Goal: Task Accomplishment & Management: Manage account settings

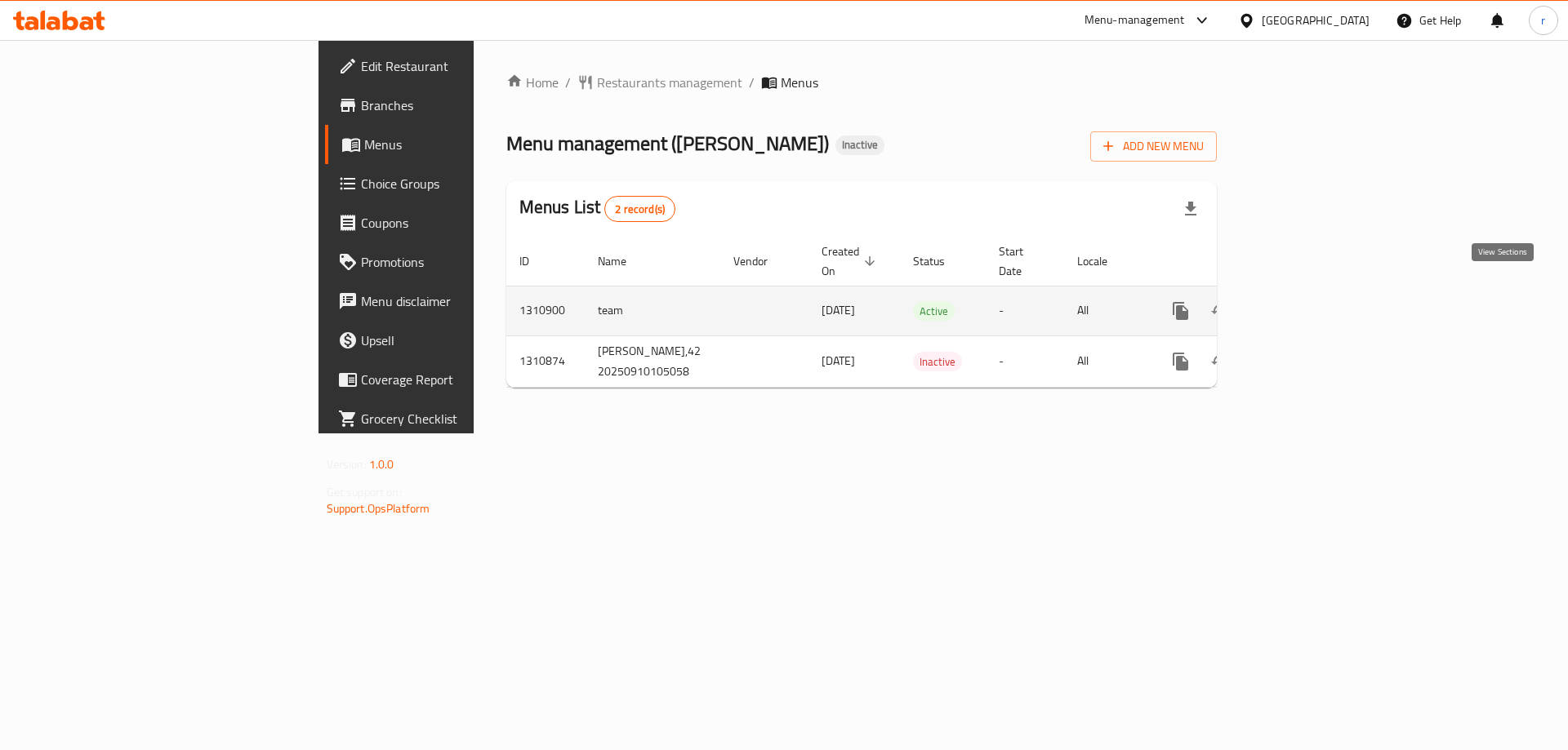
click at [1308, 301] on icon "enhanced table" at bounding box center [1298, 311] width 20 height 20
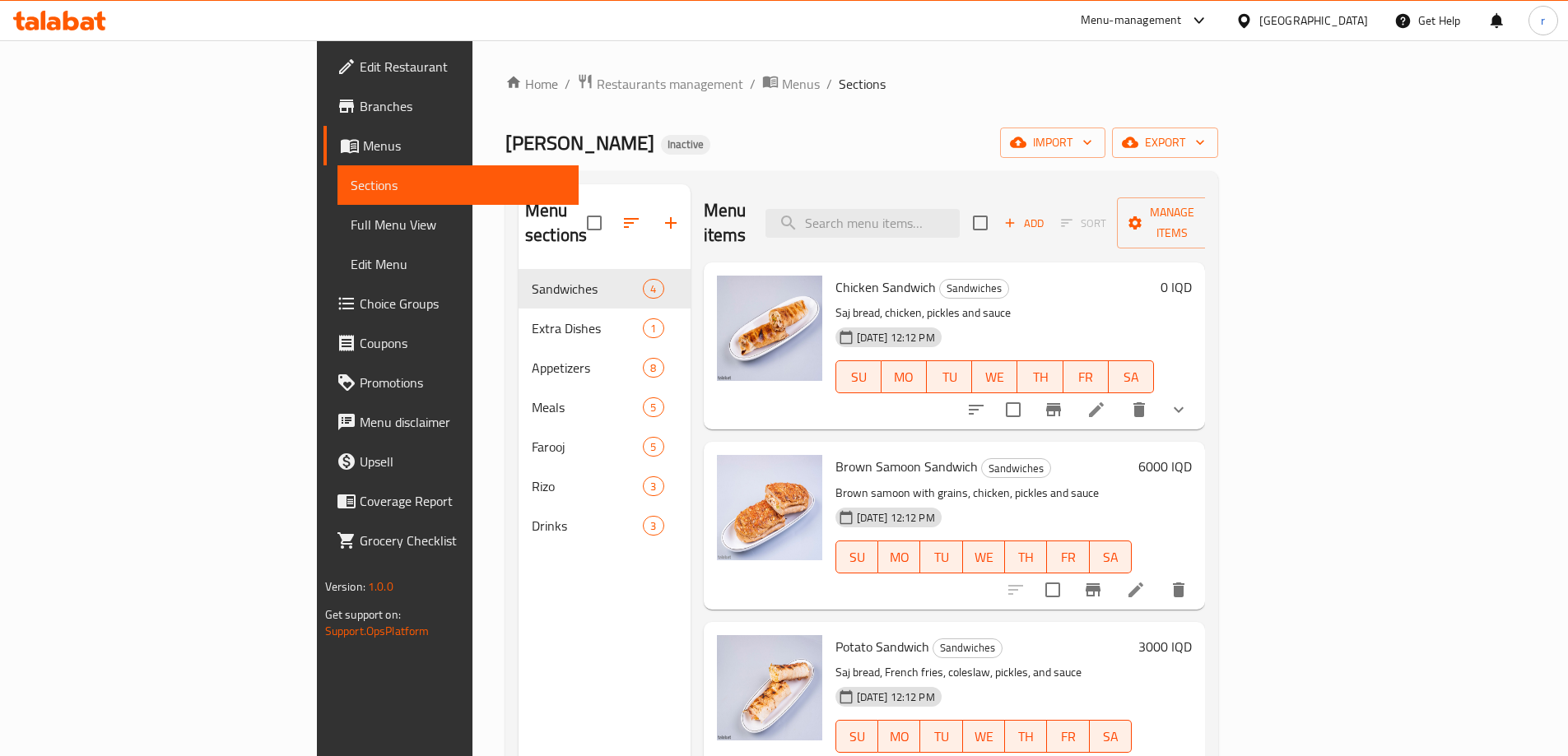
click at [350, 223] on span "Full Menu View" at bounding box center [458, 225] width 215 height 20
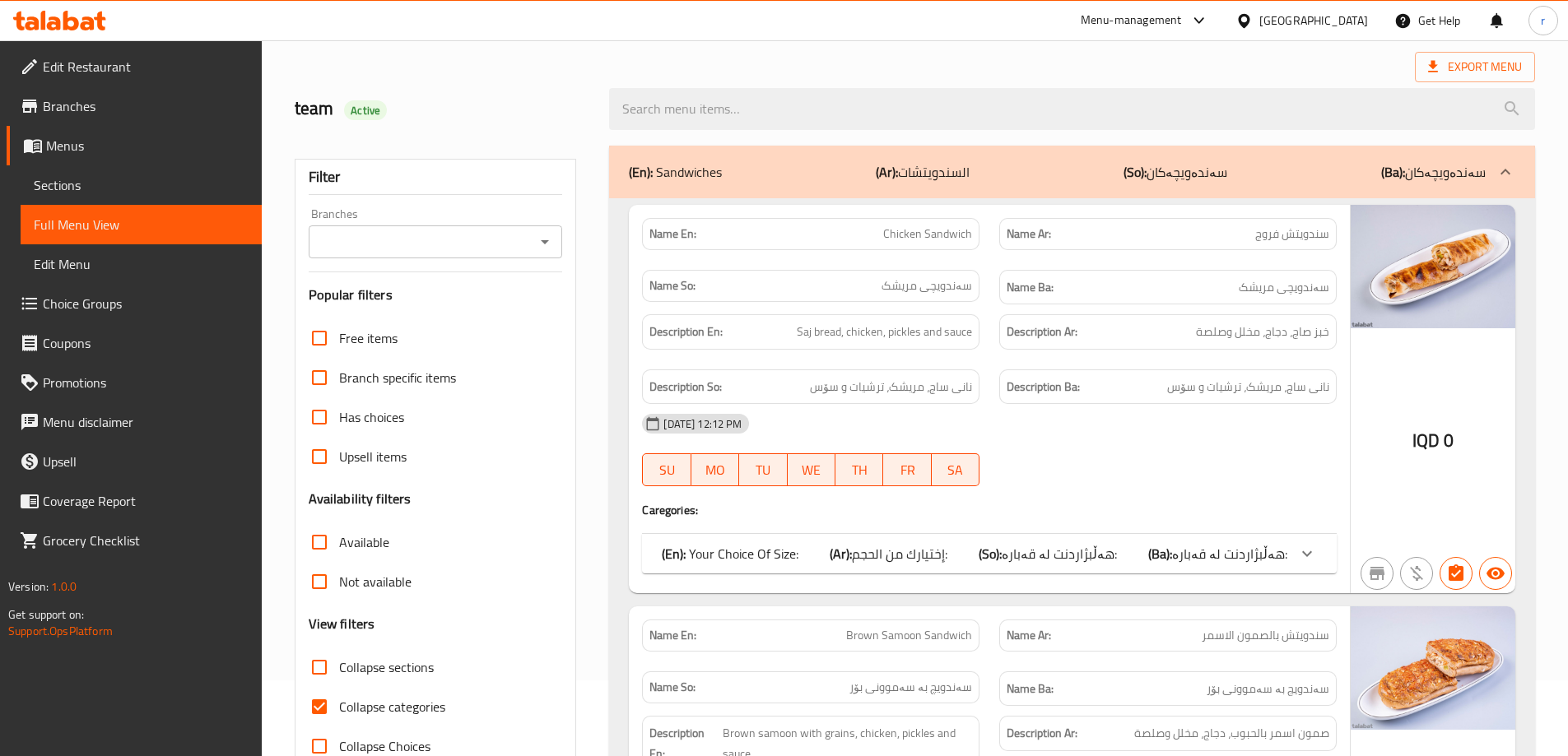
scroll to position [109, 0]
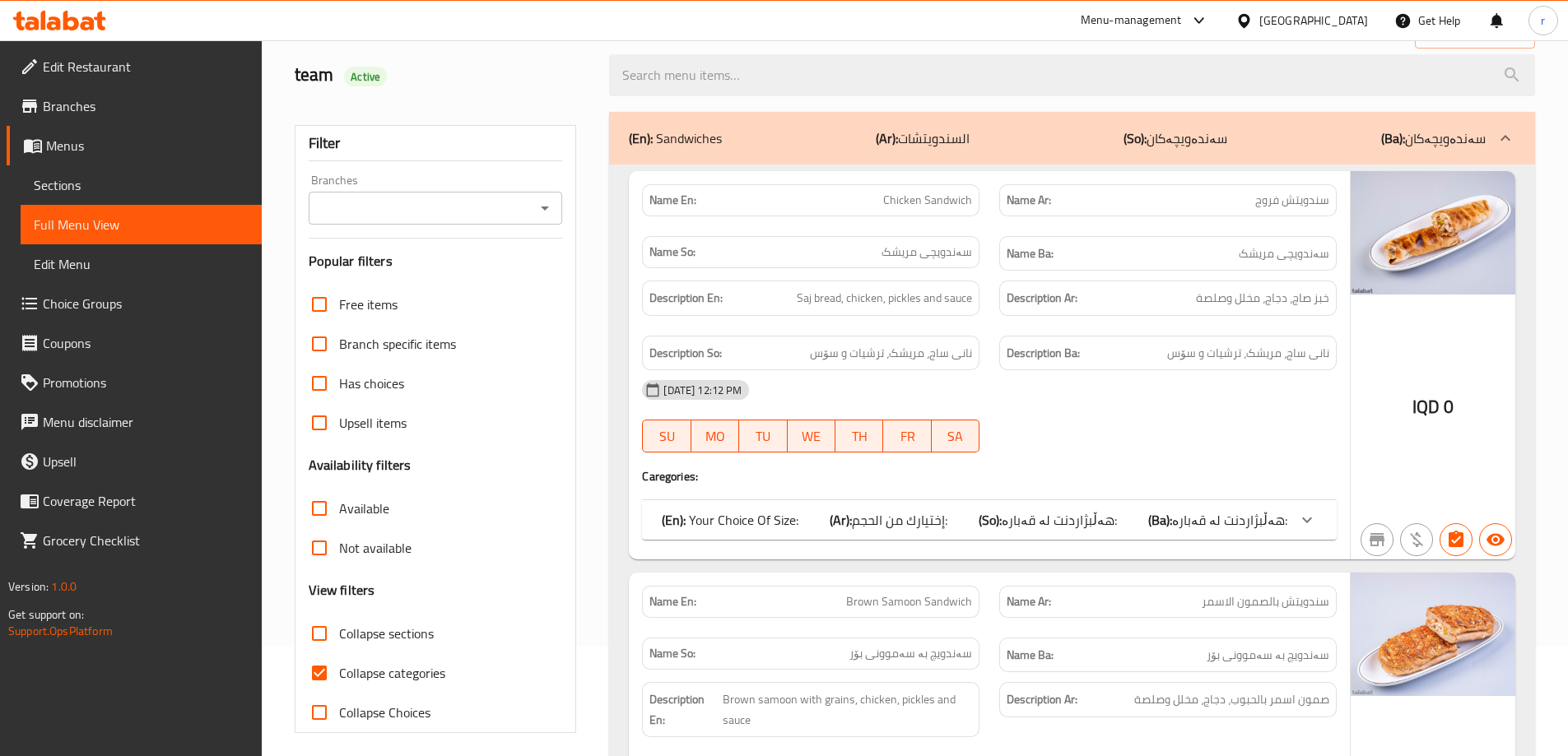
click at [362, 663] on span "Collapse categories" at bounding box center [392, 673] width 106 height 20
click at [339, 663] on input "Collapse categories" at bounding box center [319, 673] width 39 height 39
checkbox input "false"
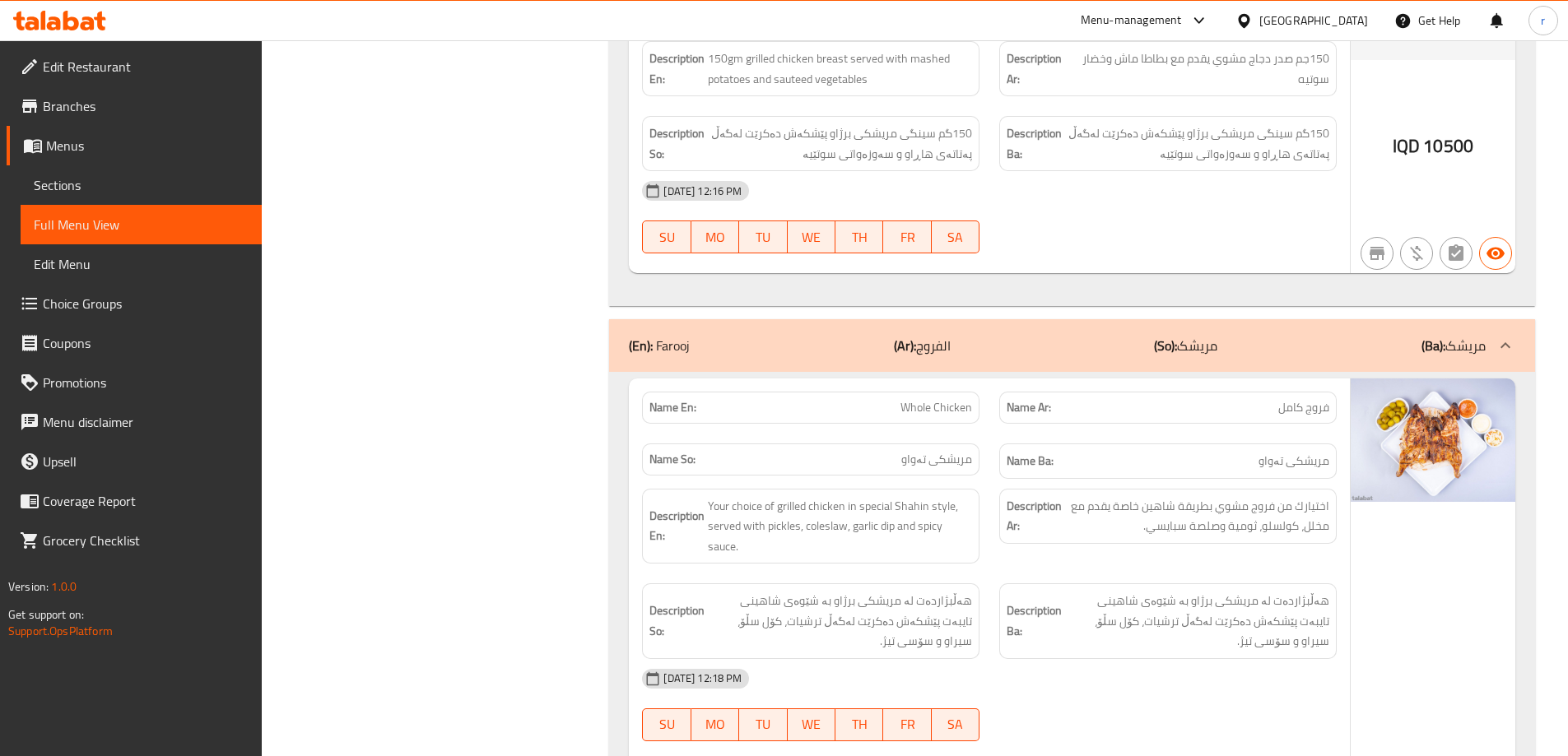
scroll to position [7214, 0]
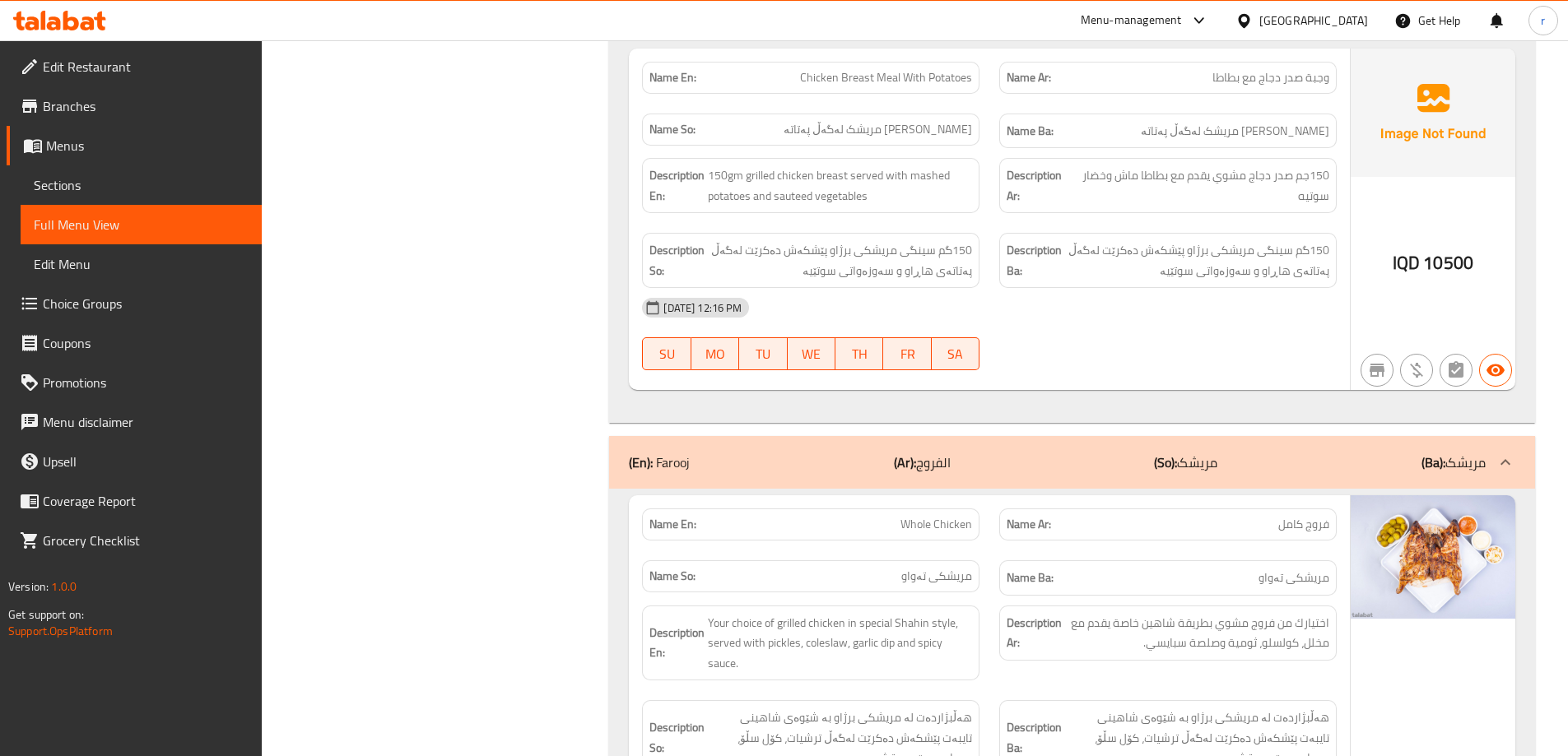
click at [217, 186] on span "Sections" at bounding box center [141, 185] width 215 height 20
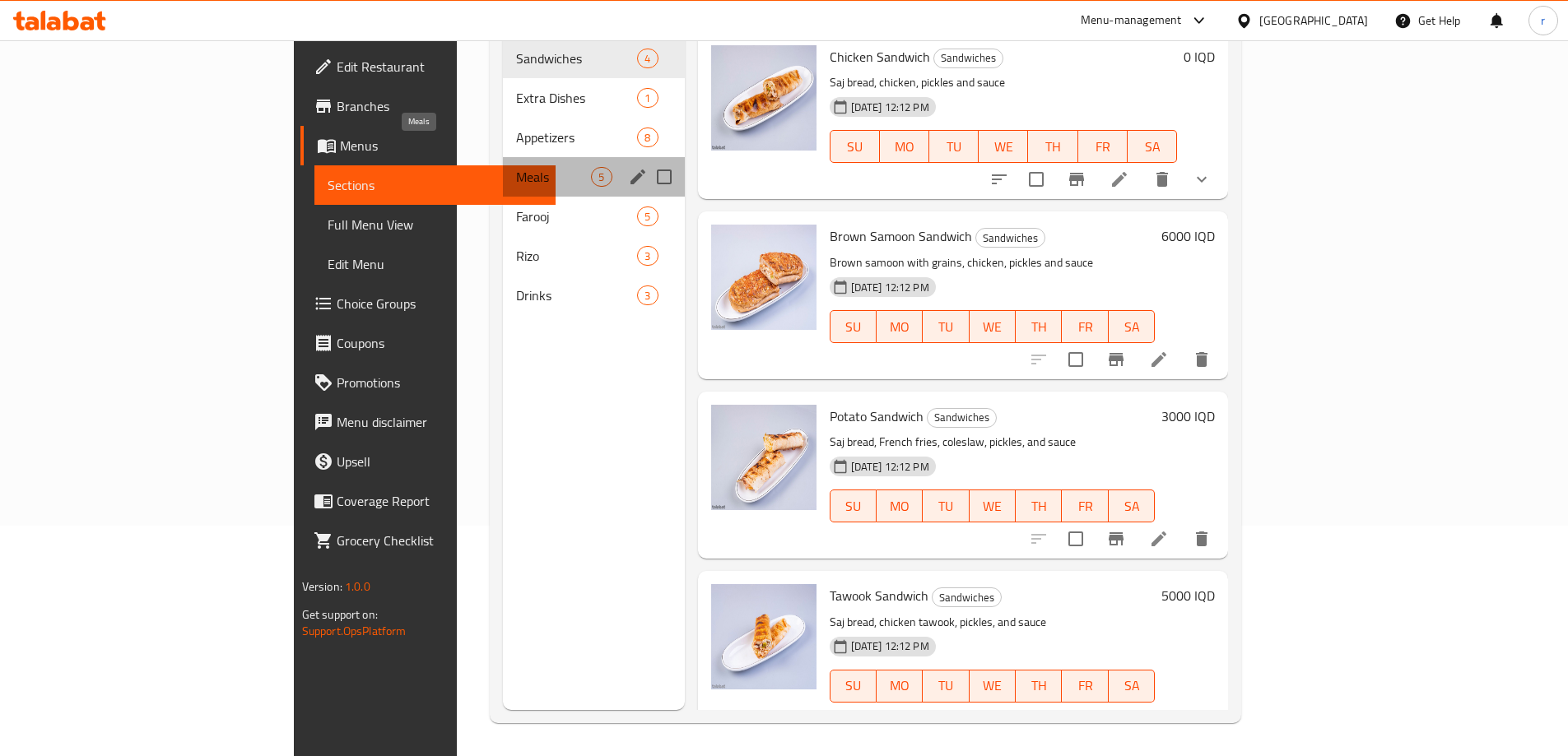
click at [516, 167] on span "Meals" at bounding box center [554, 177] width 75 height 20
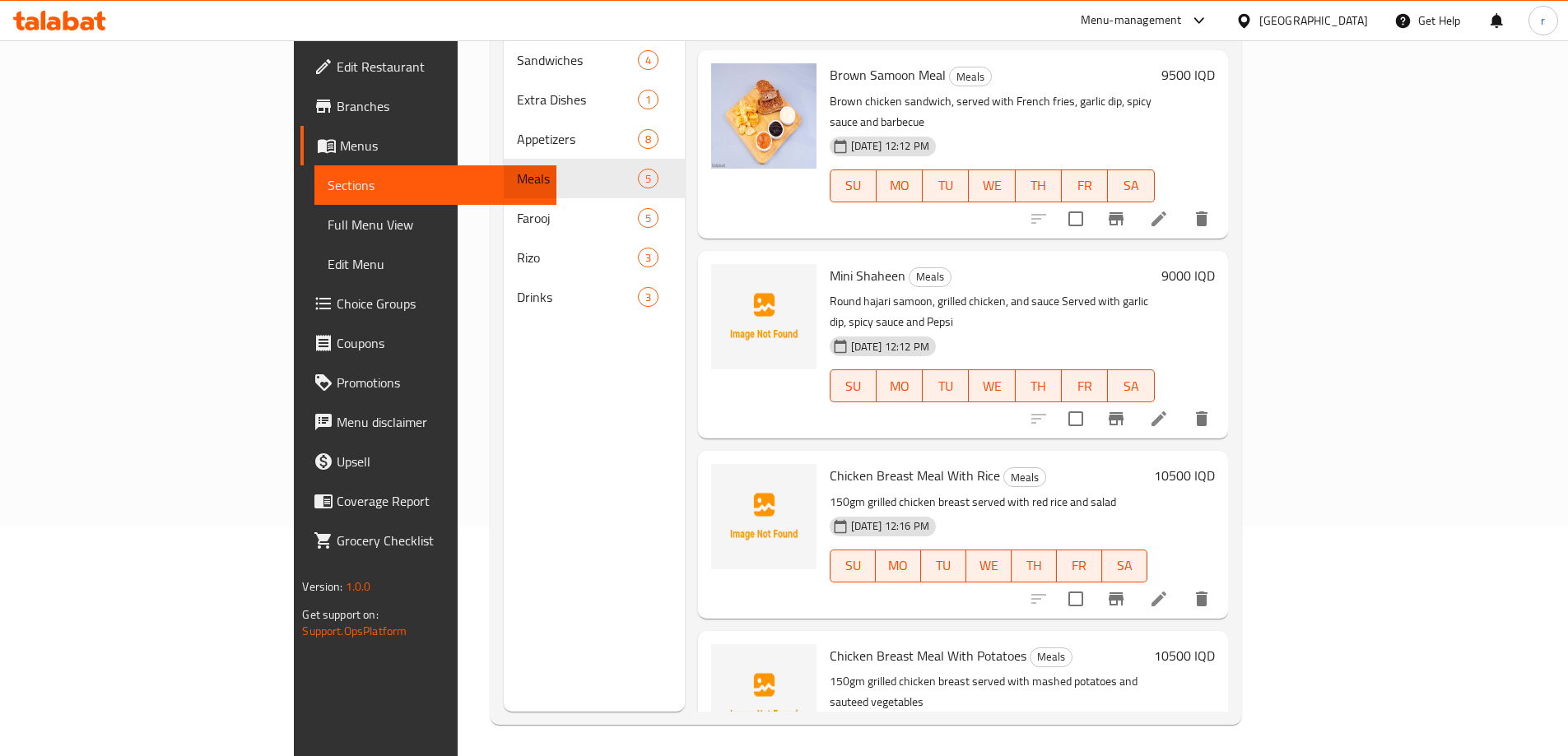
scroll to position [230, 0]
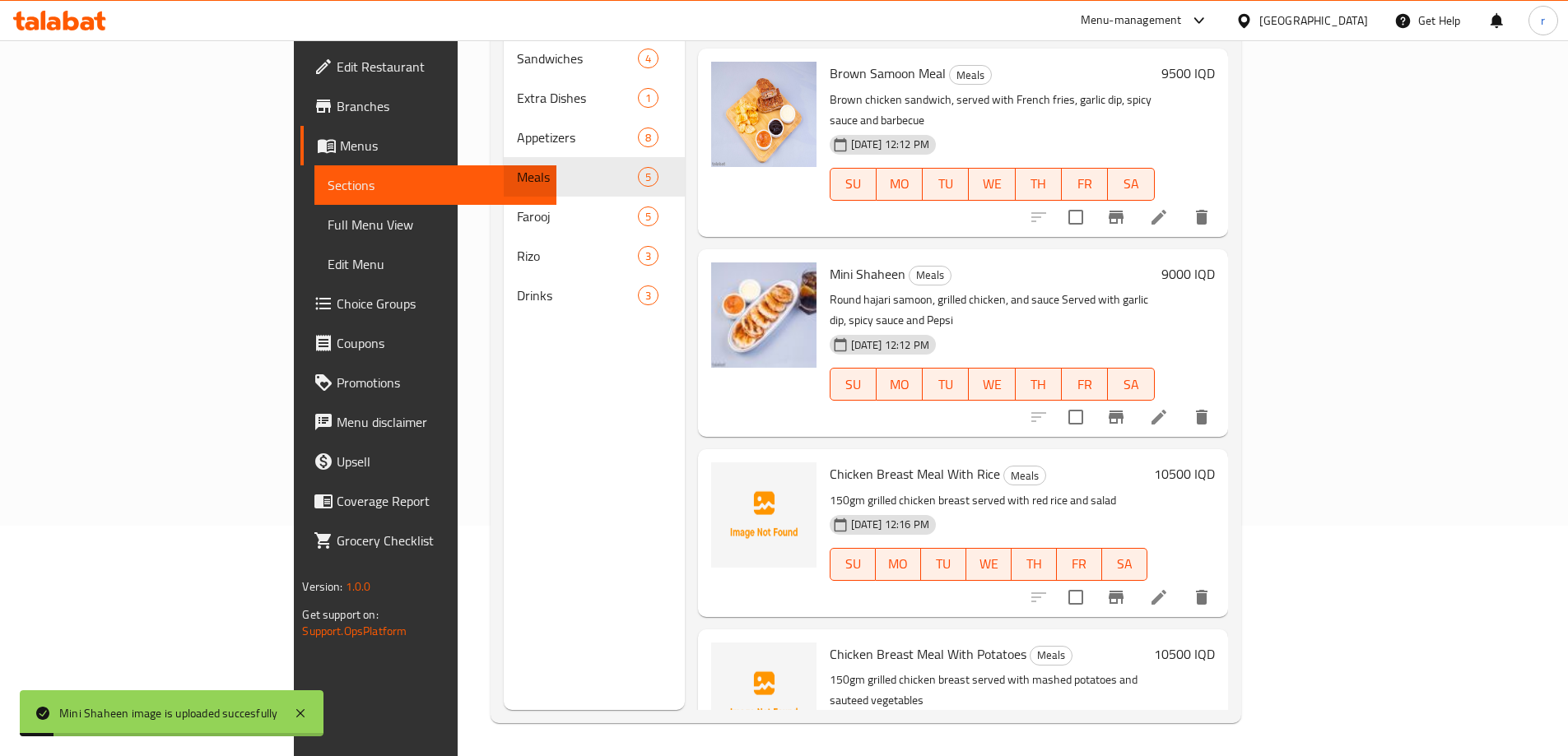
click at [328, 223] on span "Full Menu View" at bounding box center [435, 225] width 215 height 20
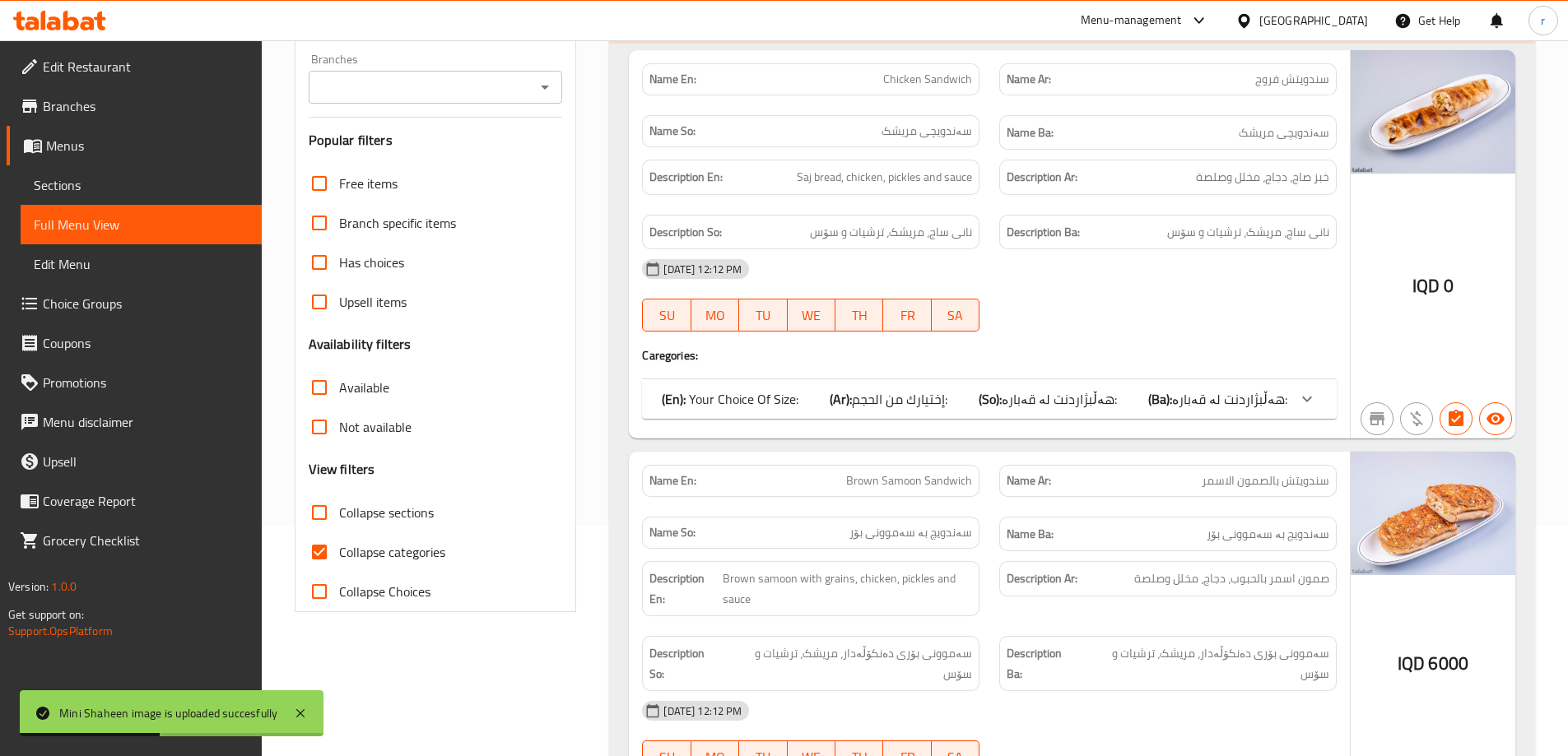
click at [354, 557] on span "Collapse categories" at bounding box center [392, 552] width 106 height 20
click at [339, 557] on input "Collapse categories" at bounding box center [319, 551] width 39 height 39
checkbox input "false"
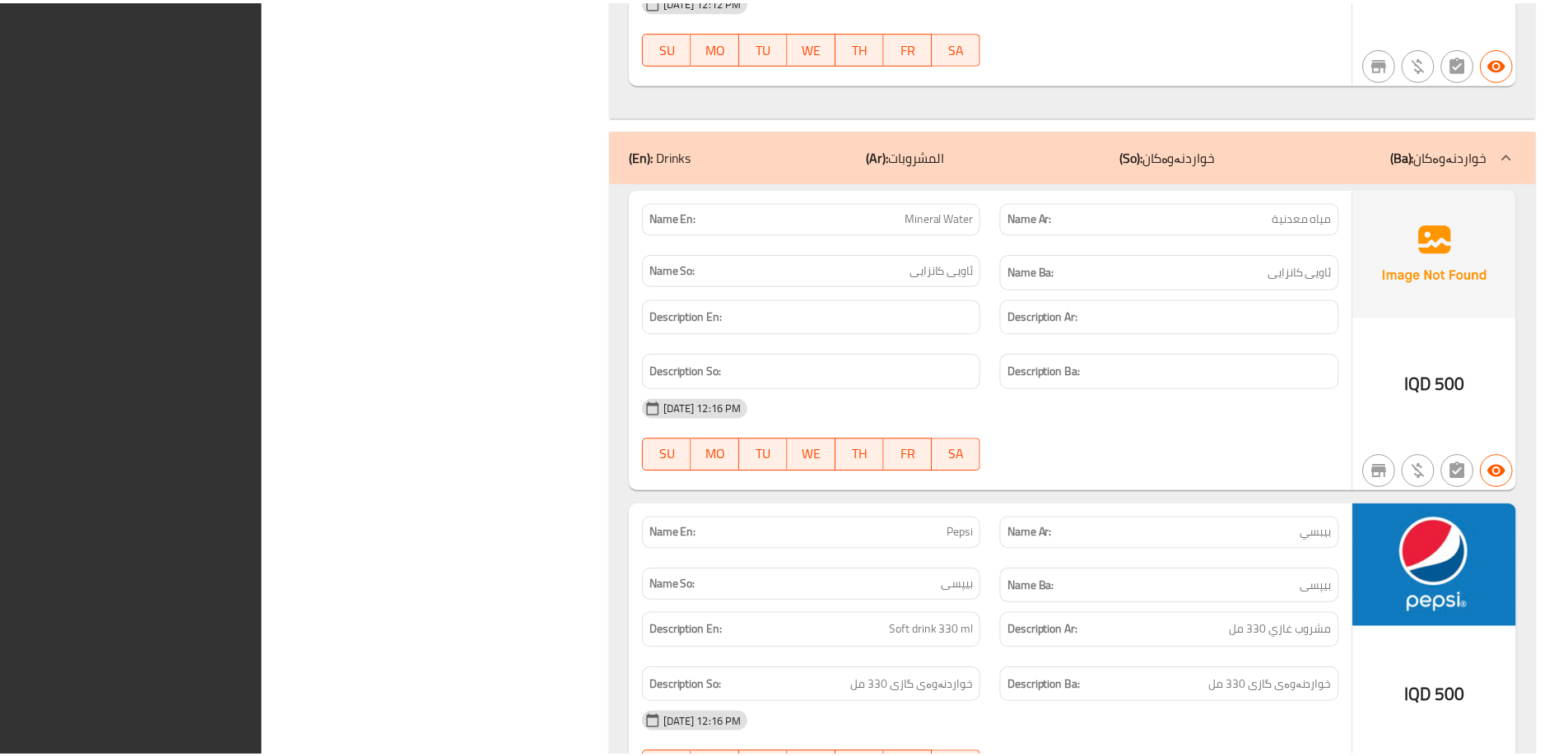
scroll to position [11630, 0]
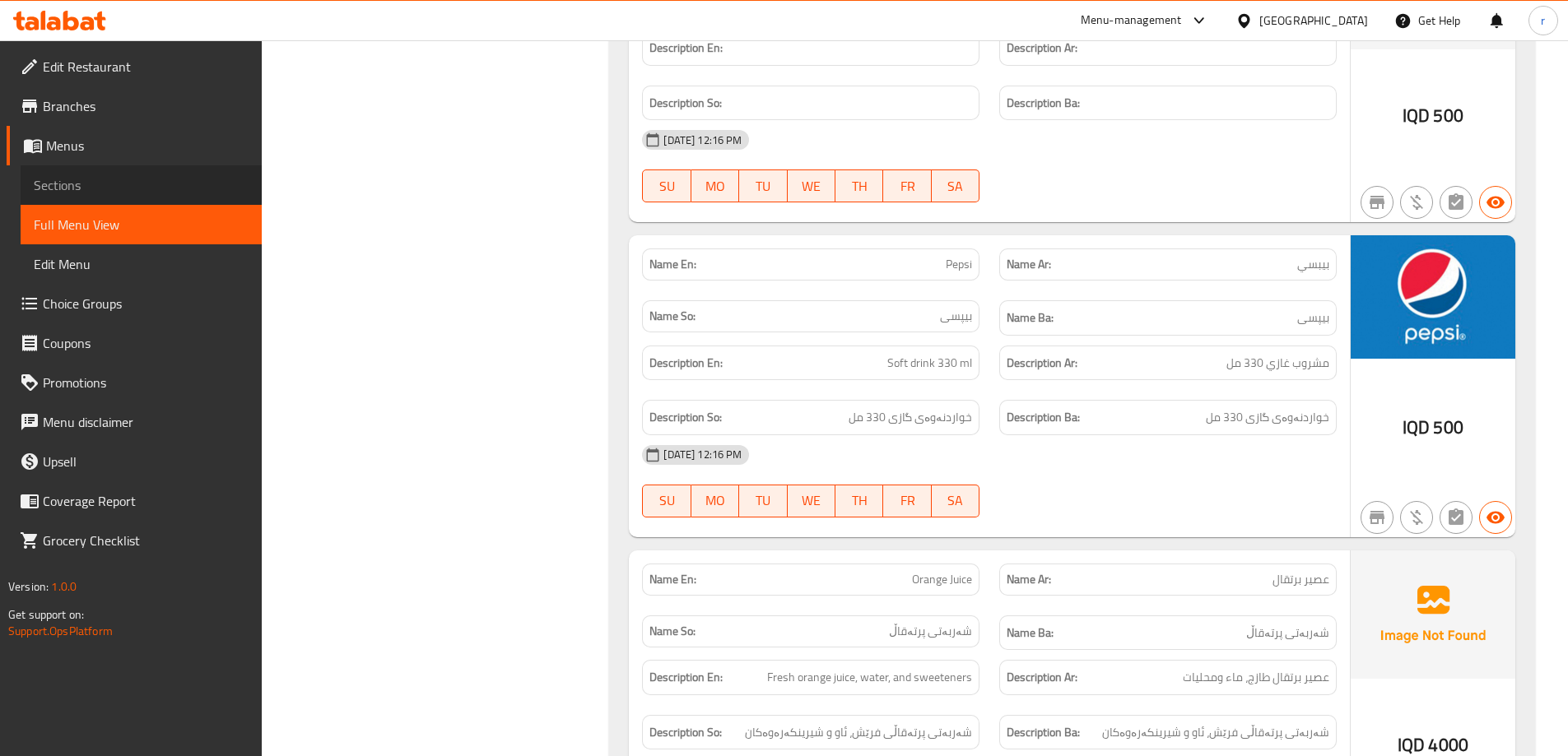
click at [199, 175] on span "Sections" at bounding box center [141, 185] width 215 height 20
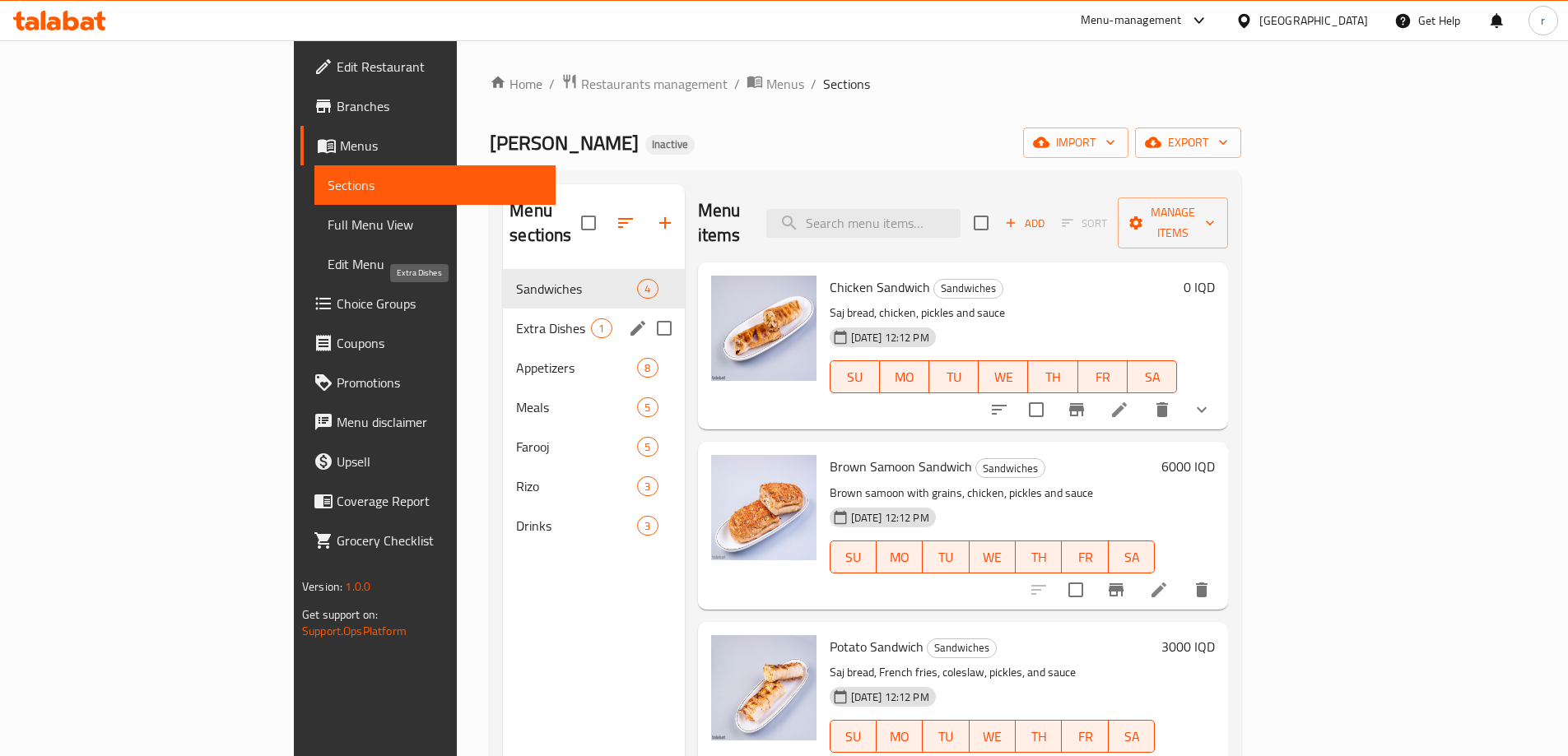
click at [516, 318] on span "Extra Dishes" at bounding box center [554, 328] width 75 height 20
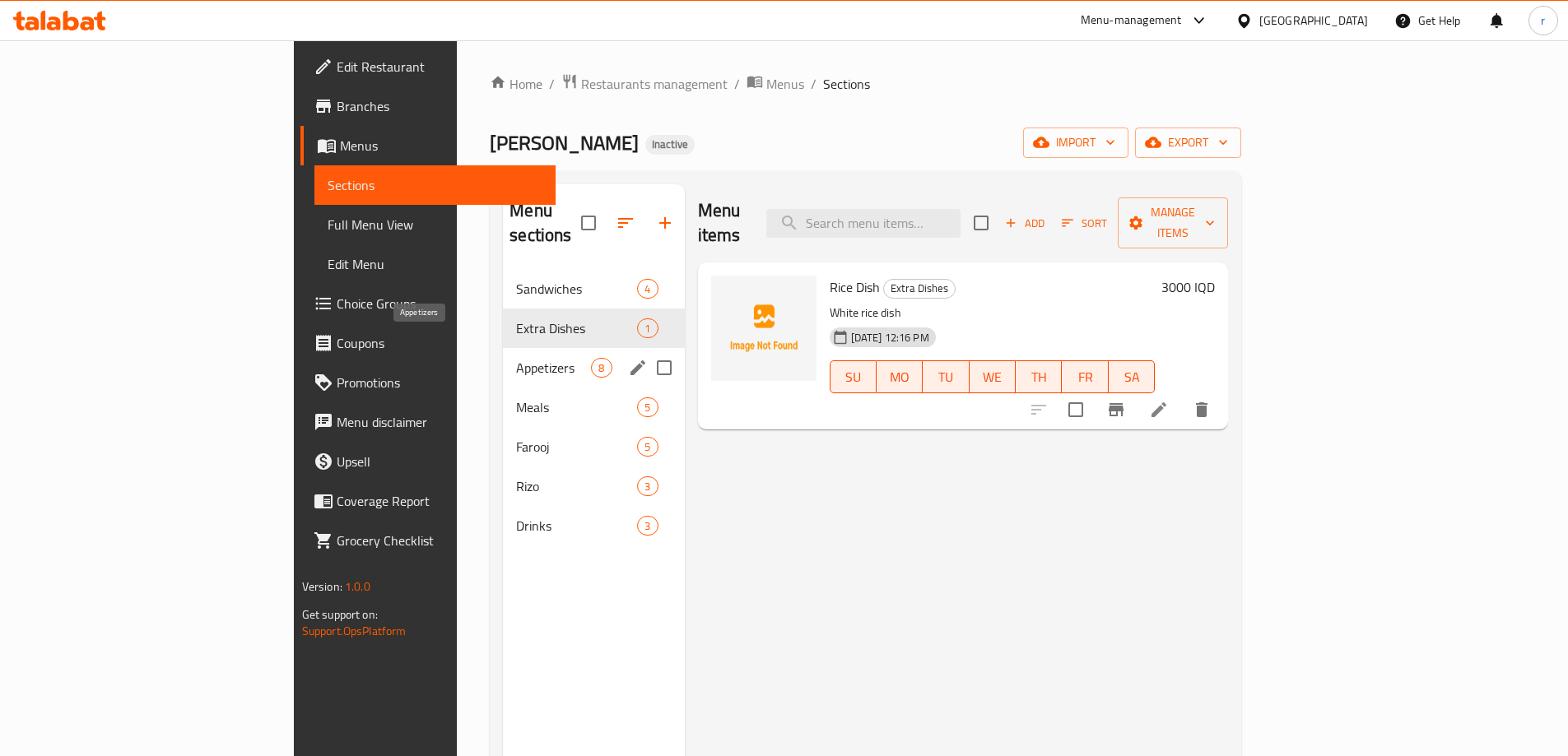
click at [516, 358] on span "Appetizers" at bounding box center [554, 368] width 75 height 20
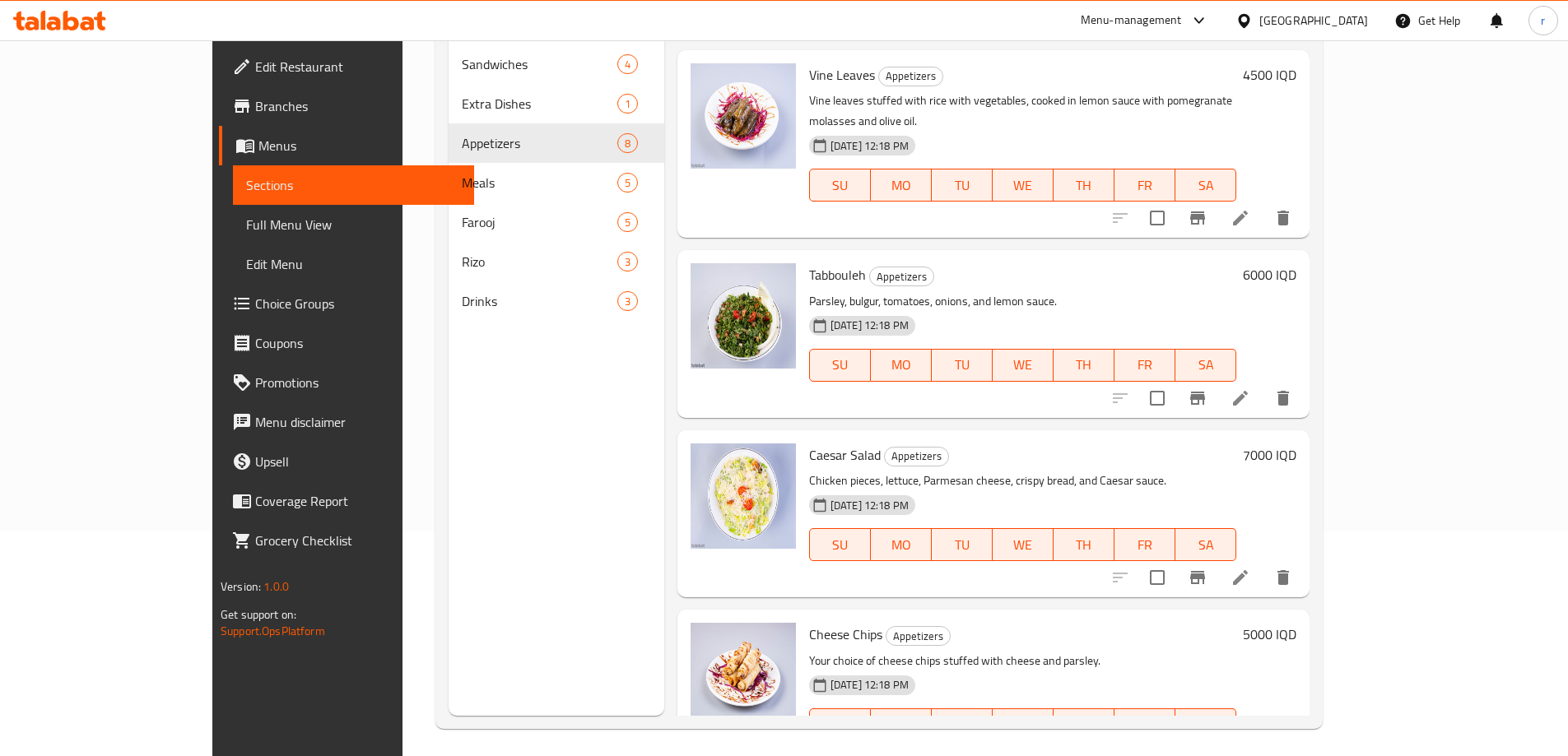
scroll to position [230, 0]
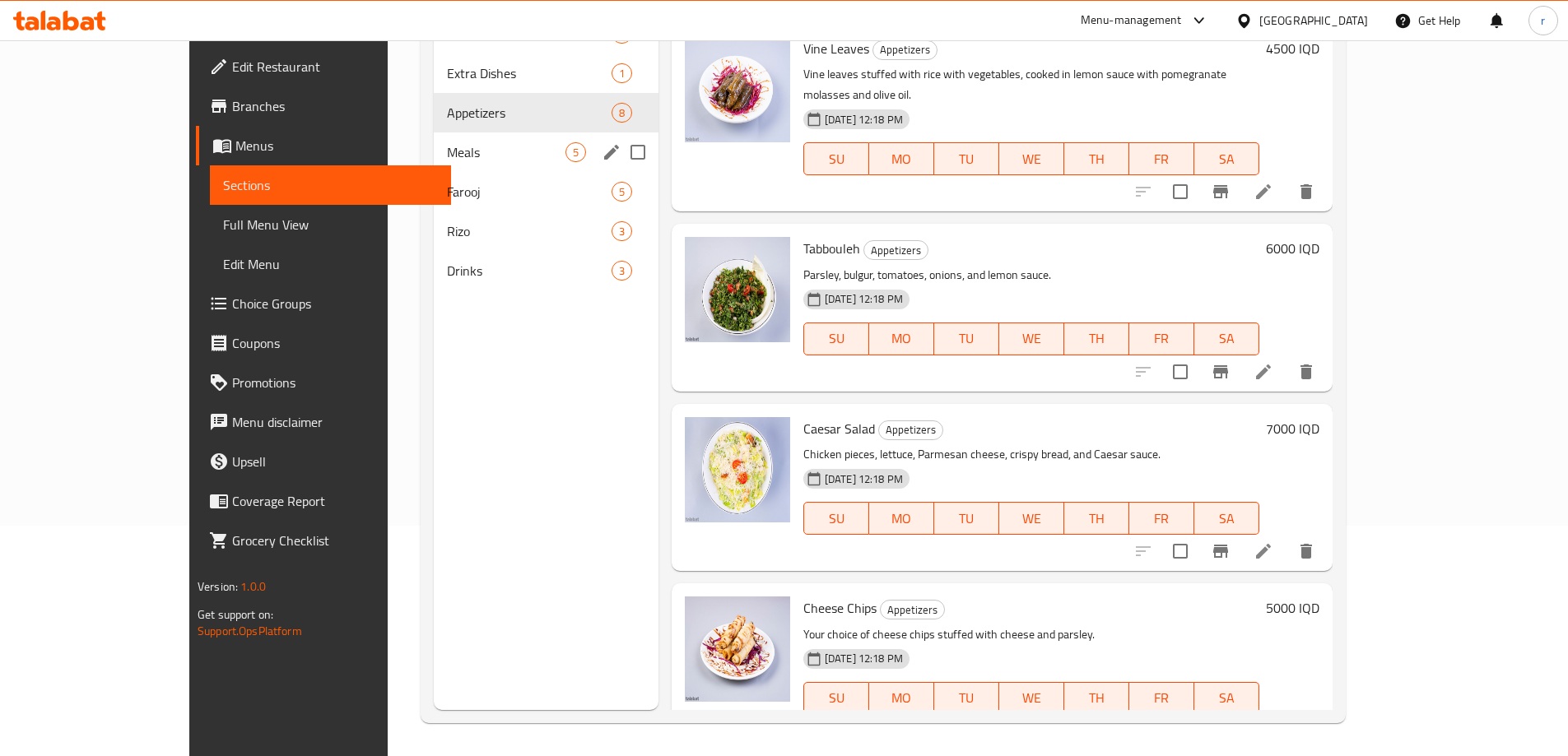
click at [438, 167] on div "Meals 5" at bounding box center [545, 152] width 224 height 39
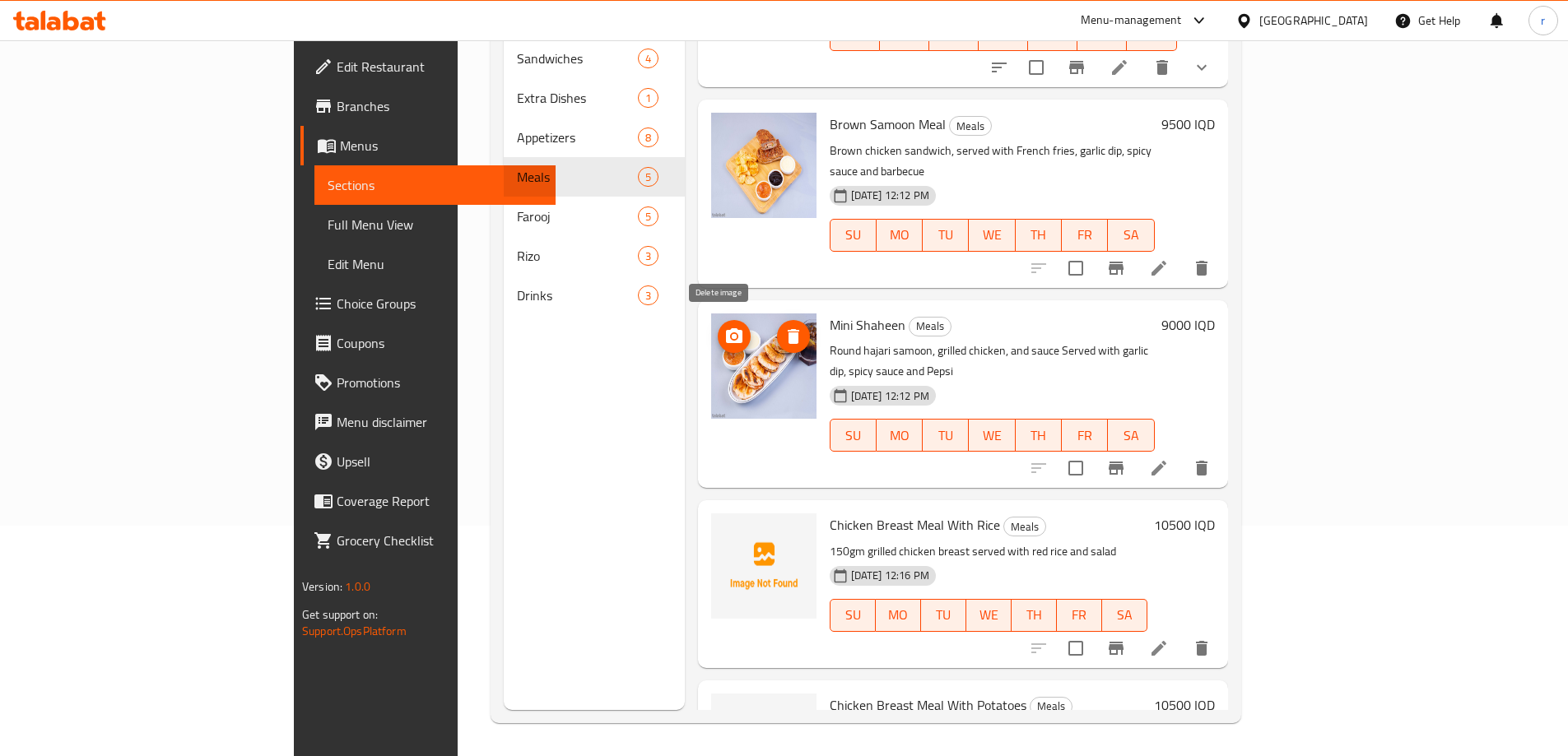
scroll to position [183, 0]
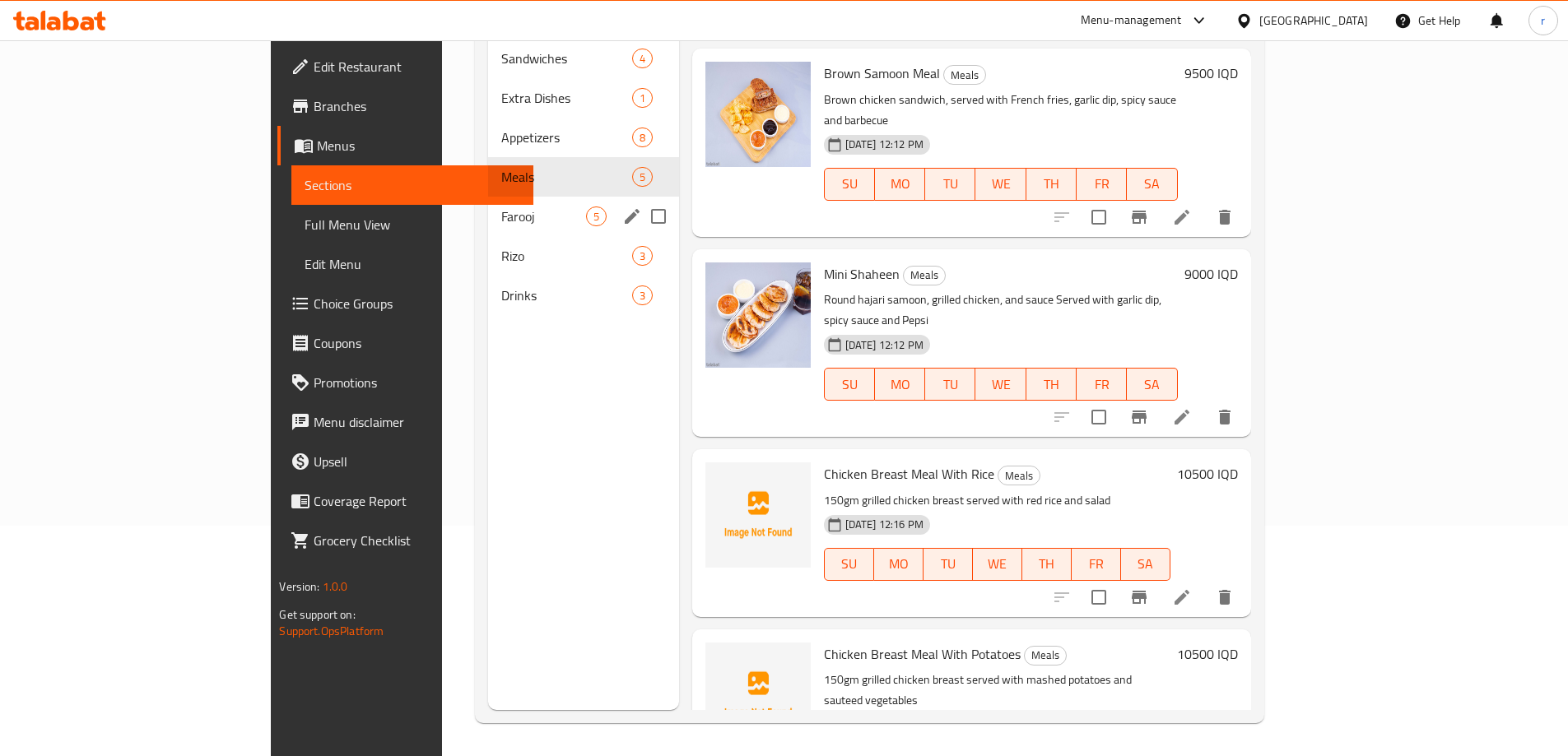
click at [501, 207] on span "Farooj" at bounding box center [543, 217] width 84 height 20
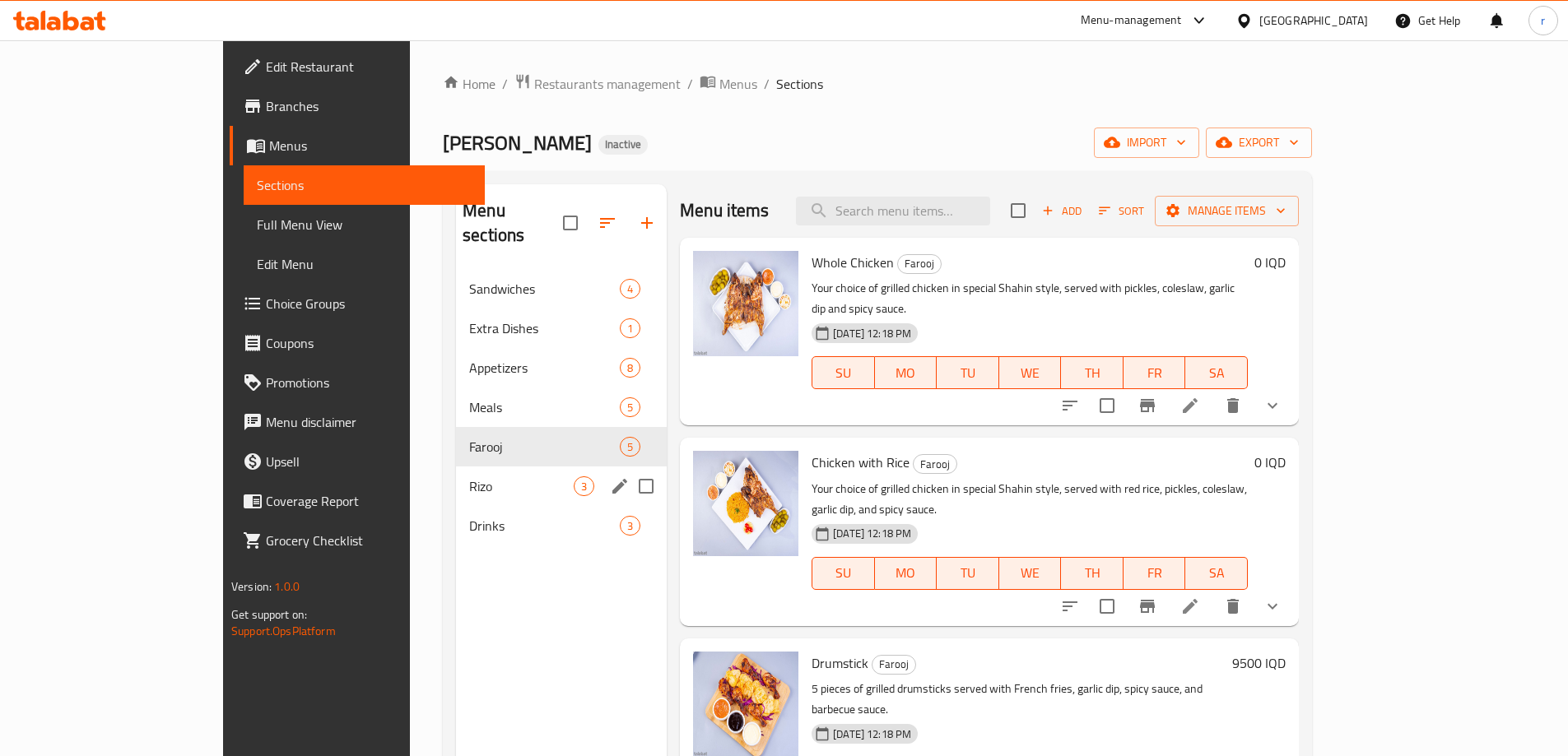
click at [456, 467] on div "Rizo 3" at bounding box center [561, 486] width 211 height 39
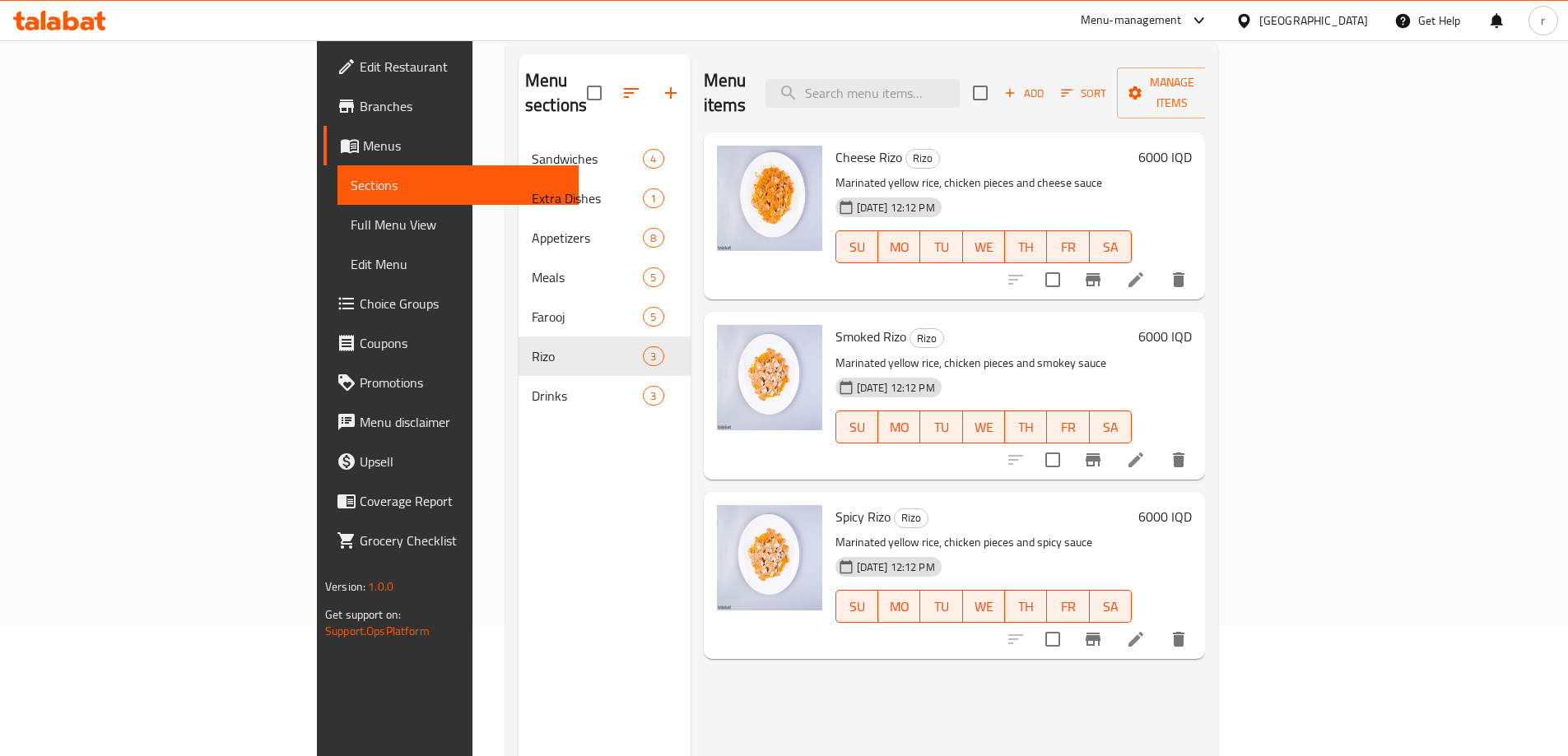
scroll to position [230, 0]
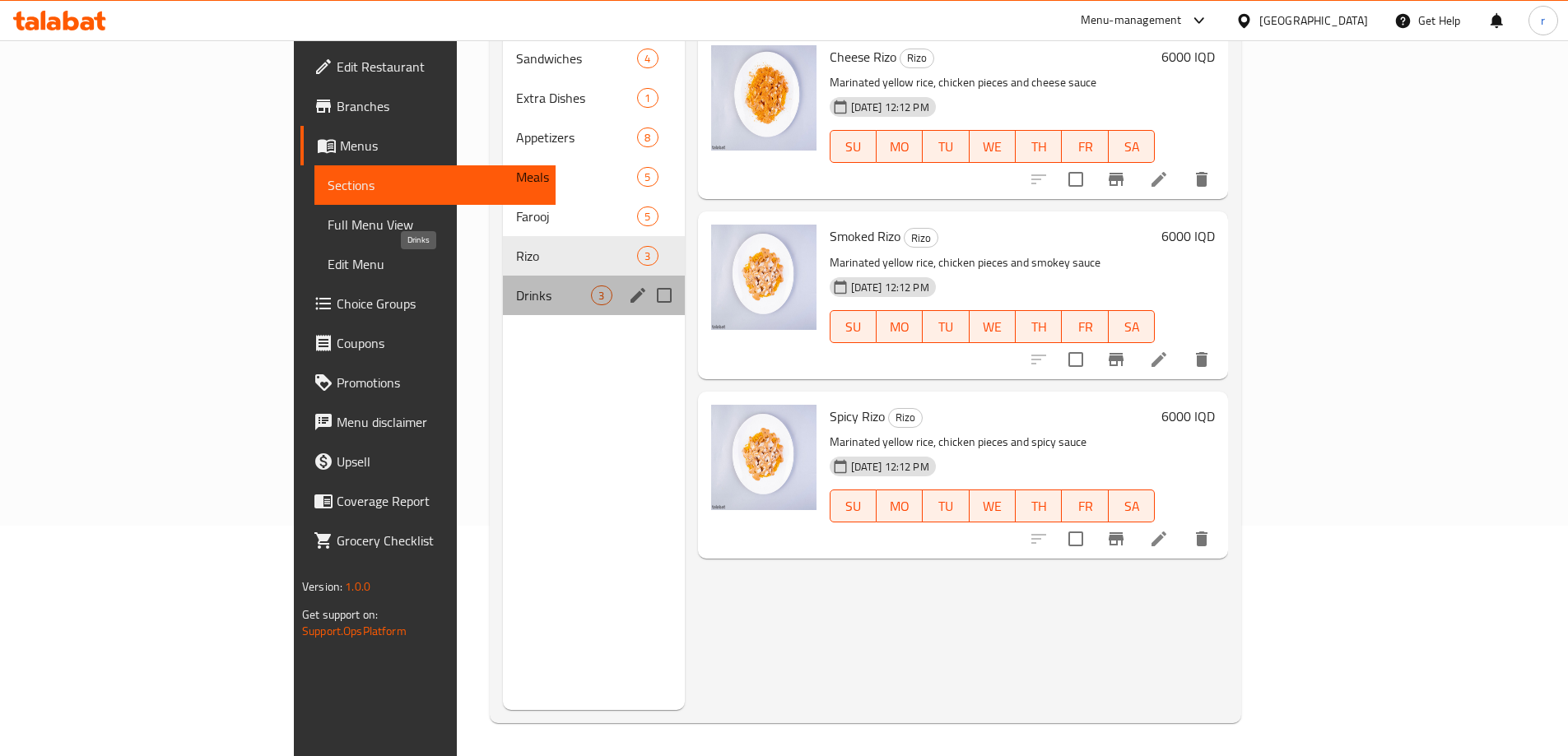
click at [516, 285] on span "Drinks" at bounding box center [554, 295] width 75 height 20
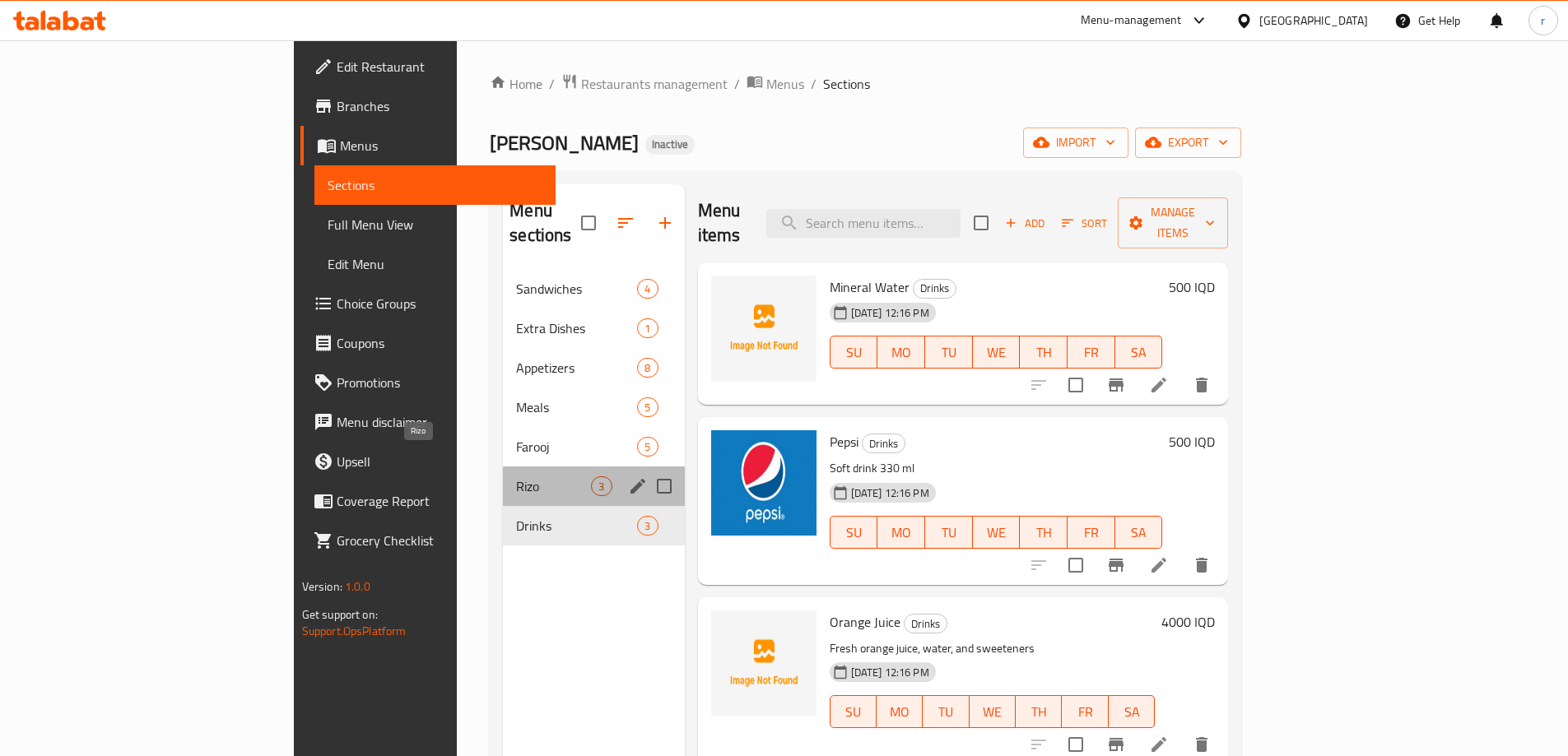
click at [516, 476] on span "Rizo" at bounding box center [554, 486] width 75 height 20
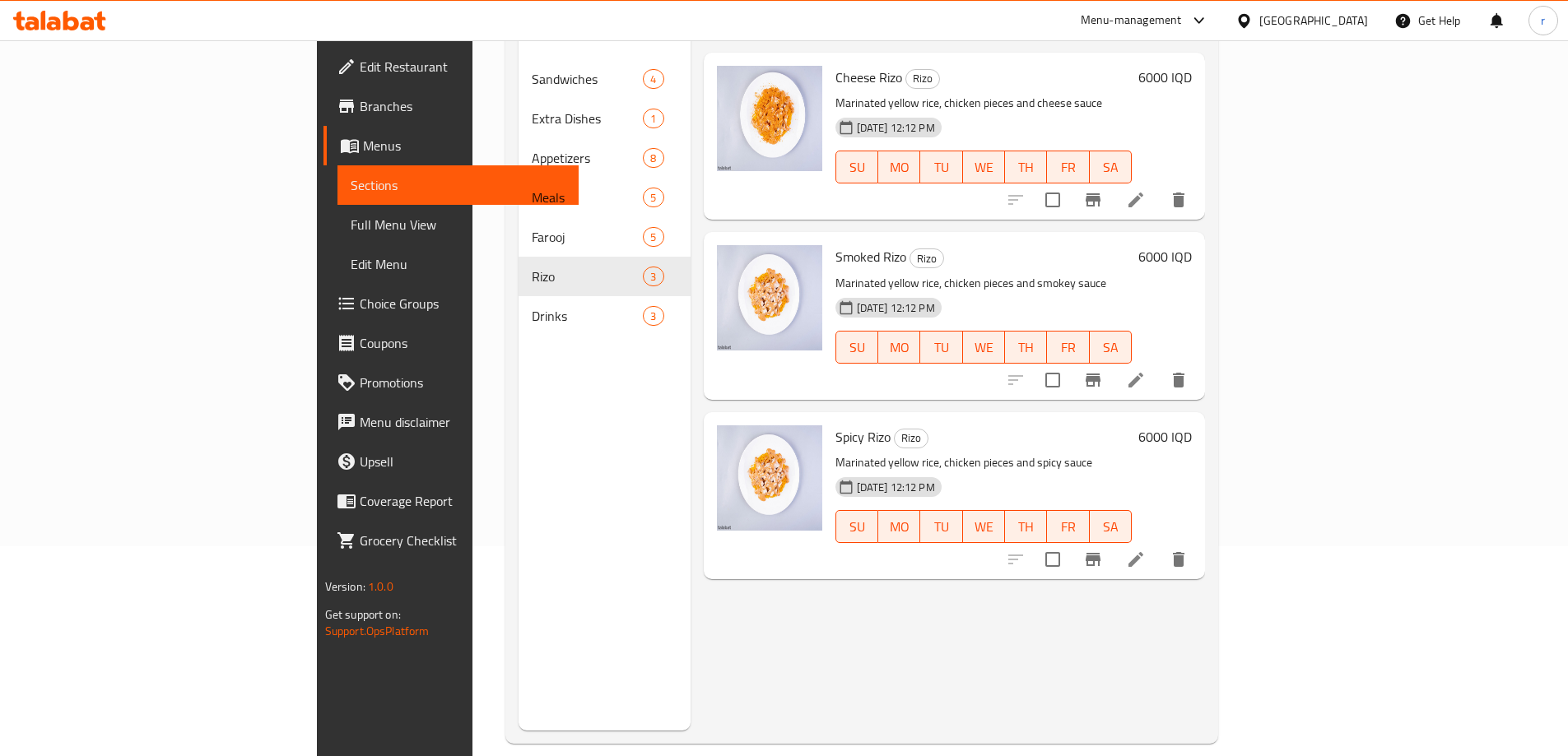
scroll to position [219, 0]
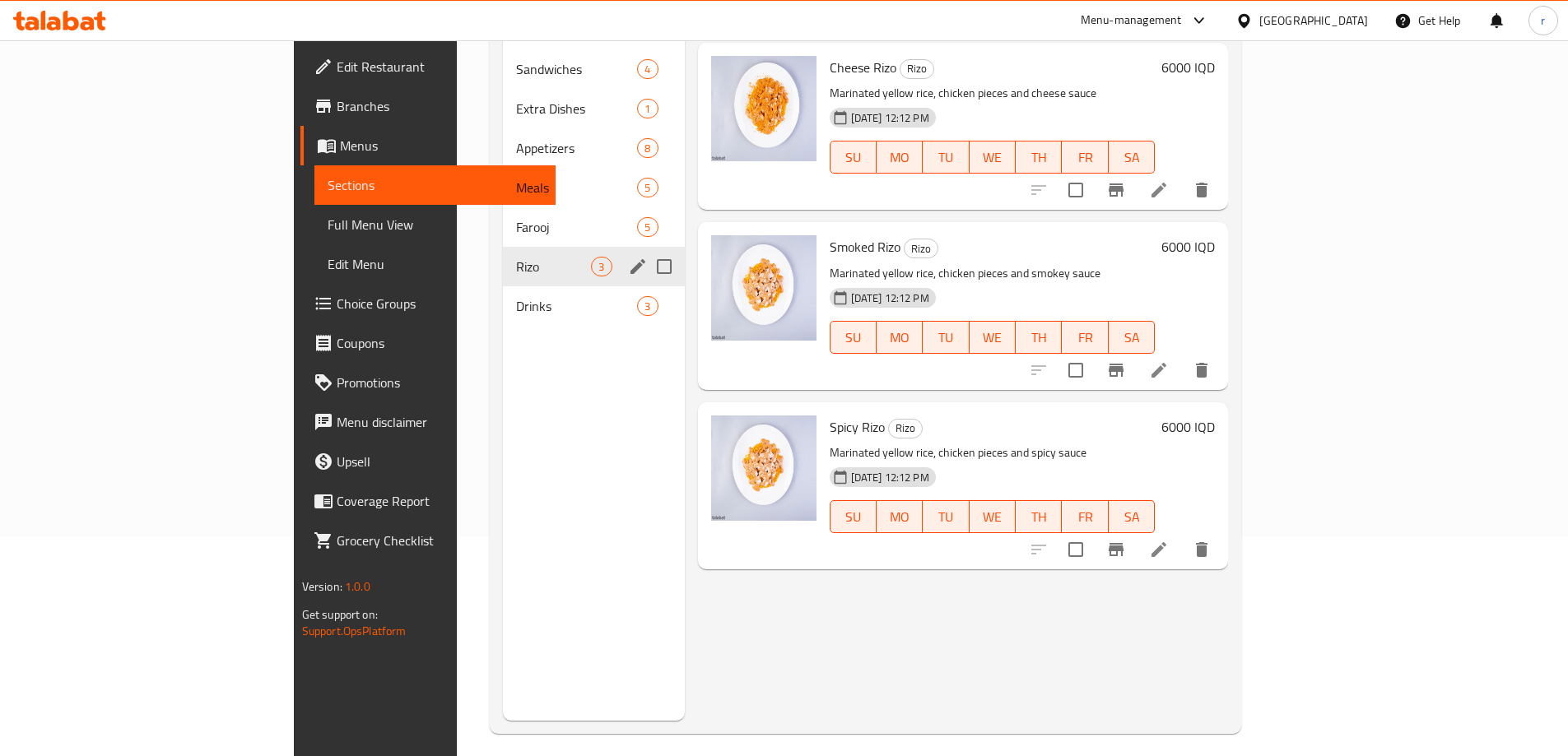
click at [516, 218] on span "Farooj" at bounding box center [576, 228] width 121 height 20
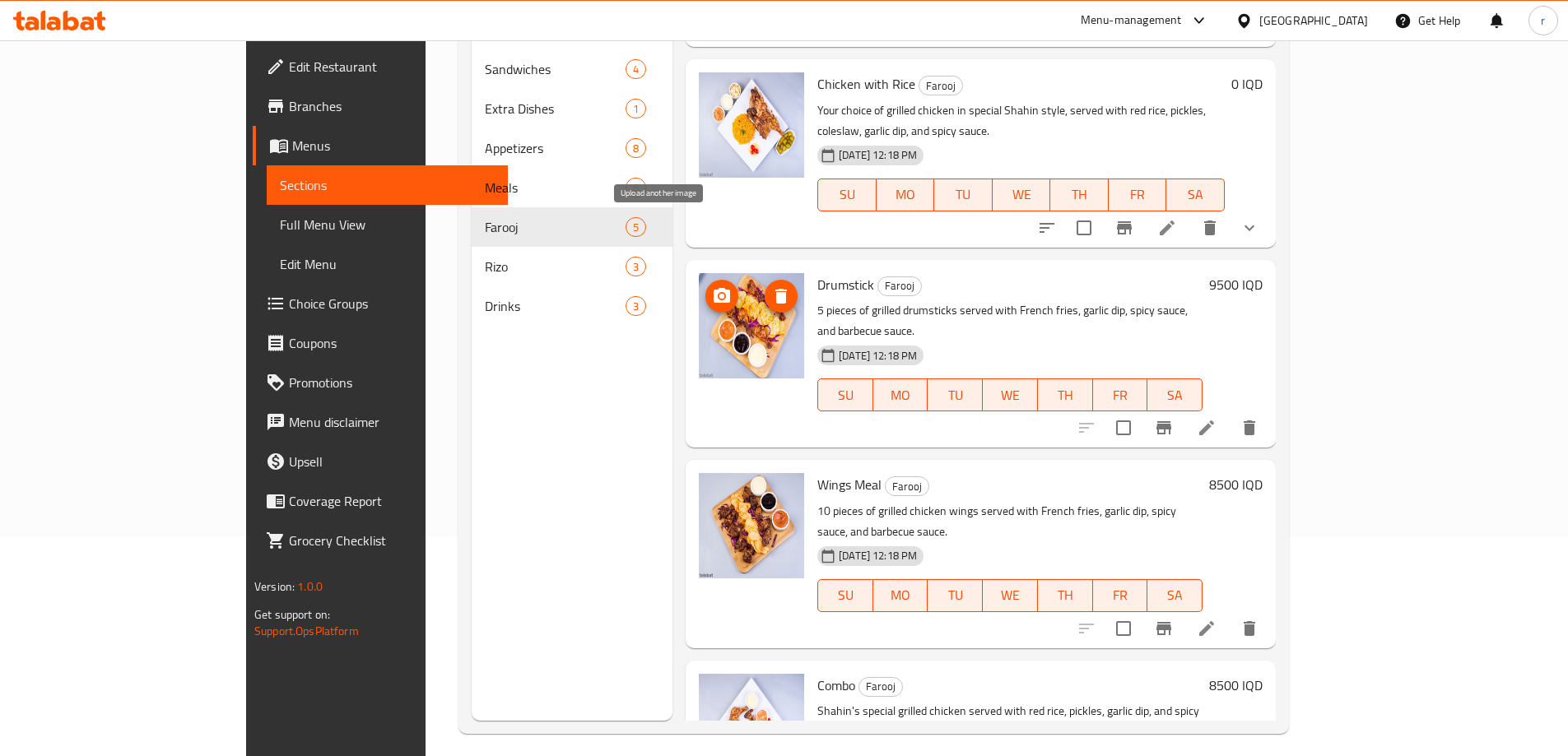
scroll to position [230, 0]
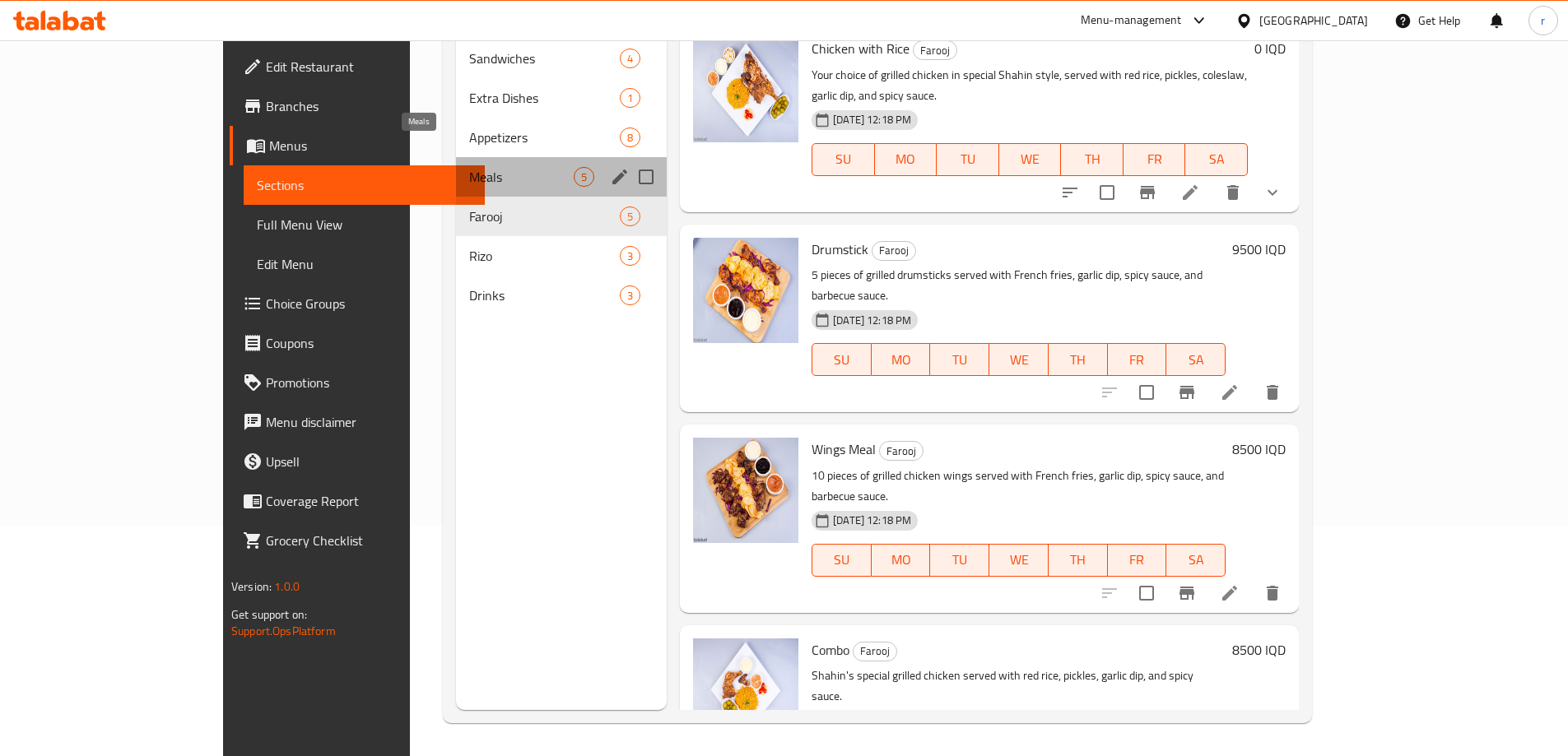
click at [469, 167] on span "Meals" at bounding box center [520, 177] width 104 height 20
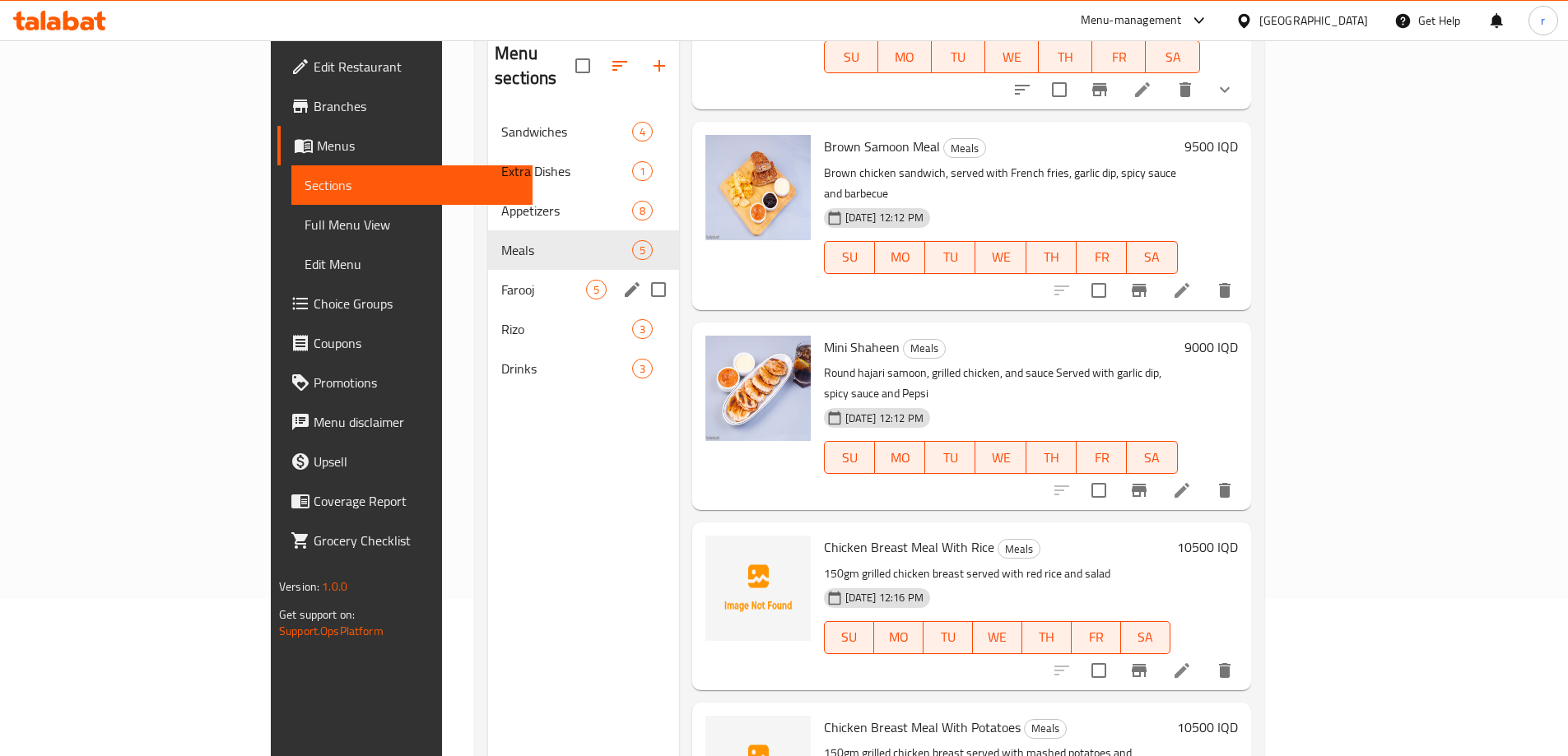
scroll to position [121, 0]
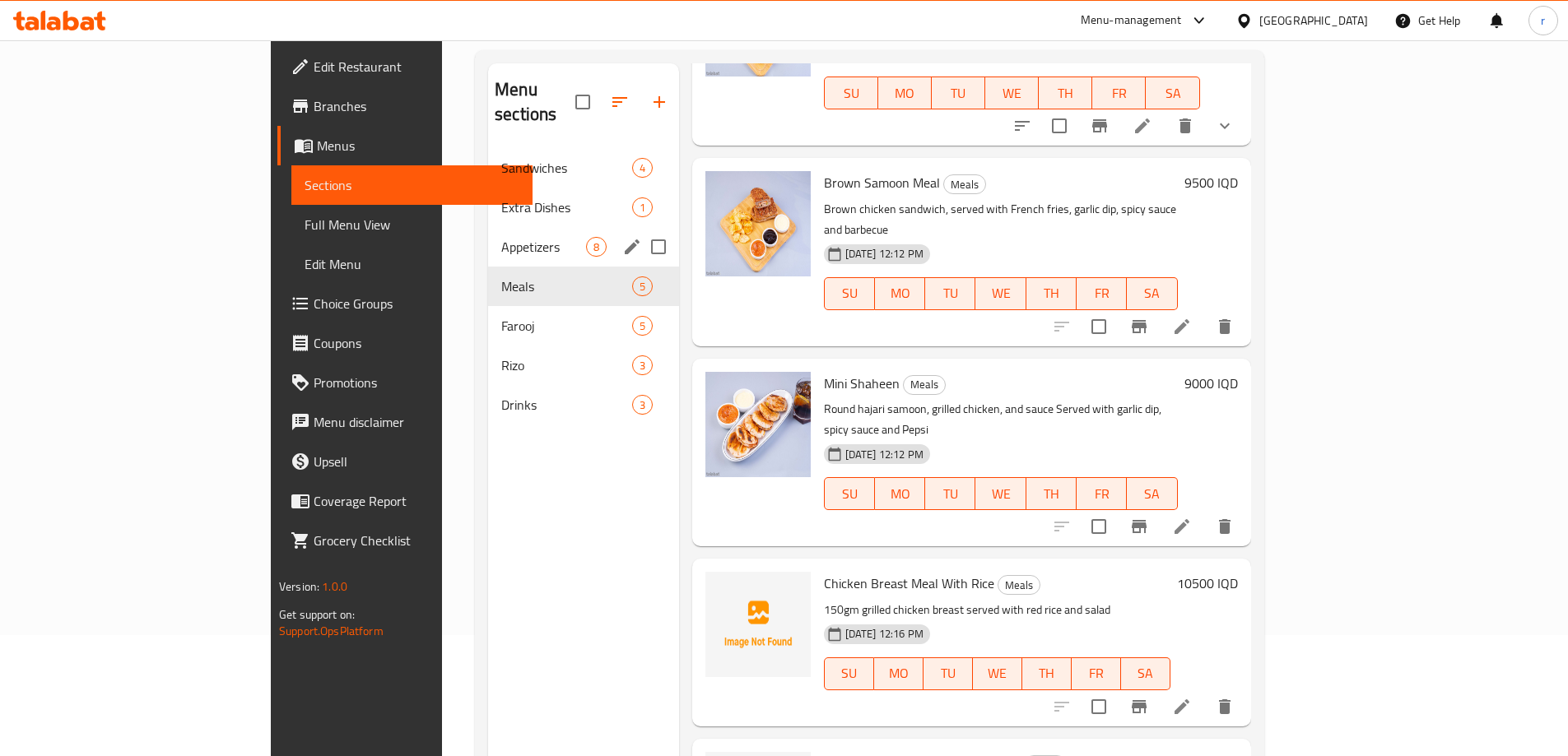
click at [501, 237] on span "Appetizers" at bounding box center [543, 247] width 84 height 20
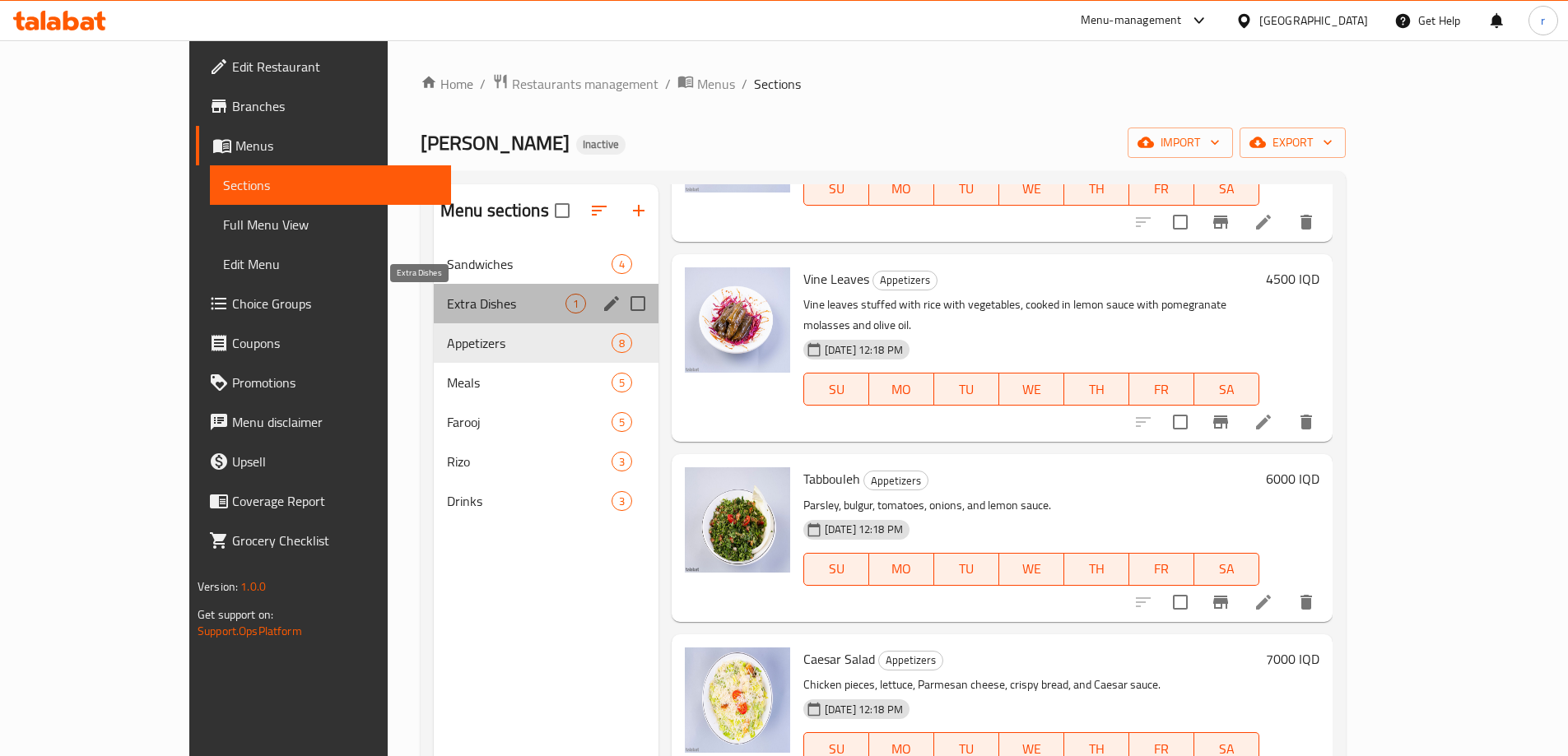
click at [447, 301] on span "Extra Dishes" at bounding box center [506, 303] width 118 height 20
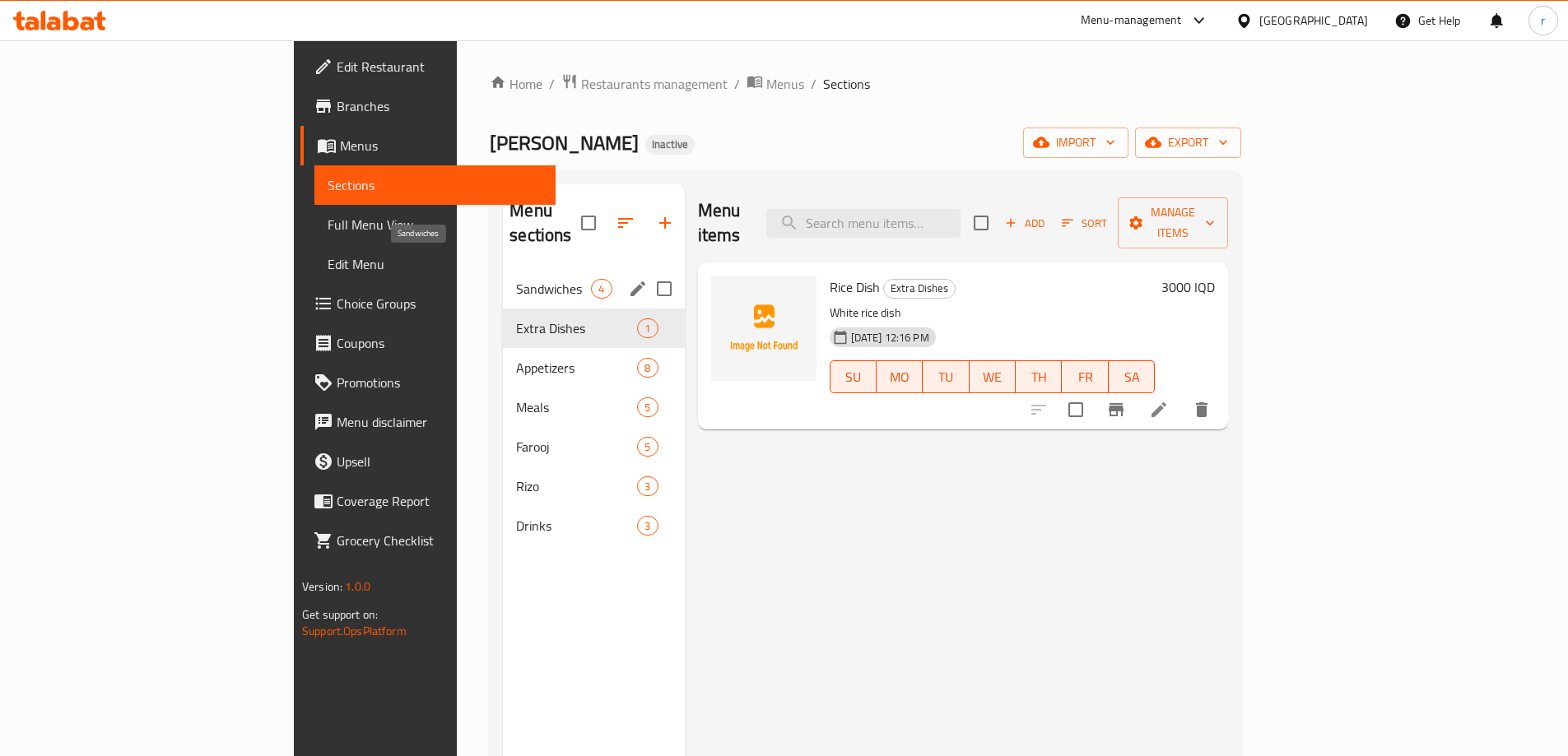
click at [516, 279] on span "Sandwiches" at bounding box center [554, 289] width 75 height 20
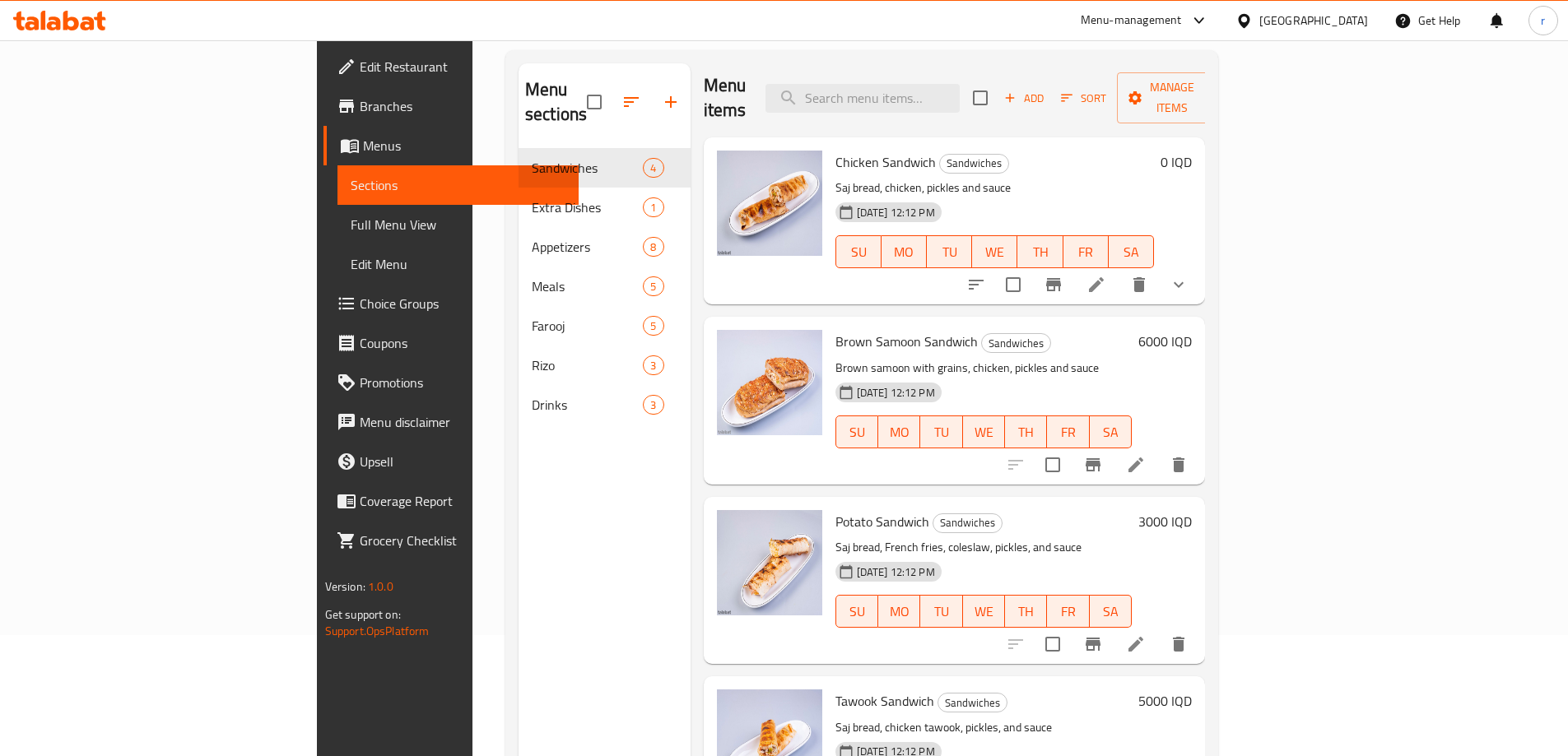
click at [78, 23] on icon at bounding box center [71, 21] width 16 height 20
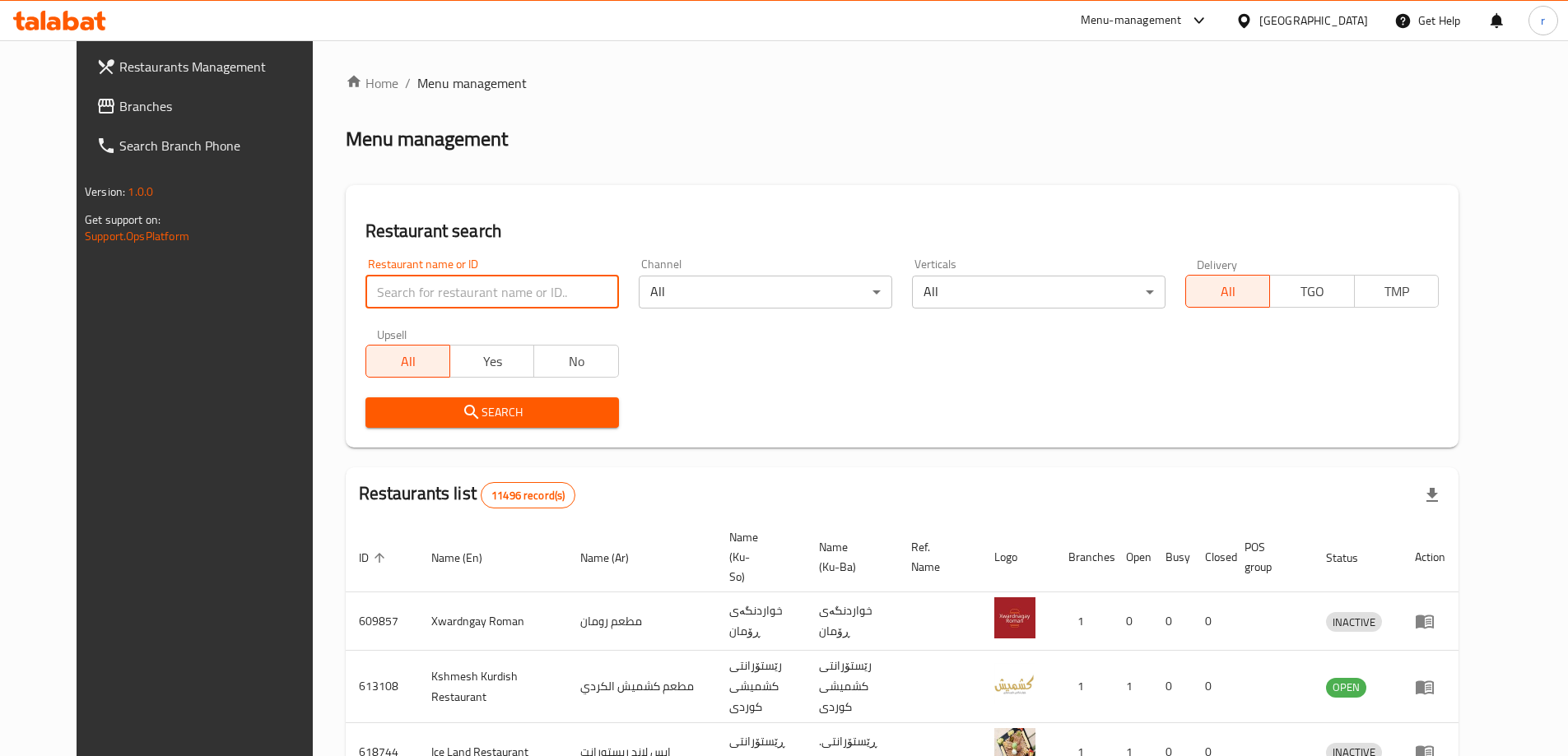
click at [438, 293] on input "search" at bounding box center [492, 292] width 254 height 33
paste input "Lahm Belajen Abu Farah"
type input "Lahm Belajen Abu Farah"
click at [365, 417] on button "Search" at bounding box center [492, 413] width 254 height 31
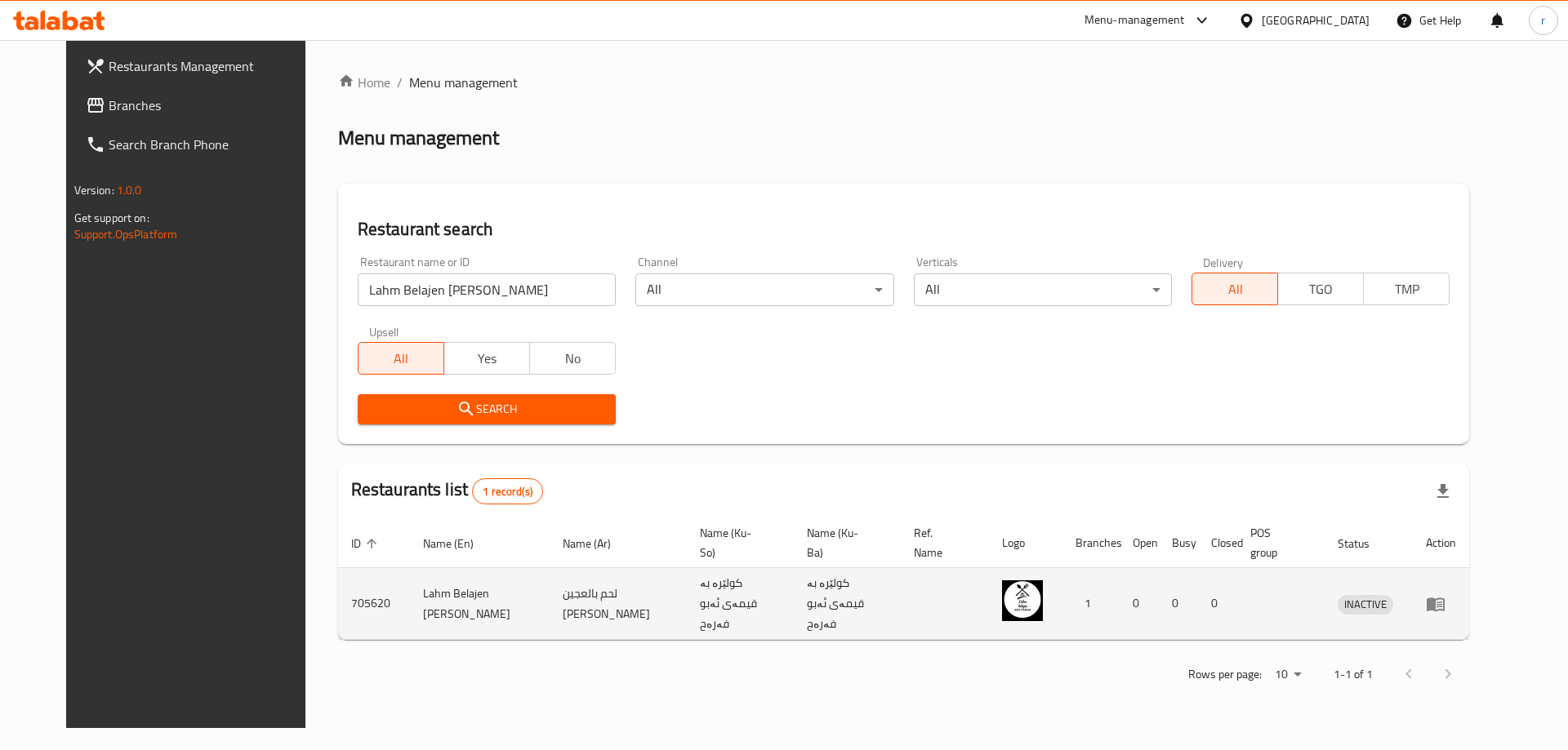
click at [1446, 594] on icon "enhanced table" at bounding box center [1436, 604] width 20 height 20
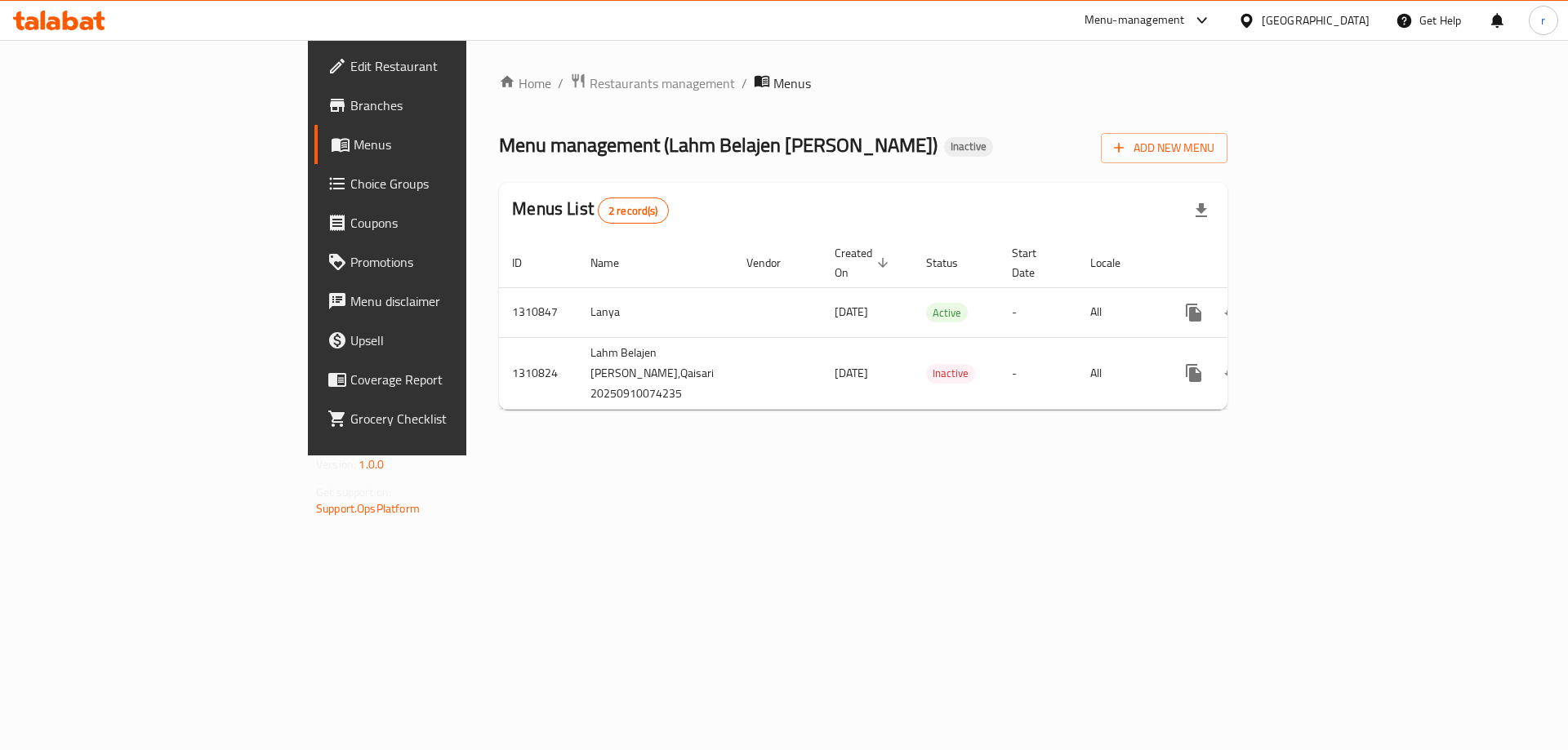
click at [786, 148] on div "Menu management ( Lahm Belajen Abu Farah ) Inactive Add New Menu" at bounding box center [863, 145] width 728 height 36
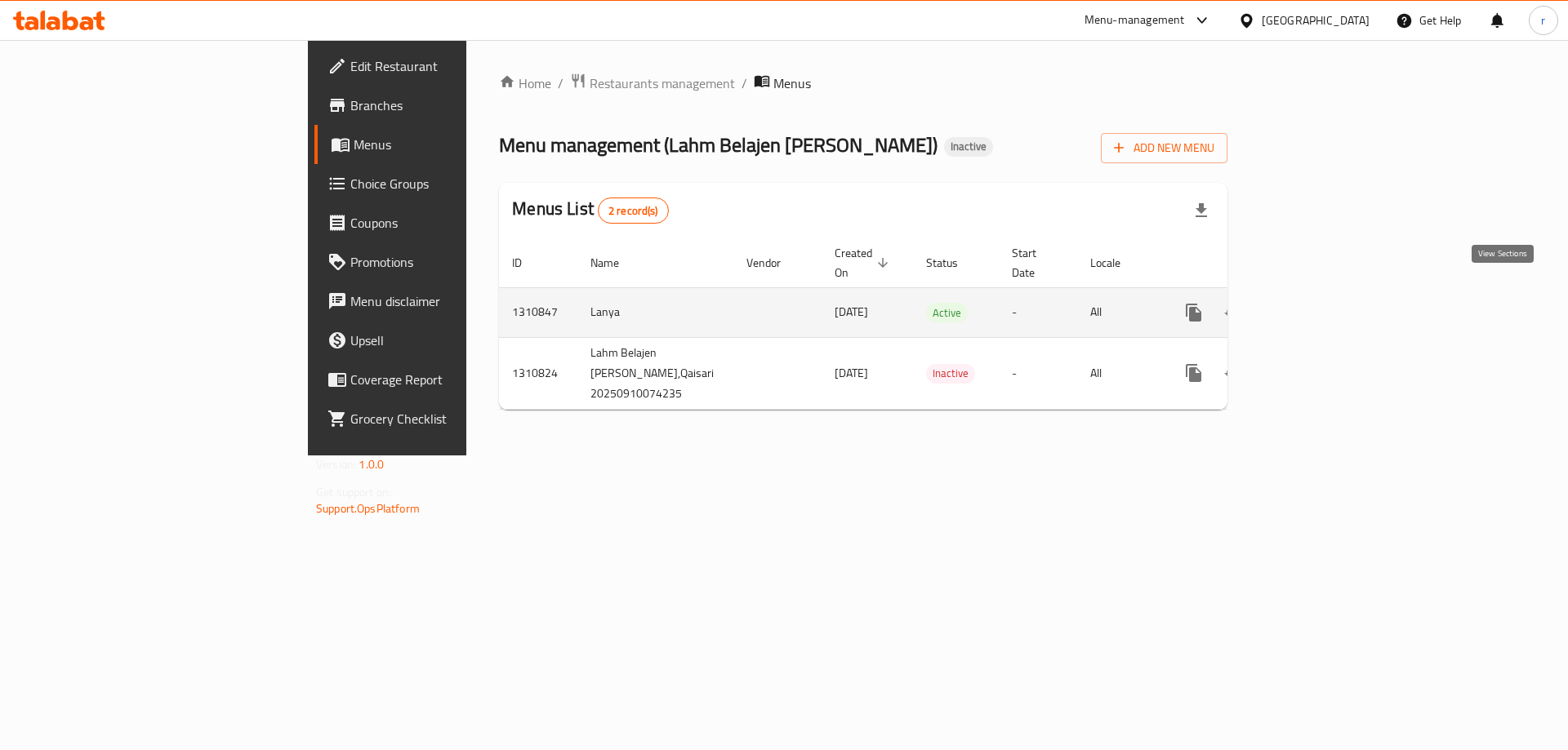
click at [1331, 293] on link "enhanced table" at bounding box center [1311, 312] width 39 height 39
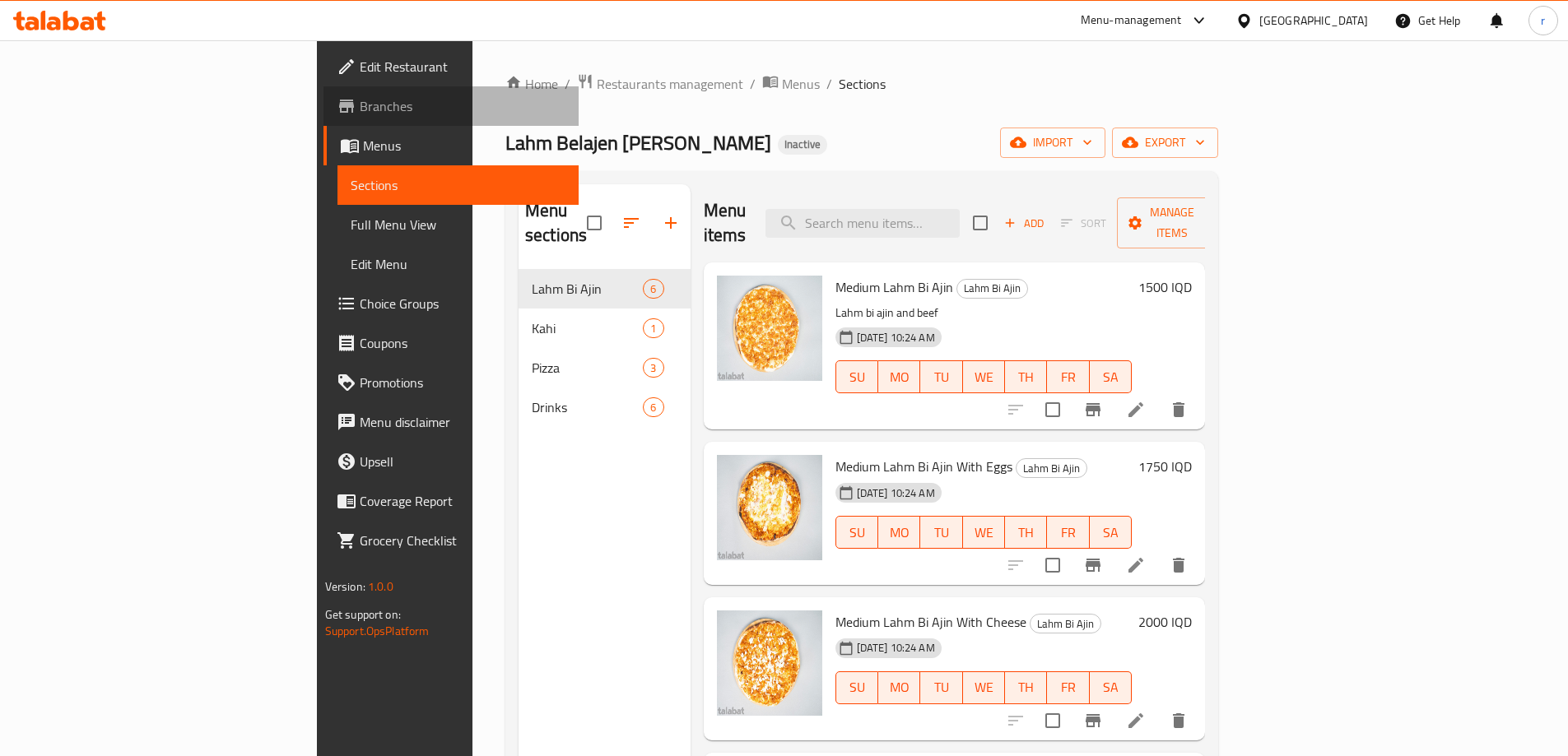
click at [359, 99] on span "Branches" at bounding box center [462, 106] width 206 height 20
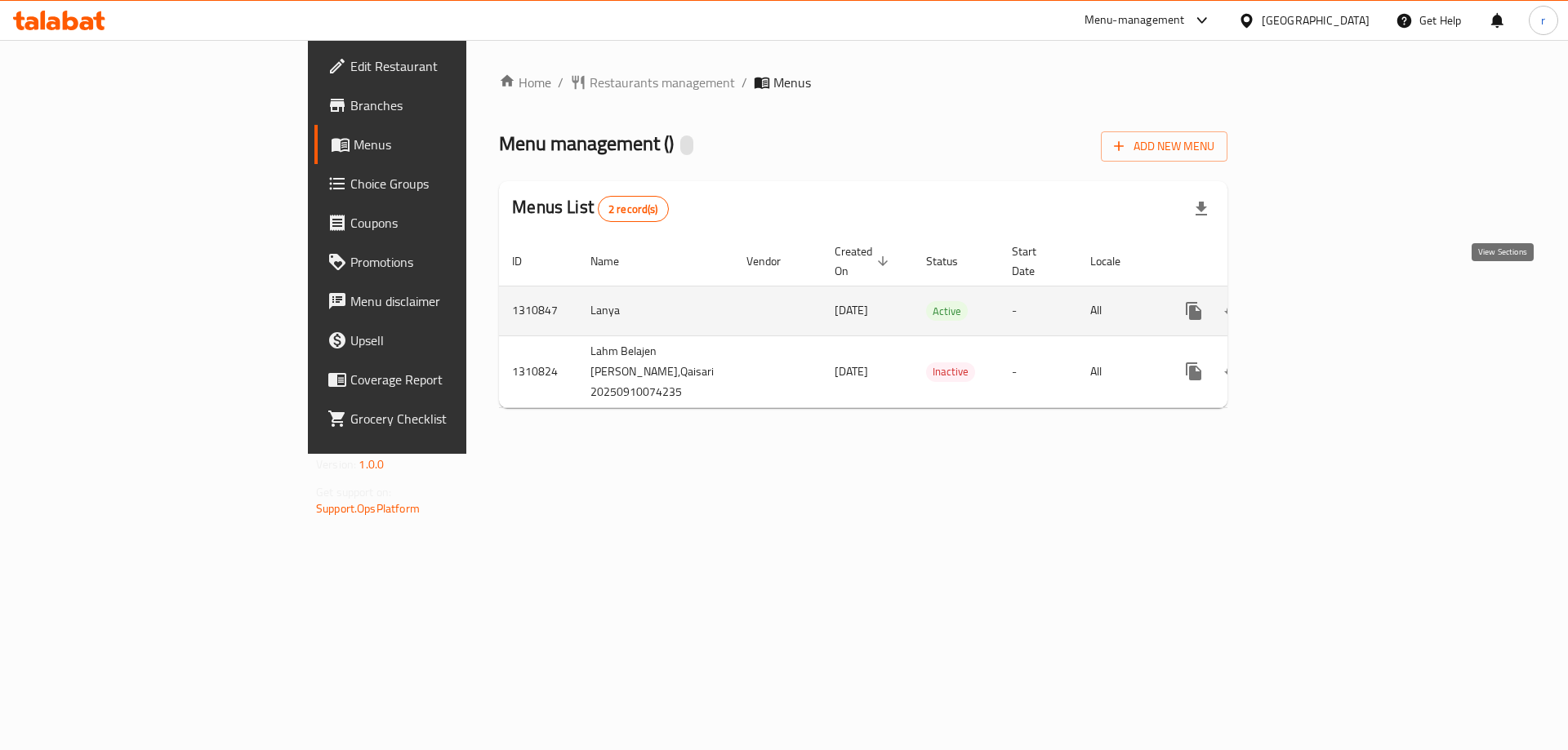
click at [1321, 301] on icon "enhanced table" at bounding box center [1311, 311] width 20 height 20
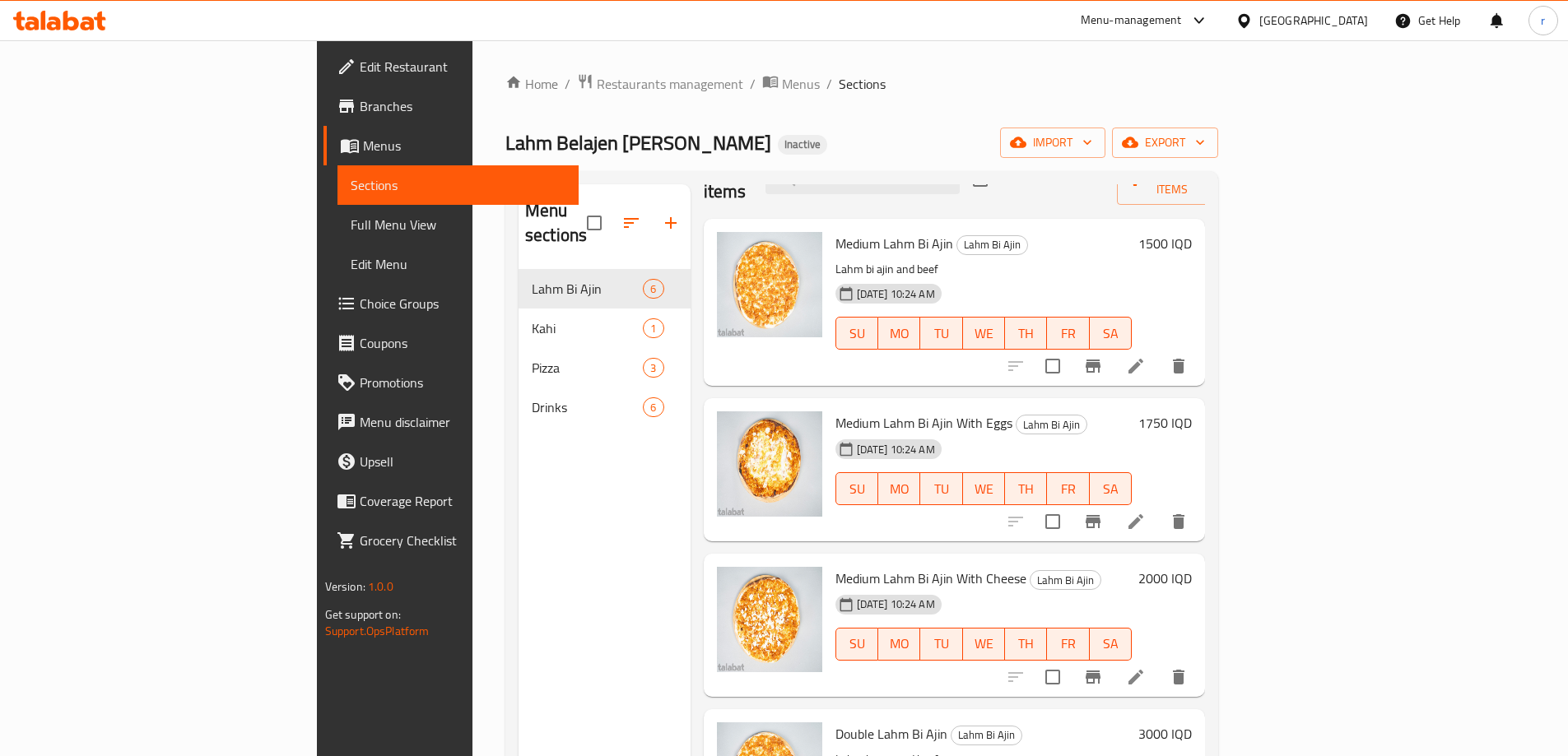
scroll to position [109, 0]
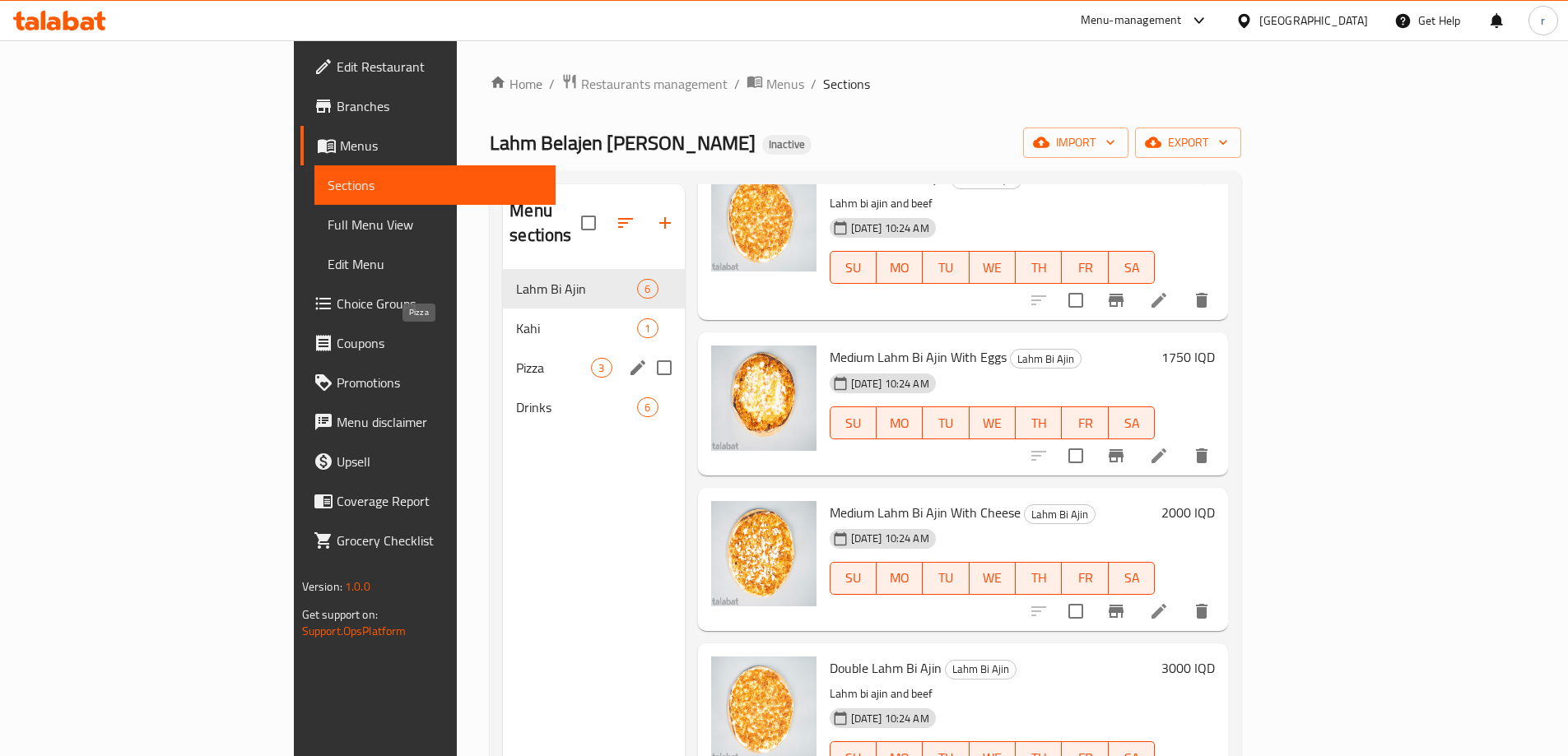
drag, startPoint x: 328, startPoint y: 334, endPoint x: 345, endPoint y: 310, distance: 29.4
click at [516, 358] on span "Pizza" at bounding box center [554, 368] width 75 height 20
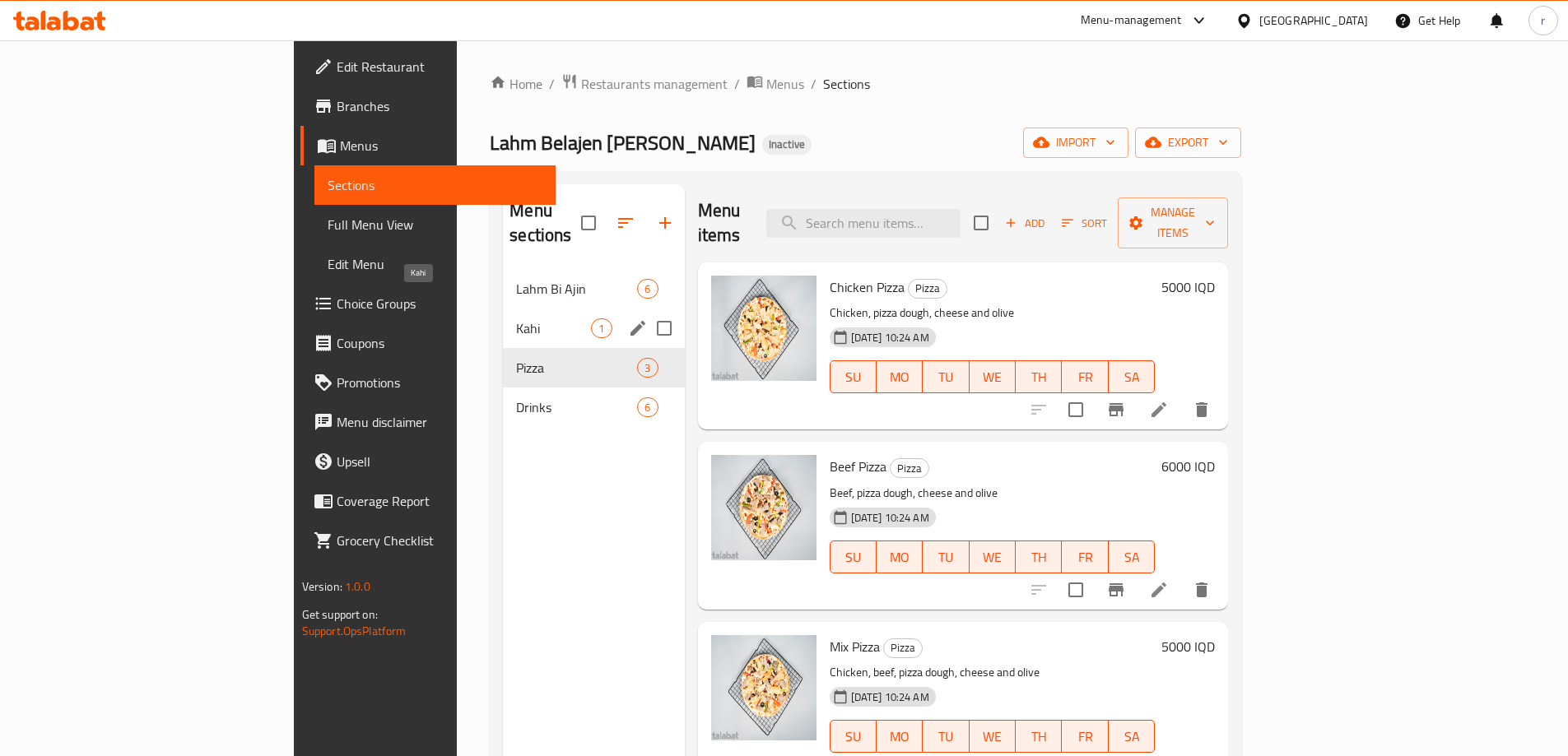
click at [516, 318] on span "Kahi" at bounding box center [554, 328] width 75 height 20
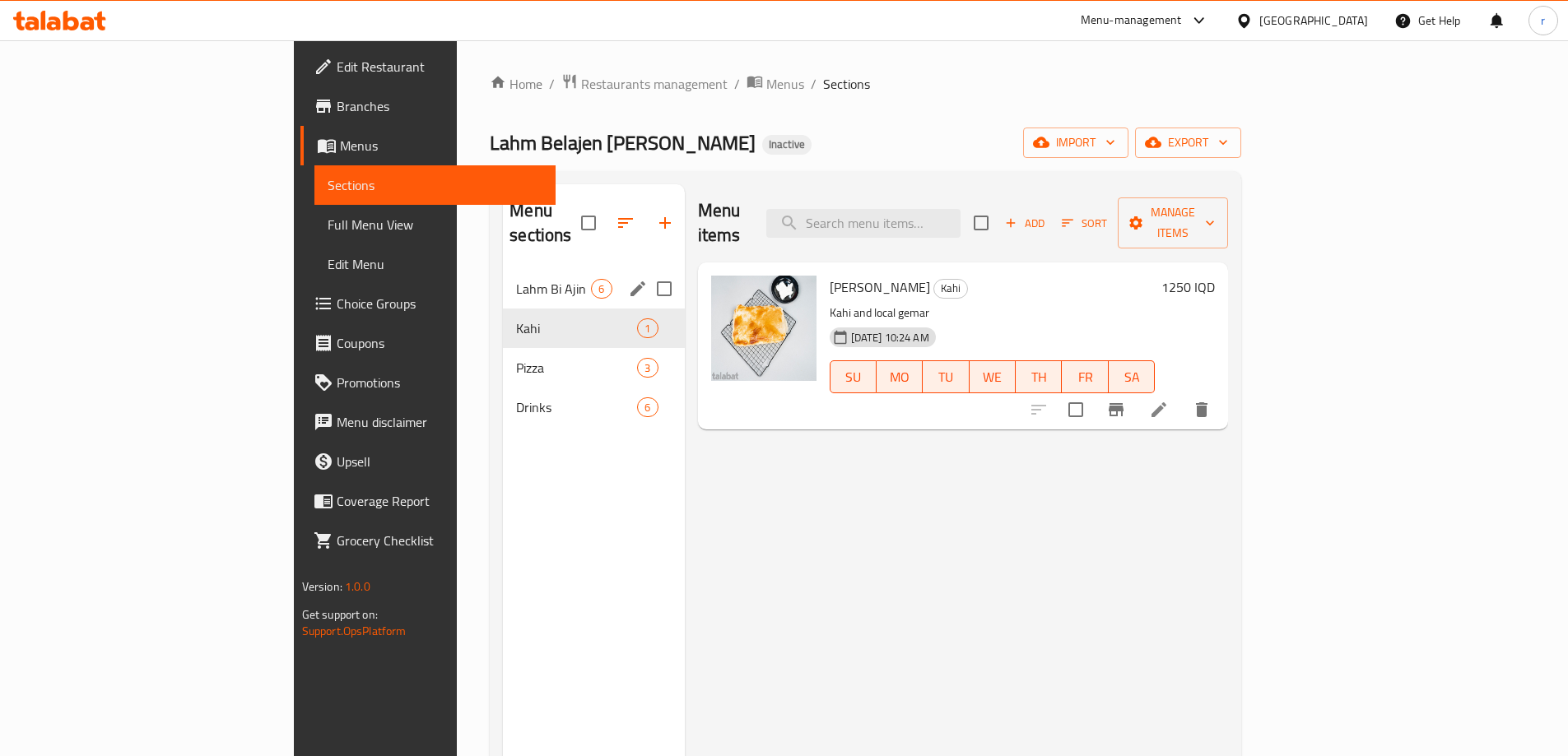
click at [503, 278] on div "Lahm Bi Ajin 6" at bounding box center [593, 288] width 181 height 39
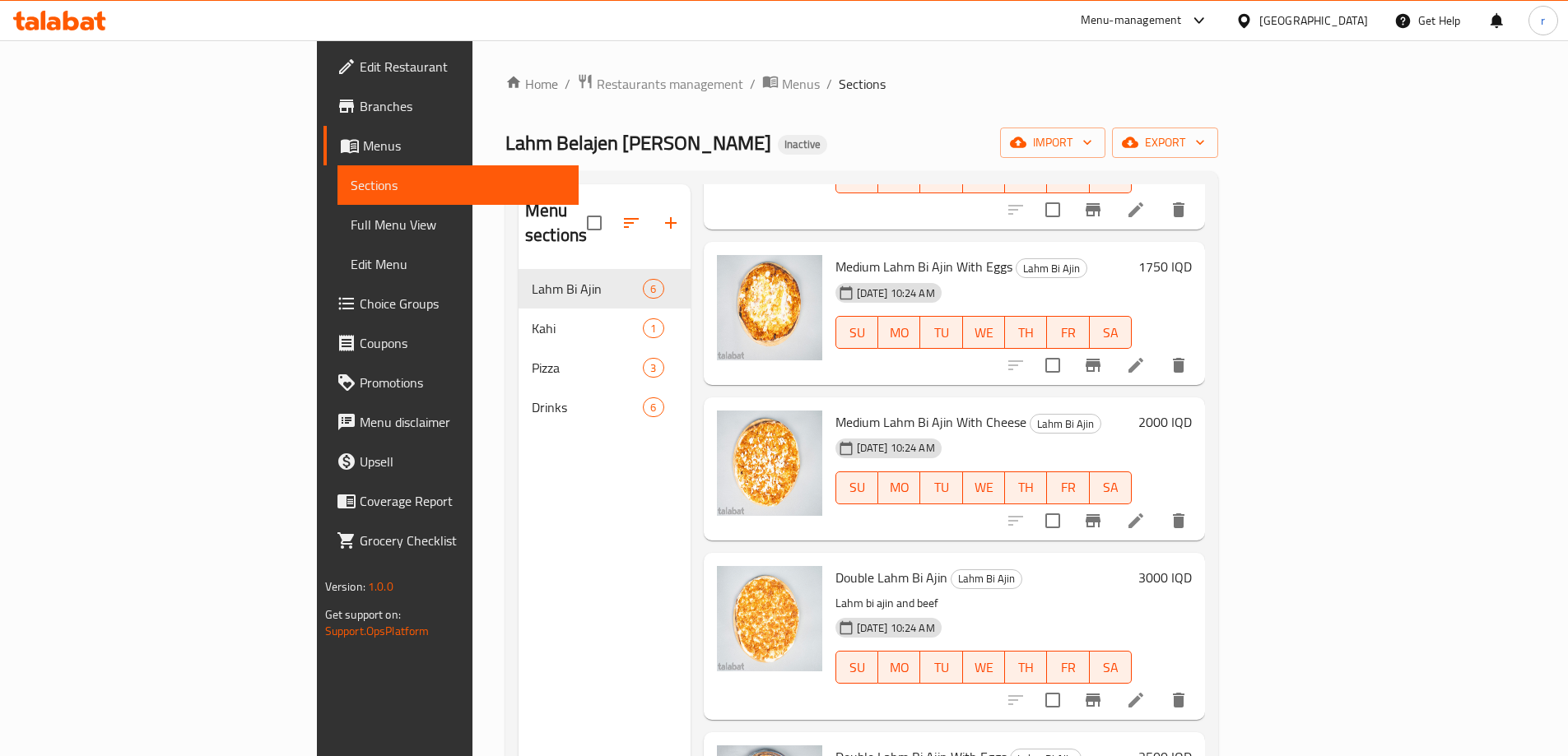
scroll to position [265, 0]
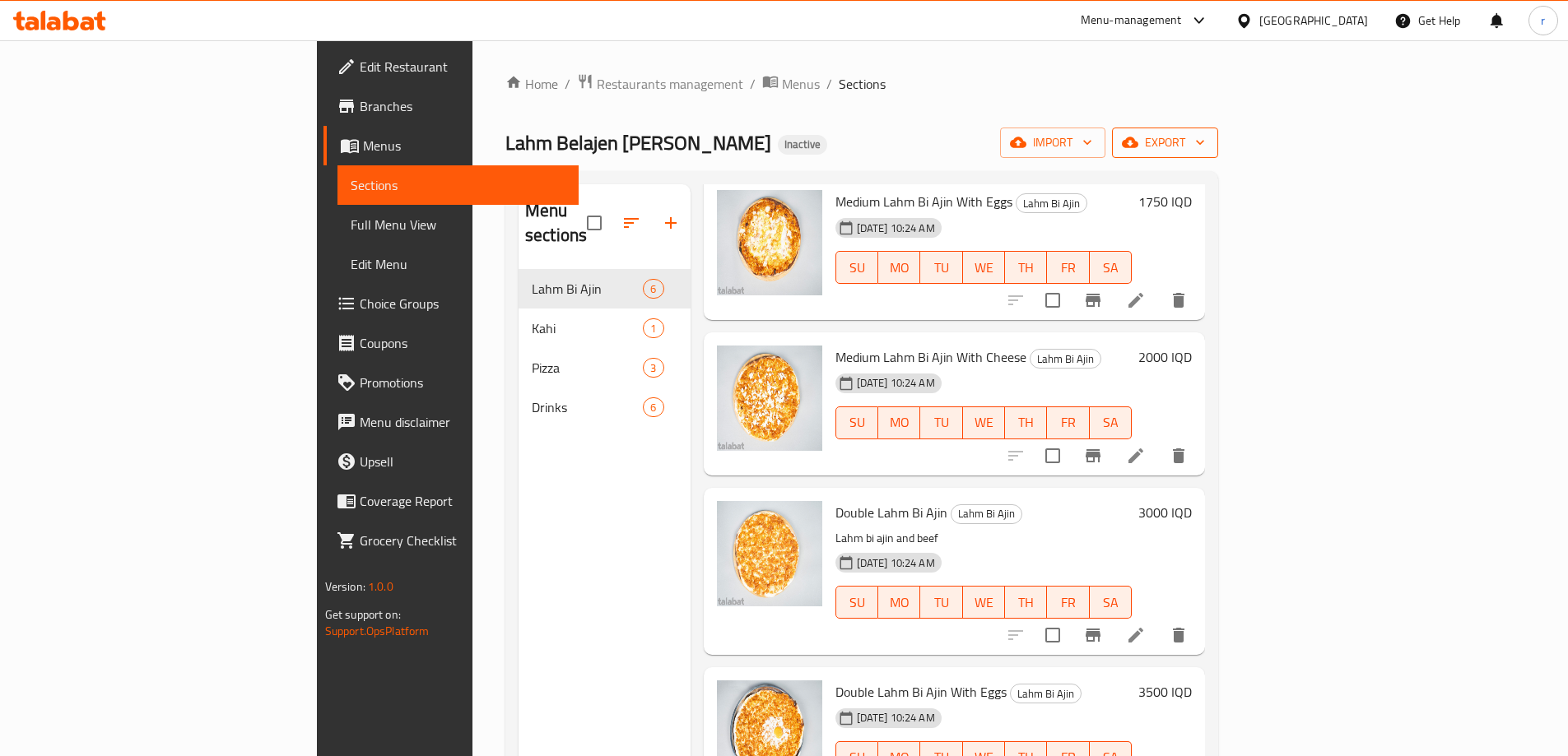
click at [1205, 146] on span "export" at bounding box center [1165, 143] width 80 height 21
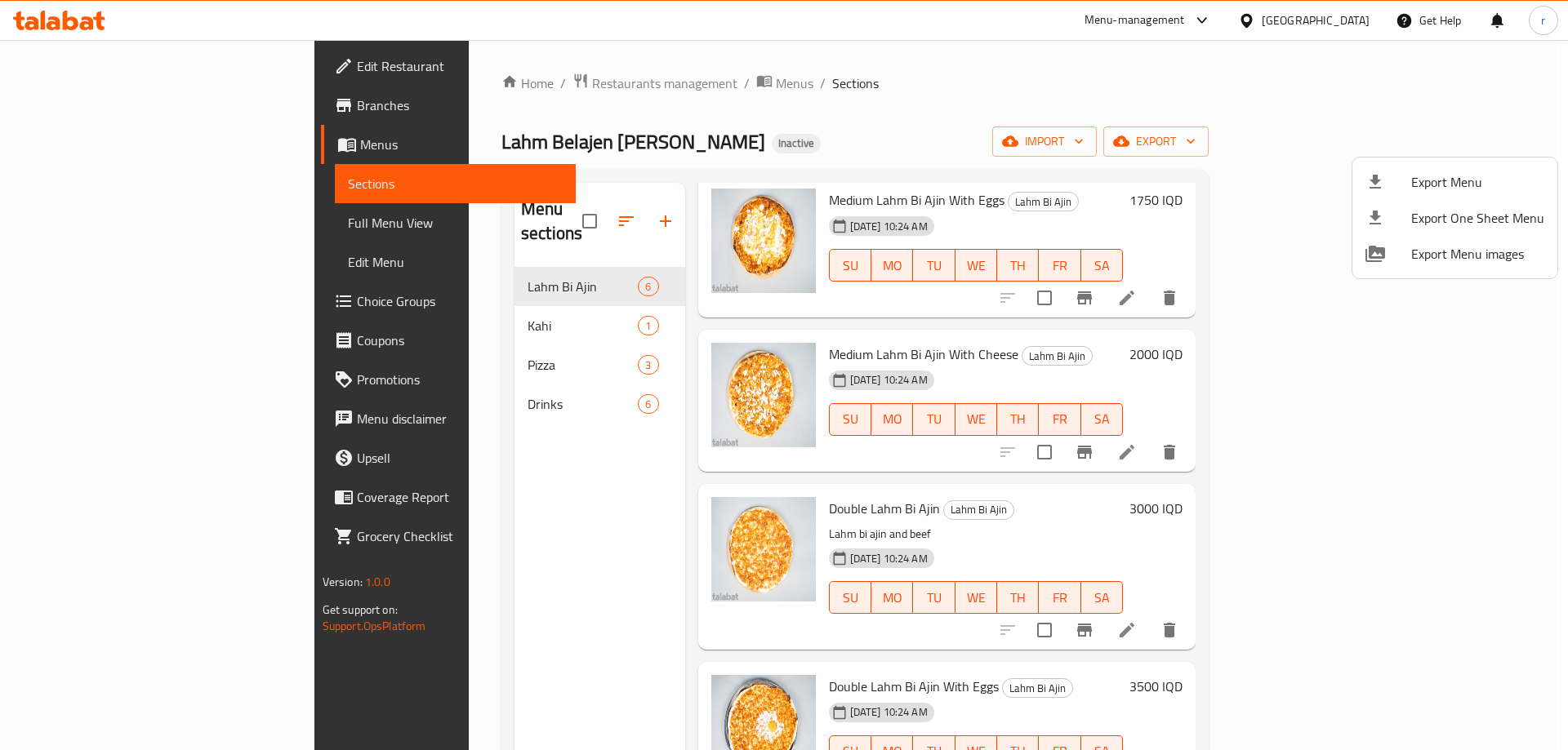
click at [1373, 143] on div at bounding box center [784, 375] width 1568 height 750
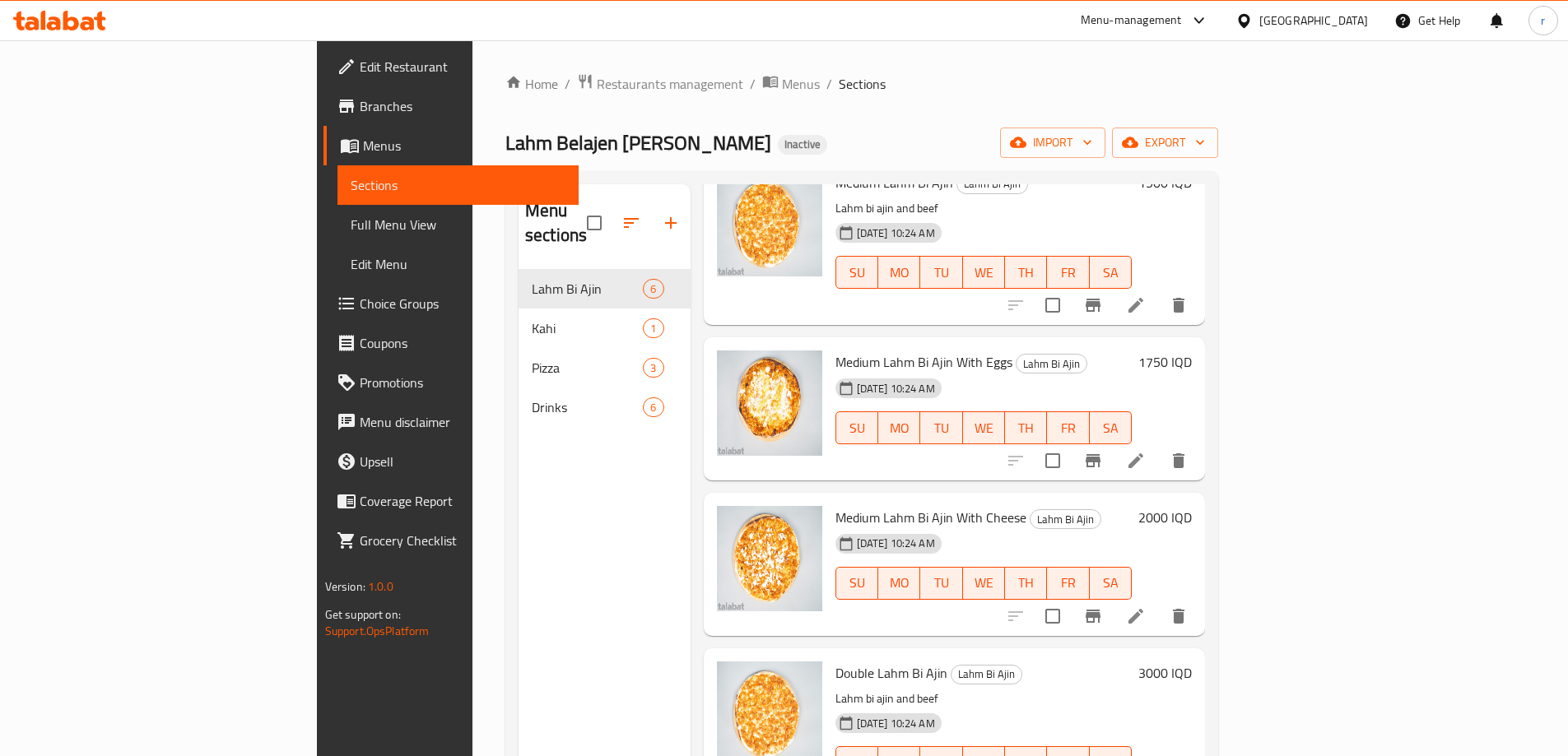
scroll to position [0, 0]
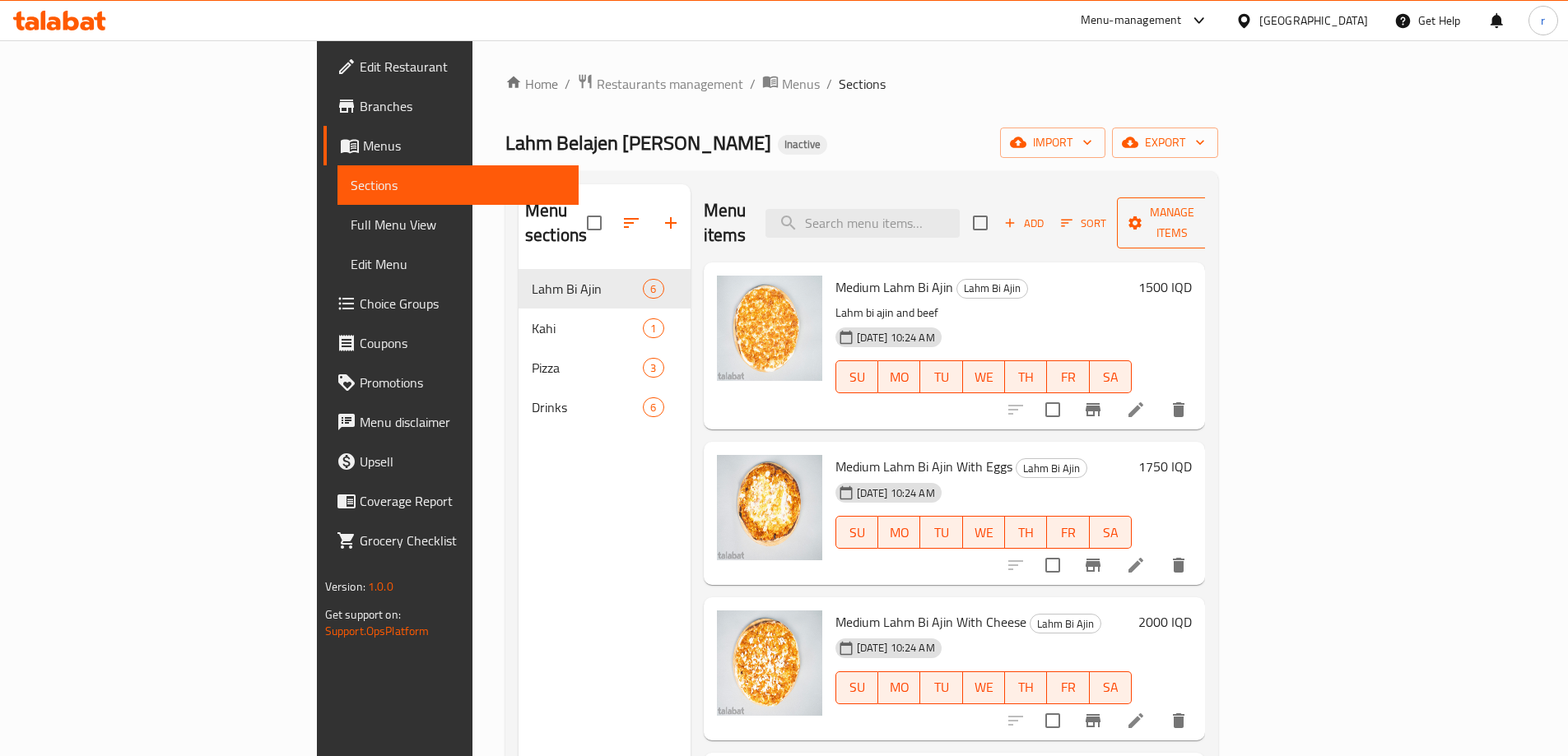
click at [1227, 198] on button "Manage items" at bounding box center [1172, 223] width 110 height 51
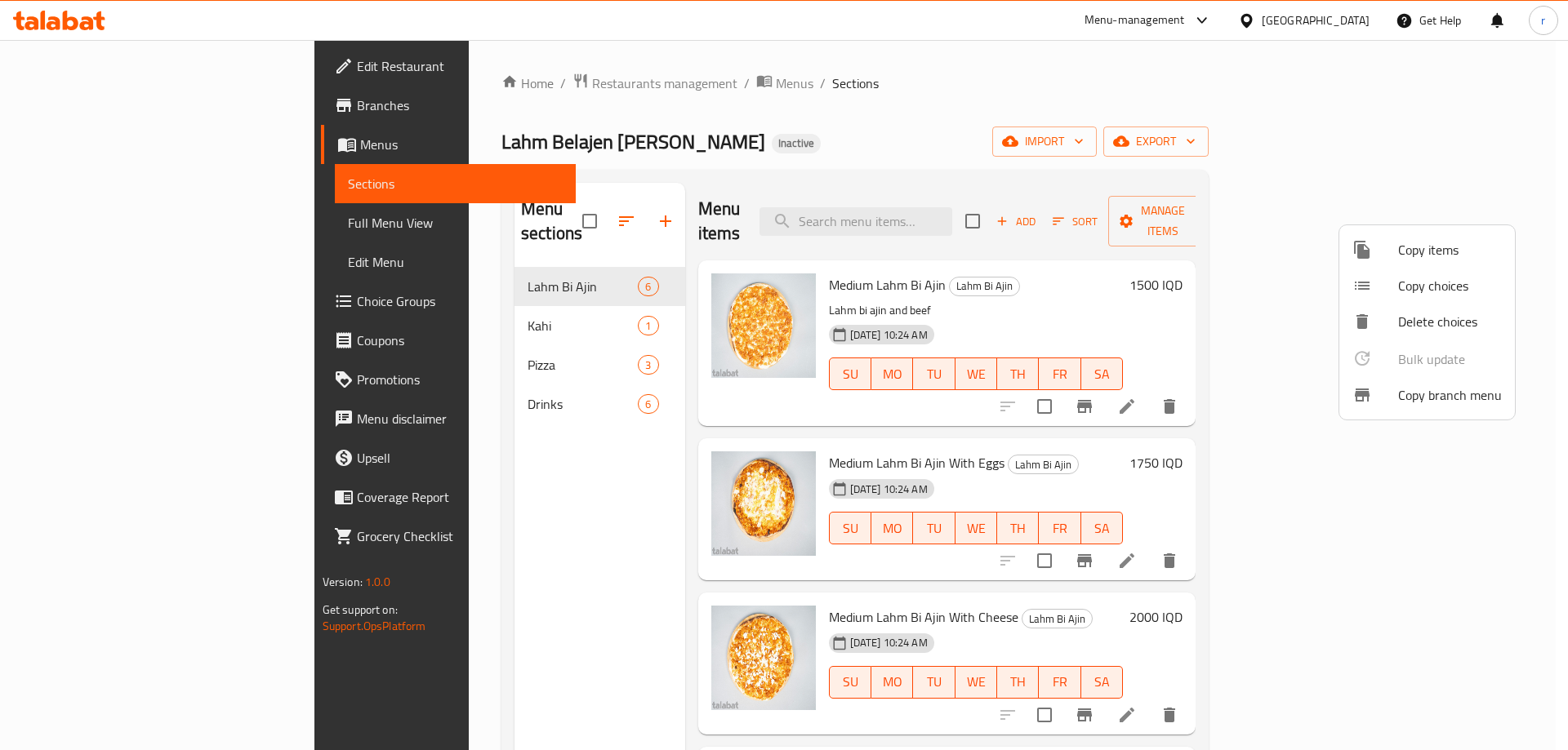
click at [1409, 392] on span "Copy branch menu" at bounding box center [1449, 395] width 103 height 20
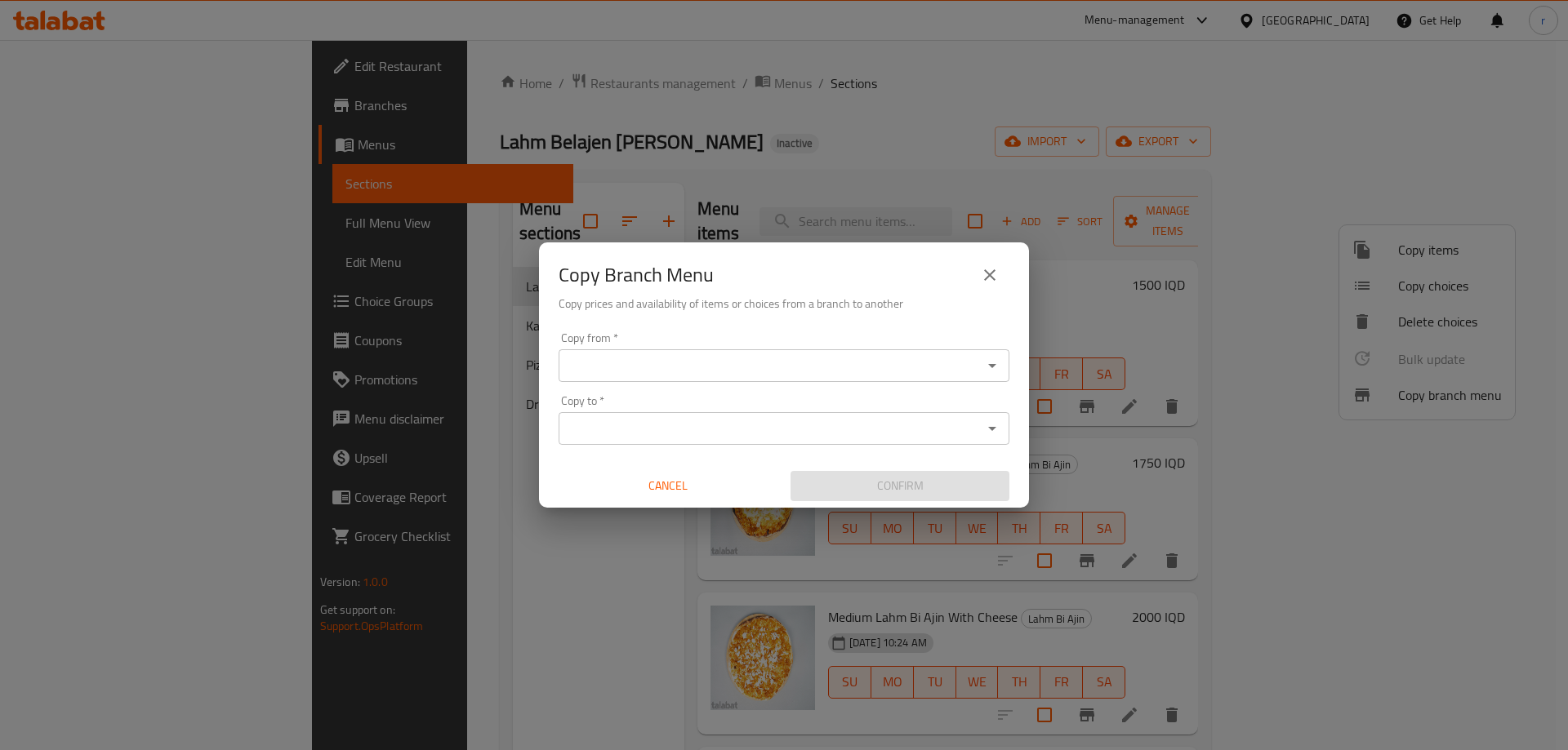
click at [961, 370] on input "Copy from   *" at bounding box center [770, 365] width 414 height 23
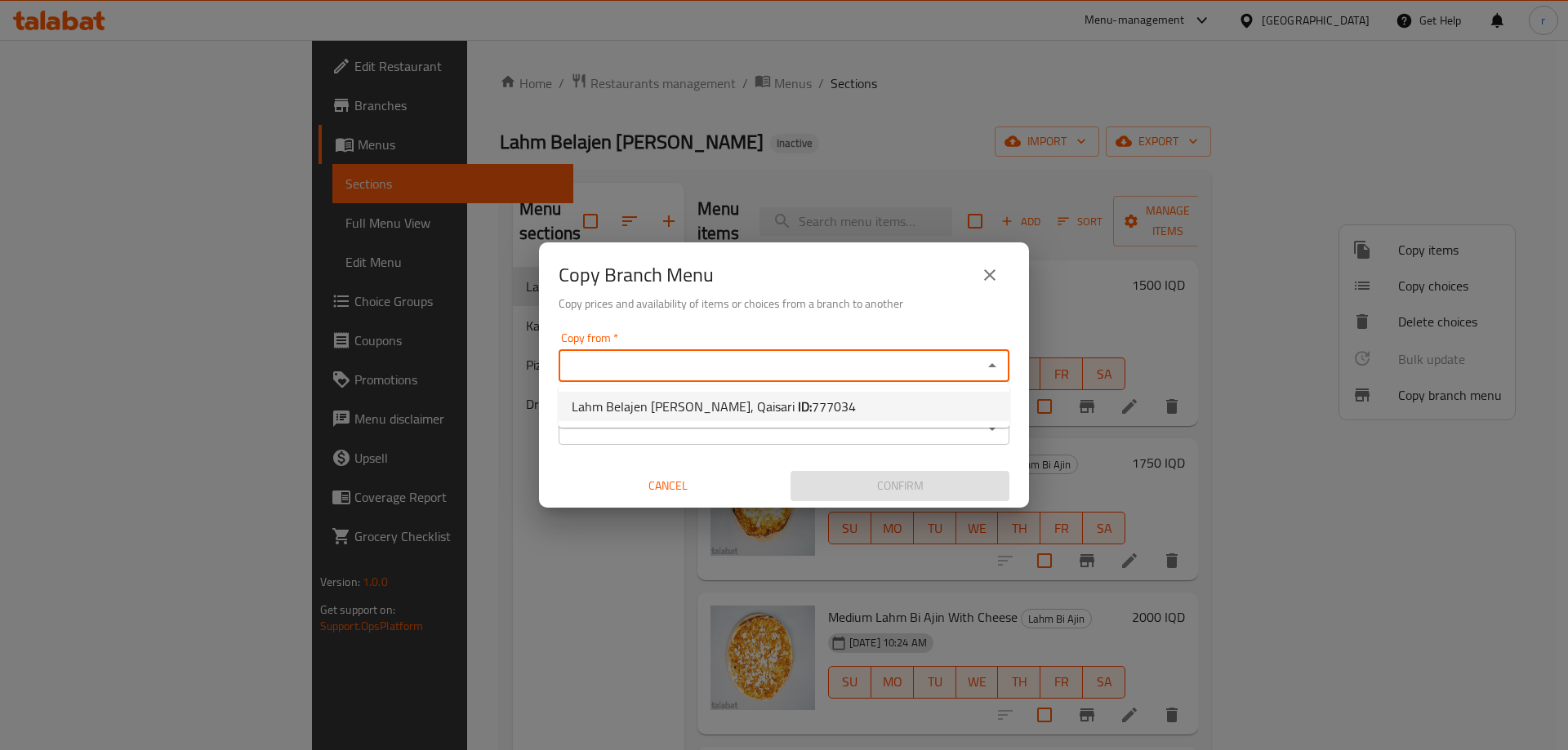
click at [781, 320] on div "Copy Branch Menu Copy prices and availability of items or choices from a branch…" at bounding box center [784, 284] width 490 height 84
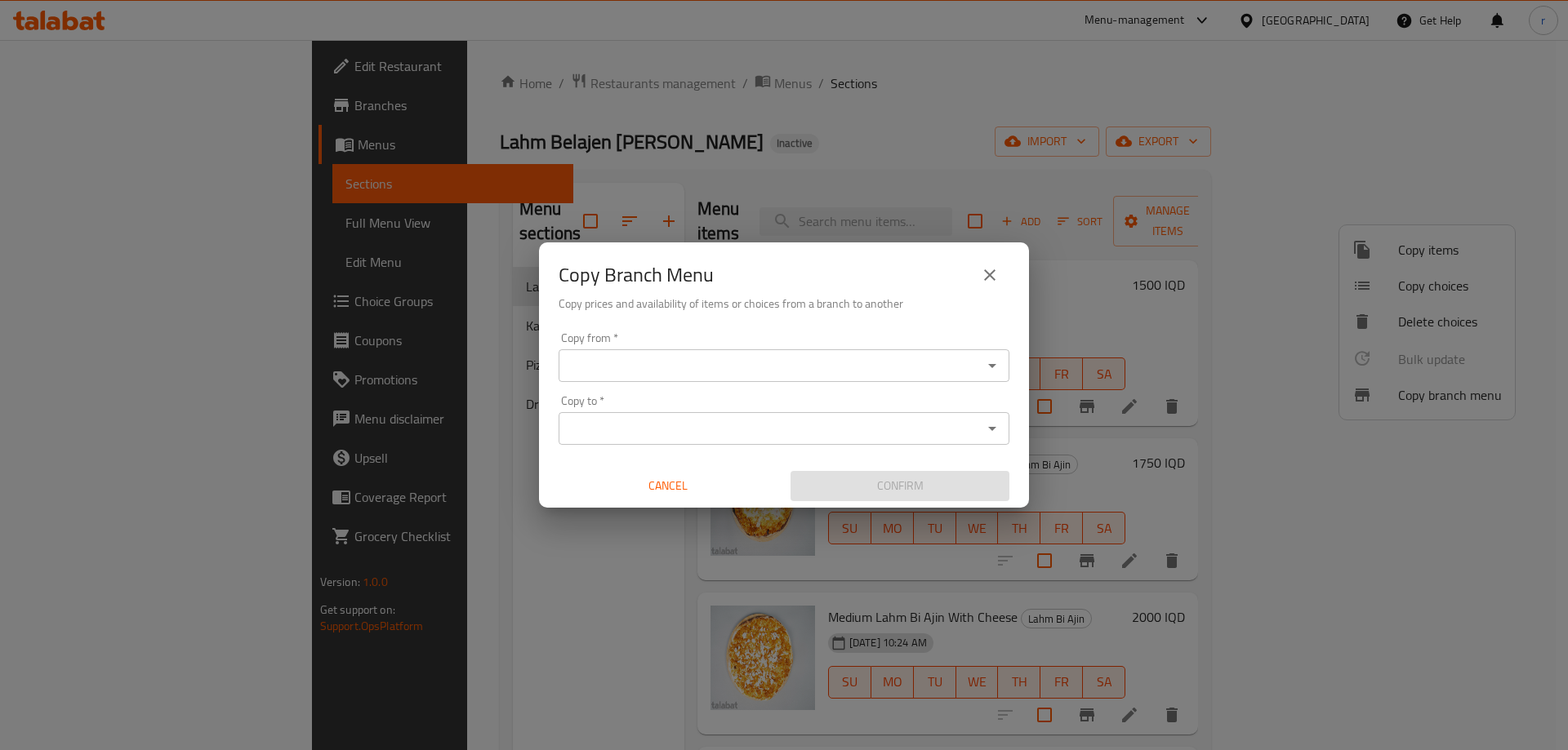
click at [988, 267] on icon "close" at bounding box center [990, 275] width 20 height 20
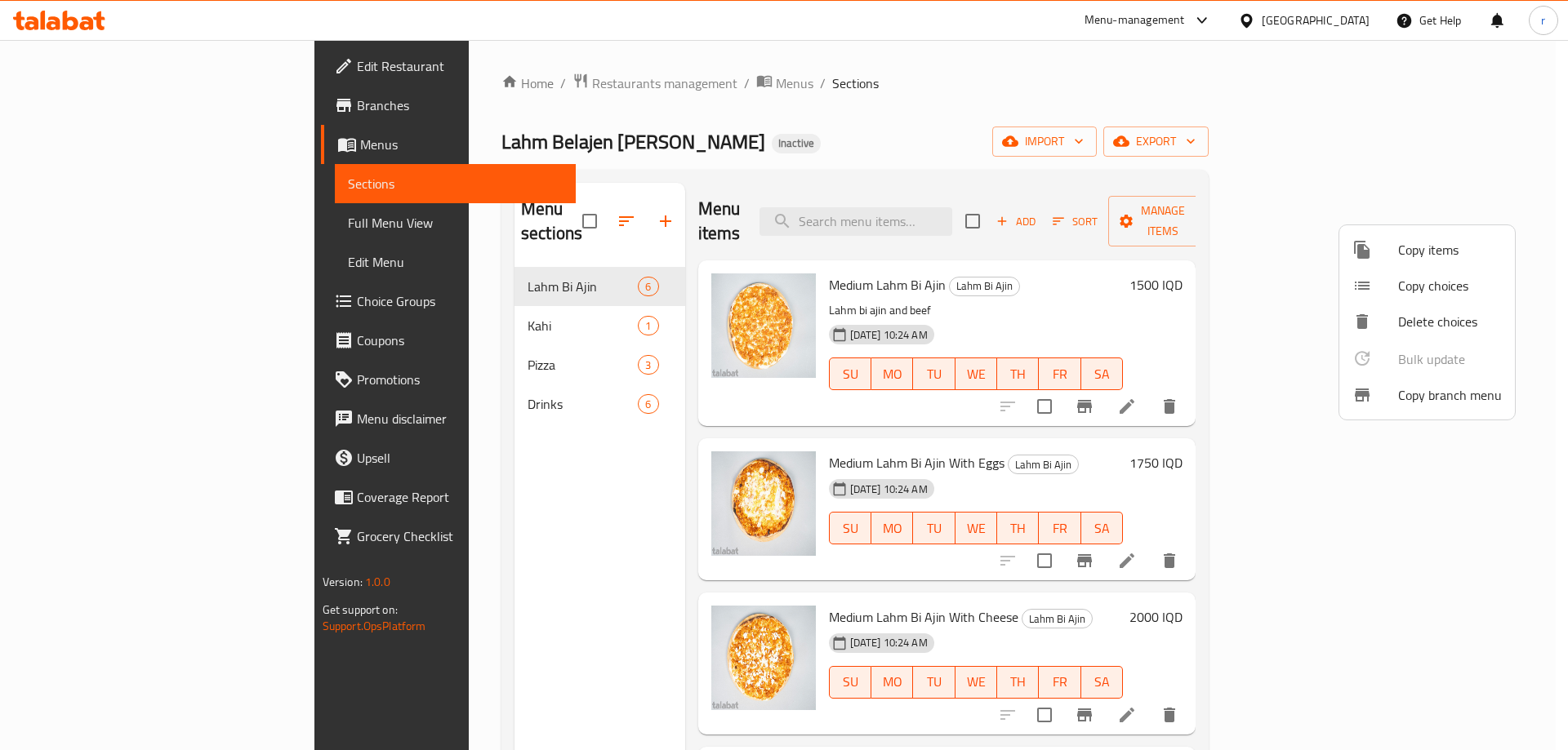
click at [60, 27] on div at bounding box center [784, 375] width 1568 height 750
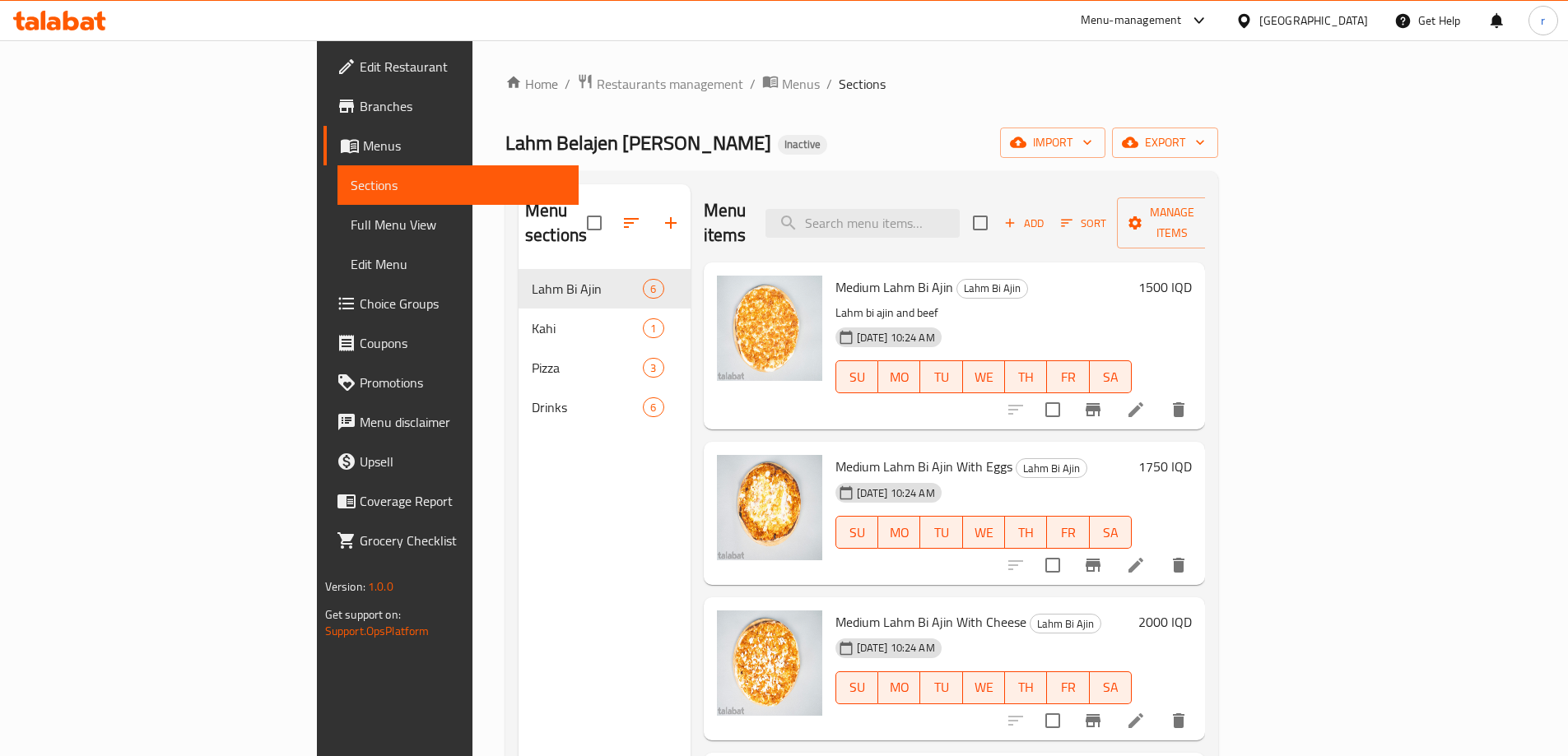
click at [68, 18] on icon at bounding box center [60, 21] width 93 height 20
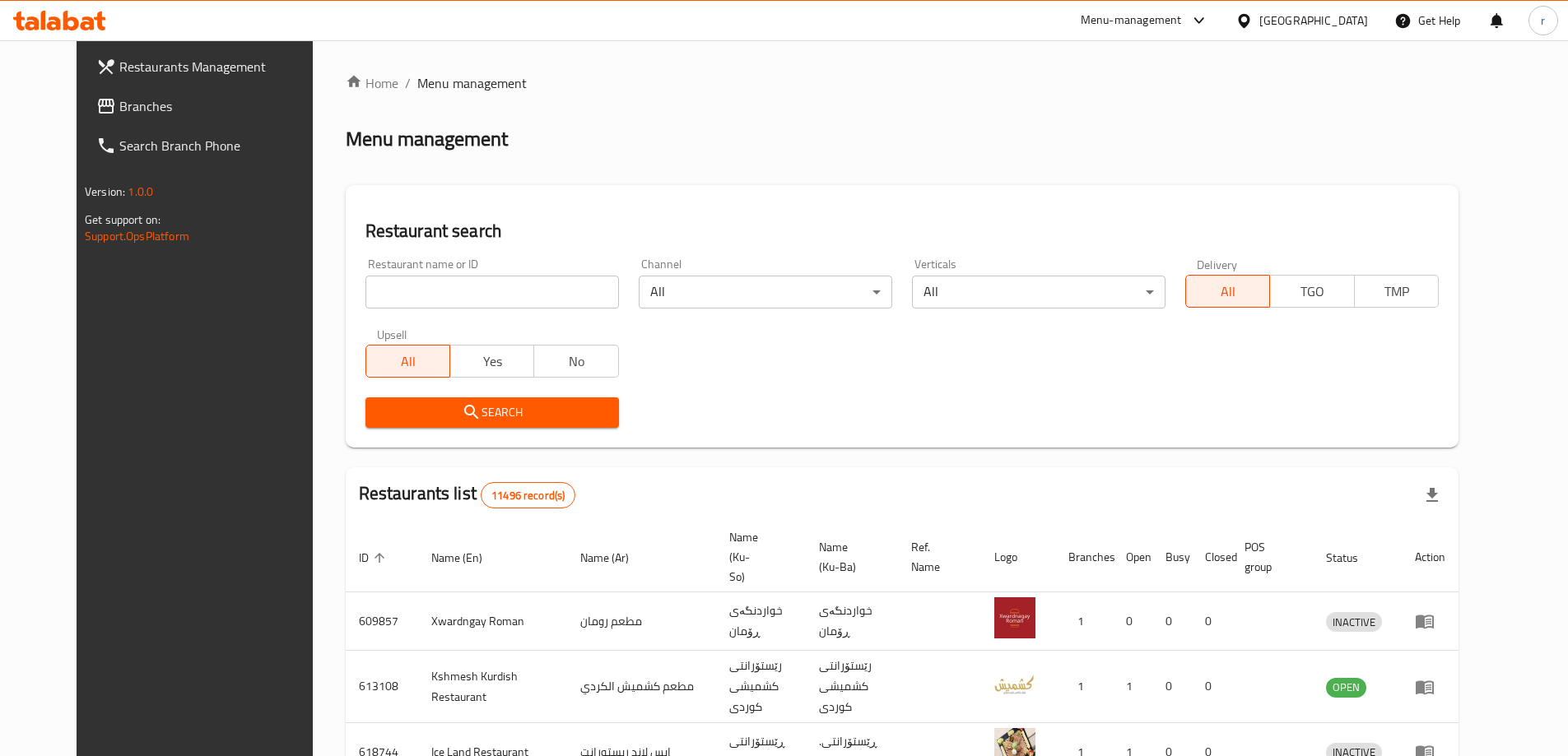
click at [119, 106] on span "Branches" at bounding box center [222, 106] width 206 height 20
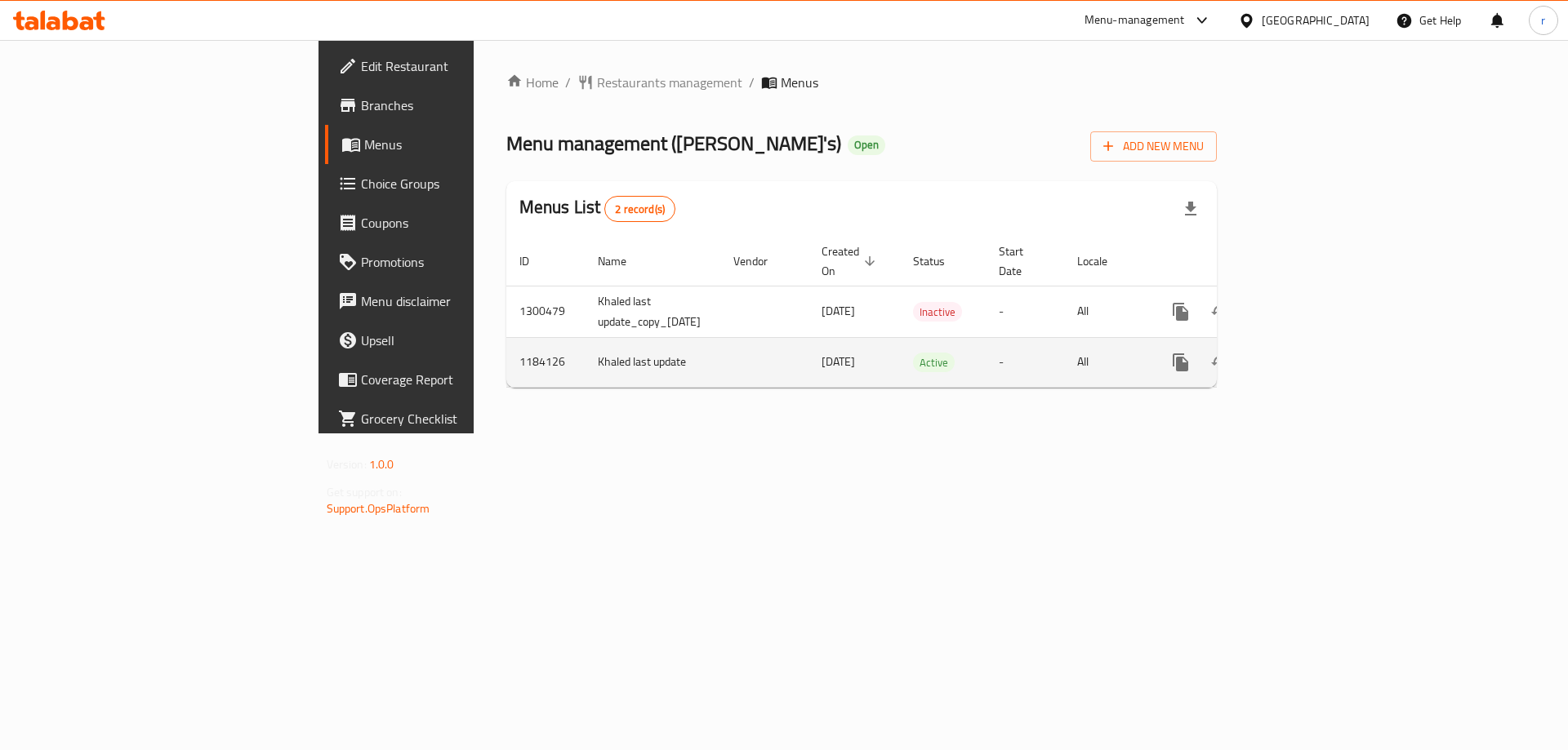
click at [1306, 355] on icon "enhanced table" at bounding box center [1298, 362] width 15 height 15
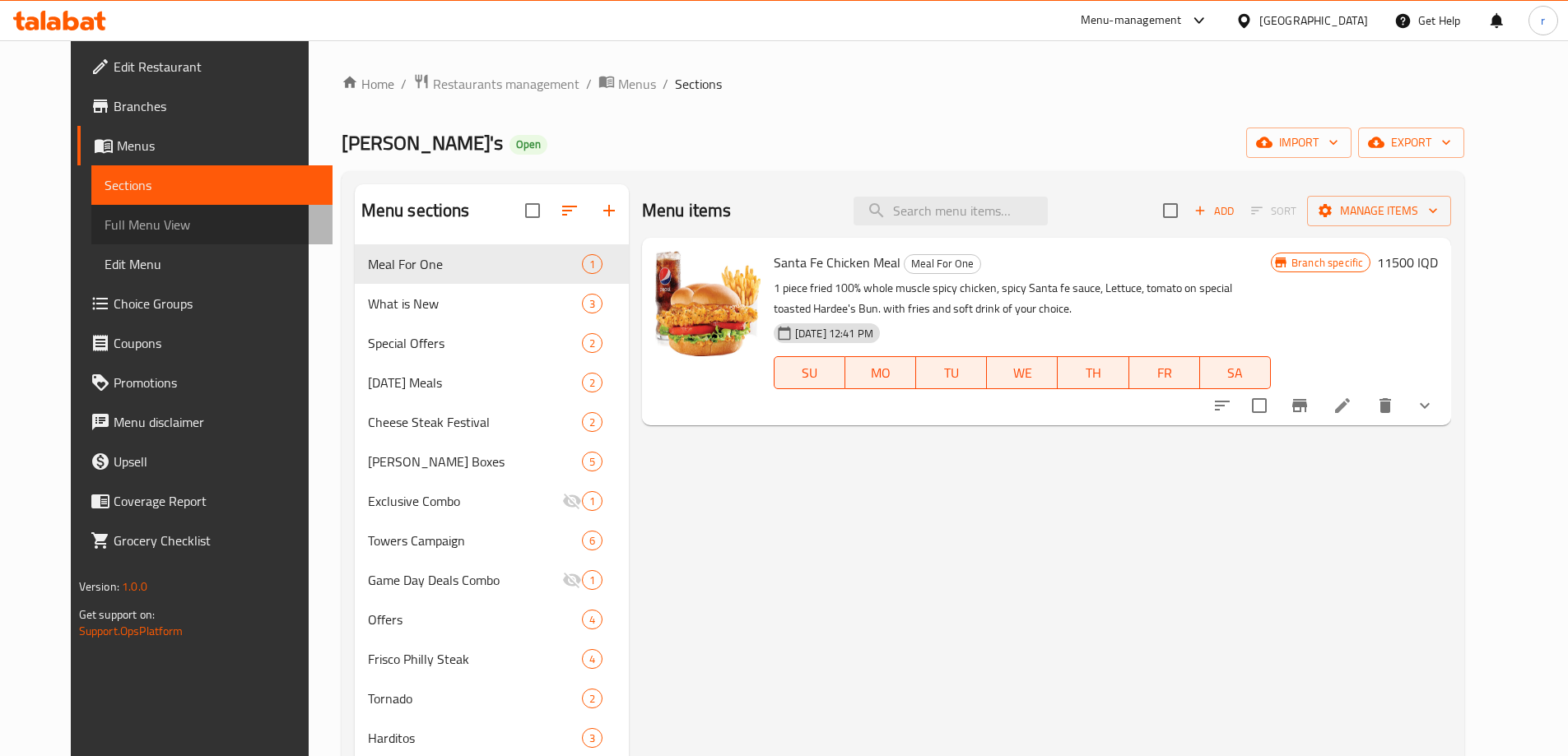
click at [171, 213] on link "Full Menu View" at bounding box center [212, 224] width 241 height 39
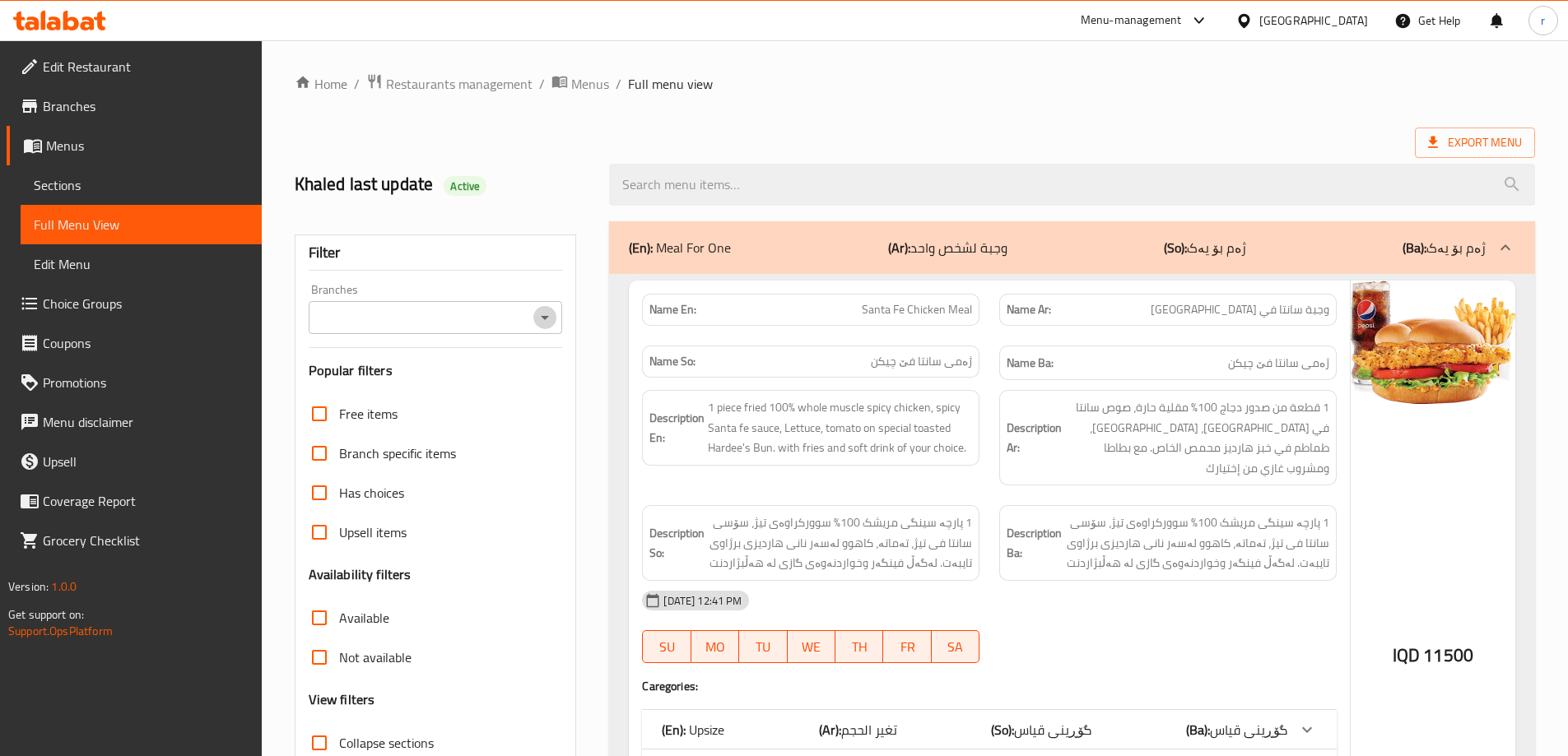
click at [547, 312] on icon "Open" at bounding box center [545, 318] width 20 height 20
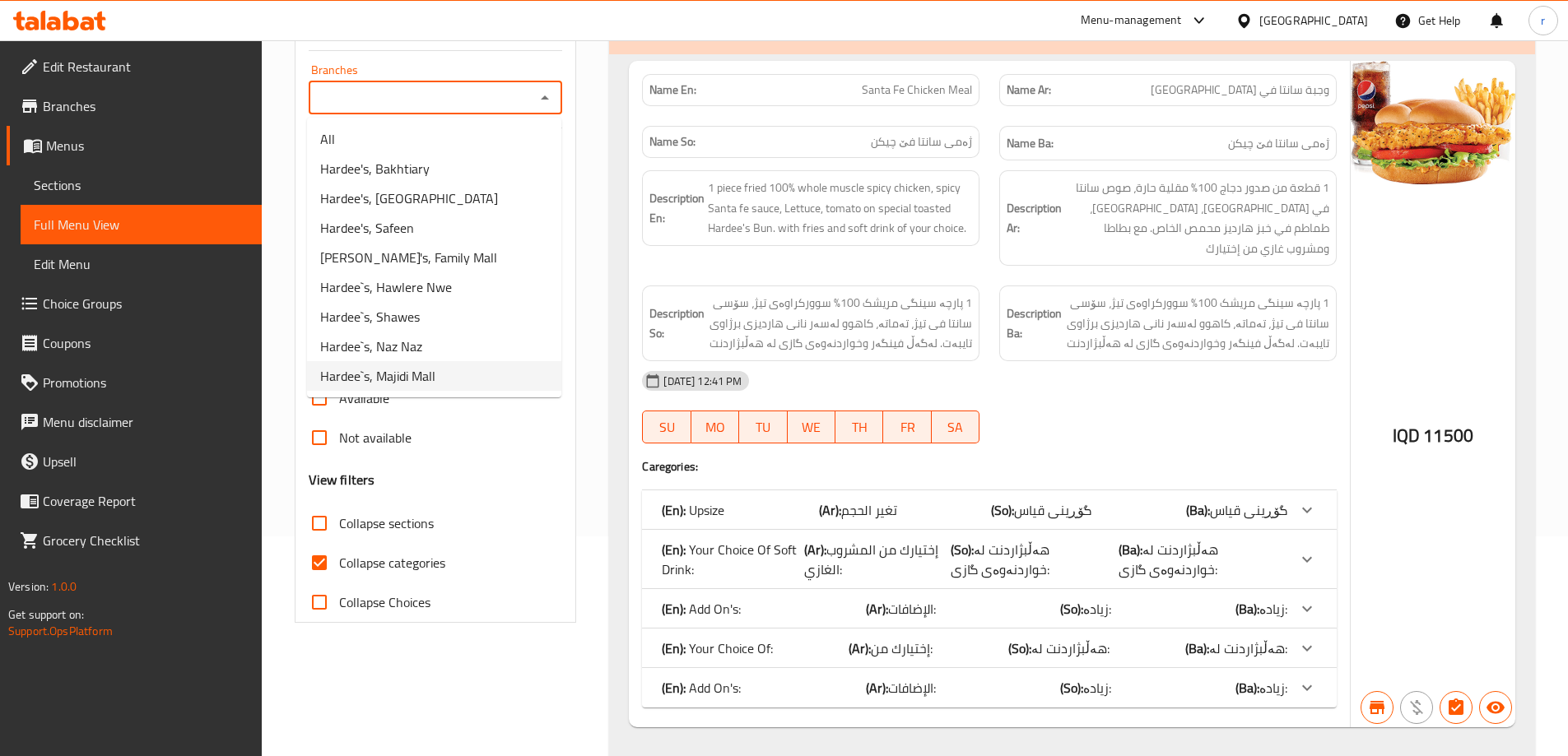
click at [432, 384] on span "Hardee`s, Majidi Mall" at bounding box center [378, 376] width 115 height 20
type input "Hardee`s, Majidi Mall"
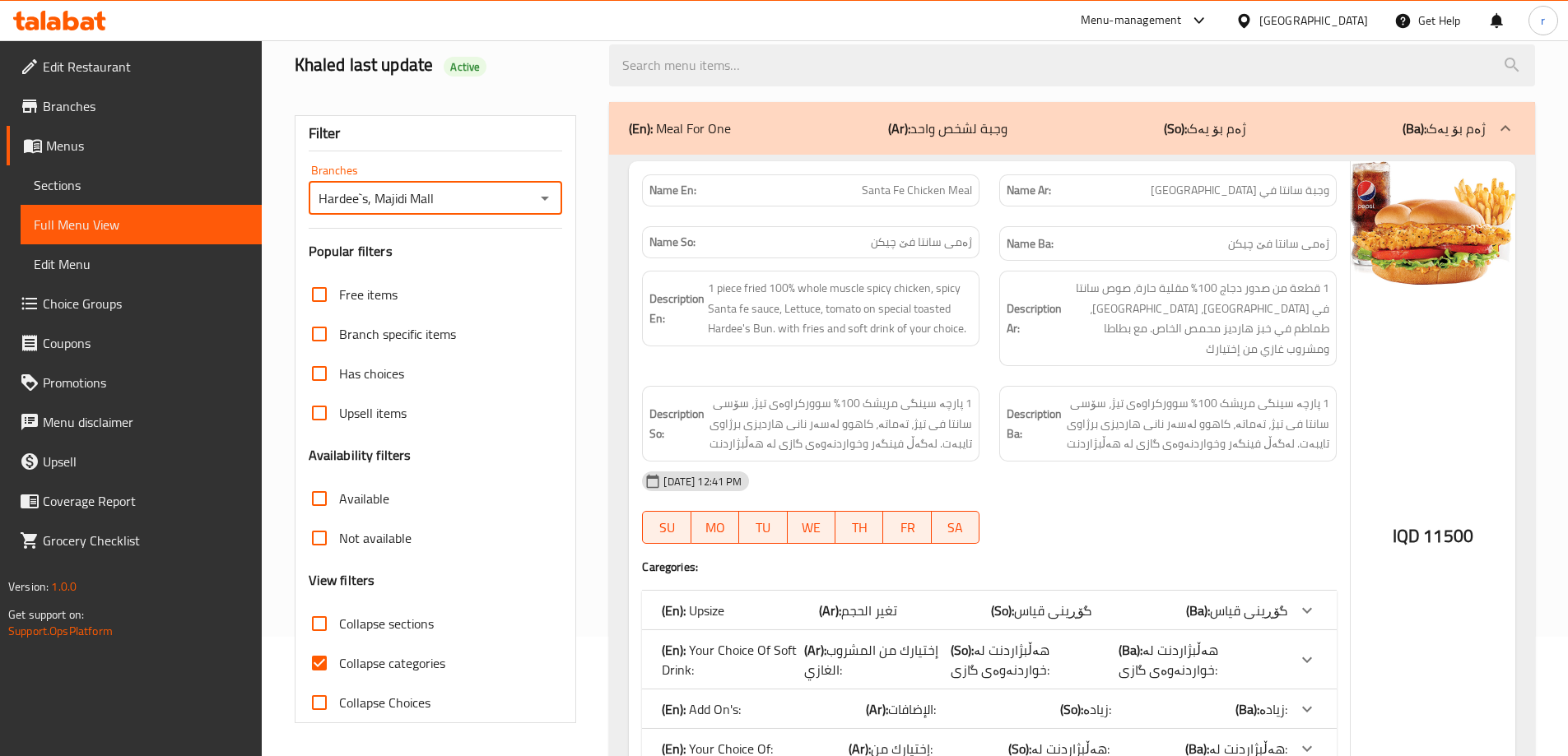
scroll to position [219, 0]
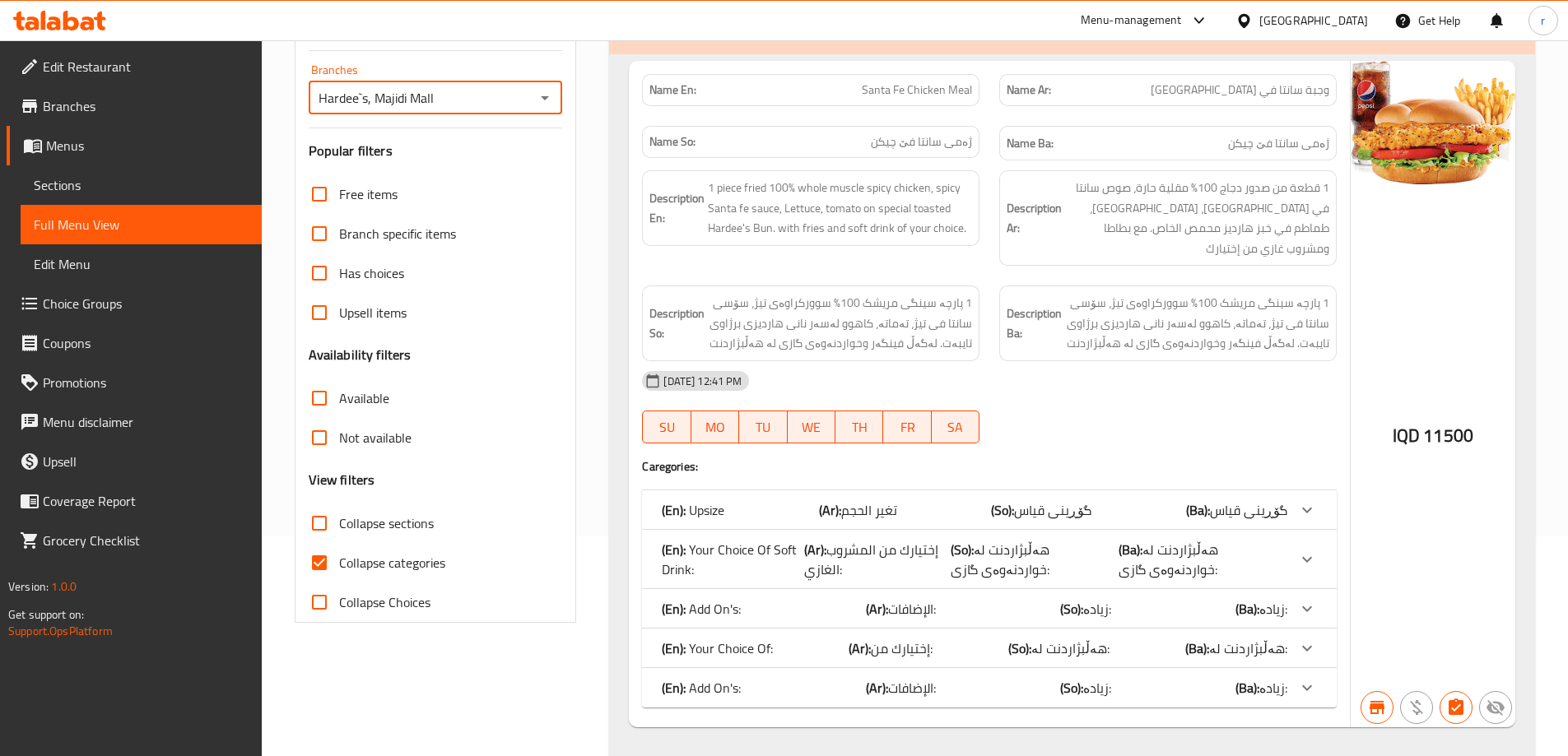
click at [138, 97] on span "Branches" at bounding box center [145, 106] width 206 height 20
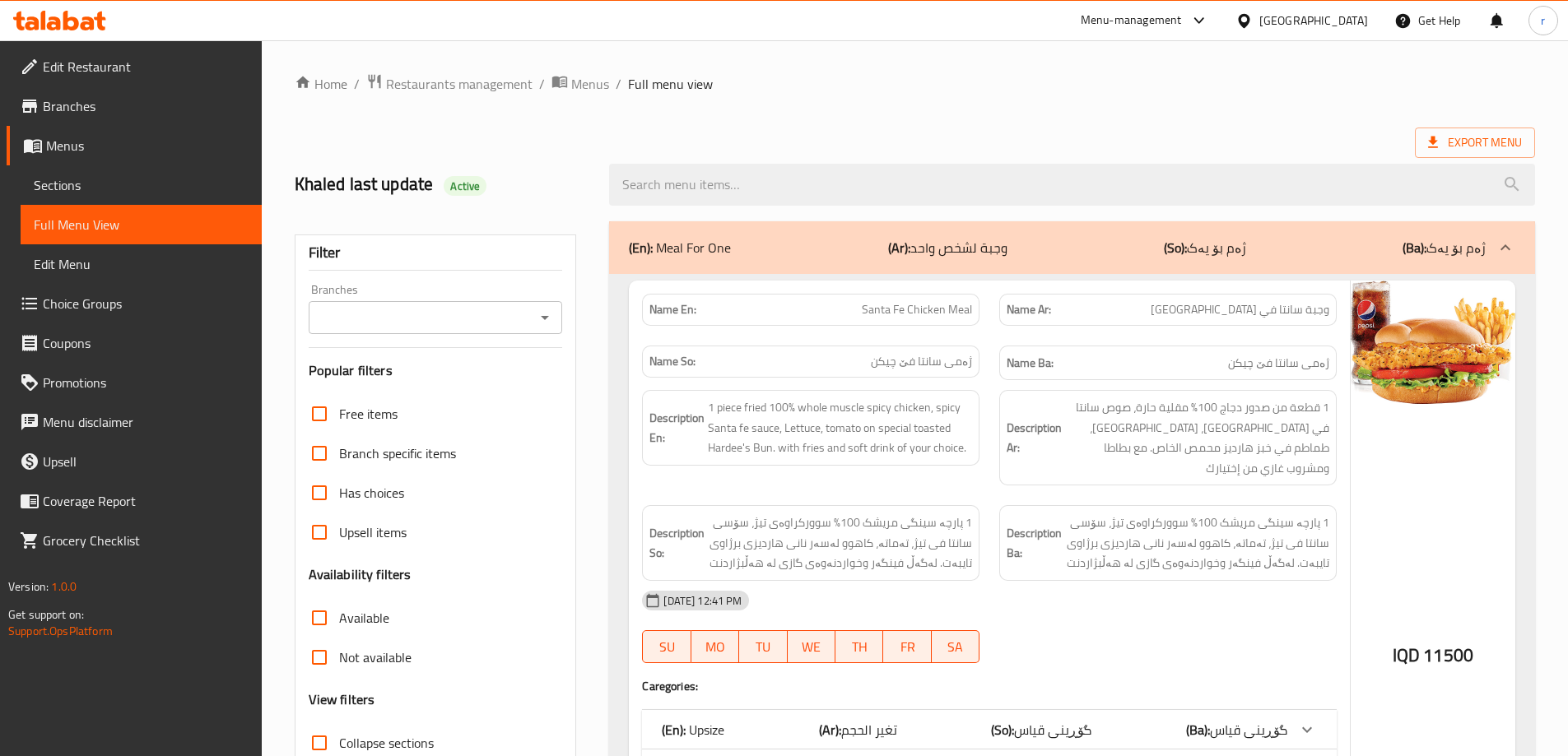
click at [547, 314] on icon "Open" at bounding box center [545, 318] width 20 height 20
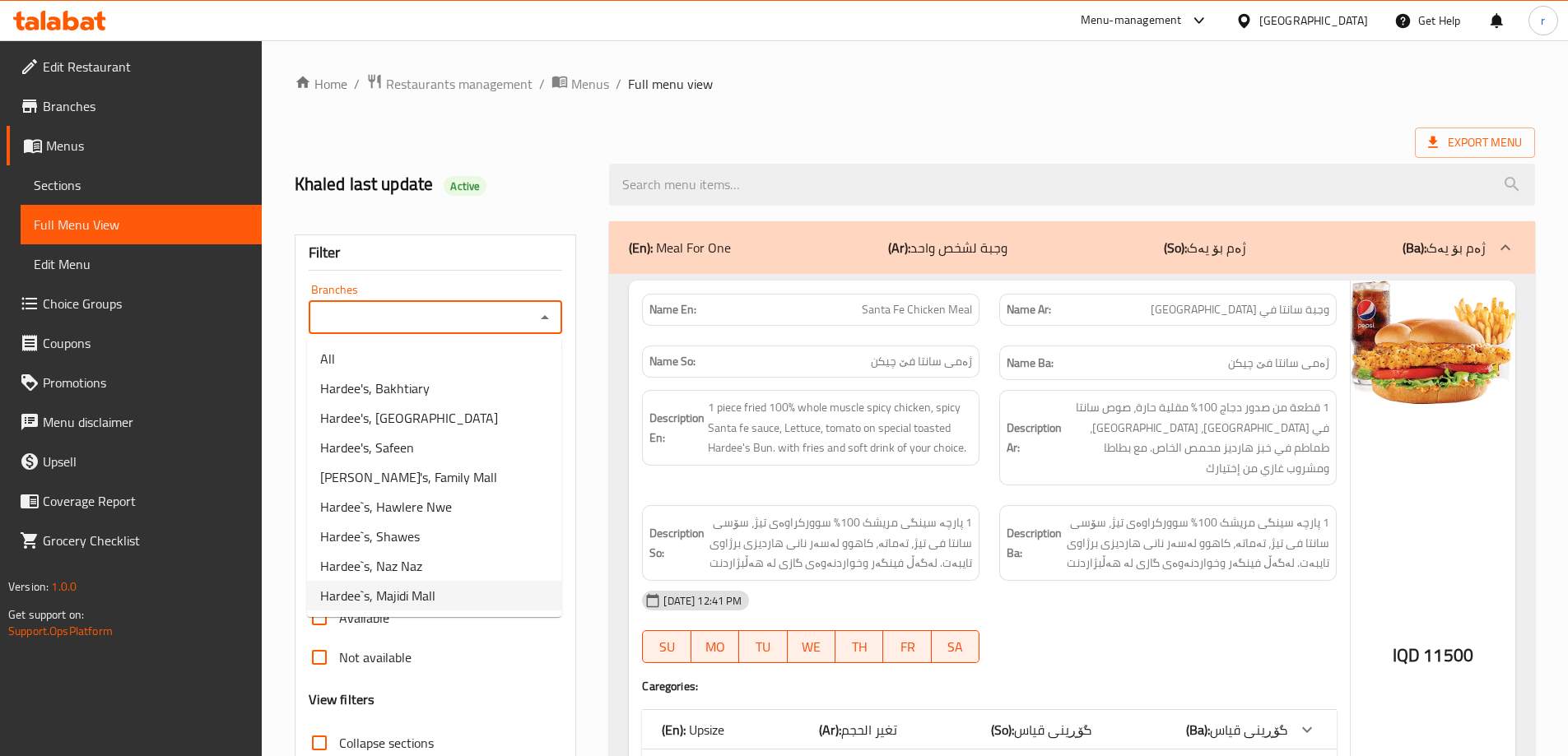
drag, startPoint x: 415, startPoint y: 595, endPoint x: 464, endPoint y: 543, distance: 71.4
click at [417, 595] on span "Hardee`s, Majidi Mall" at bounding box center [378, 596] width 115 height 20
type input "Hardee`s, Majidi Mall"
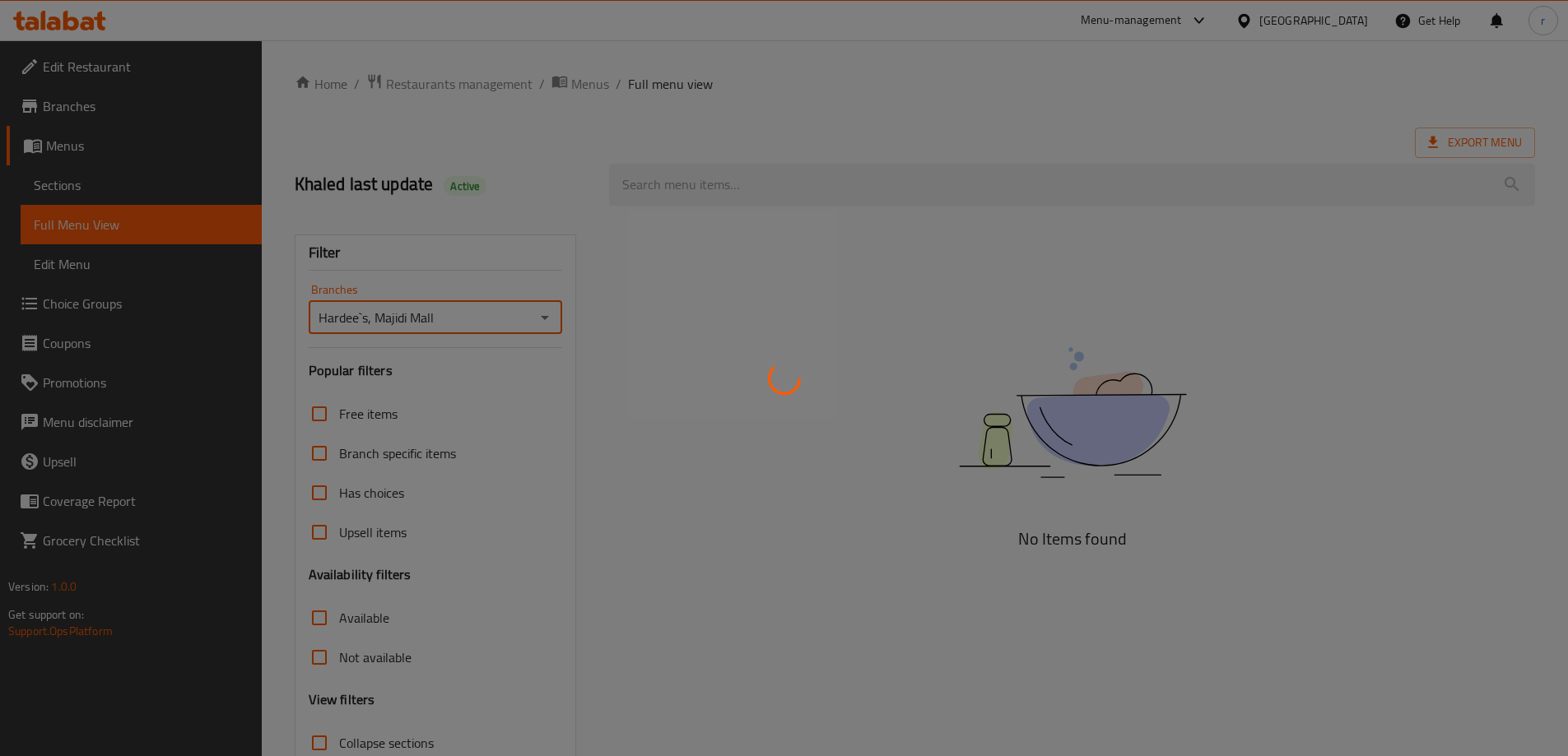
click at [316, 570] on div at bounding box center [784, 378] width 1568 height 756
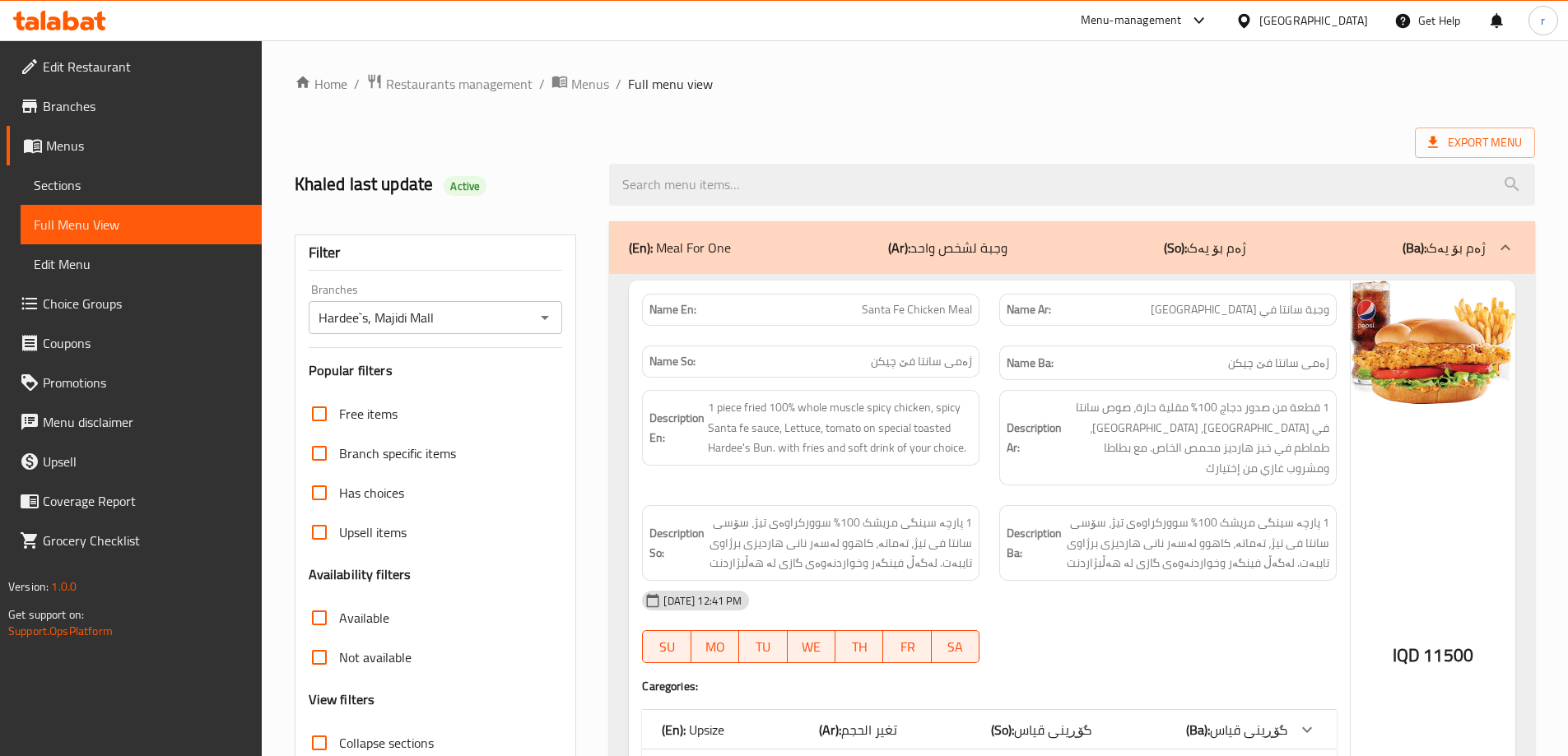
scroll to position [219, 0]
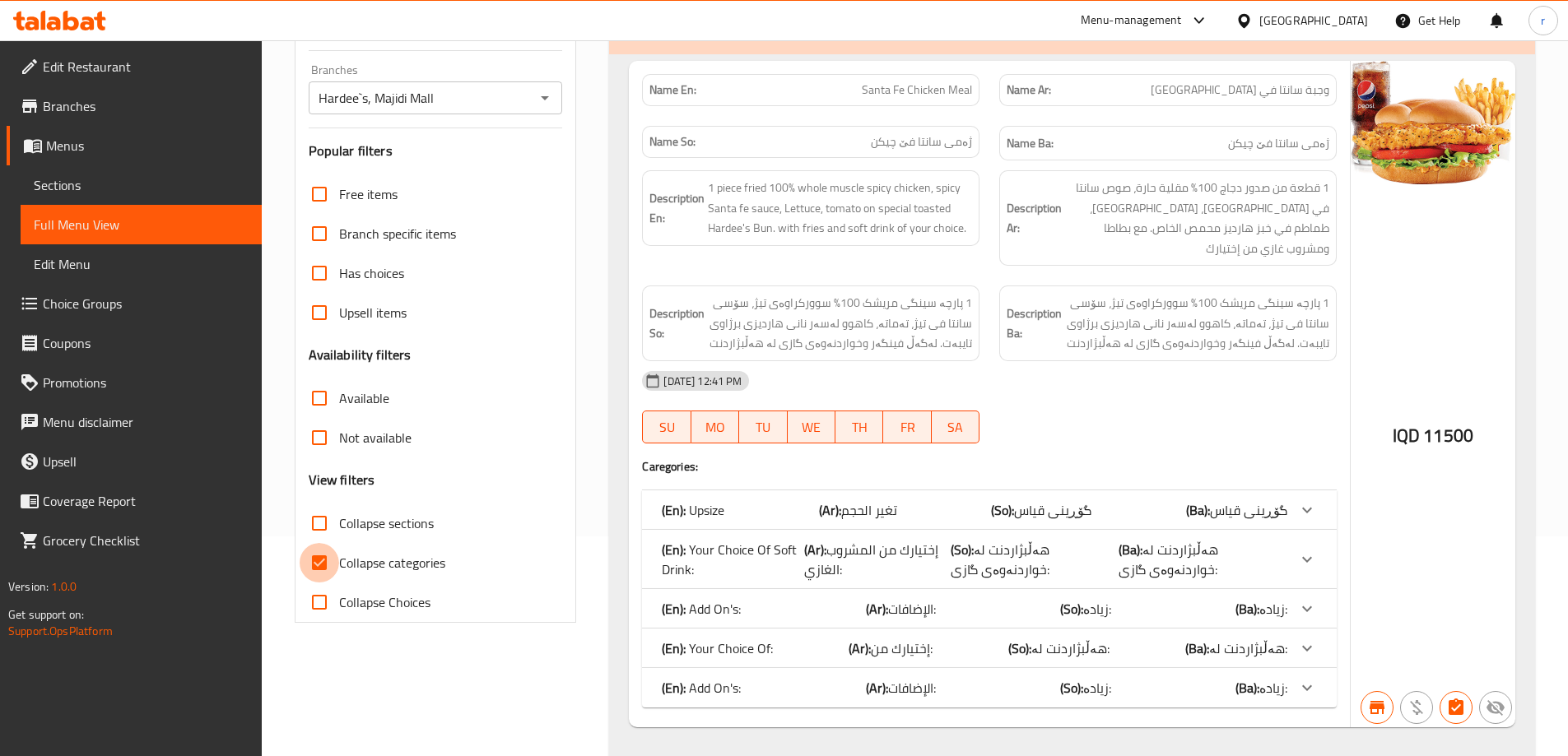
click at [321, 562] on input "Collapse categories" at bounding box center [319, 562] width 39 height 39
checkbox input "false"
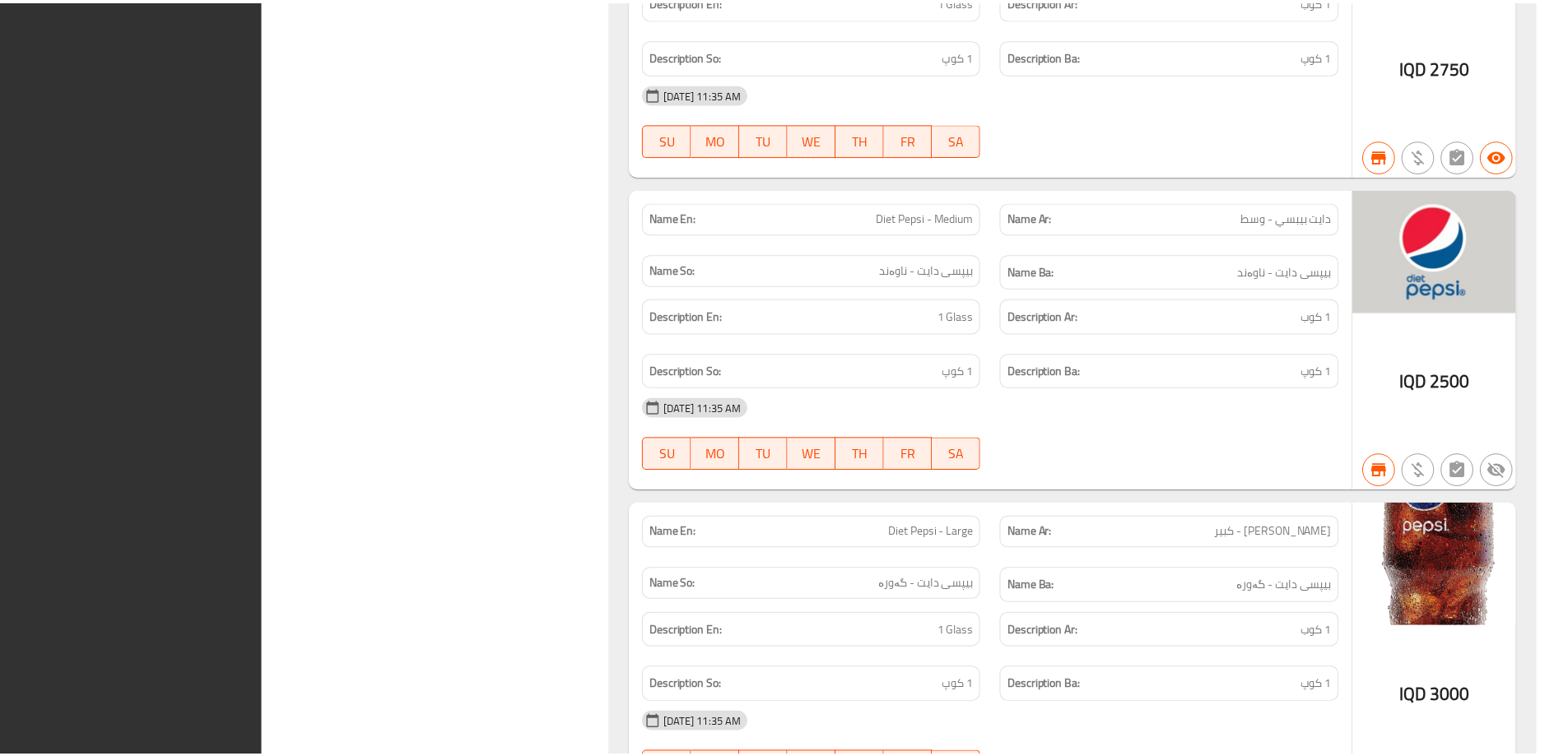
scroll to position [154975, 0]
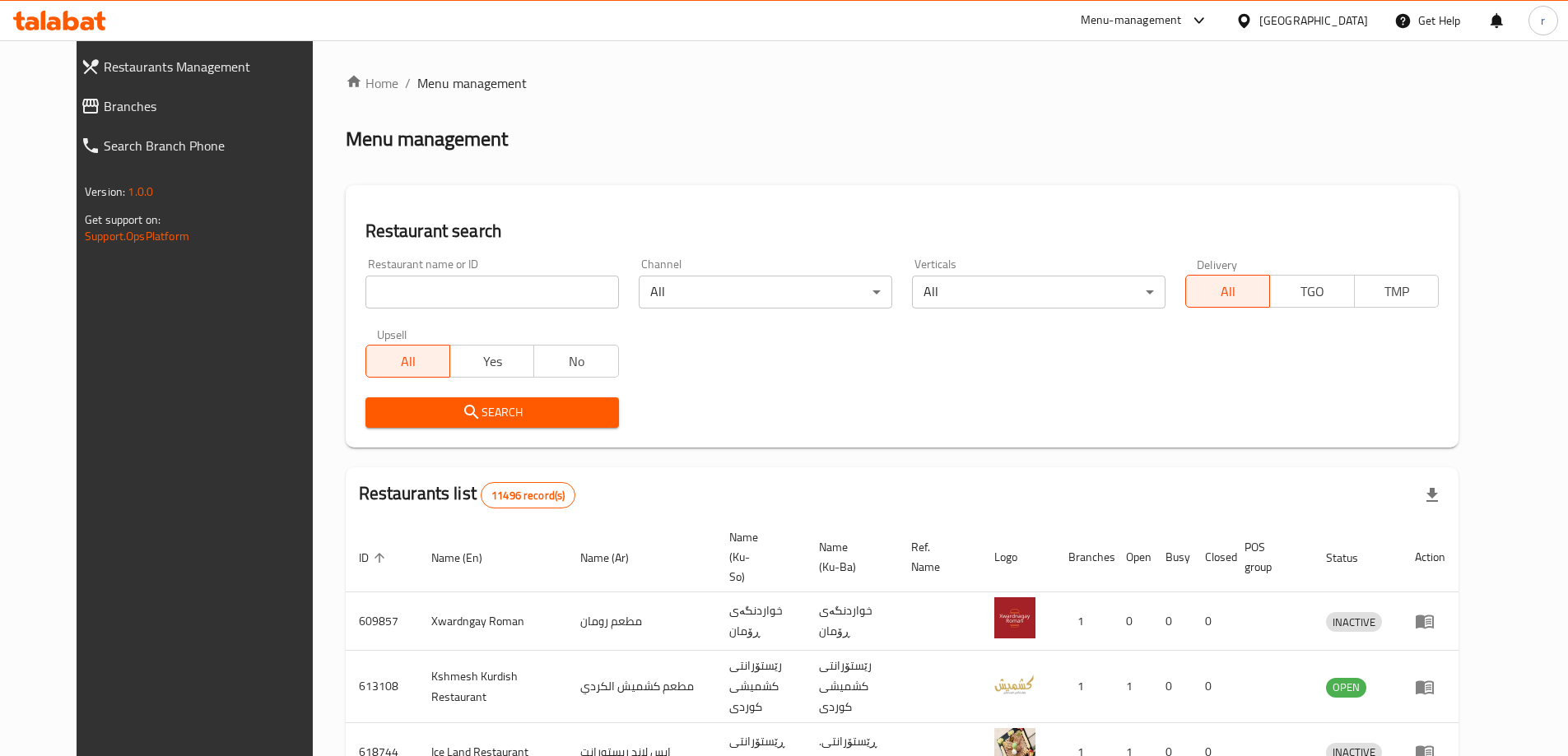
drag, startPoint x: 0, startPoint y: 0, endPoint x: 437, endPoint y: 293, distance: 526.1
click at [440, 289] on input "search" at bounding box center [492, 292] width 254 height 33
paste input "Muhsin Restaurant"
type input "Muhsin Restaurant"
click at [379, 405] on span "Search" at bounding box center [492, 413] width 227 height 21
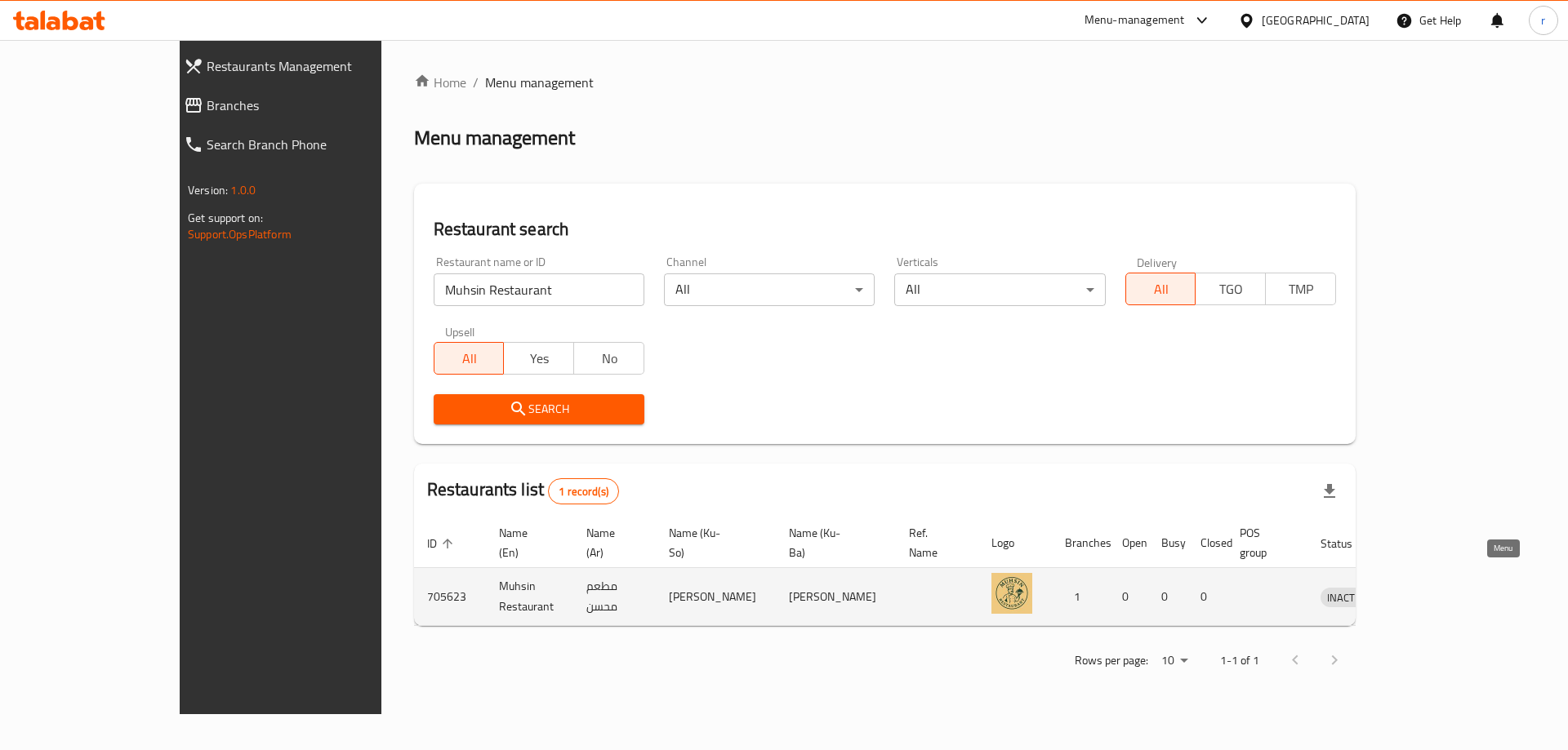
click at [1427, 590] on icon "enhanced table" at bounding box center [1418, 597] width 18 height 14
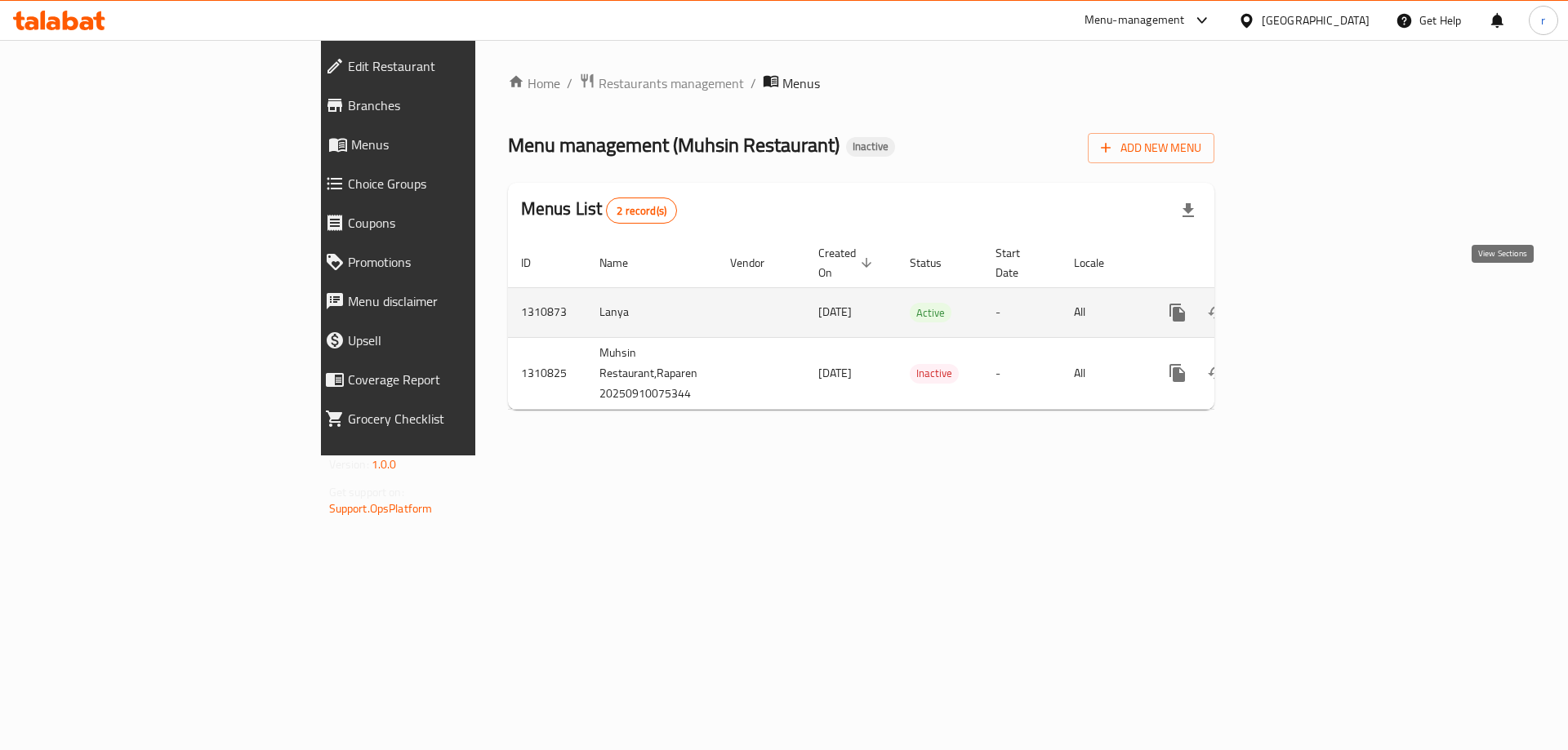
click at [1315, 307] on link "enhanced table" at bounding box center [1294, 312] width 39 height 39
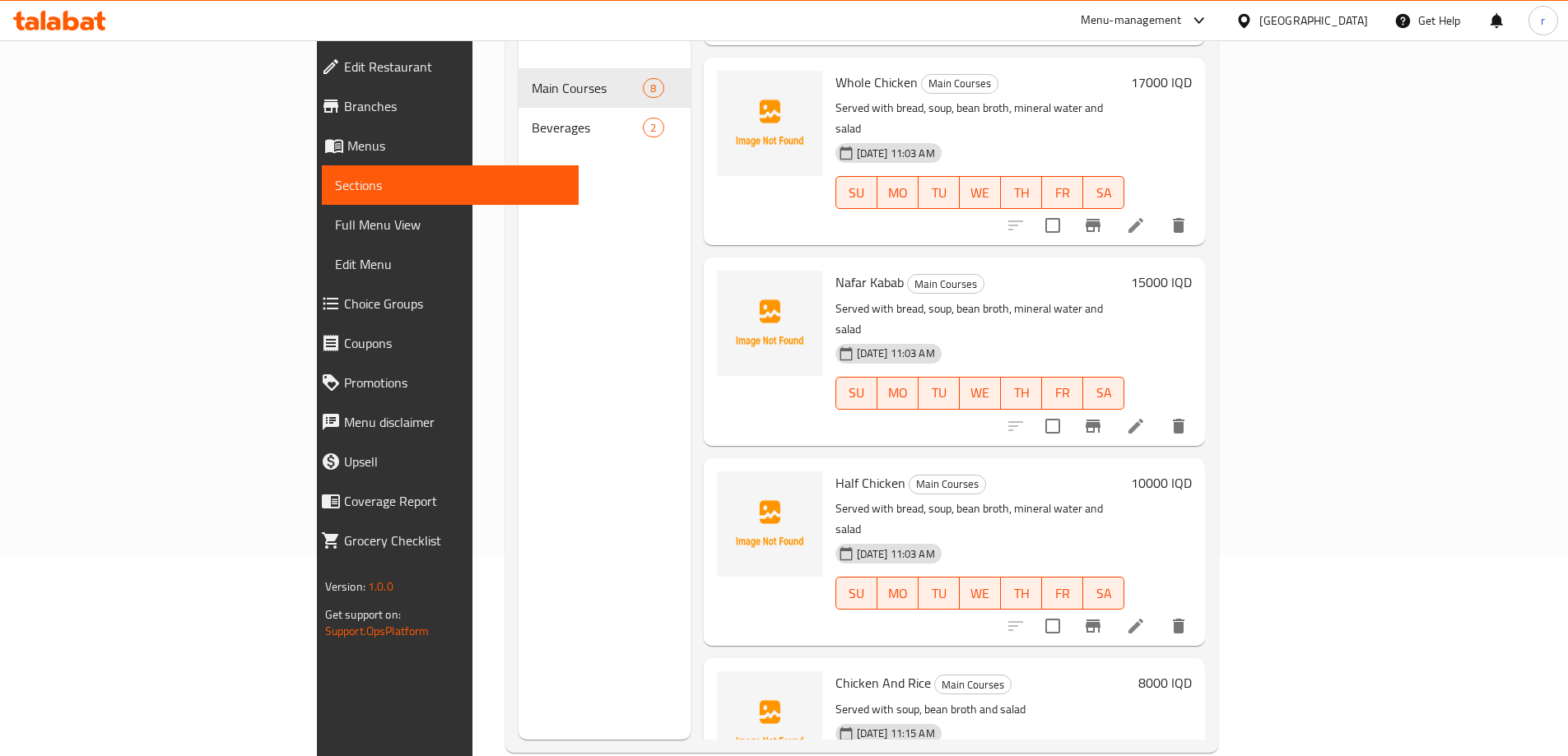
scroll to position [11, 0]
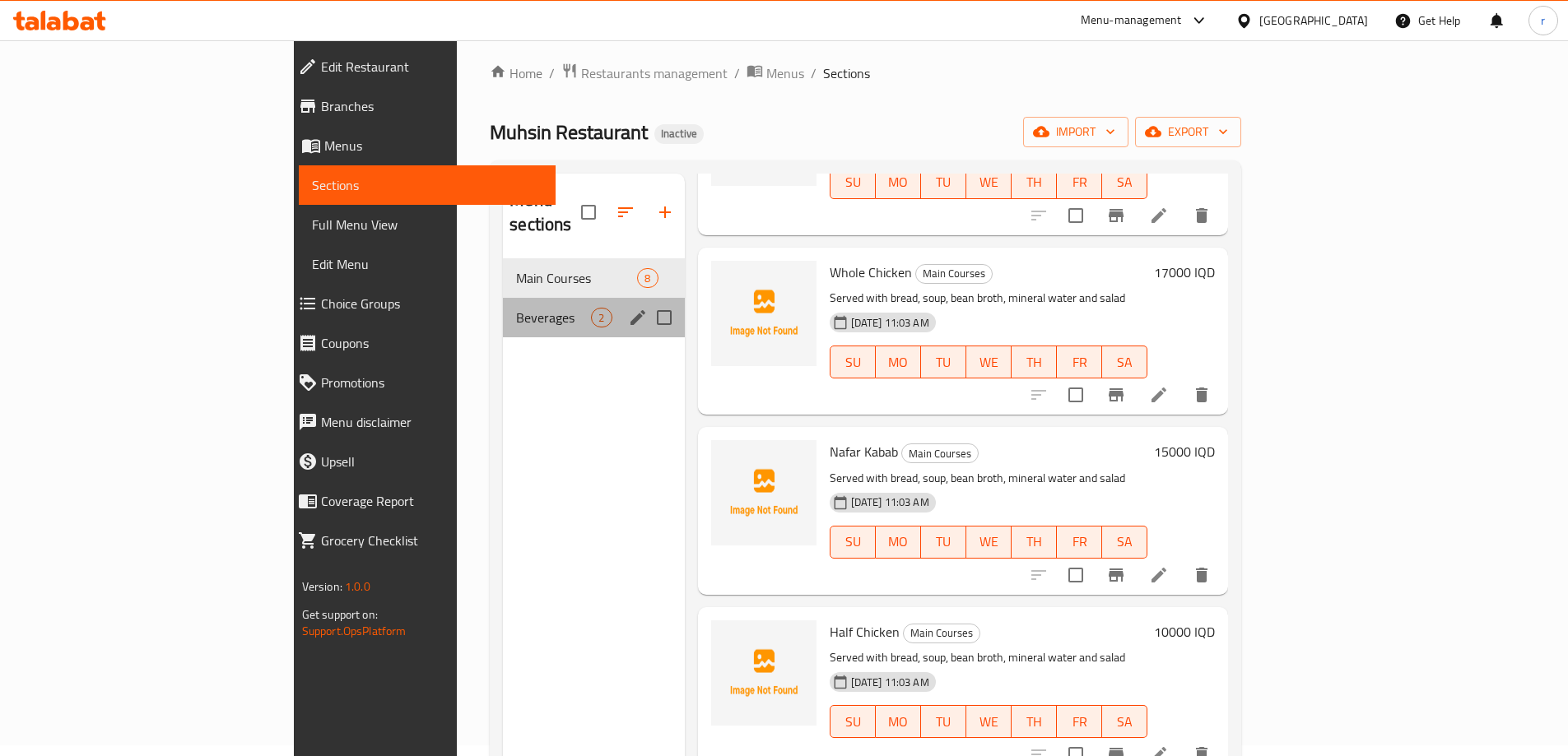
click at [503, 307] on div "Beverages 2" at bounding box center [593, 317] width 181 height 39
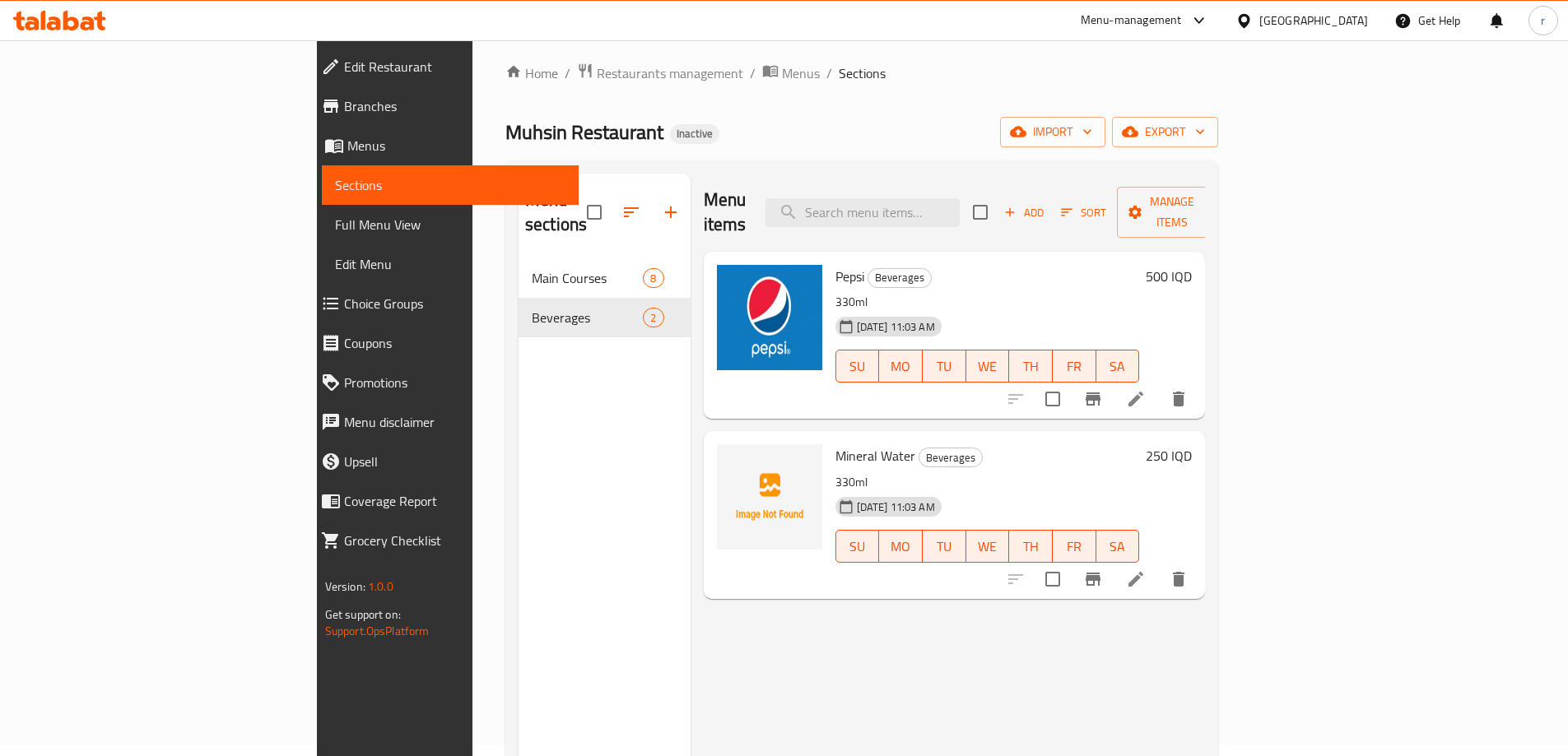
scroll to position [121, 0]
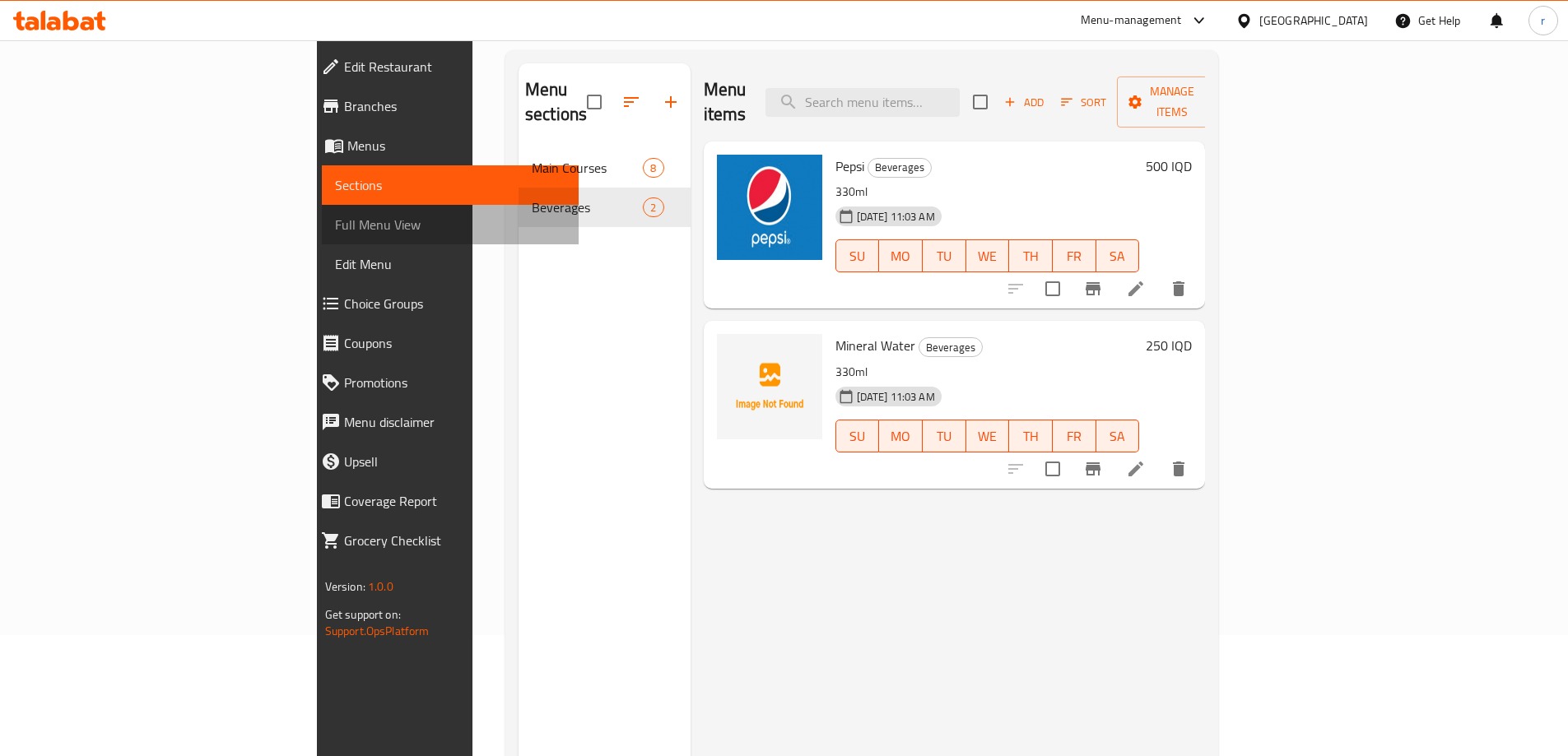
click at [335, 232] on span "Full Menu View" at bounding box center [450, 225] width 230 height 20
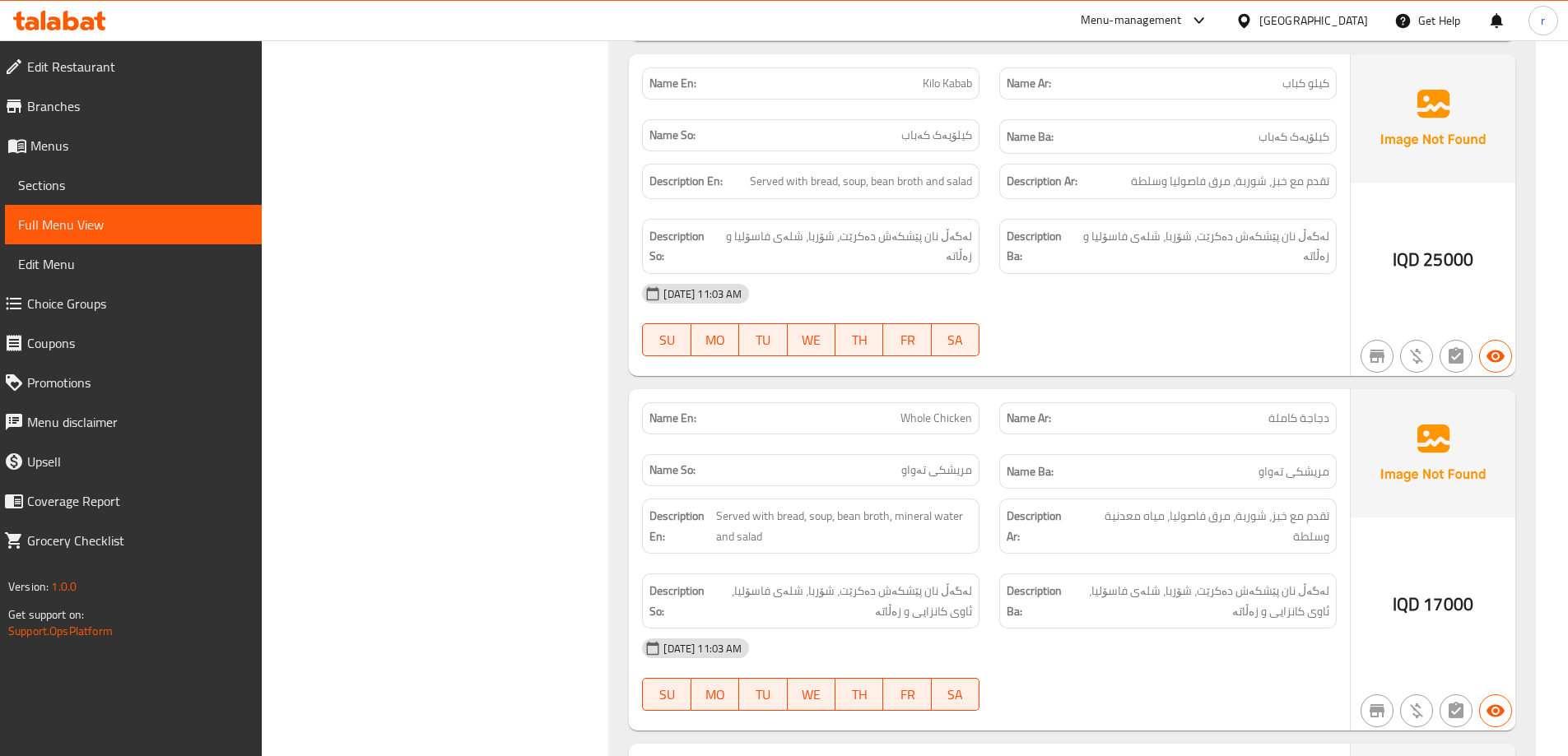
scroll to position [1316, 0]
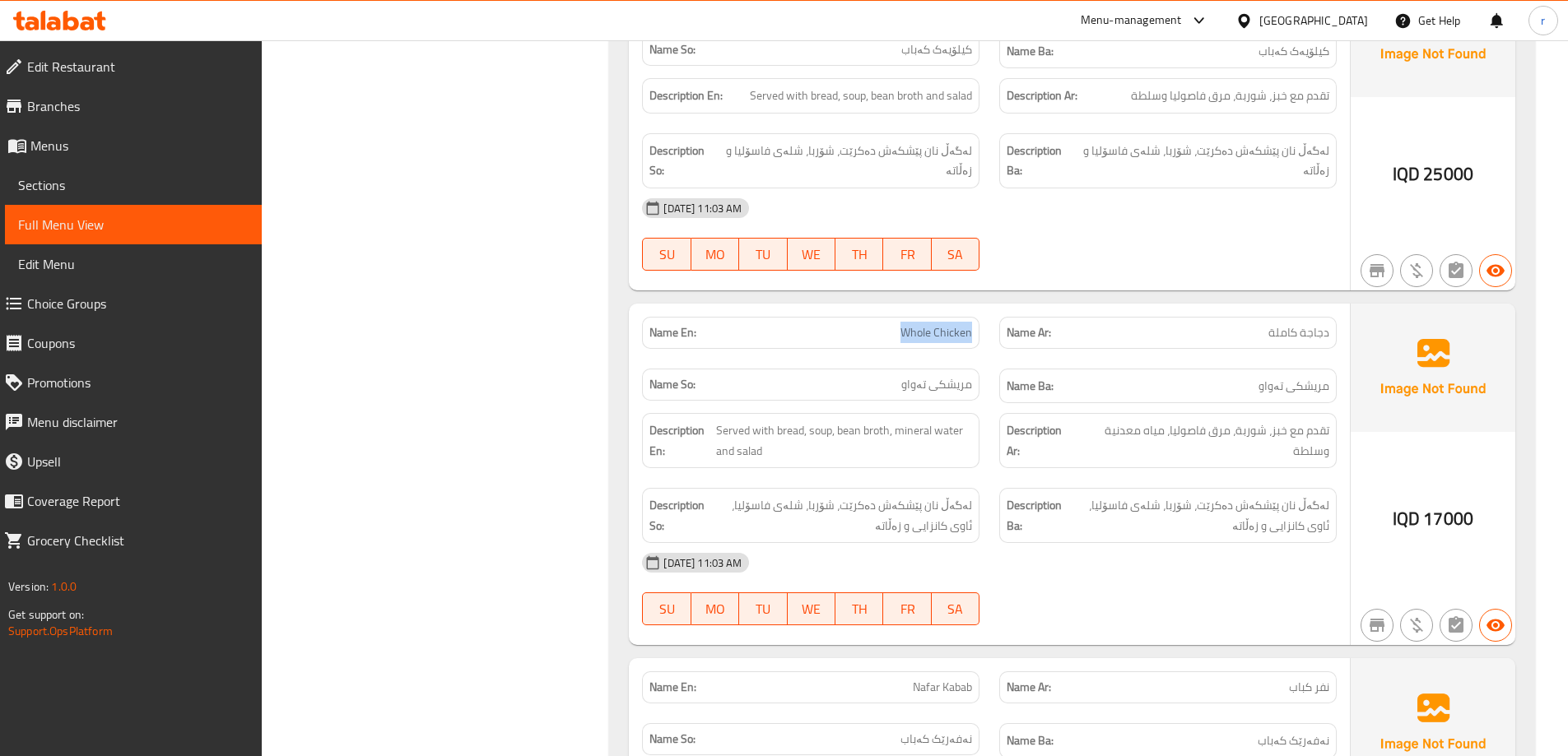
drag, startPoint x: 849, startPoint y: 293, endPoint x: 979, endPoint y: 293, distance: 130.0
click at [979, 317] on div "Name En: Whole Chicken" at bounding box center [811, 333] width 338 height 32
copy span "Whole Chicken"
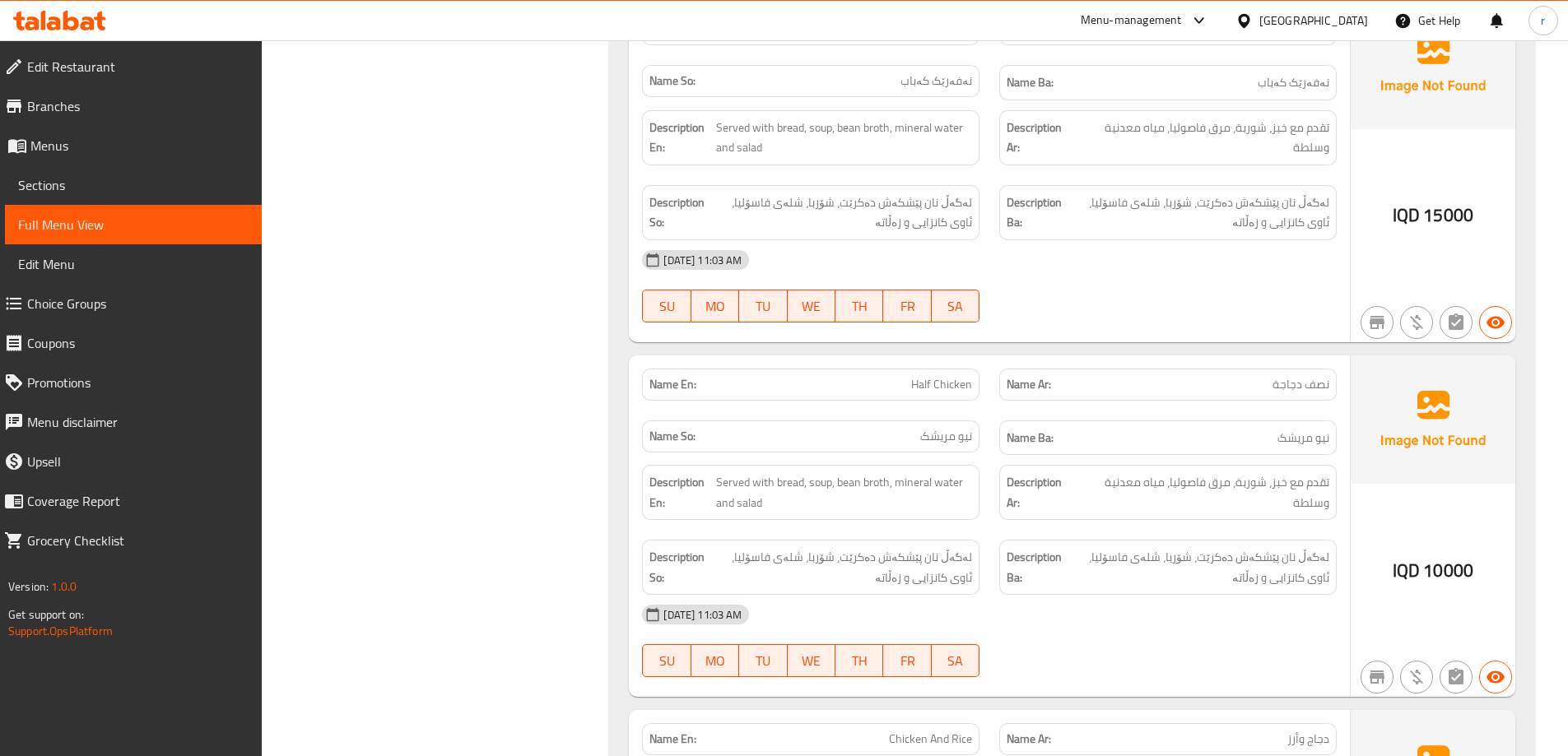
scroll to position [2303, 0]
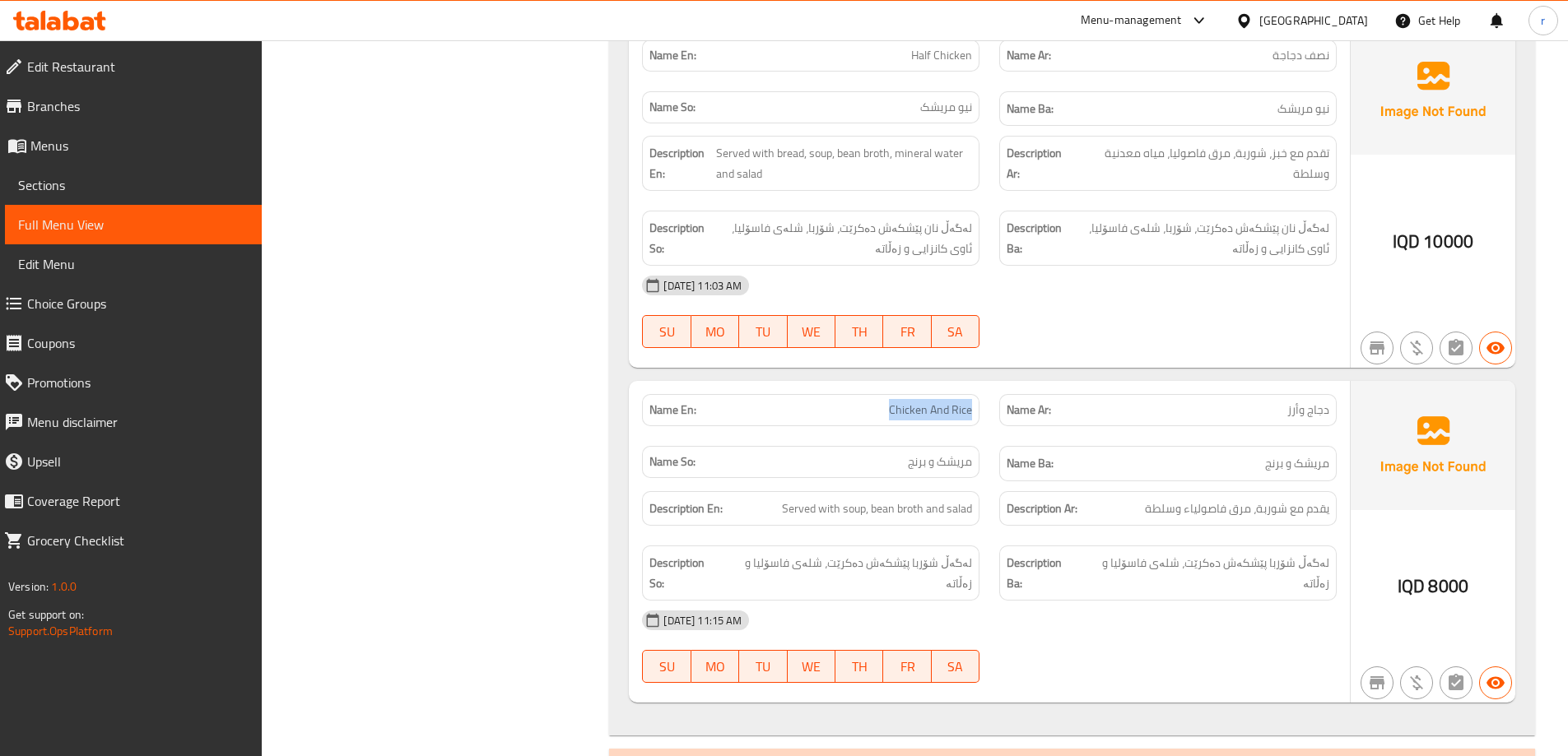
drag, startPoint x: 887, startPoint y: 373, endPoint x: 985, endPoint y: 374, distance: 98.0
click at [985, 384] on div "Name En: Chicken And Rice" at bounding box center [811, 410] width 357 height 52
copy span "Chicken And Rice"
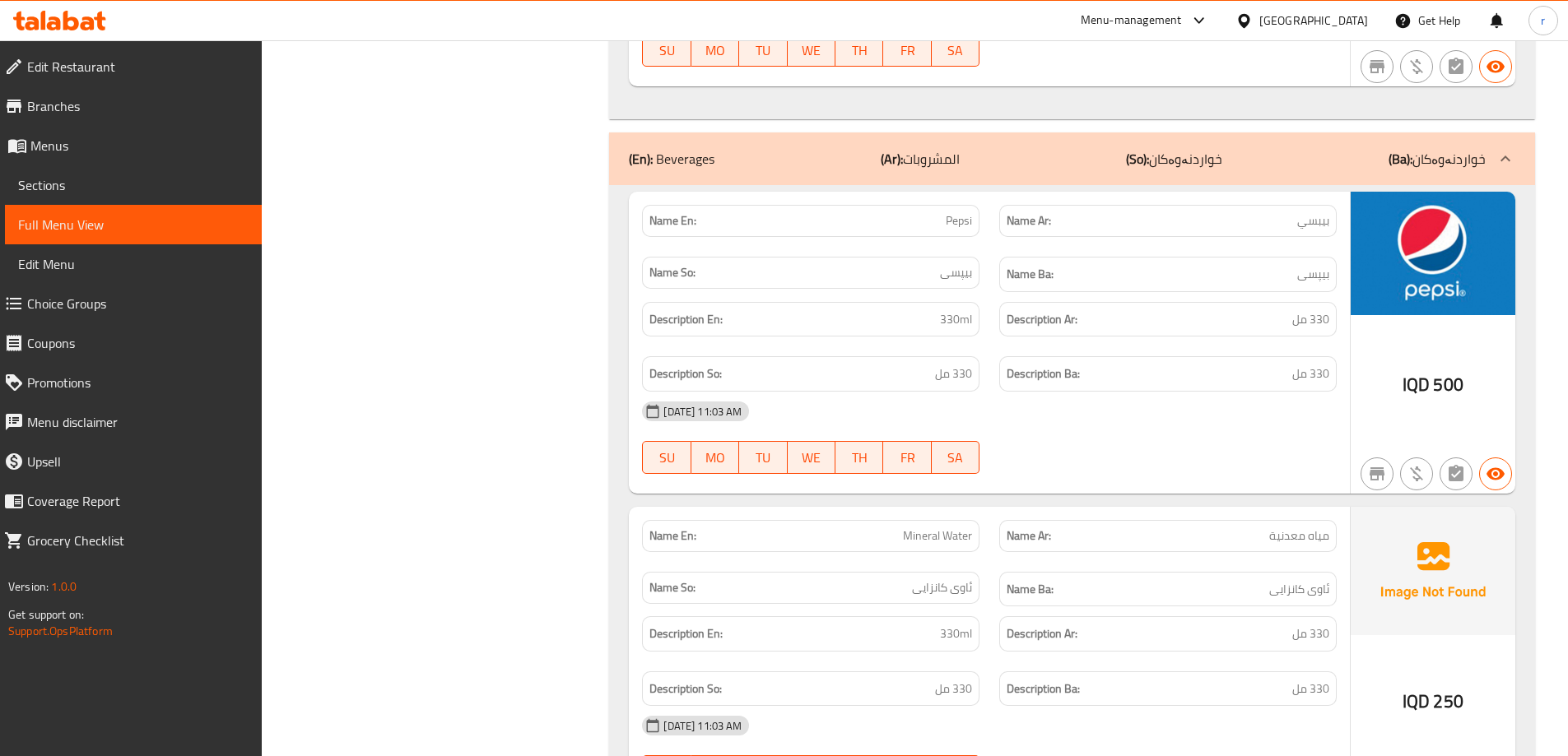
scroll to position [2976, 0]
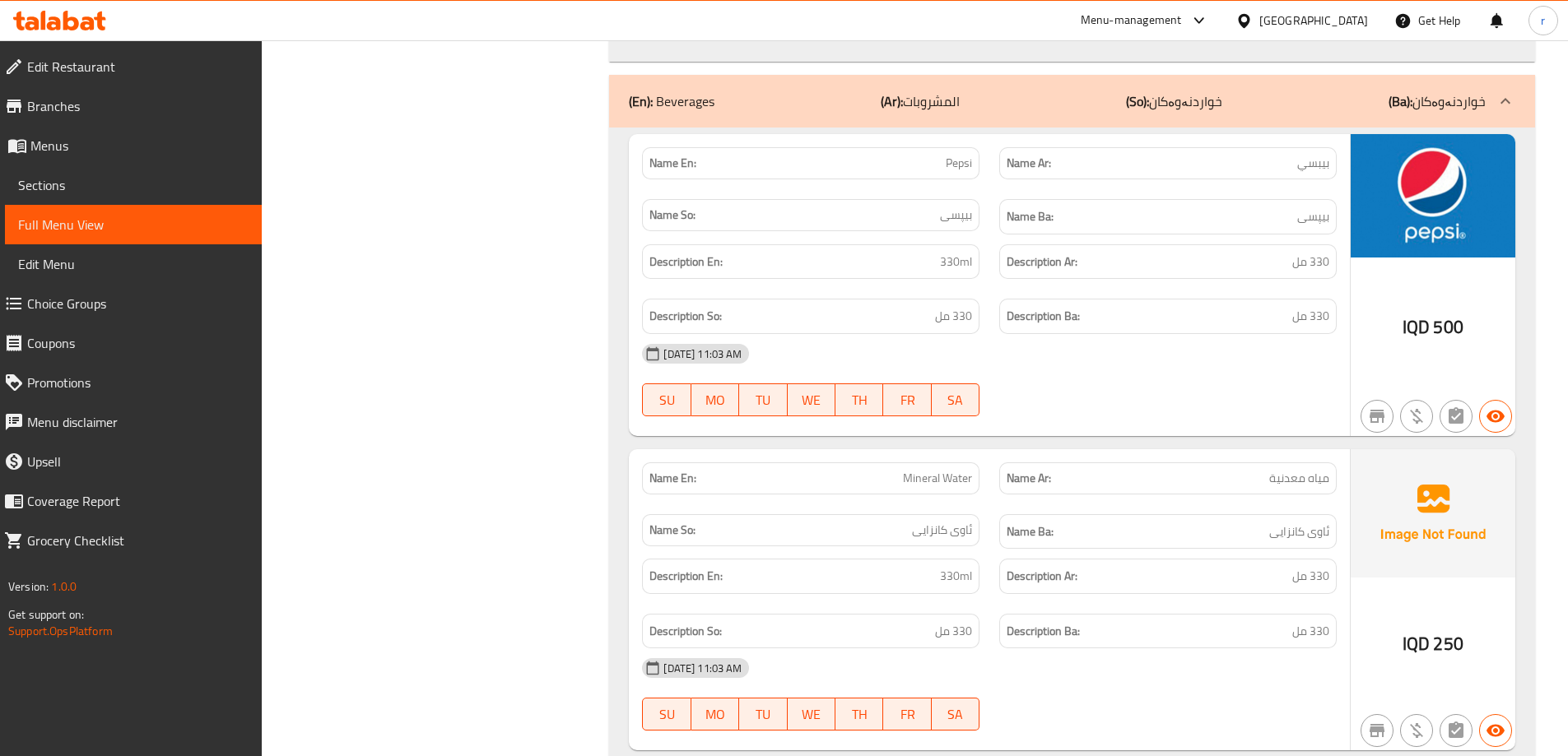
click at [73, 188] on span "Sections" at bounding box center [133, 185] width 230 height 20
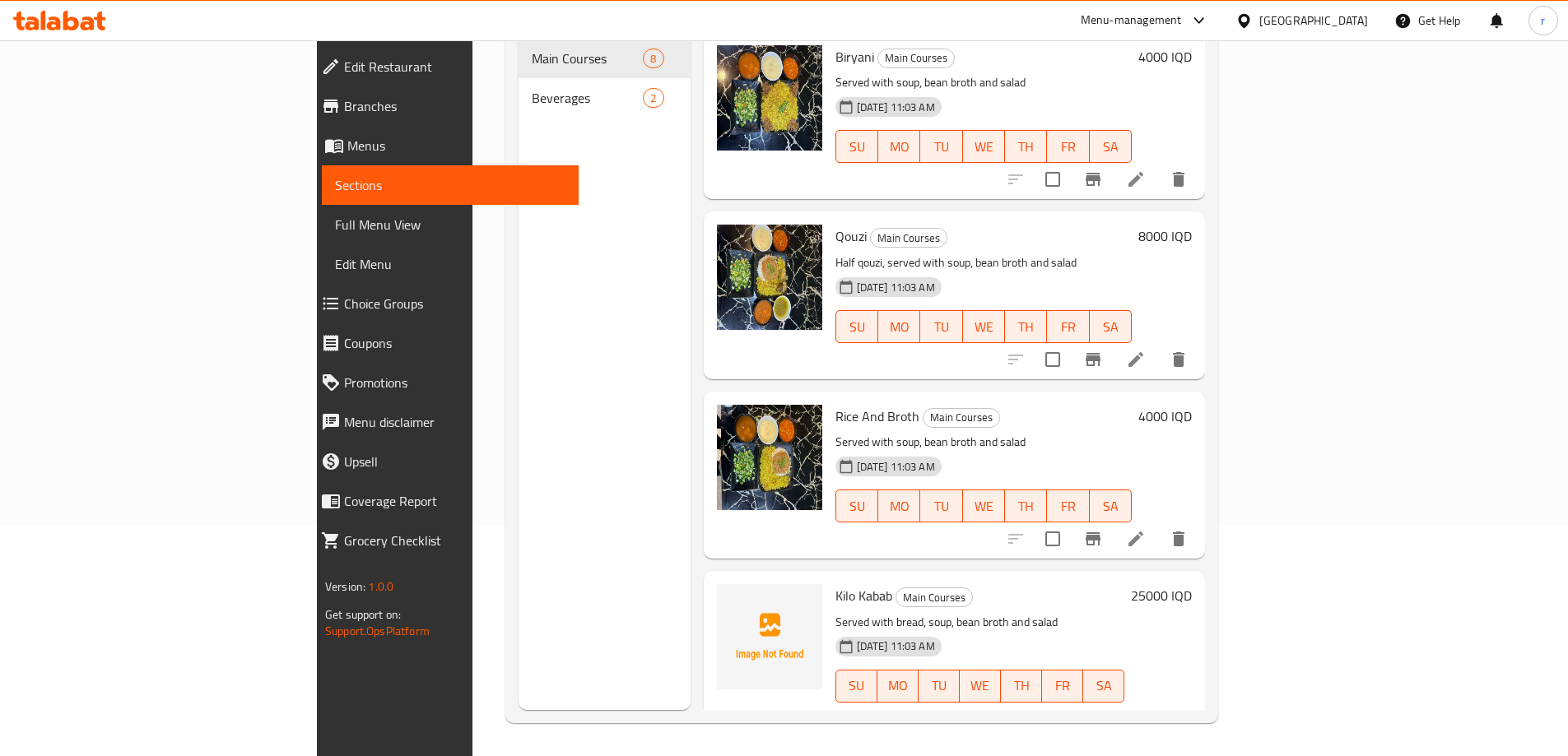
scroll to position [230, 0]
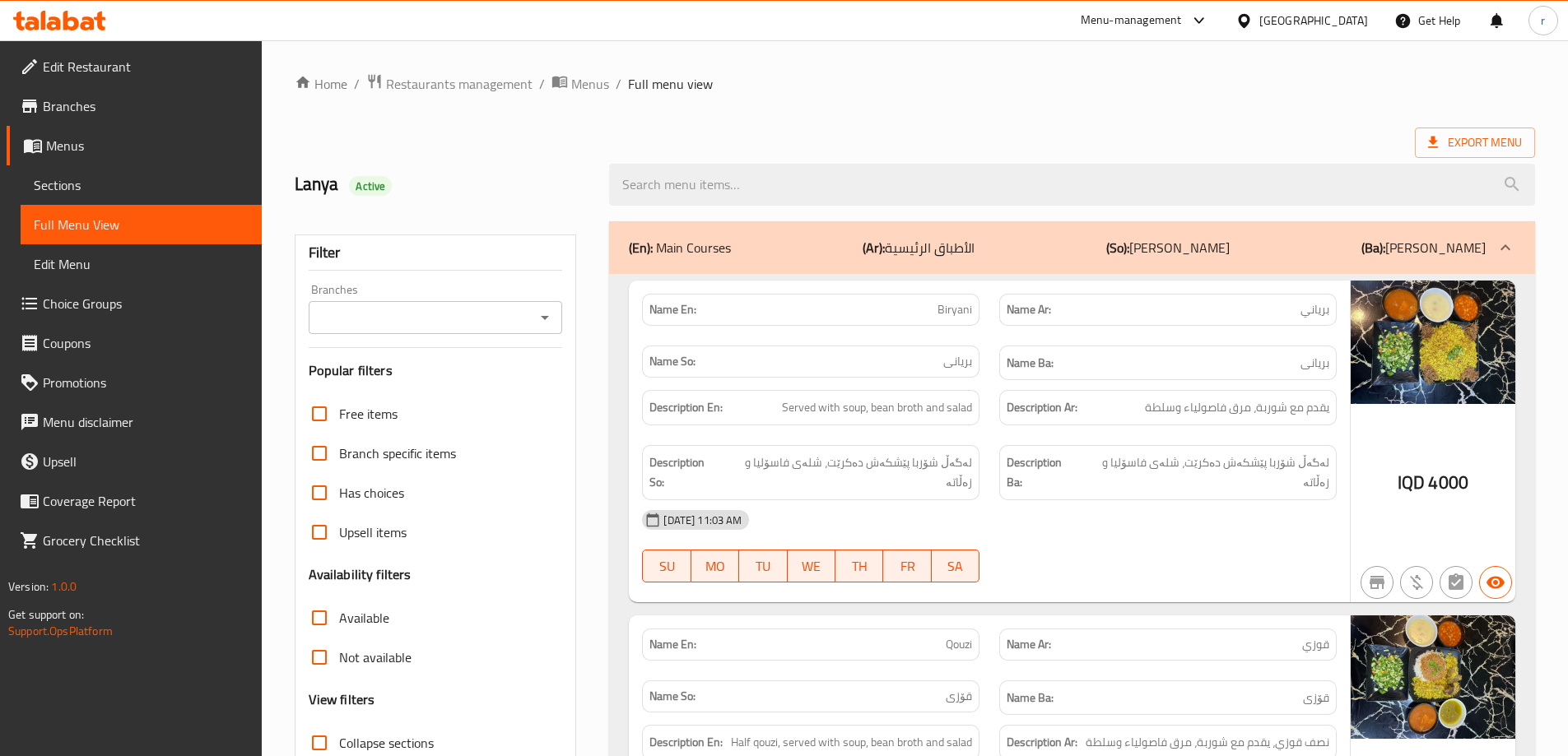
click at [106, 180] on span "Sections" at bounding box center [141, 185] width 215 height 20
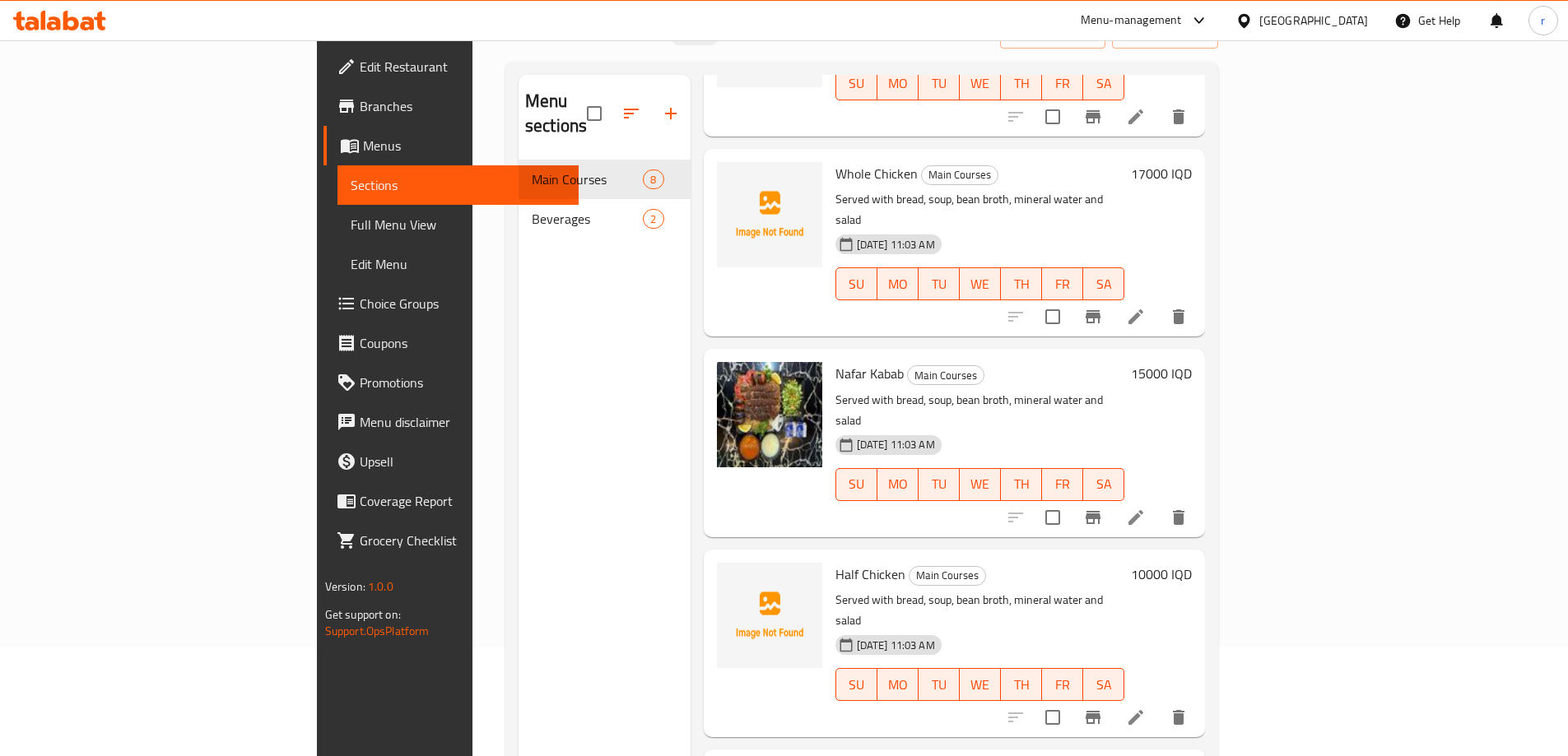
scroll to position [219, 0]
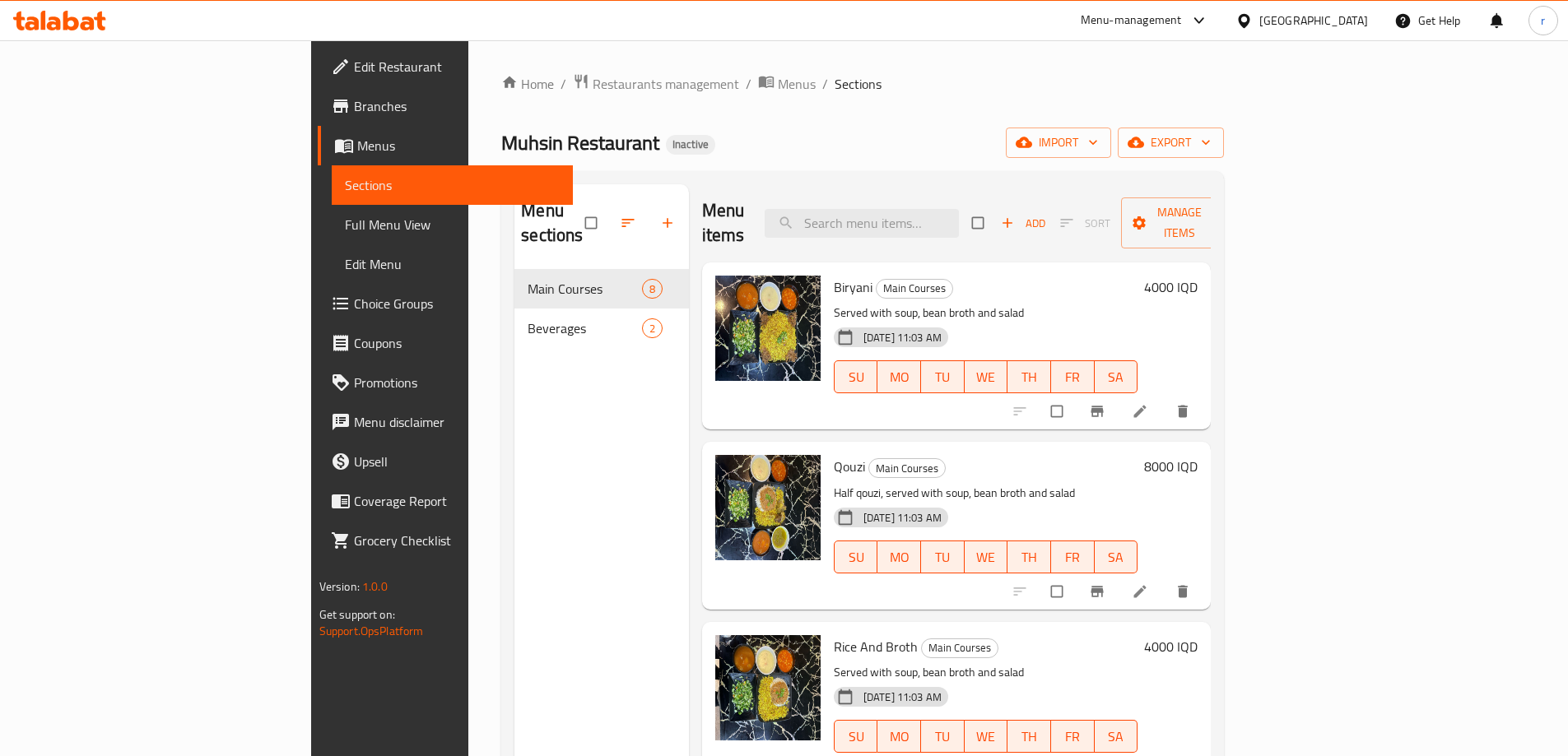
click at [344, 215] on span "Full Menu View" at bounding box center [452, 225] width 215 height 20
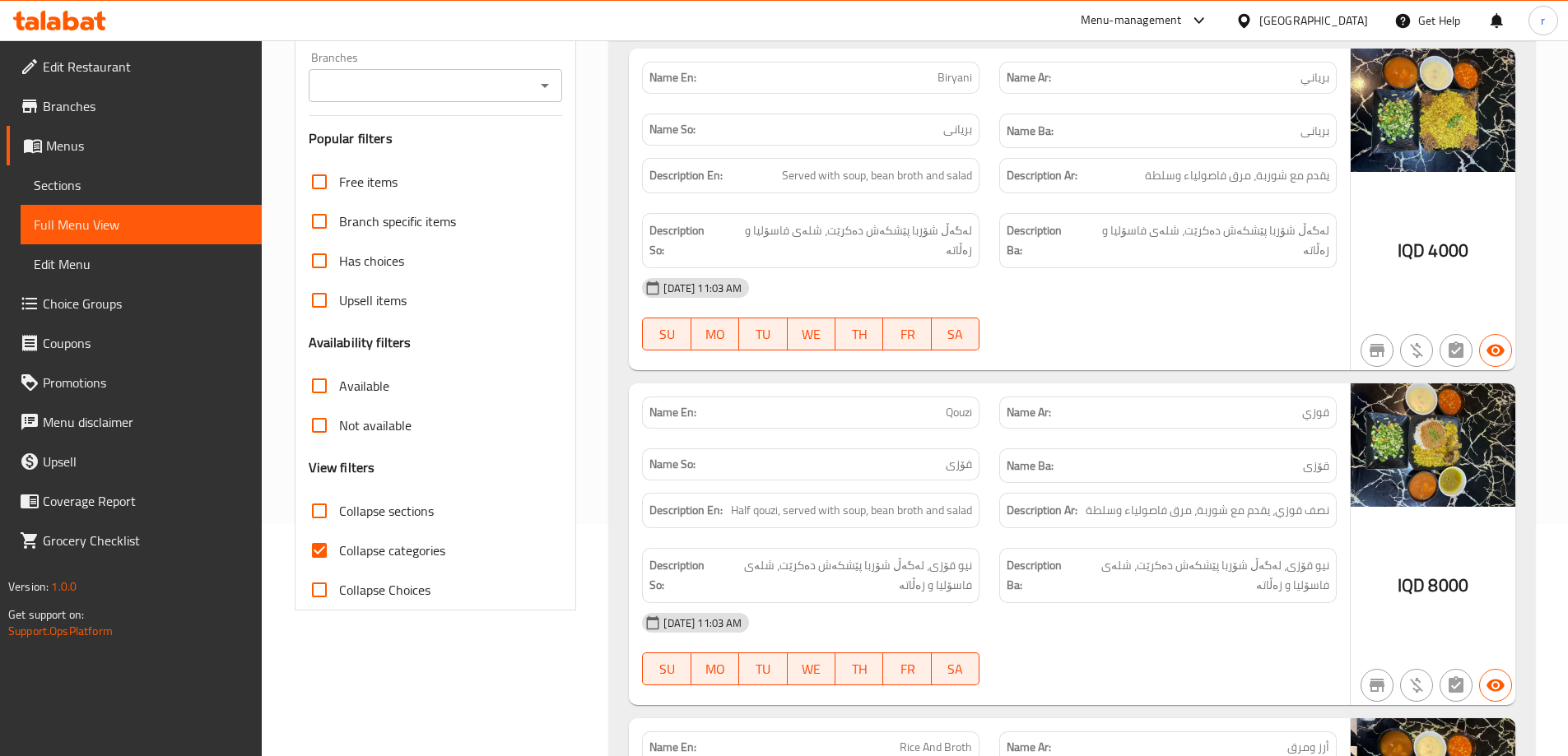
scroll to position [329, 0]
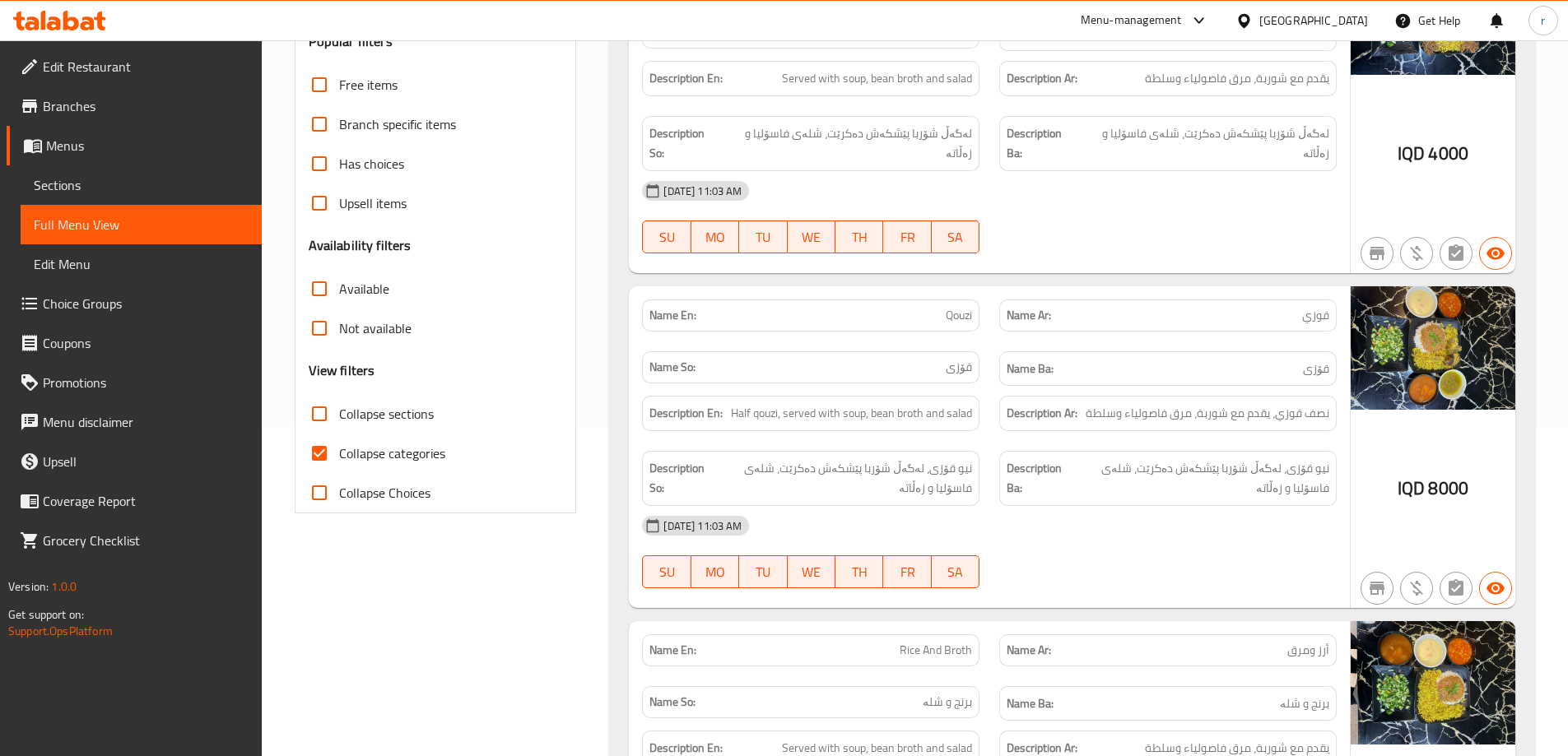
click at [321, 452] on input "Collapse categories" at bounding box center [319, 453] width 39 height 39
checkbox input "false"
click at [572, 313] on div "Filter Branches Branches Popular filters Free items Branch specific items Has c…" at bounding box center [435, 209] width 282 height 608
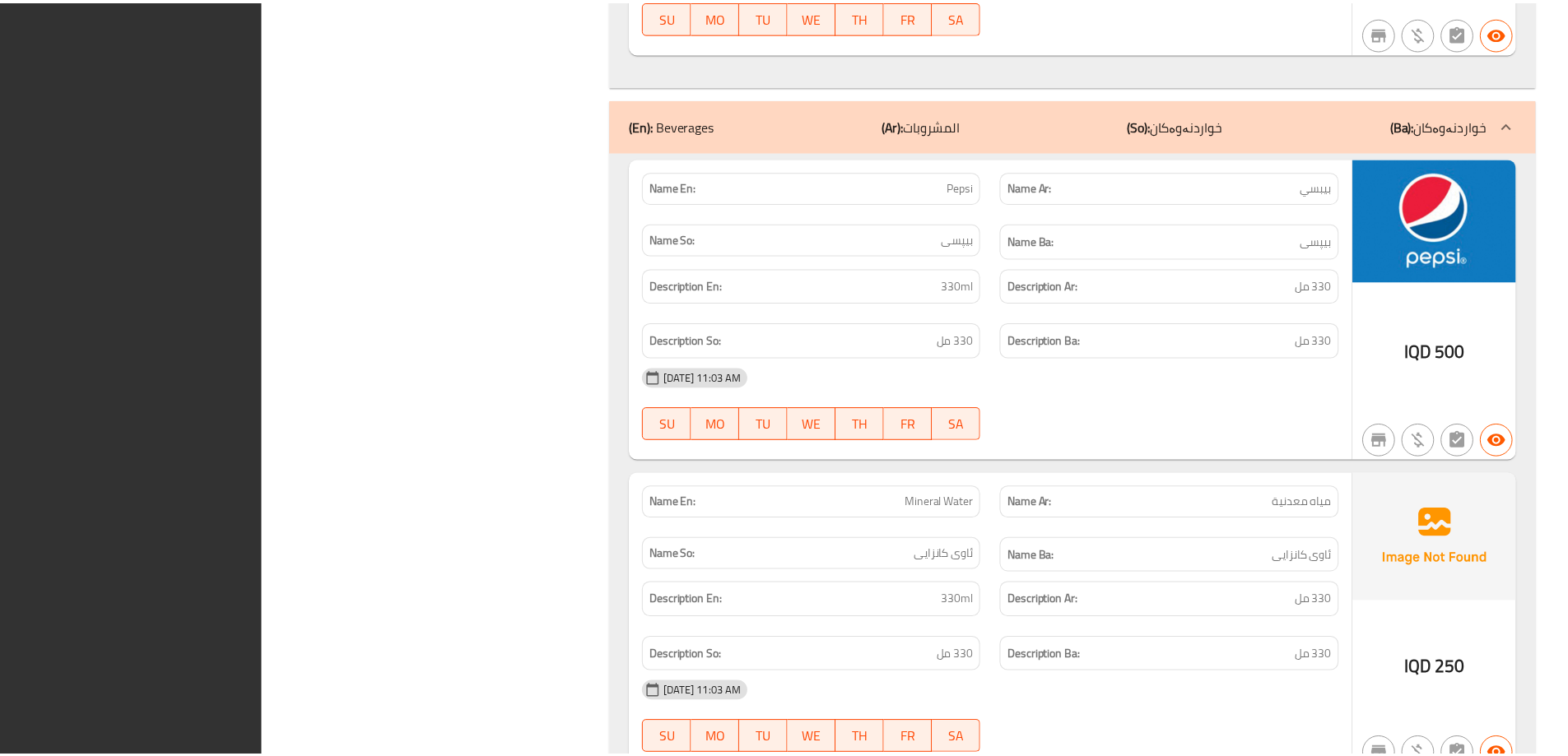
scroll to position [2976, 0]
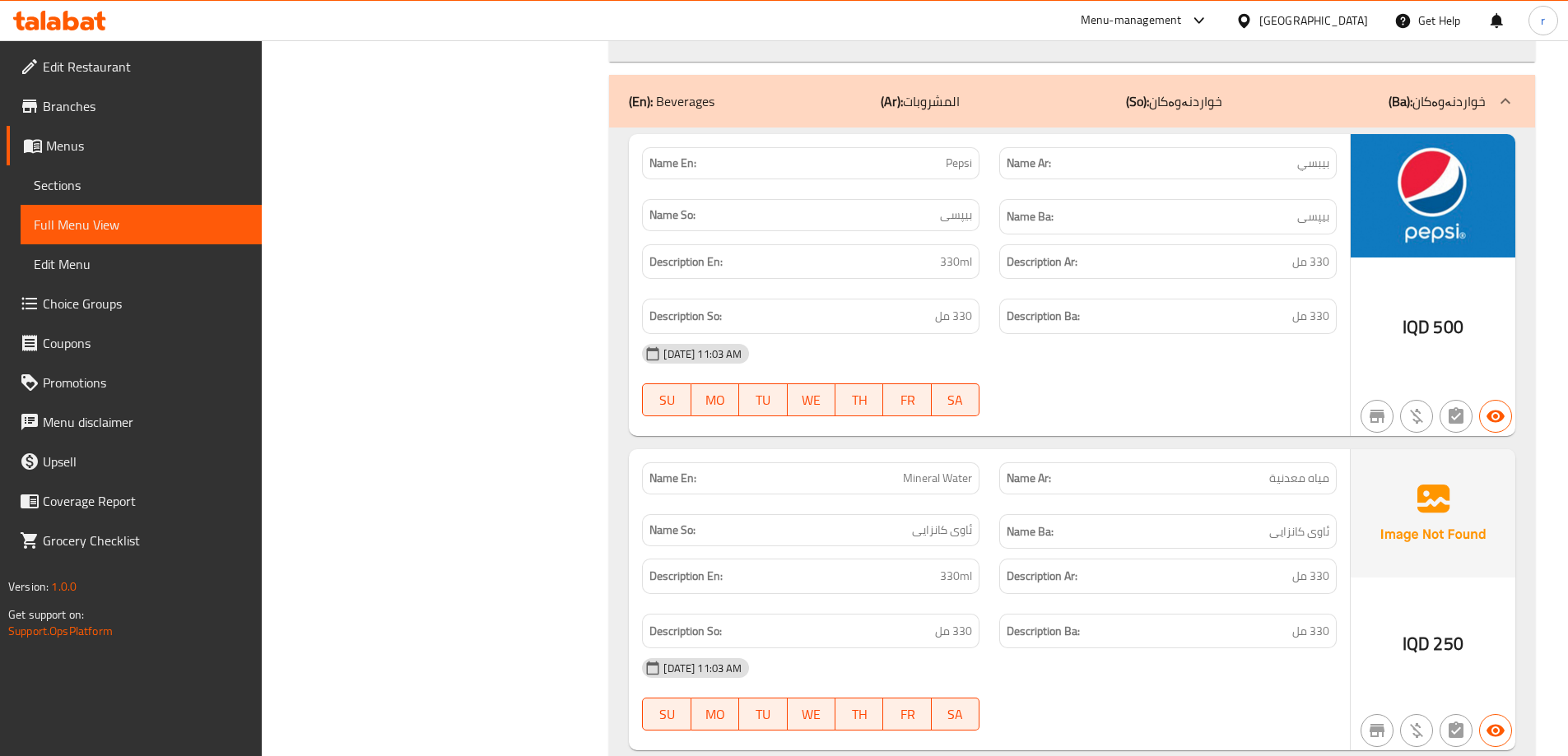
click at [132, 104] on span "Branches" at bounding box center [145, 106] width 206 height 20
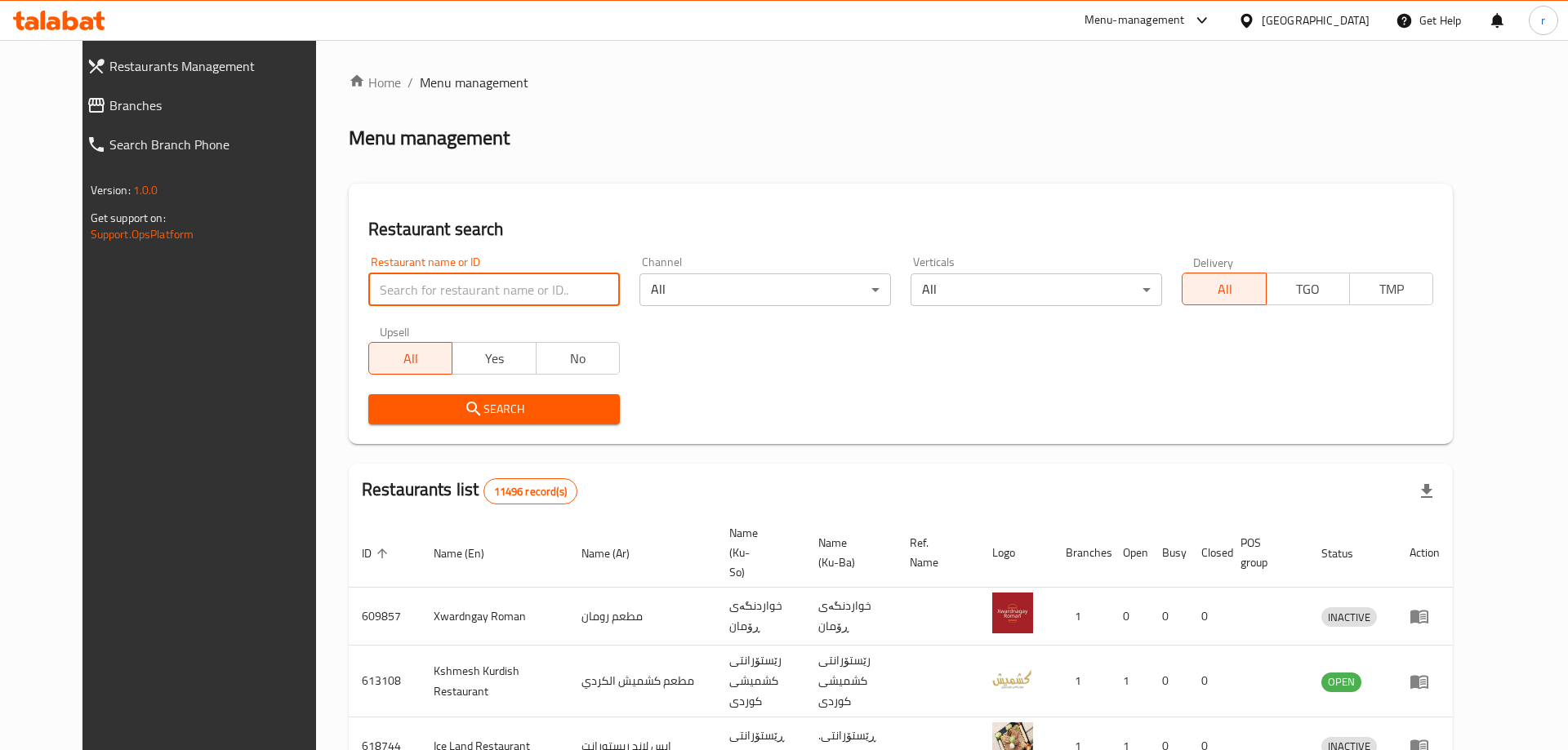
click at [368, 280] on input "search" at bounding box center [494, 289] width 252 height 32
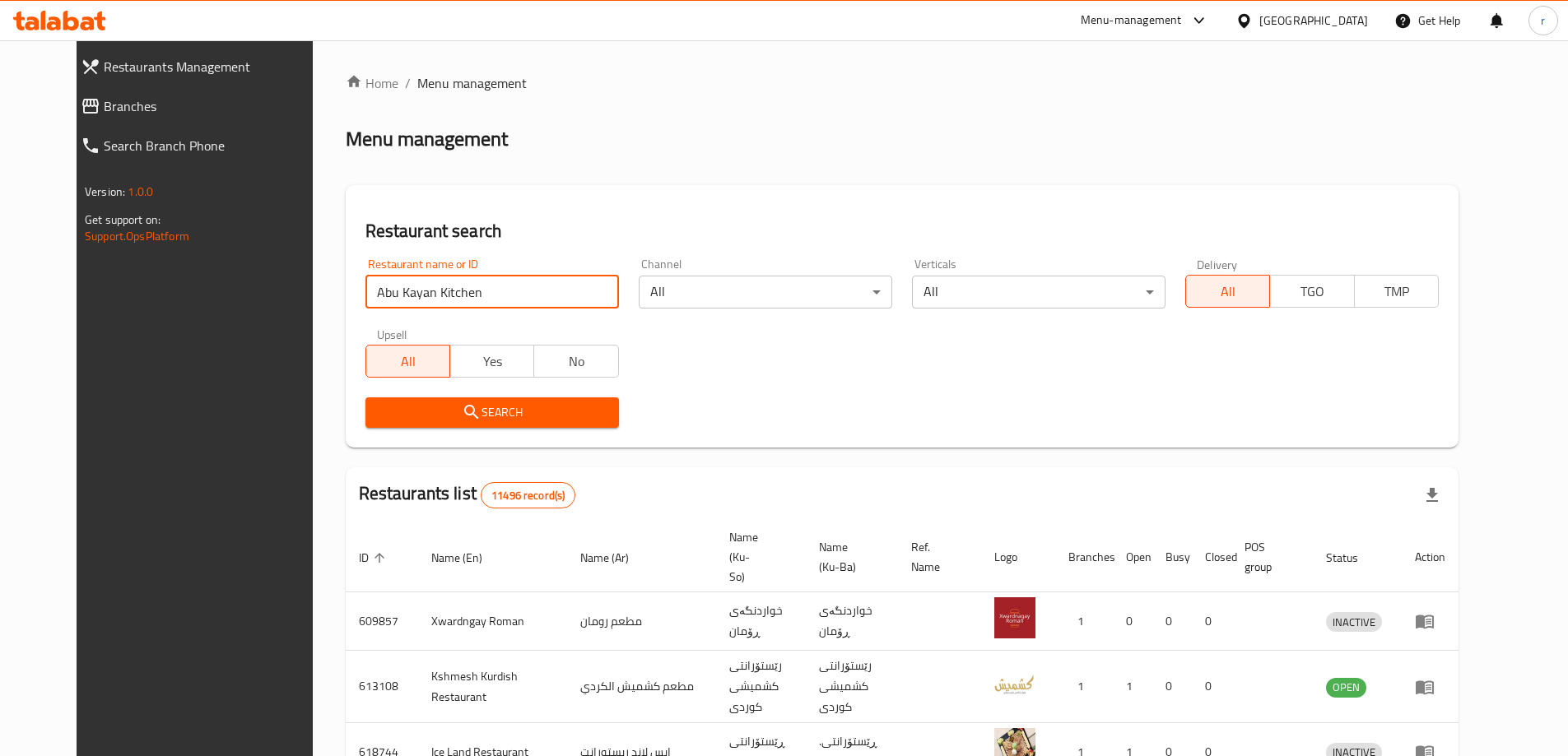
type input "Abu Kayan Kitchen"
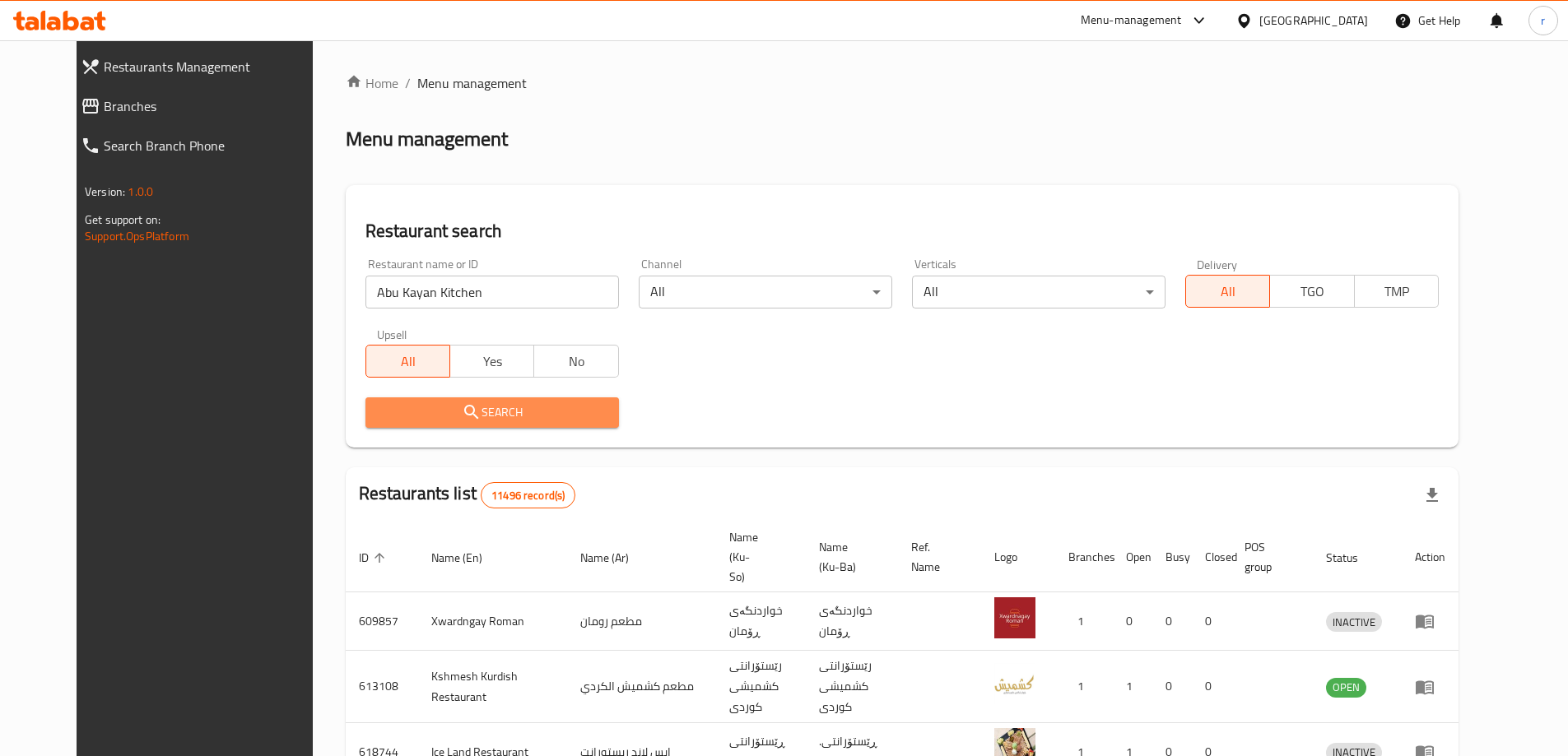
click at [379, 419] on span "Search" at bounding box center [492, 413] width 227 height 21
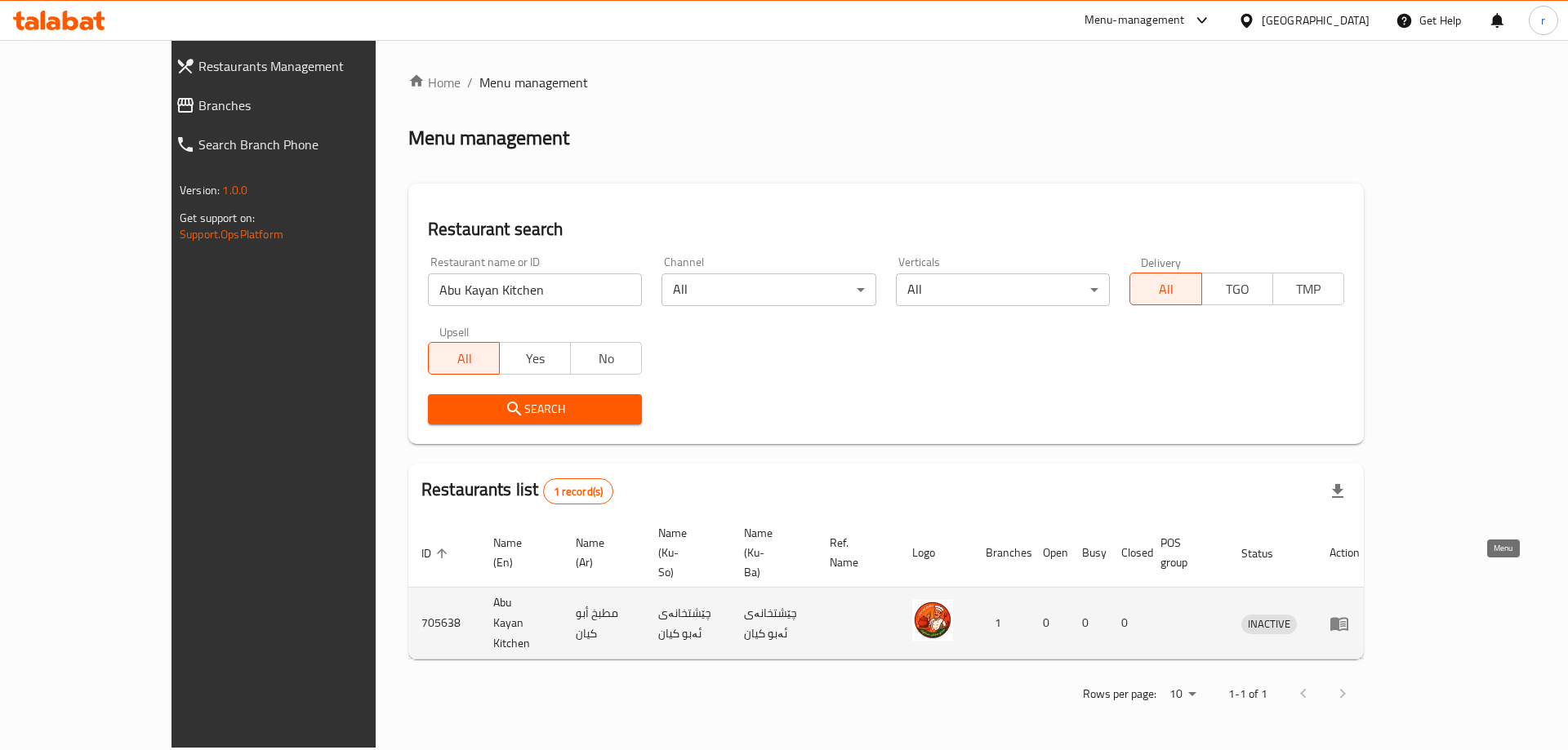
click at [1349, 614] on icon "enhanced table" at bounding box center [1340, 623] width 20 height 20
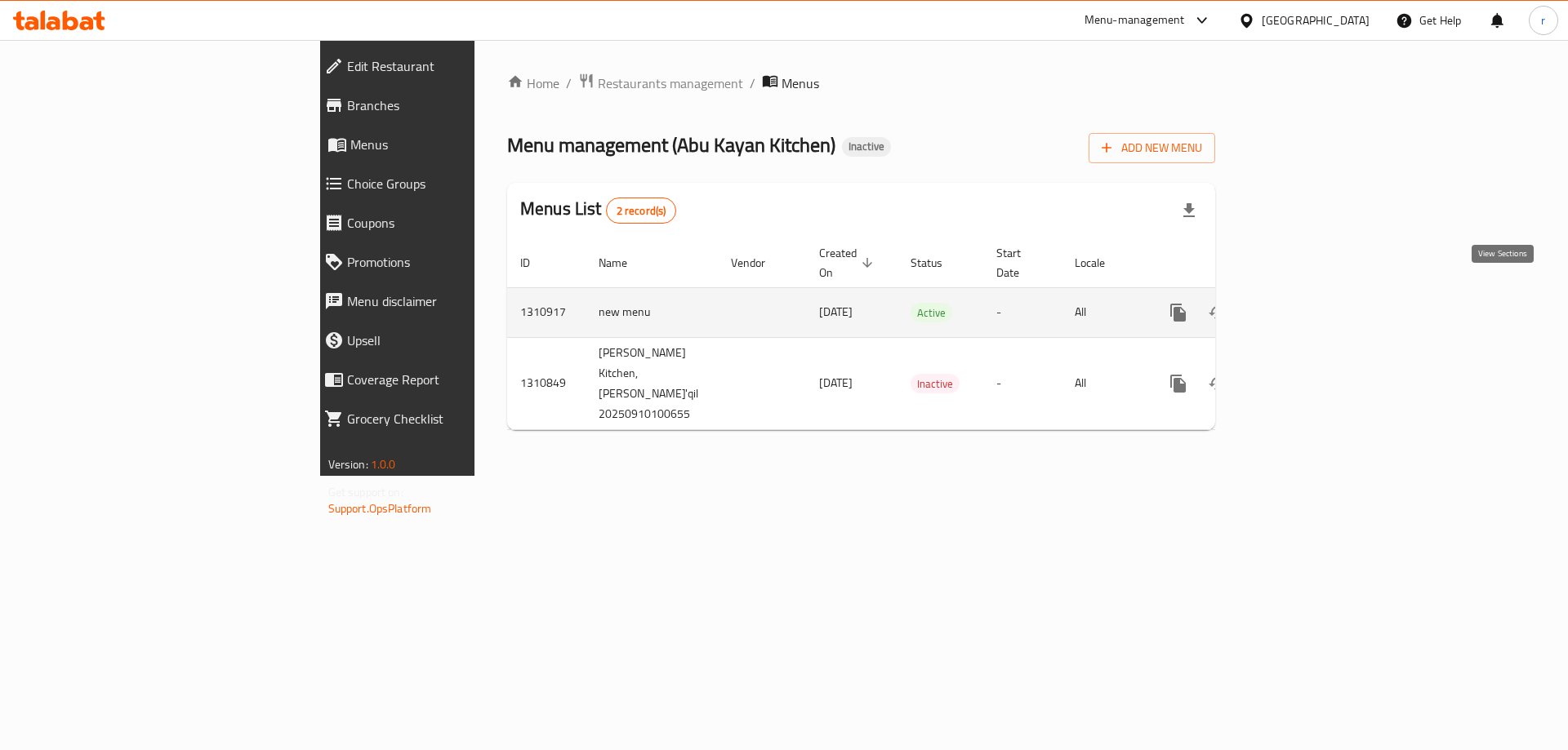
click at [1306, 303] on icon "enhanced table" at bounding box center [1296, 313] width 20 height 20
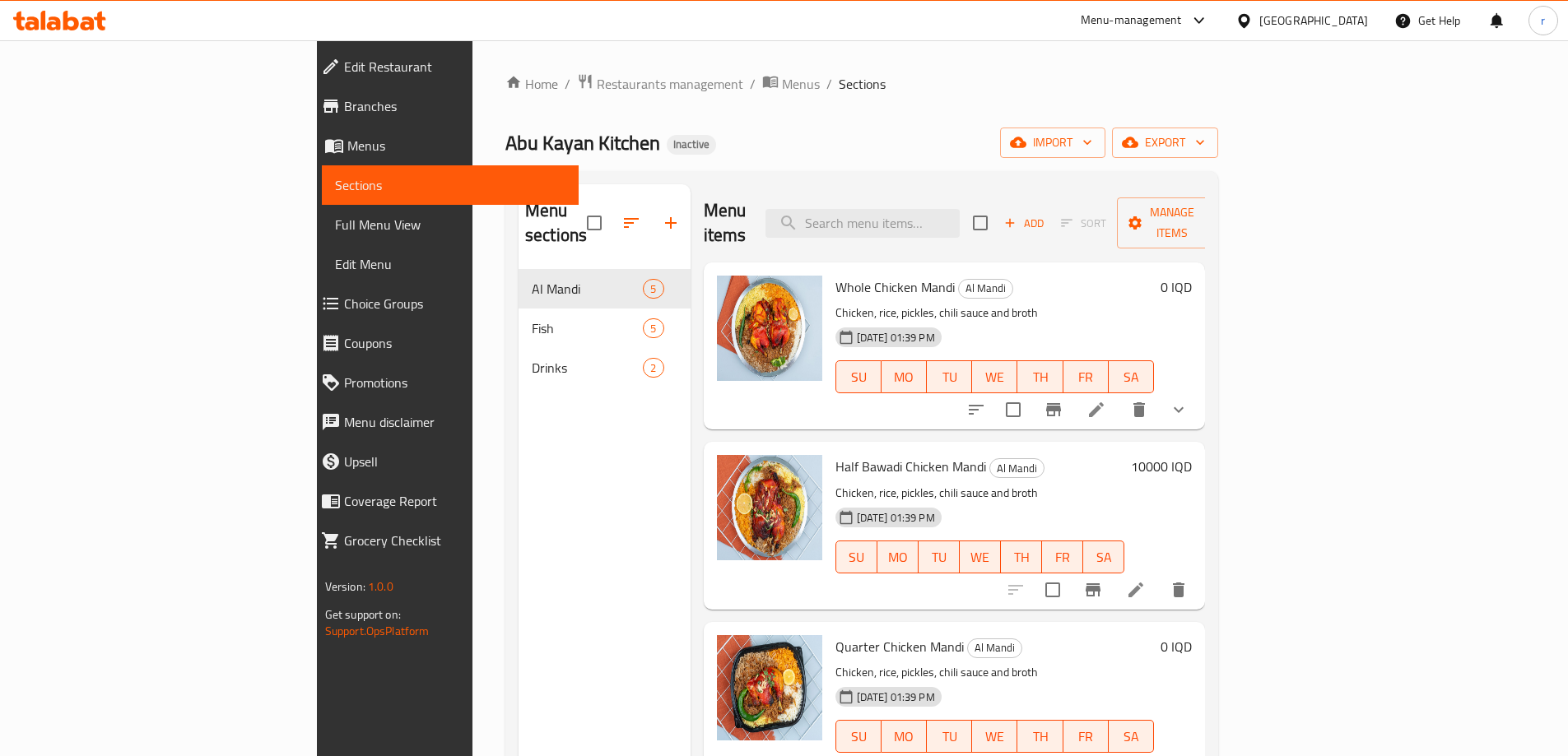
click at [335, 220] on span "Full Menu View" at bounding box center [450, 225] width 230 height 20
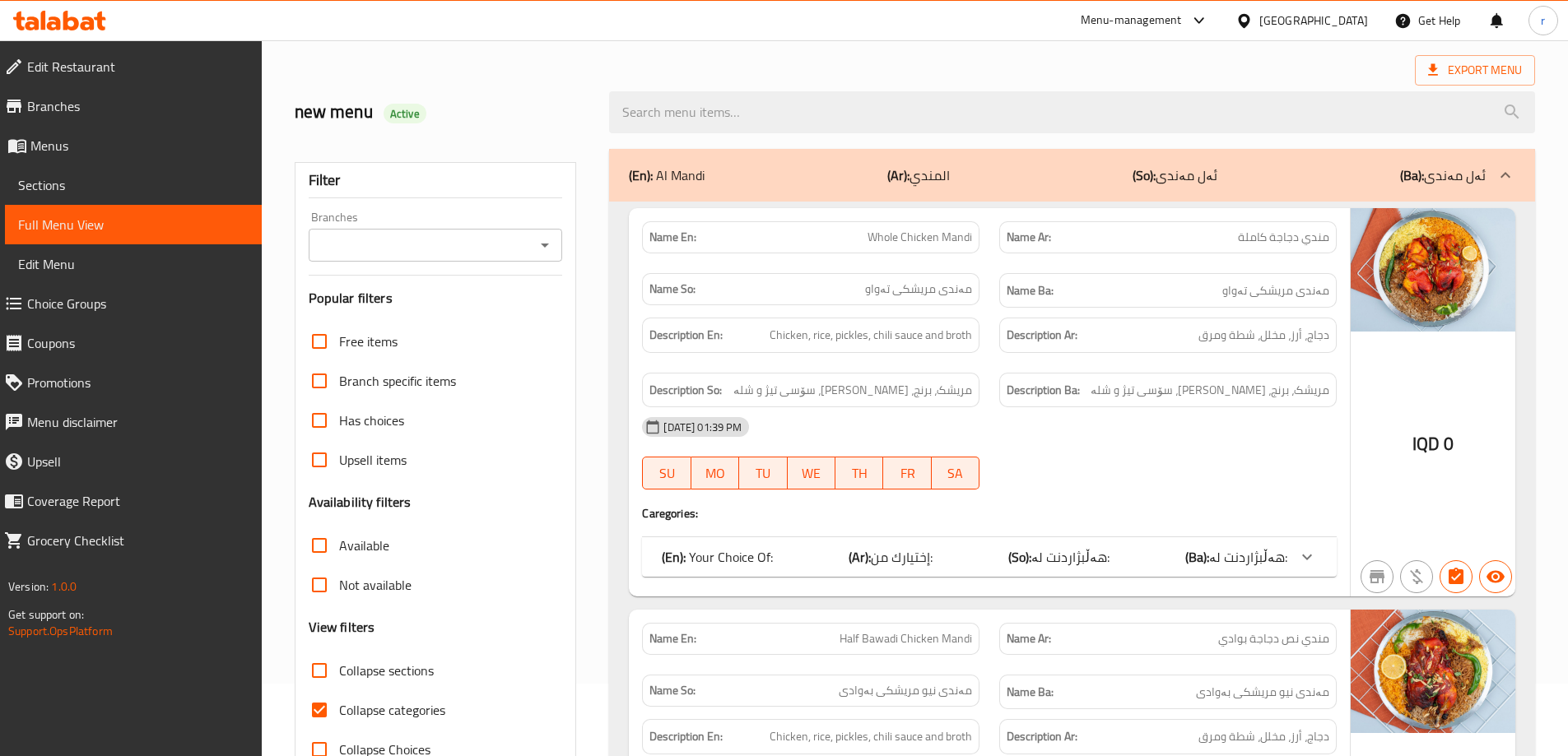
scroll to position [109, 0]
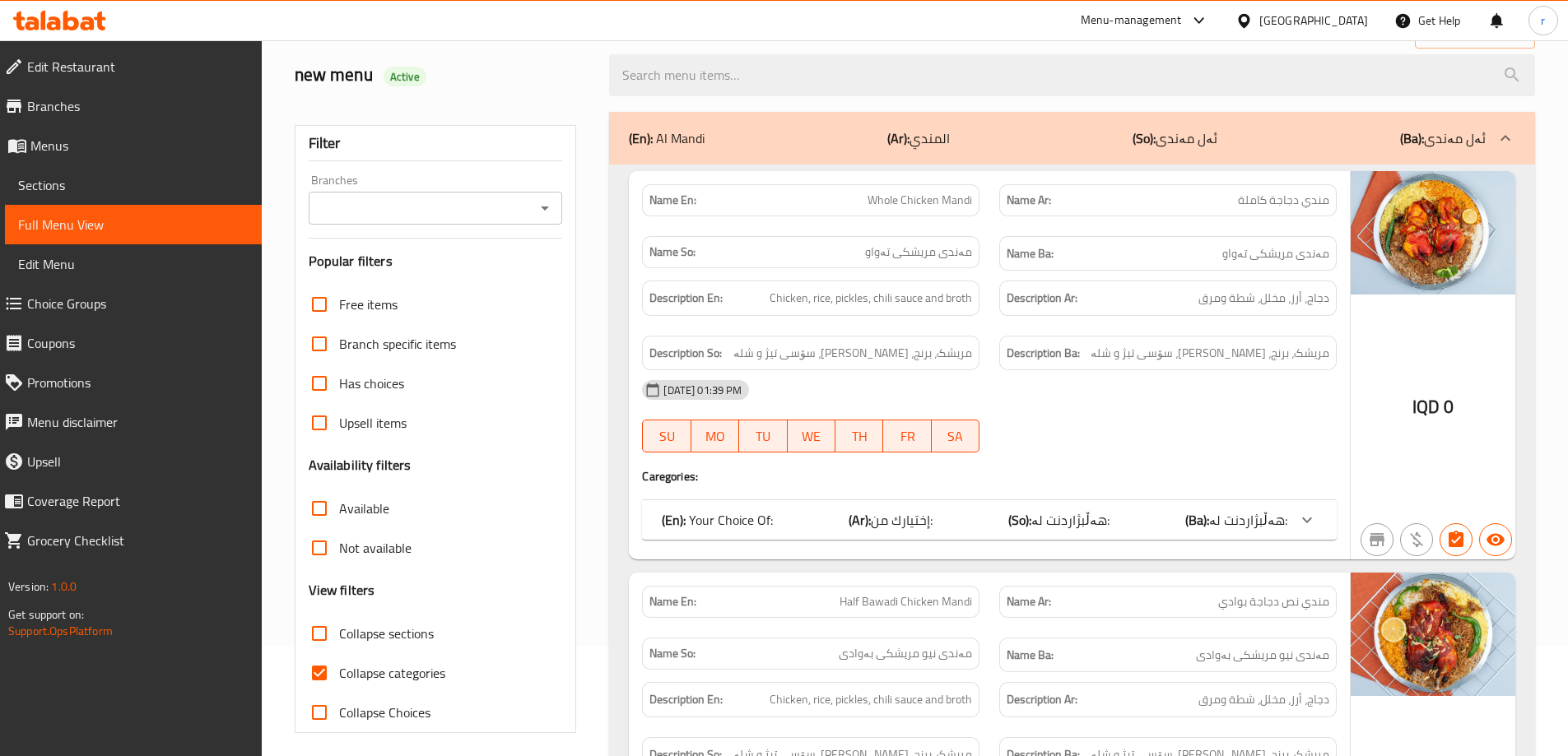
click at [319, 676] on input "Collapse categories" at bounding box center [319, 673] width 39 height 39
checkbox input "false"
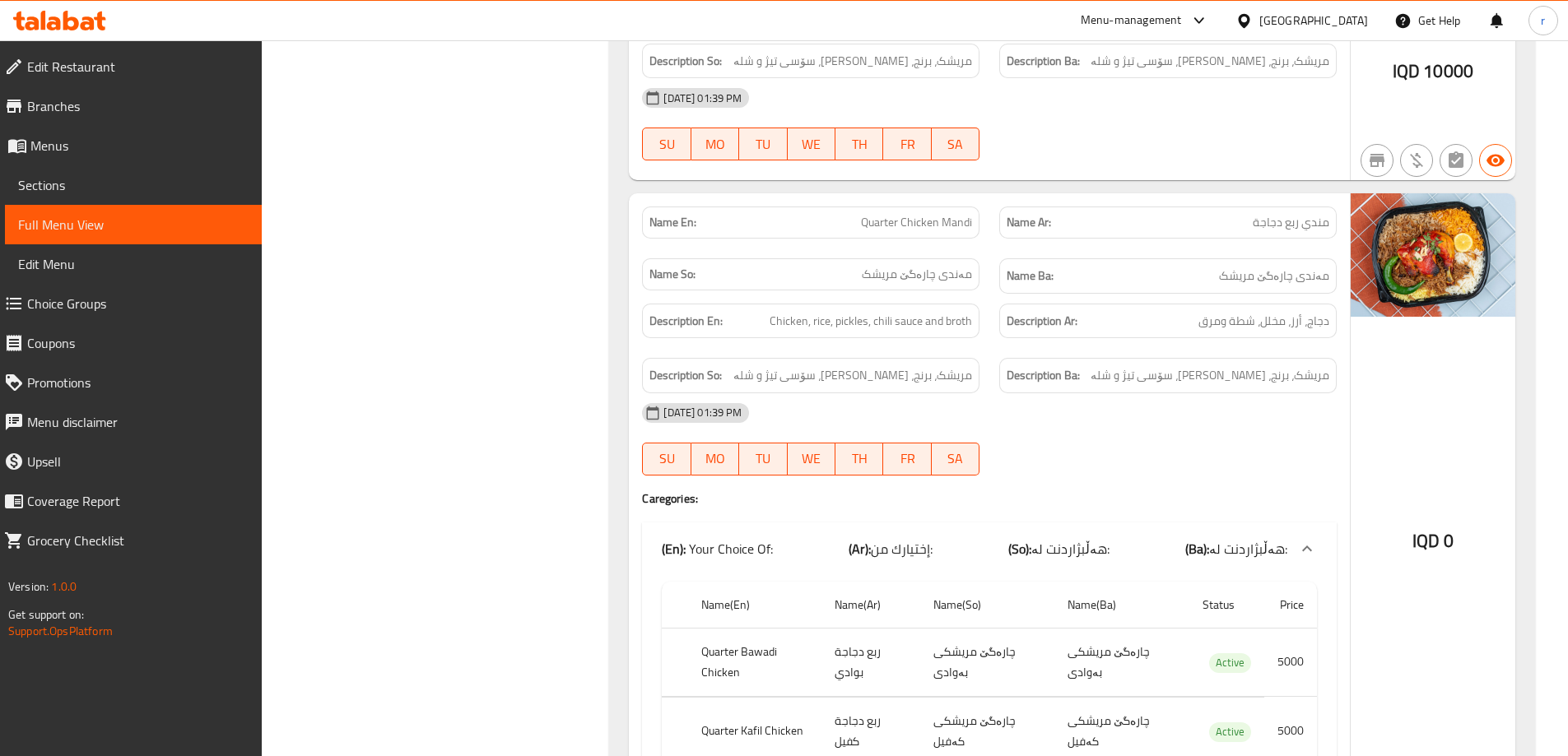
scroll to position [1096, 0]
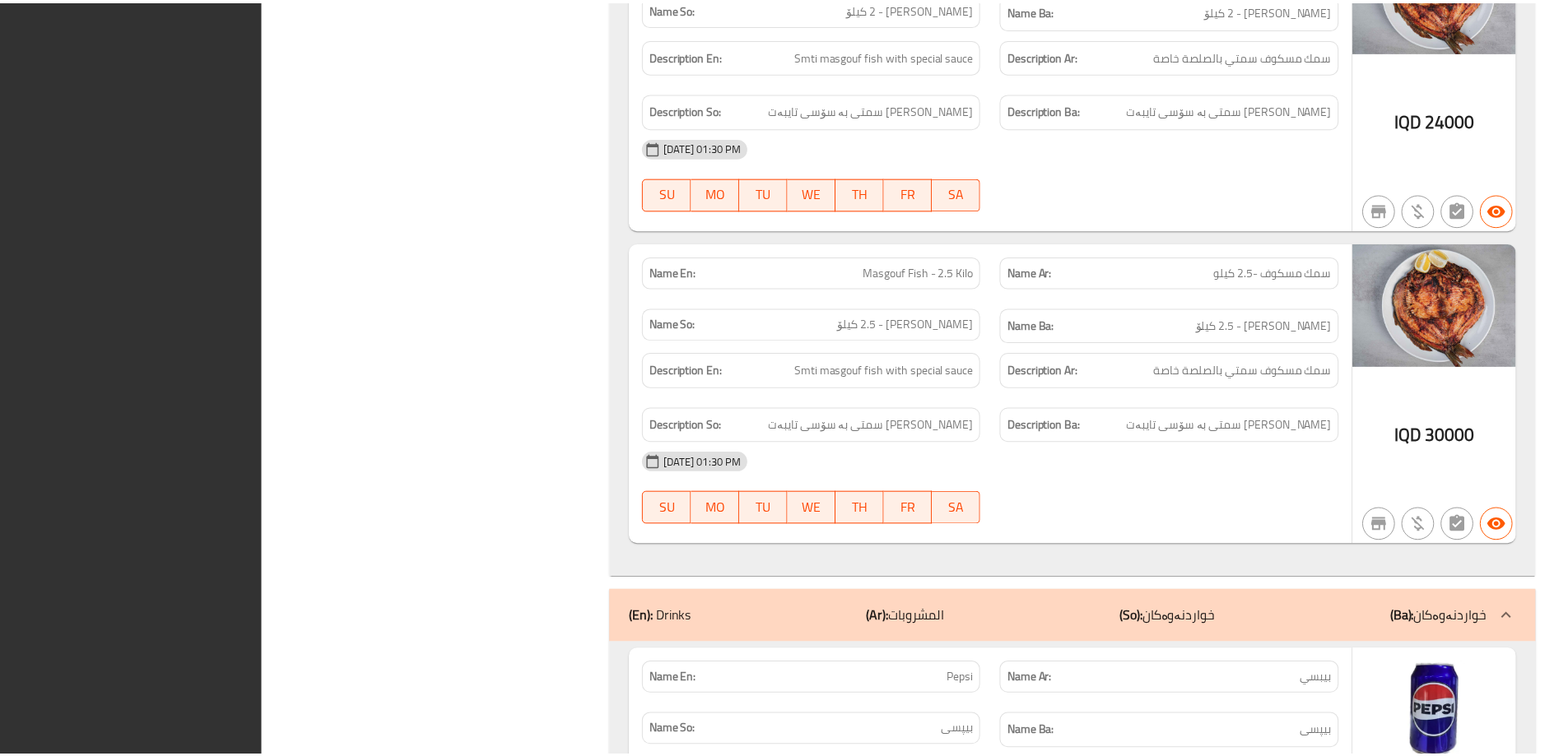
scroll to position [4098, 0]
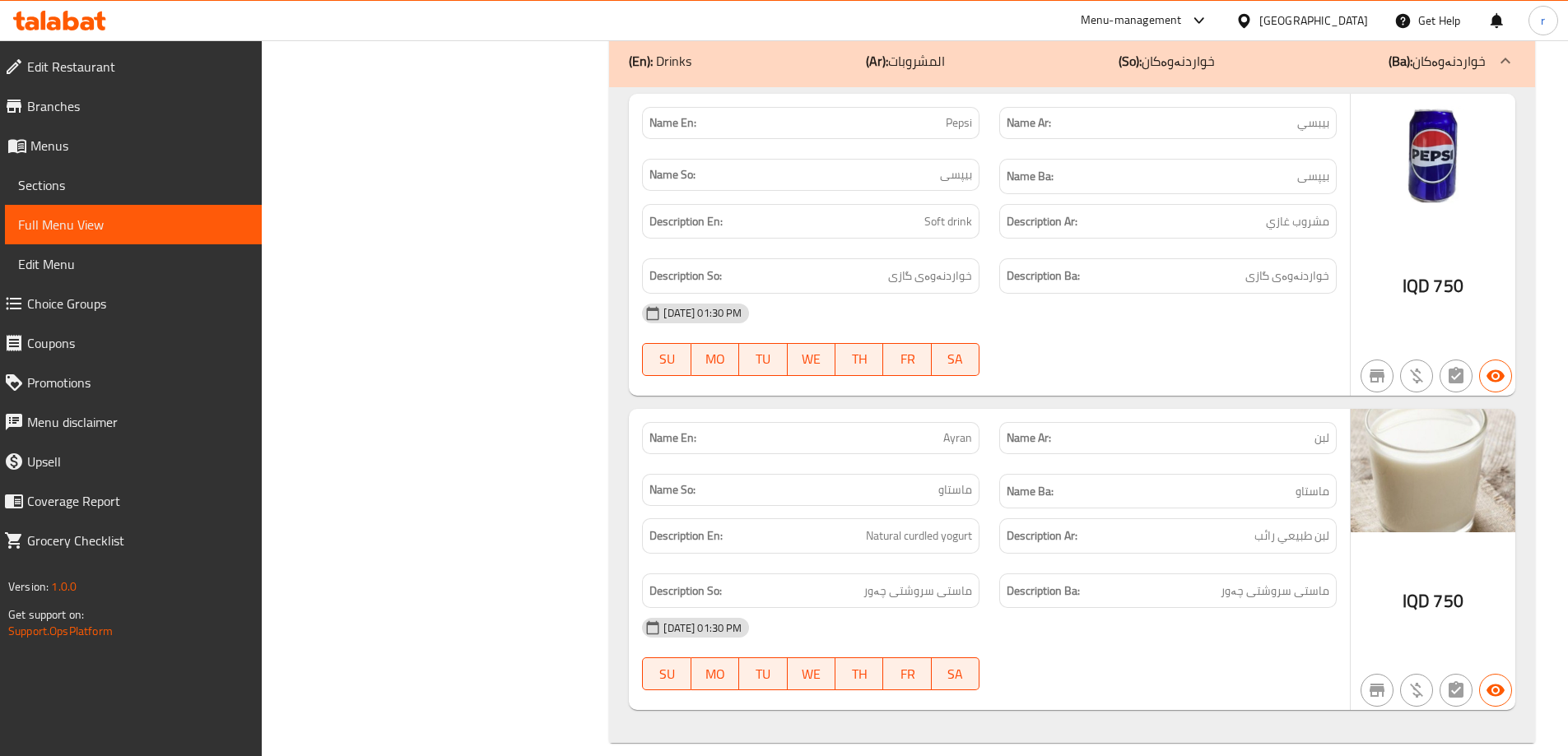
click at [116, 110] on span "Branches" at bounding box center [138, 106] width 221 height 20
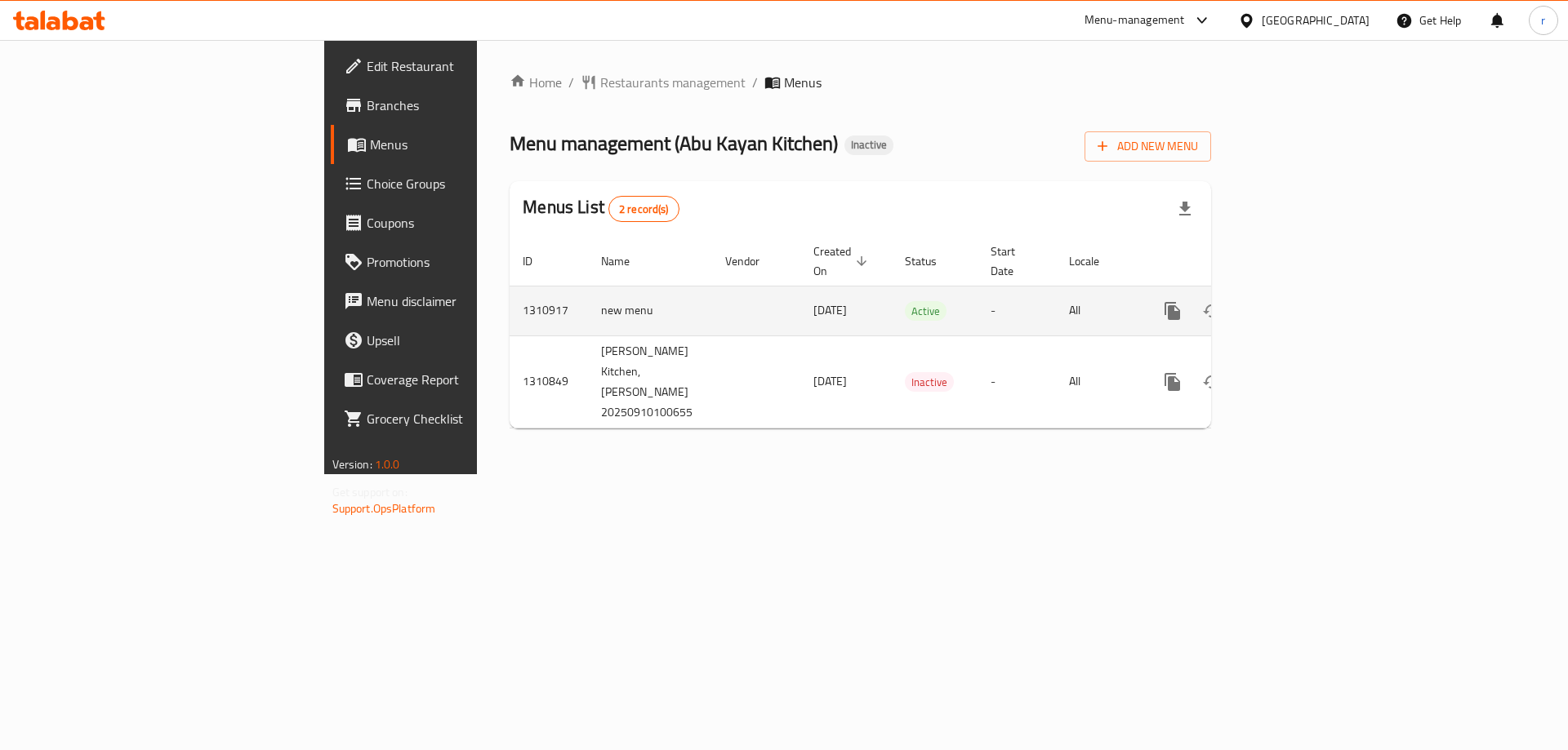
click at [1310, 291] on link "enhanced table" at bounding box center [1290, 310] width 39 height 39
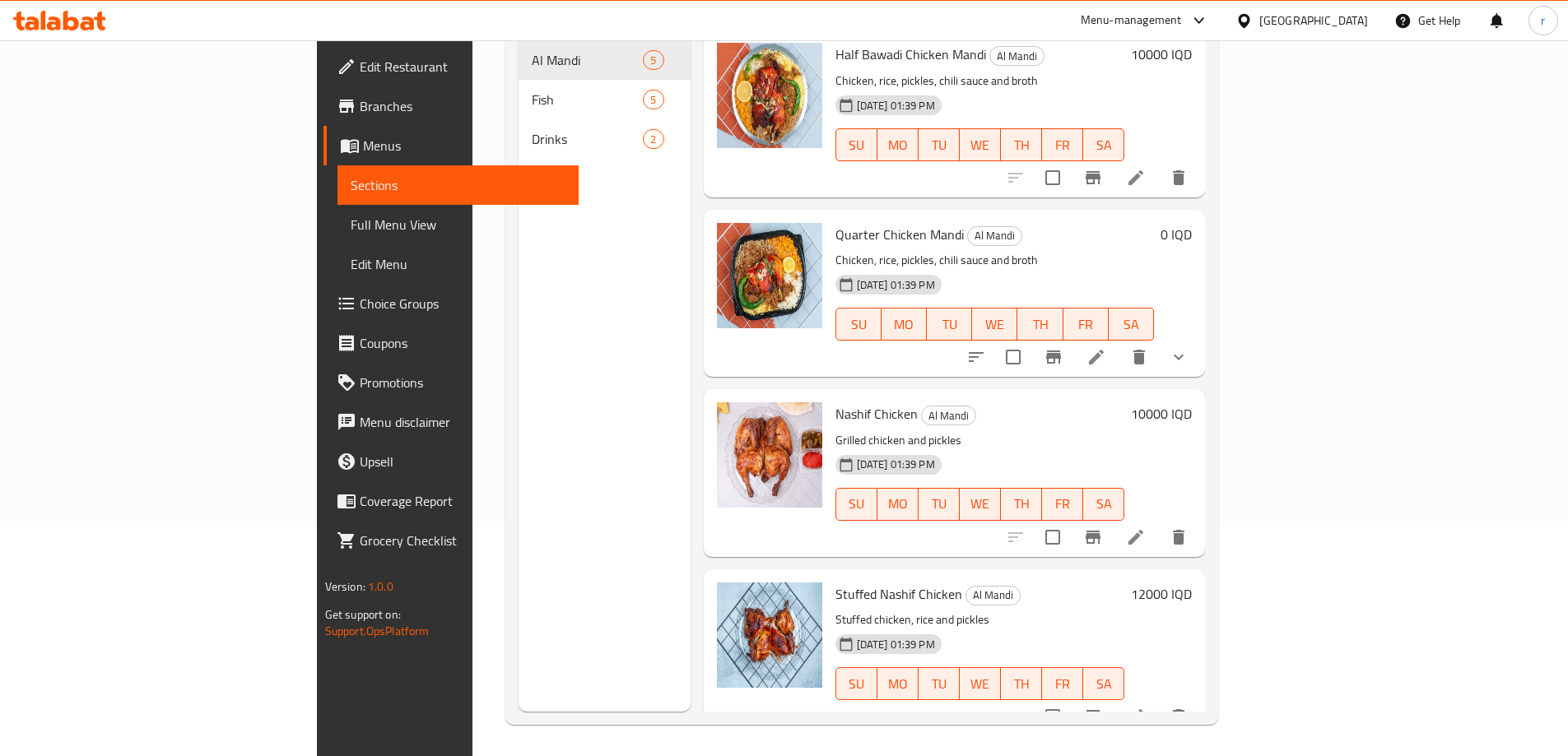
scroll to position [230, 0]
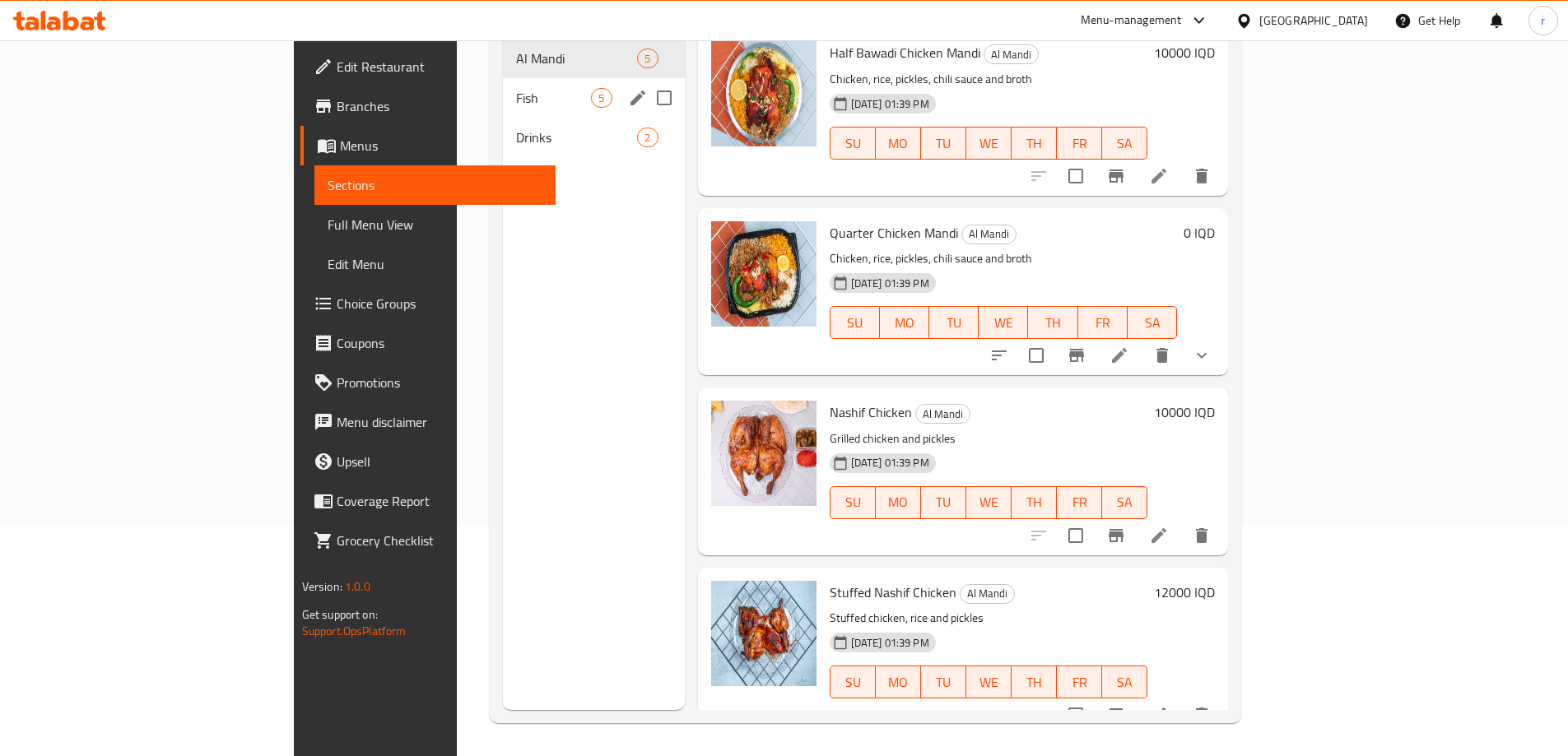
click at [516, 88] on span "Fish" at bounding box center [554, 98] width 75 height 20
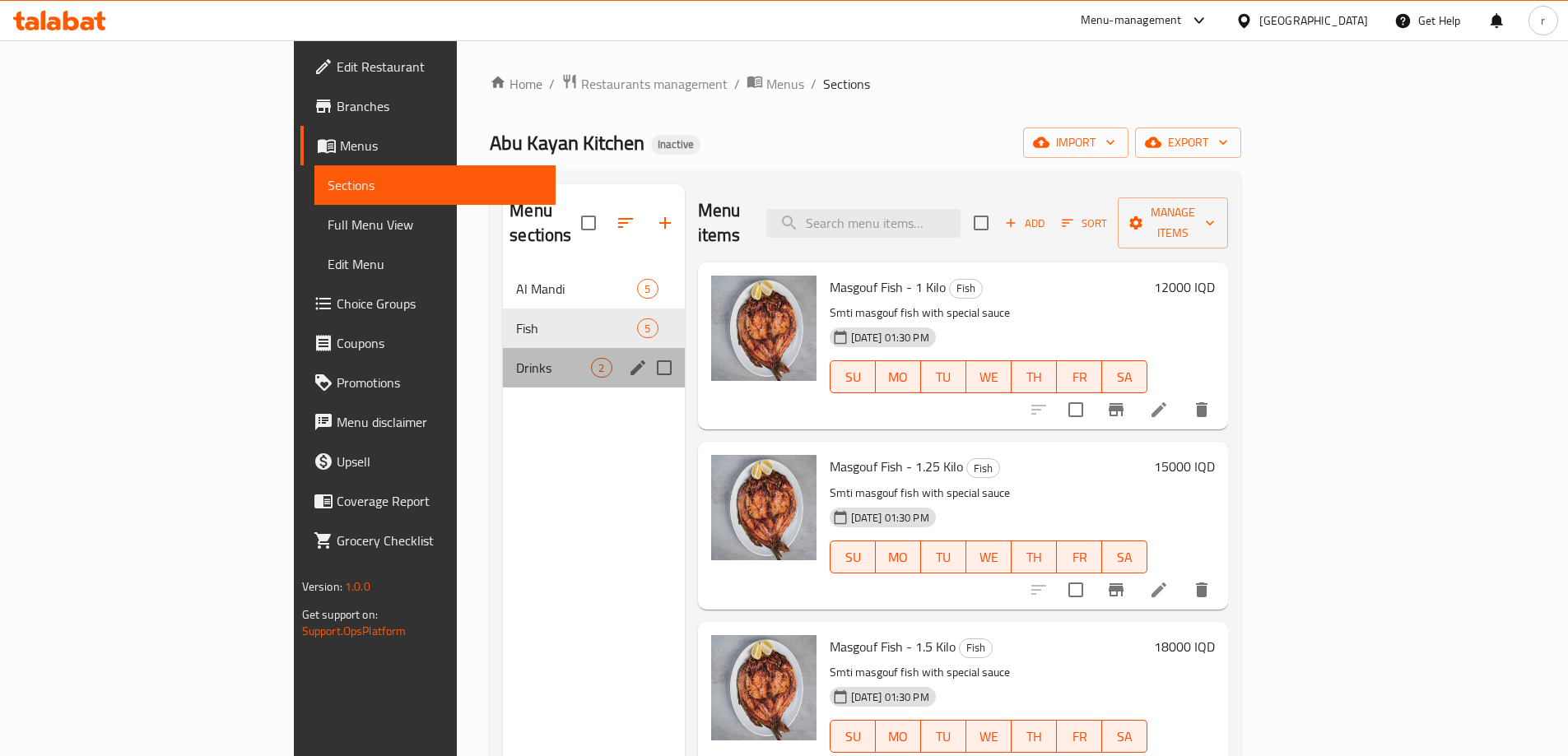
click at [503, 348] on div "Drinks 2" at bounding box center [593, 367] width 181 height 39
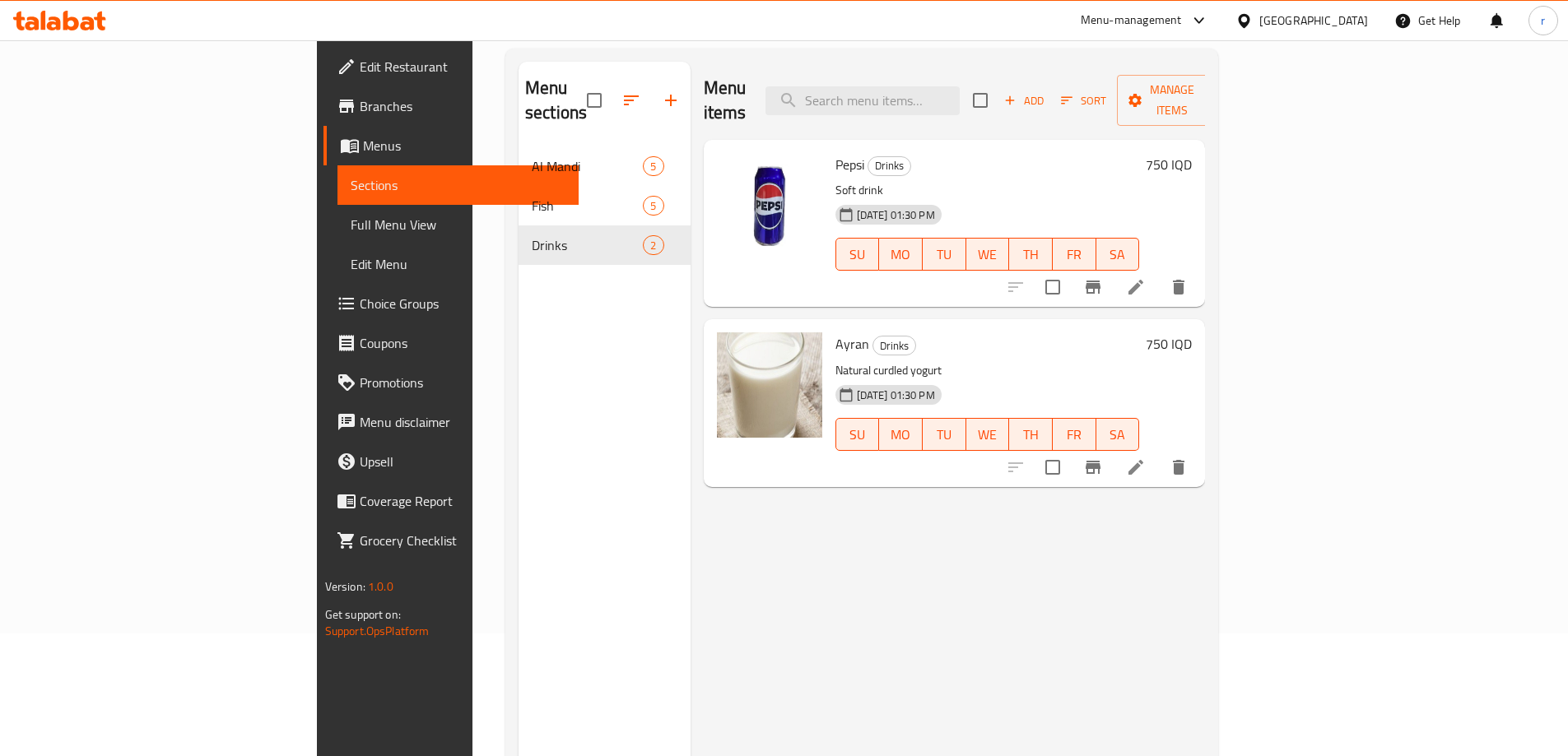
scroll to position [230, 0]
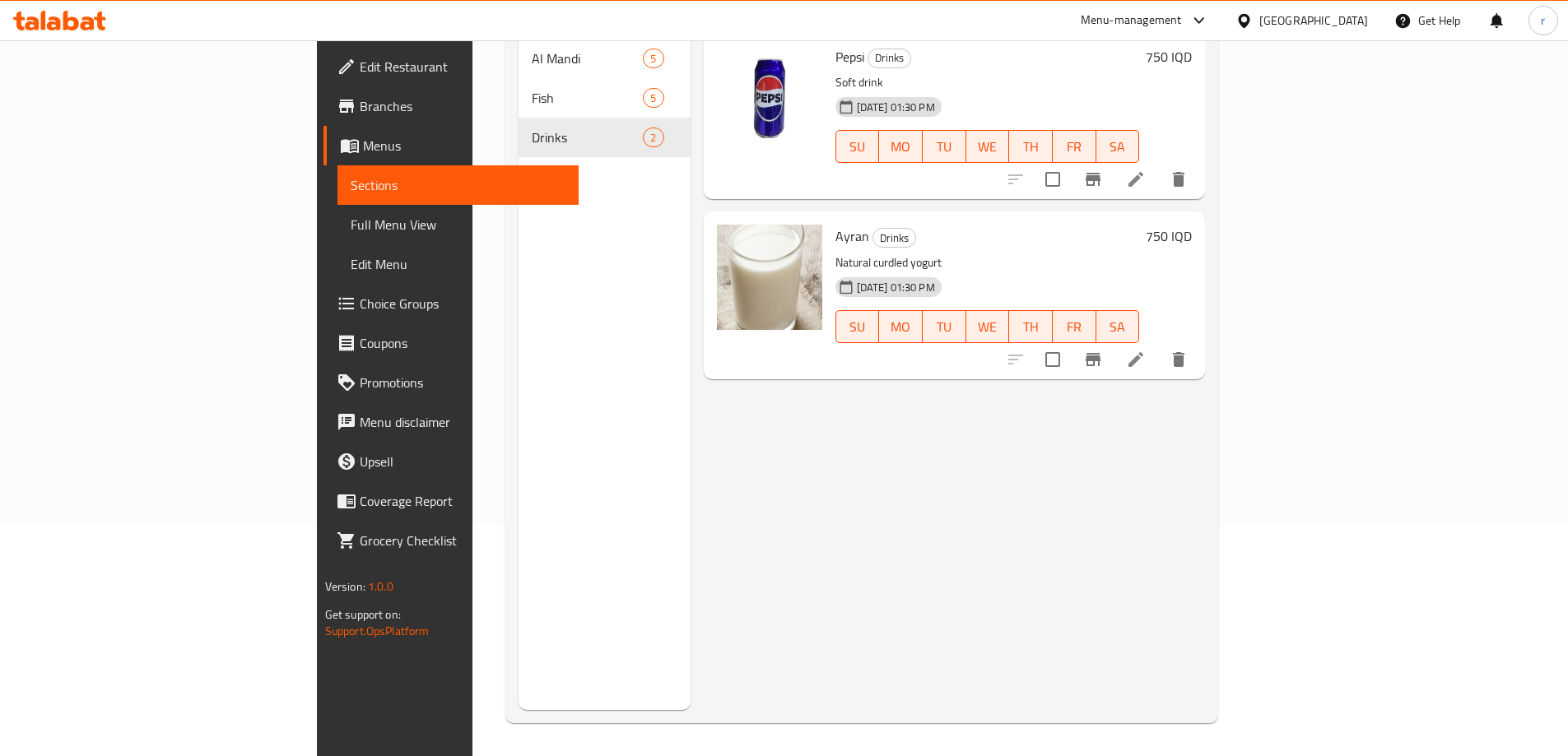
click at [94, 31] on div at bounding box center [59, 20] width 119 height 33
click at [93, 25] on icon at bounding box center [88, 23] width 14 height 14
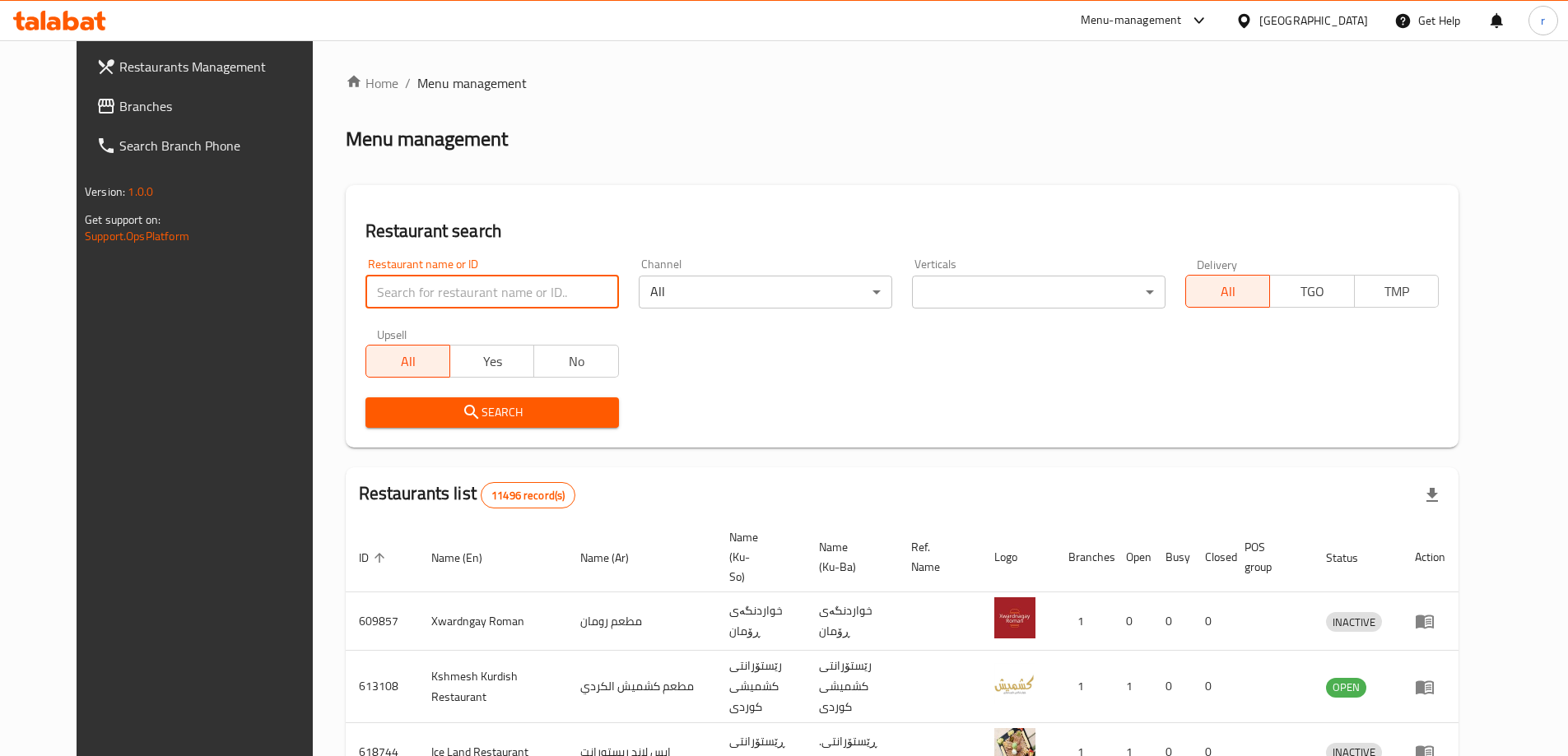
click at [438, 285] on input "search" at bounding box center [492, 292] width 254 height 33
paste input "652918"
type input "652918"
click at [465, 416] on span "Search" at bounding box center [492, 413] width 227 height 21
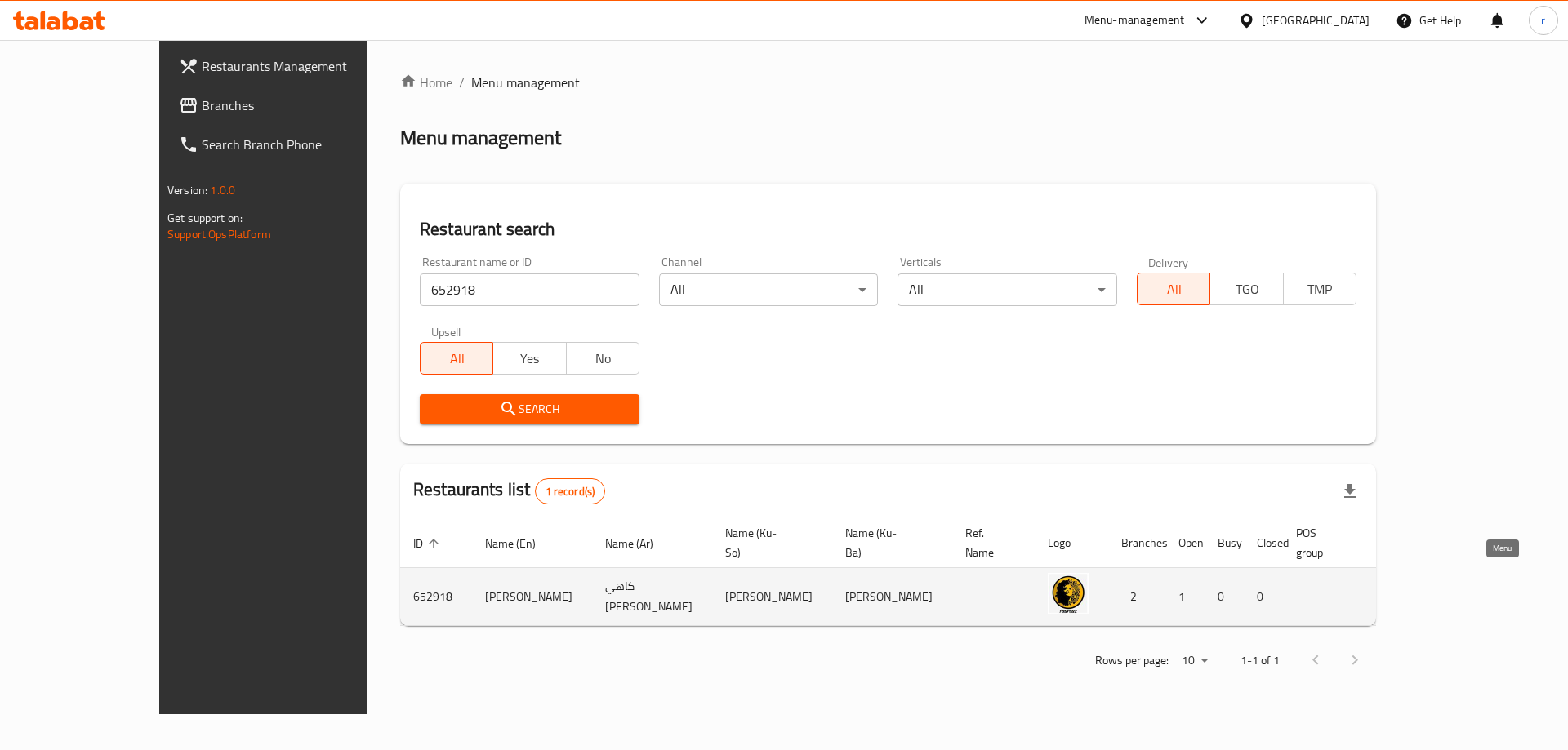
click at [1481, 590] on icon "enhanced table" at bounding box center [1472, 597] width 18 height 14
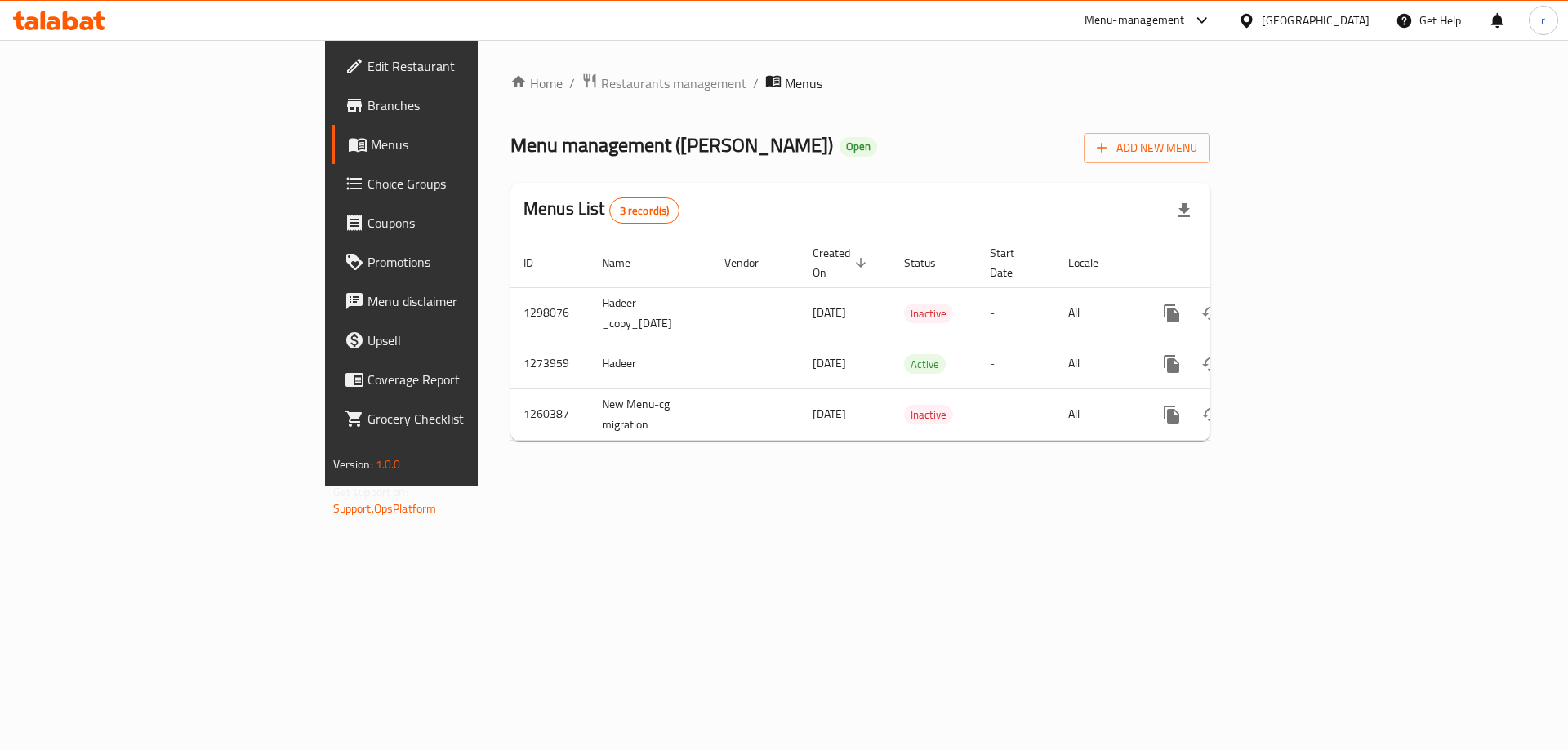
click at [367, 104] on span "Branches" at bounding box center [471, 105] width 207 height 20
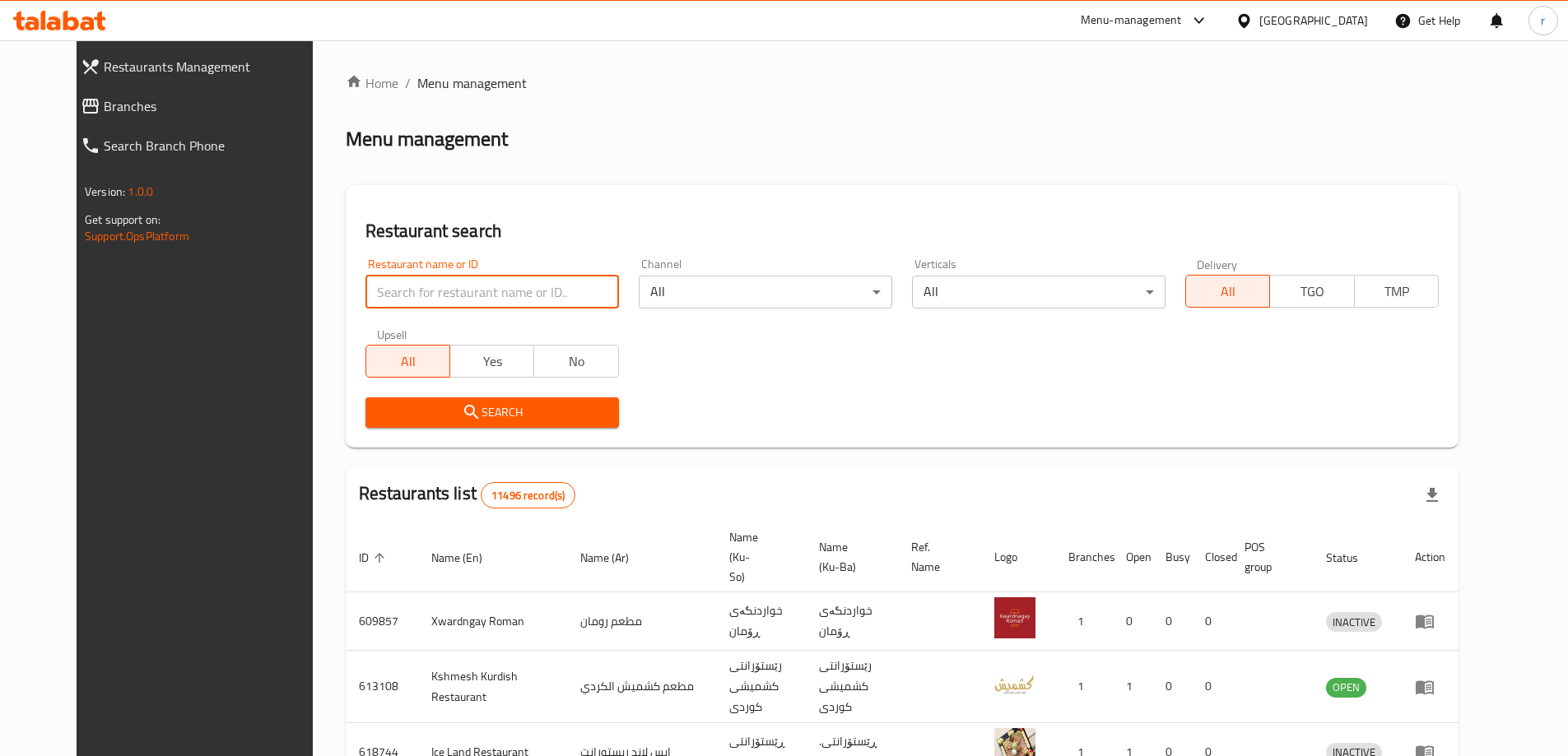
click at [525, 296] on input "search" at bounding box center [492, 292] width 254 height 33
paste input "Story Restaurant And Café"
type input "Story Restaurant And Café"
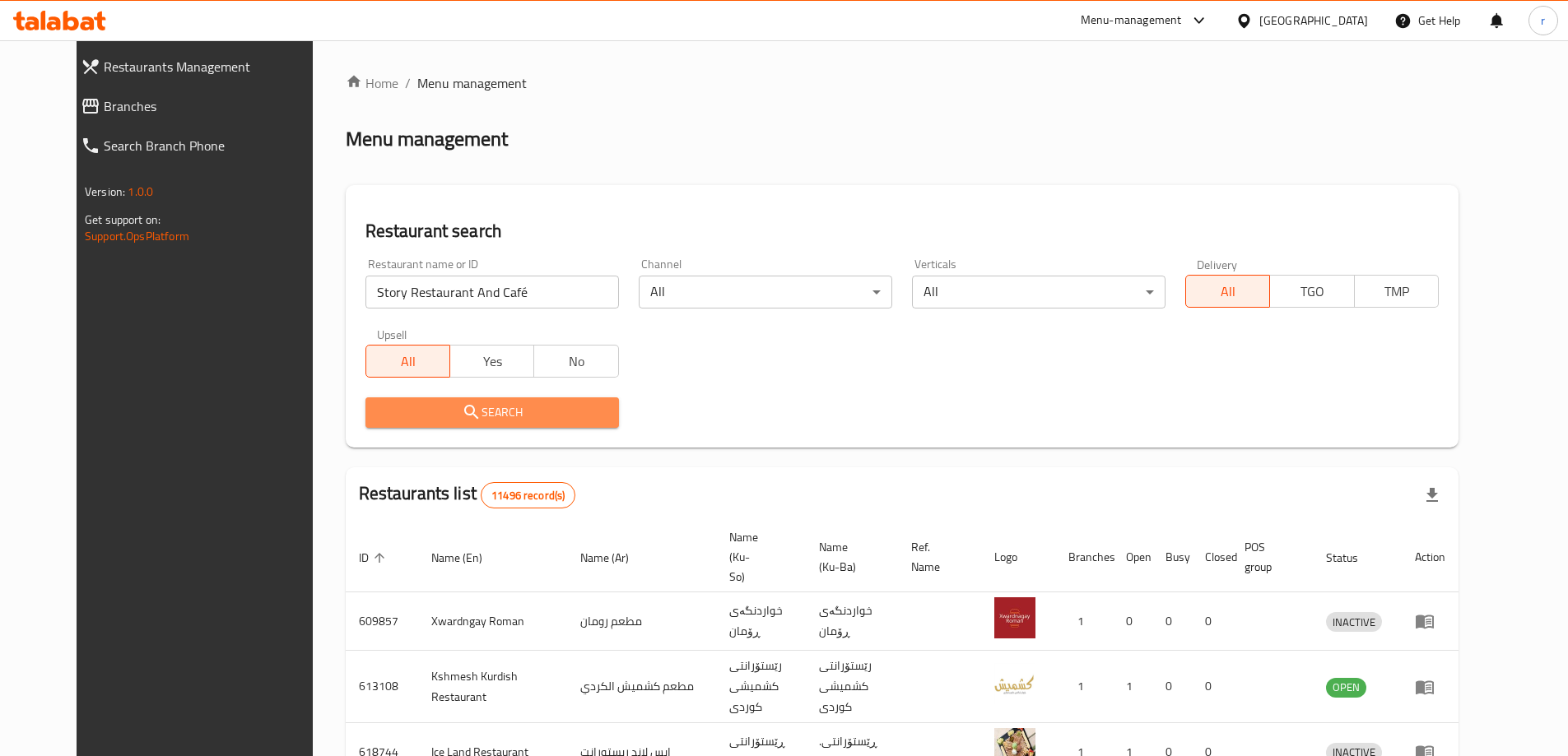
click at [379, 413] on span "Search" at bounding box center [492, 413] width 227 height 21
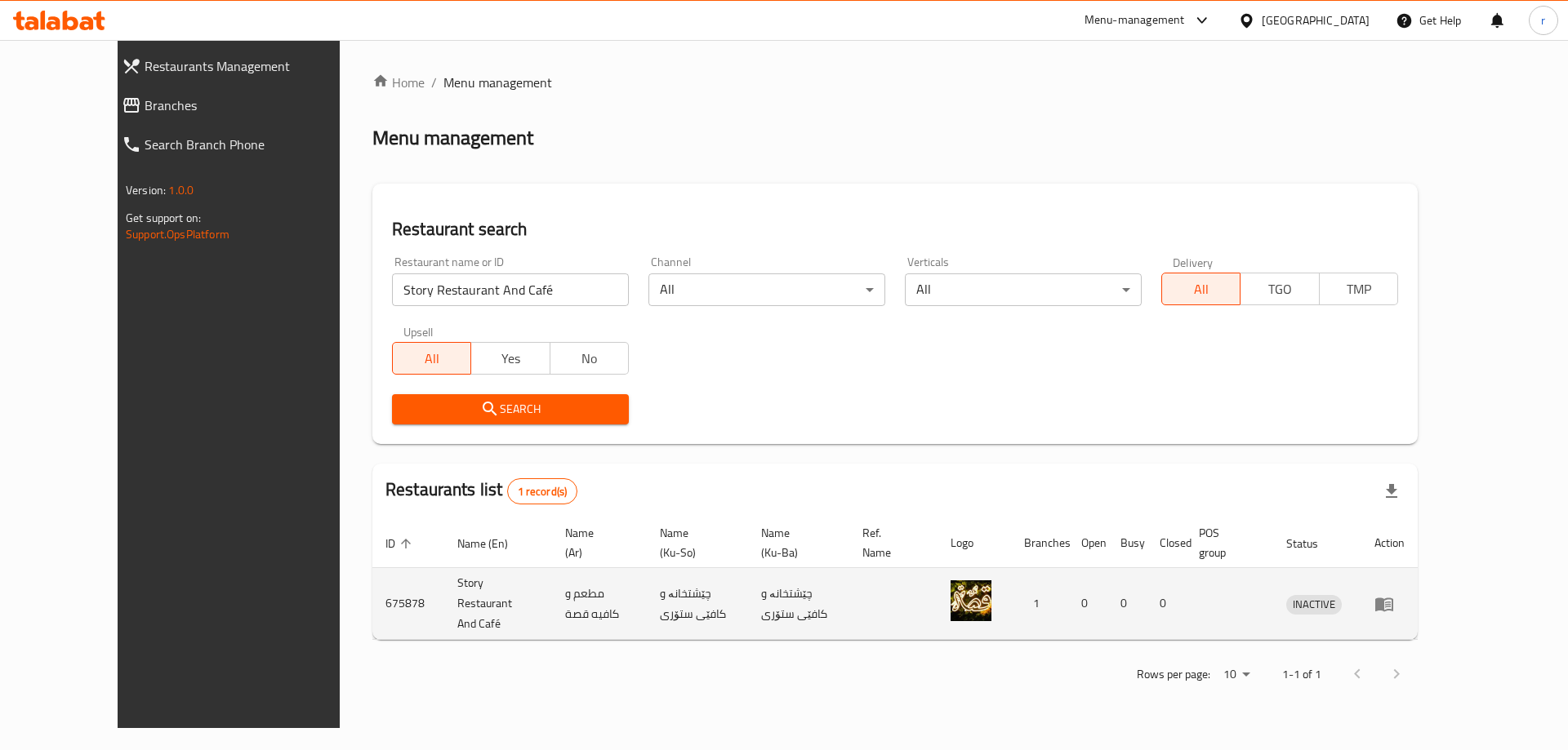
click at [1394, 594] on icon "enhanced table" at bounding box center [1384, 604] width 20 height 20
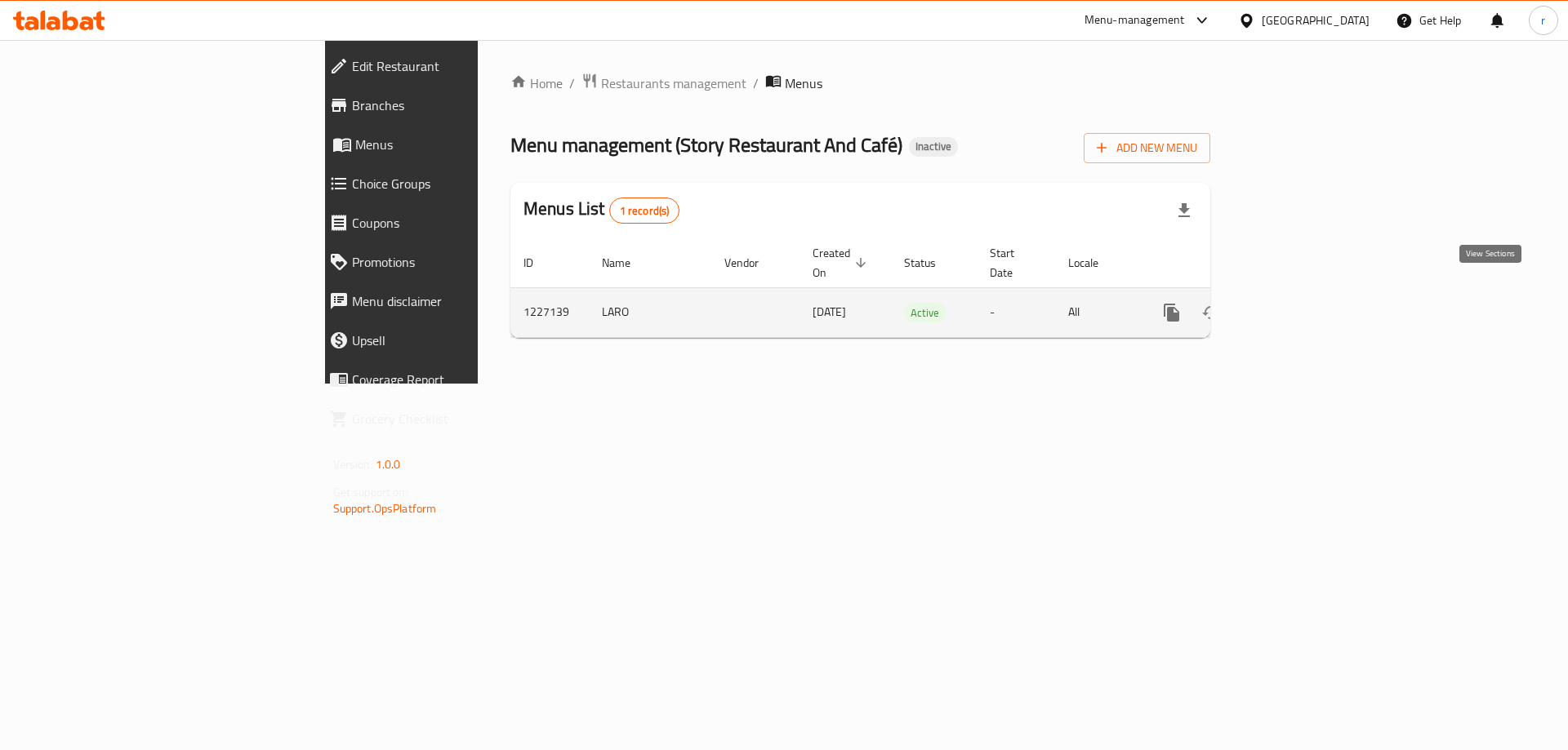
click at [1299, 303] on icon "enhanced table" at bounding box center [1289, 313] width 20 height 20
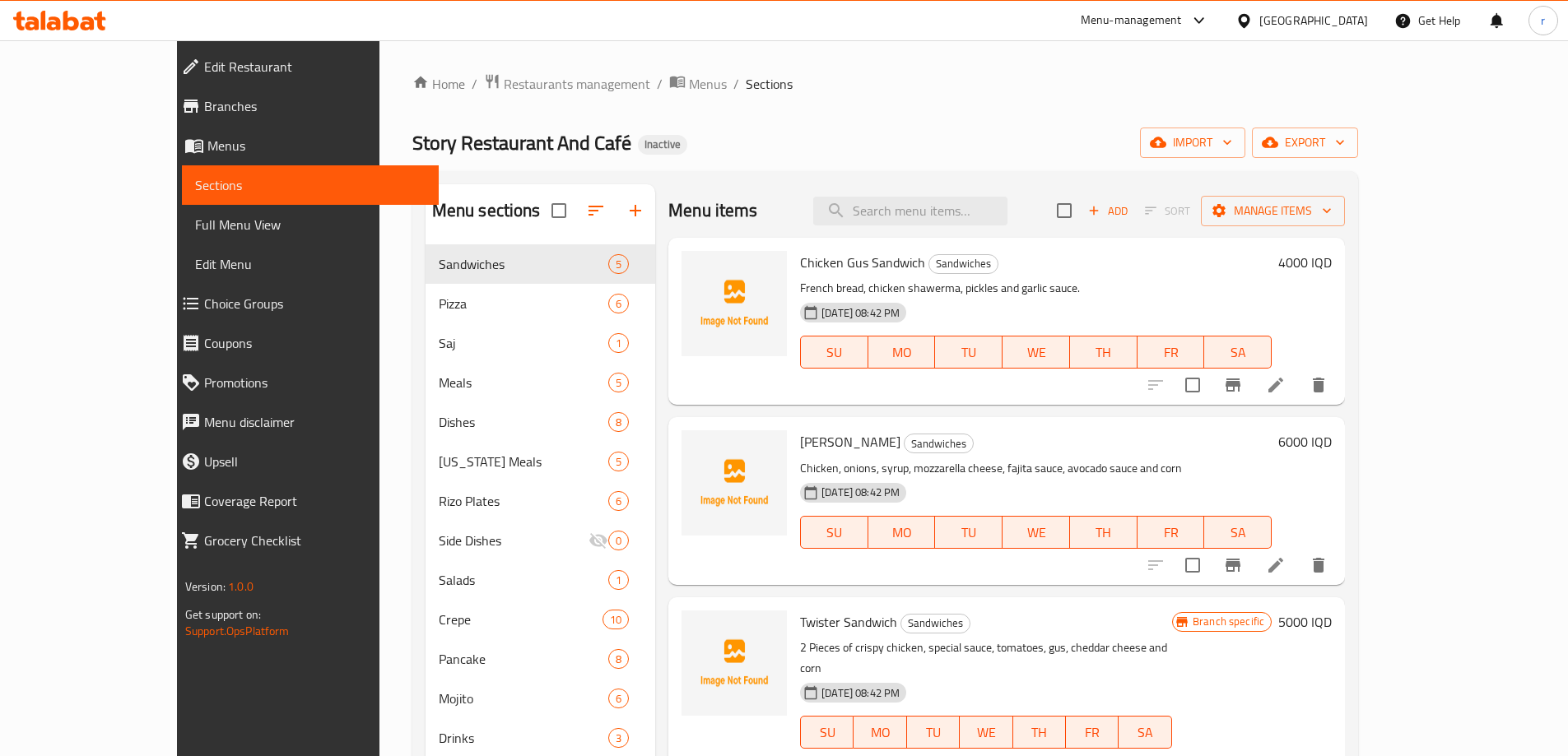
click at [168, 158] on link "Menus" at bounding box center [303, 145] width 271 height 39
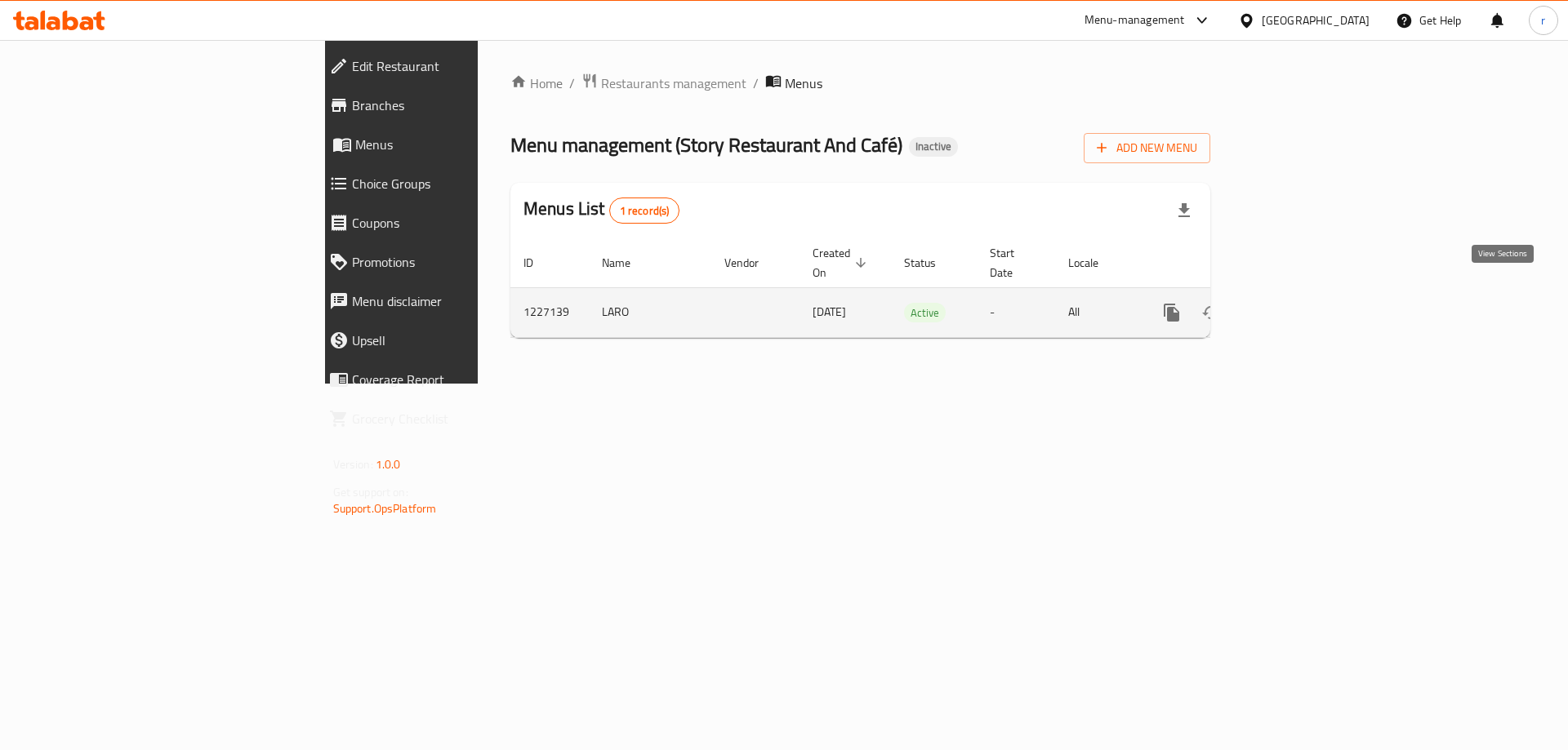
click at [1297, 305] on icon "enhanced table" at bounding box center [1289, 313] width 15 height 15
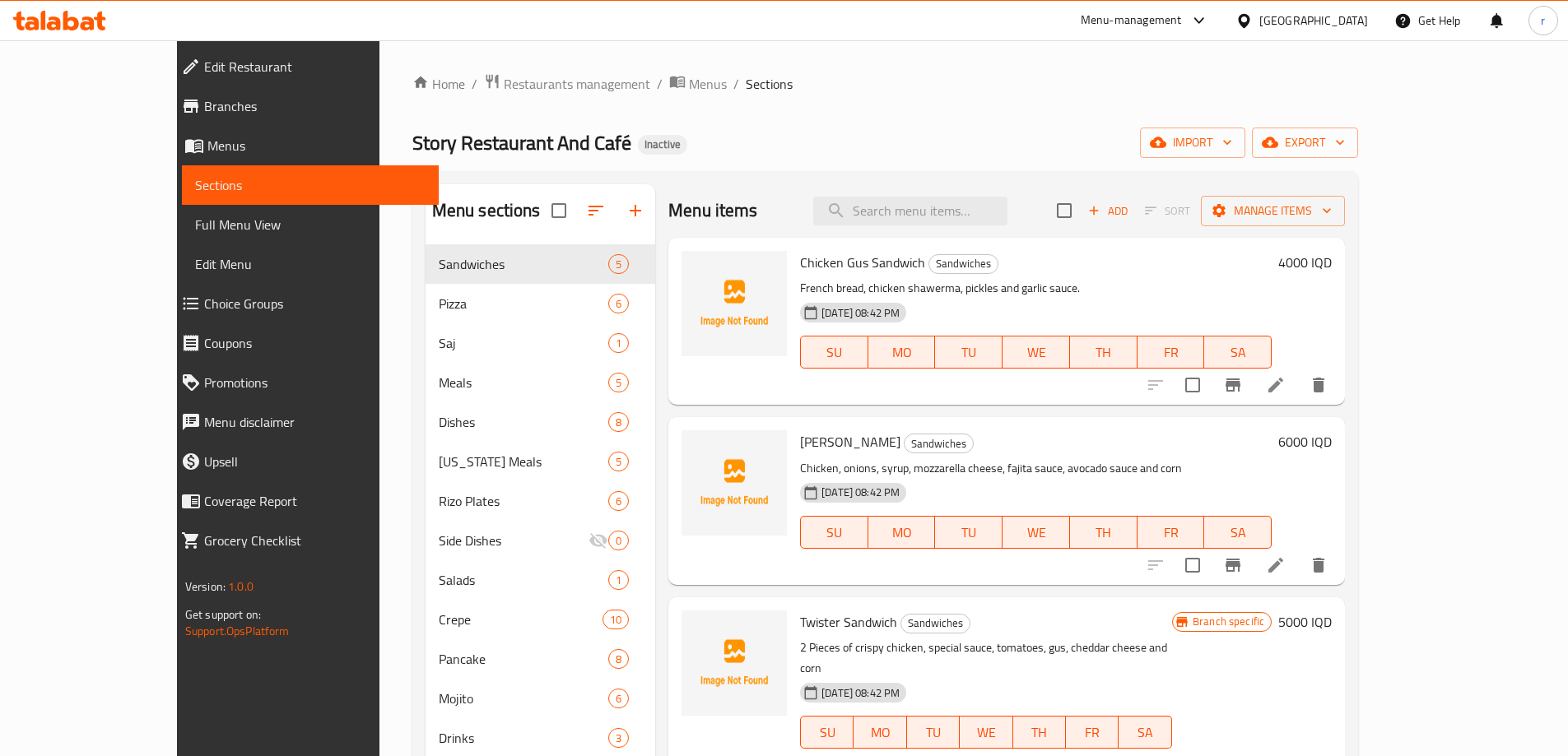
click at [195, 218] on span "Full Menu View" at bounding box center [310, 225] width 230 height 20
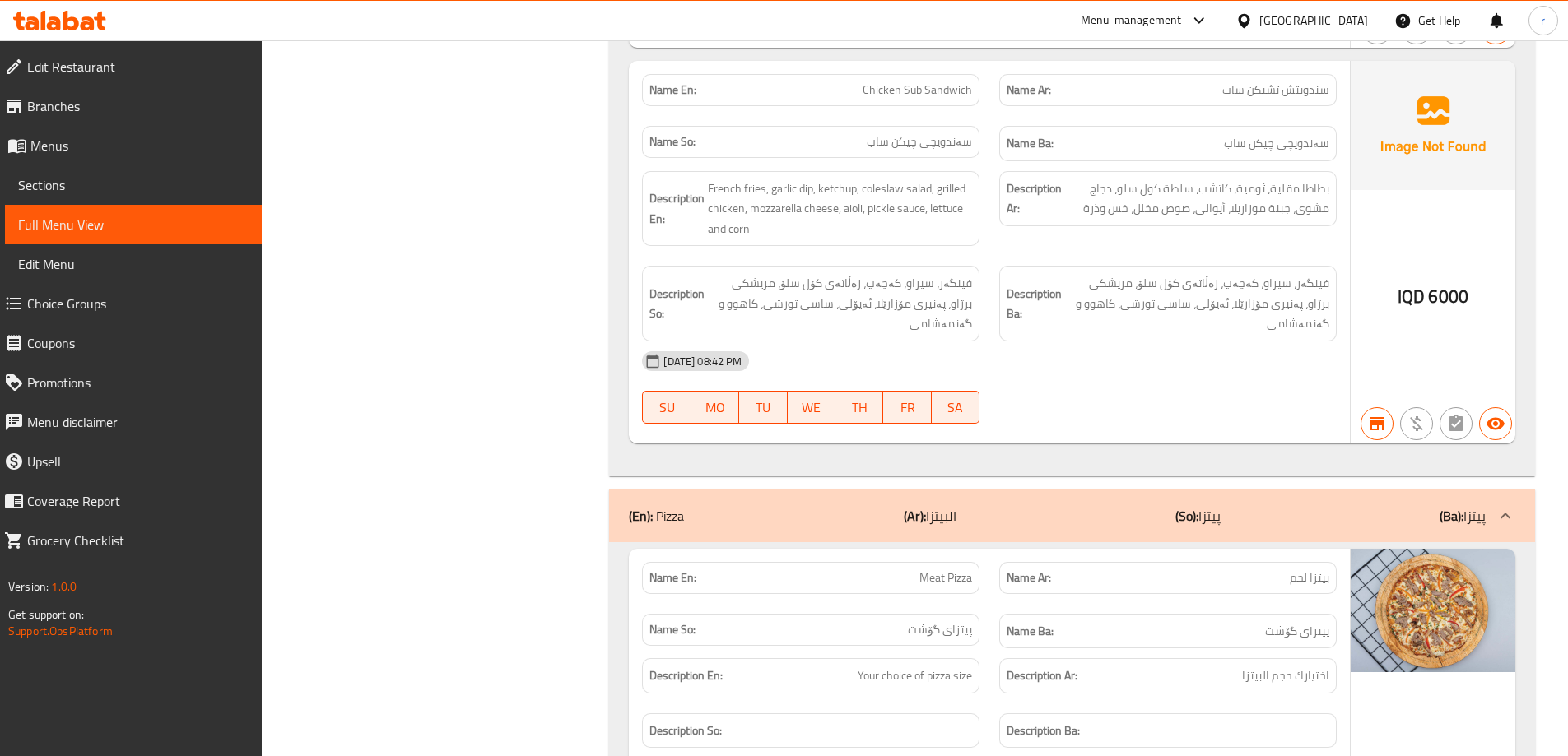
scroll to position [541, 0]
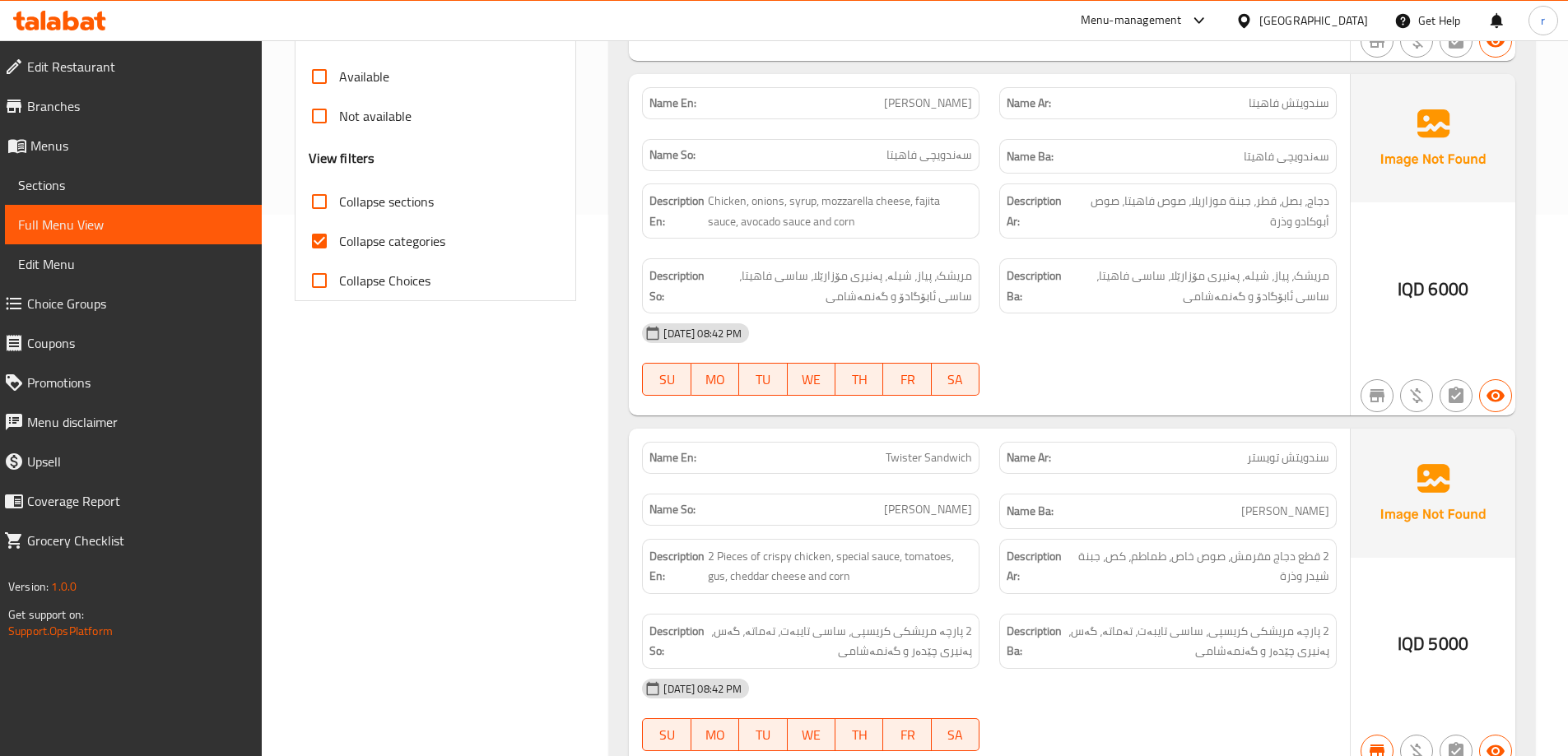
drag, startPoint x: 310, startPoint y: 240, endPoint x: 608, endPoint y: 179, distance: 304.2
click at [311, 240] on input "Collapse categories" at bounding box center [319, 240] width 39 height 39
checkbox input "false"
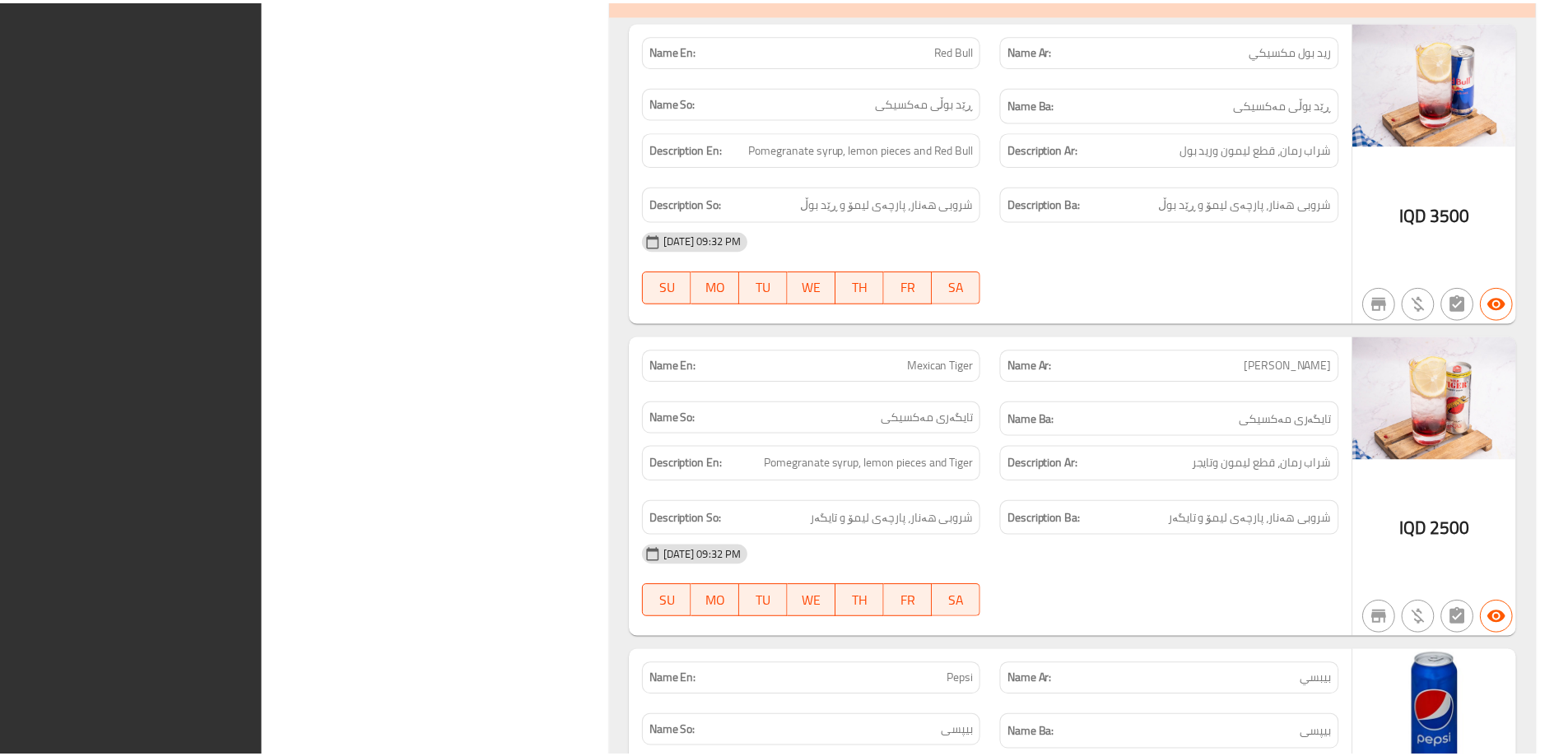
scroll to position [23845, 0]
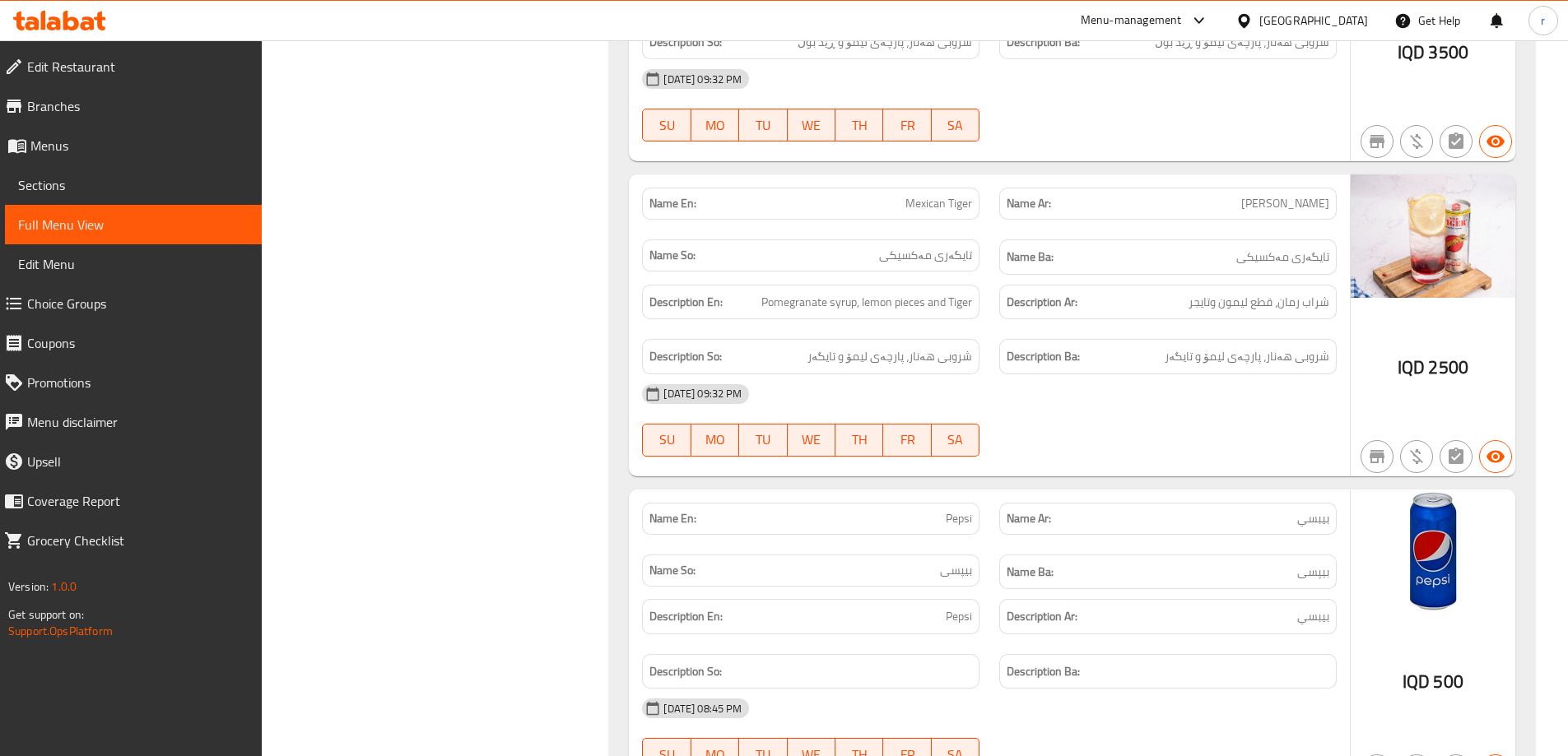
click at [134, 110] on span "Branches" at bounding box center [138, 106] width 221 height 20
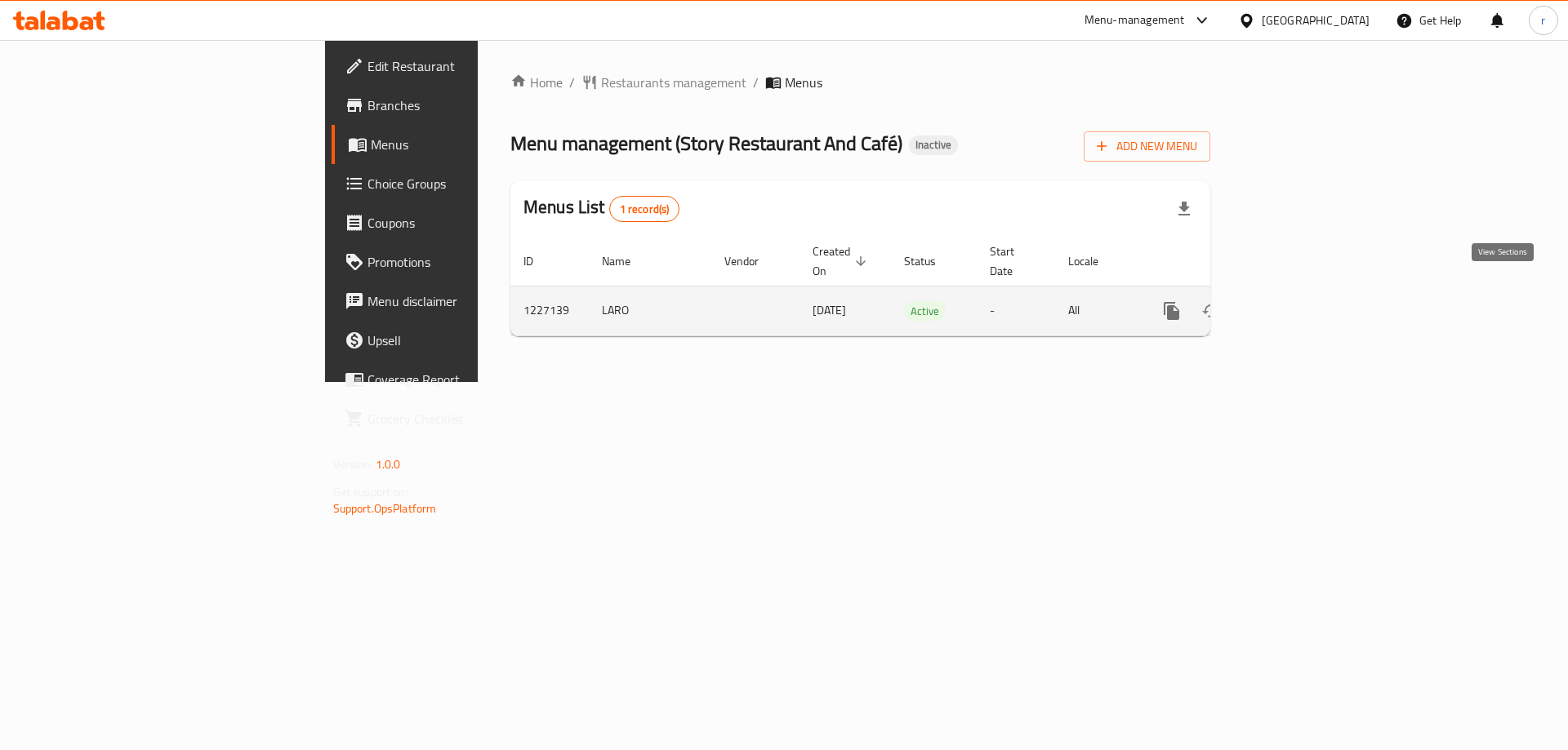
click at [1309, 291] on link "enhanced table" at bounding box center [1289, 310] width 39 height 39
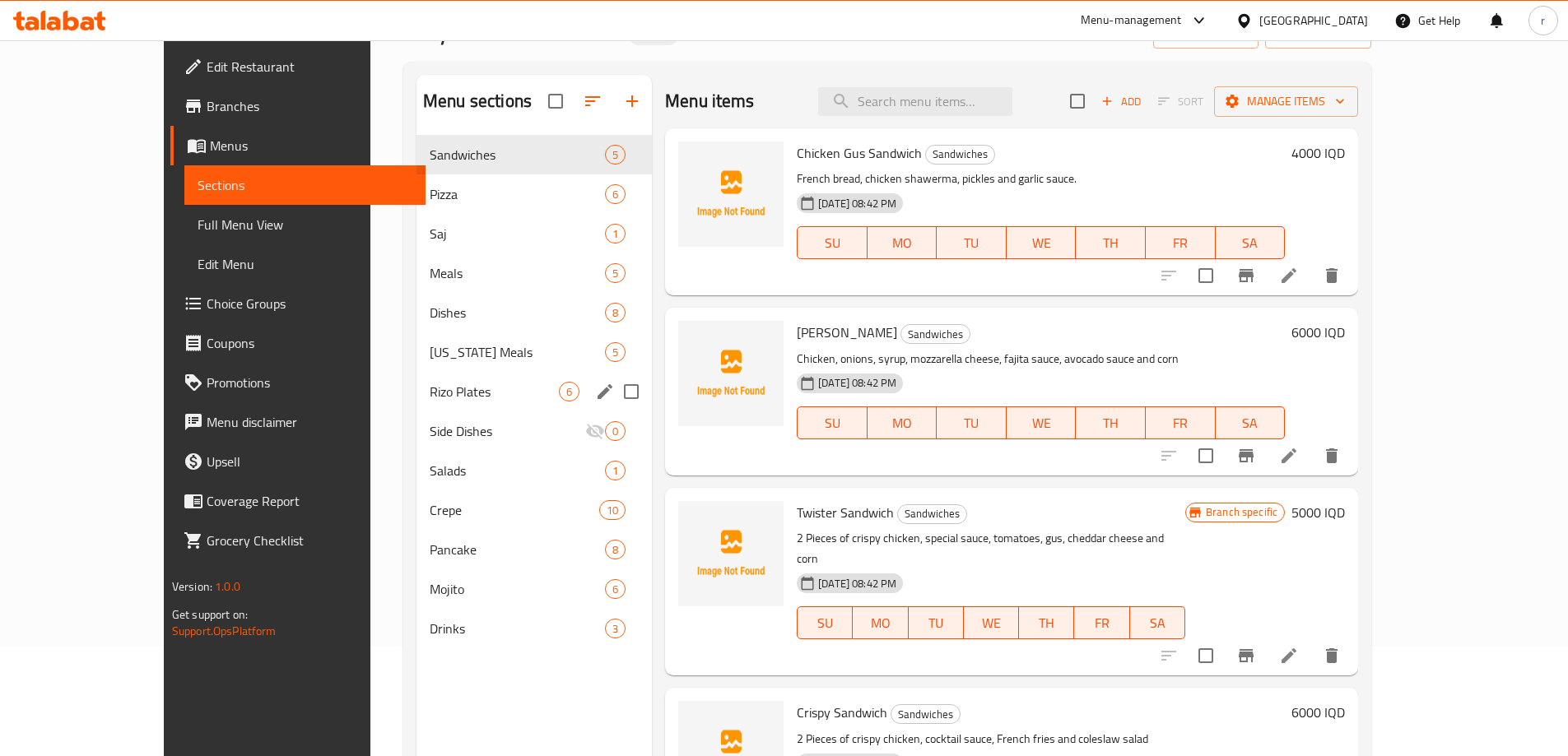
scroll to position [219, 0]
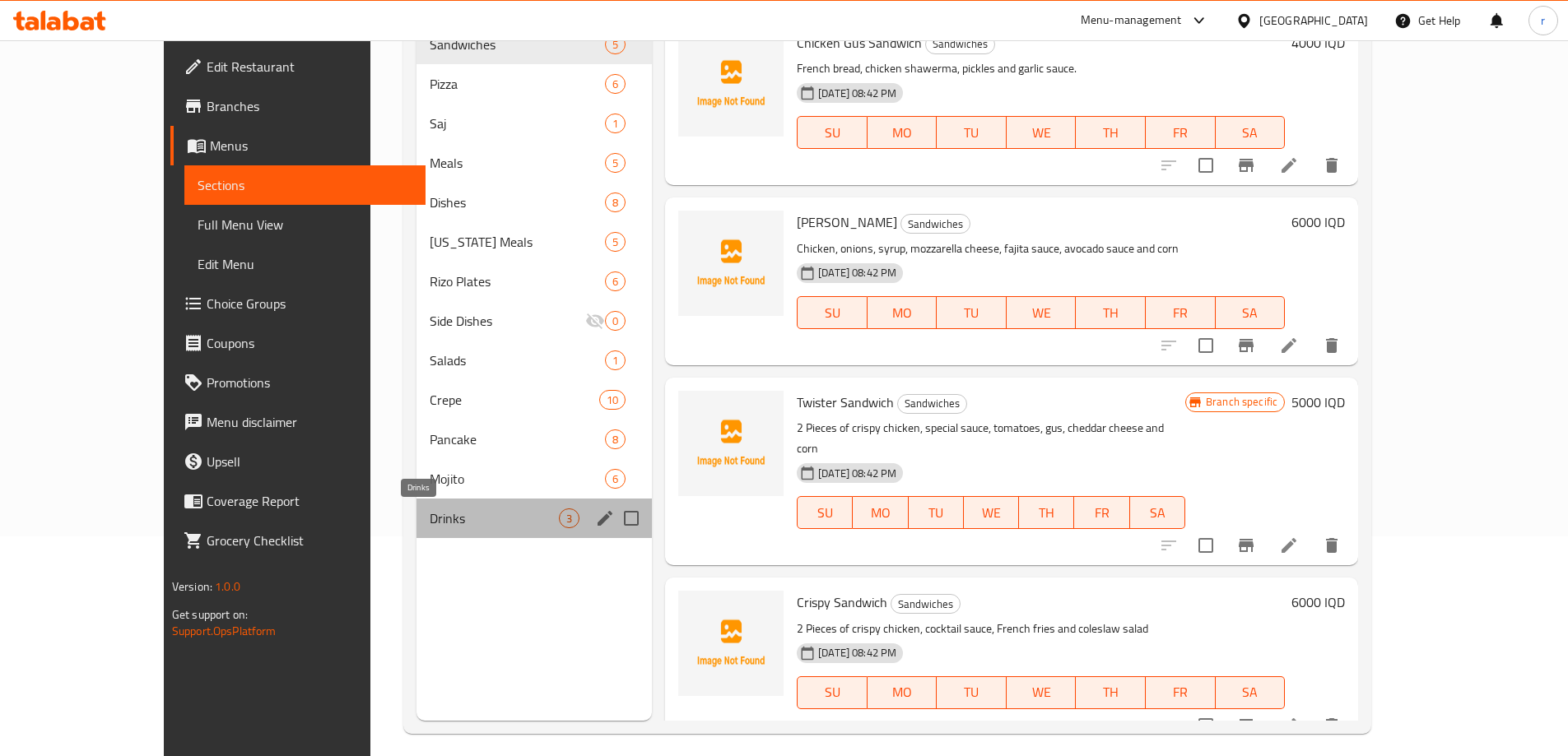
click at [430, 513] on span "Drinks" at bounding box center [494, 518] width 129 height 20
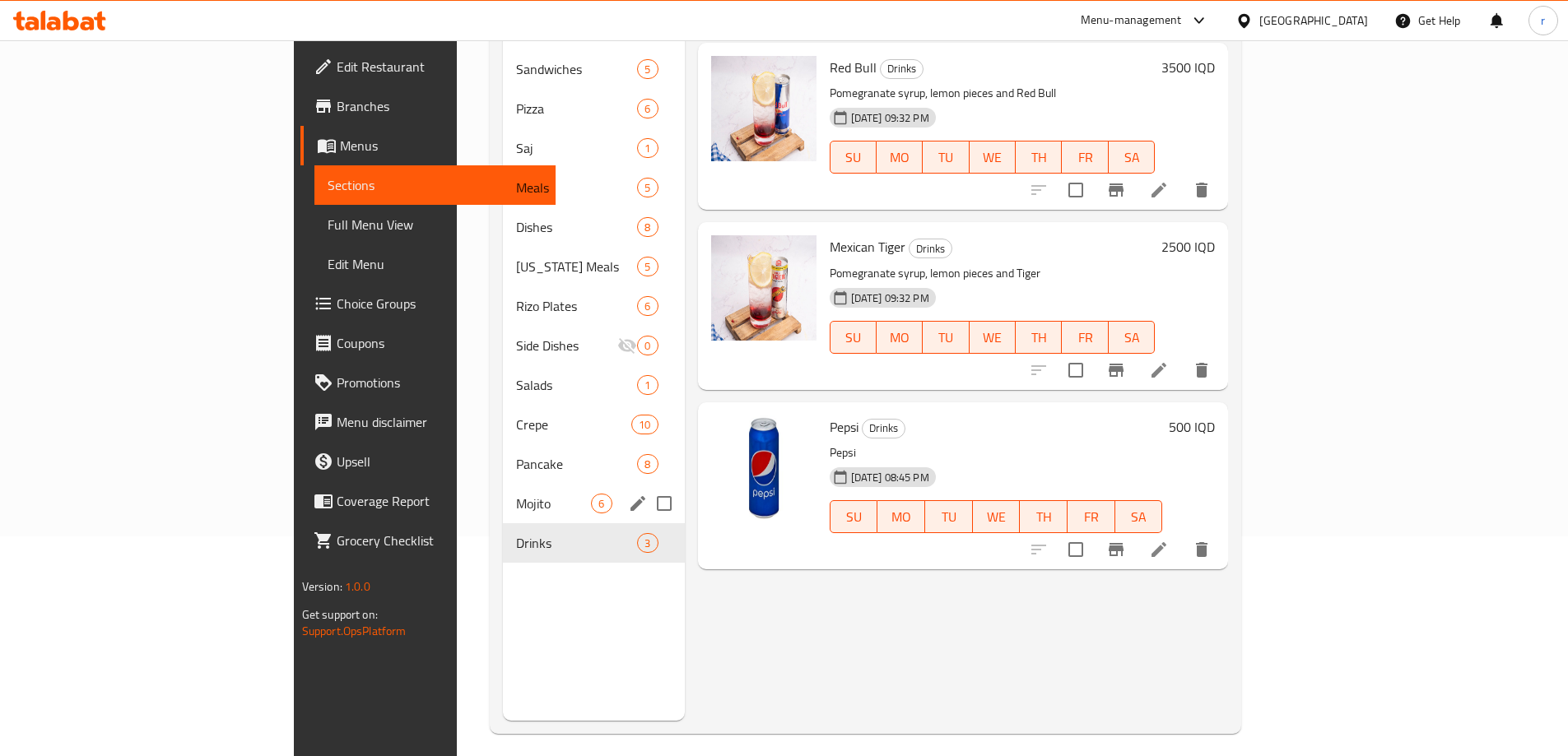
click at [503, 488] on div "Mojito 6" at bounding box center [593, 503] width 181 height 39
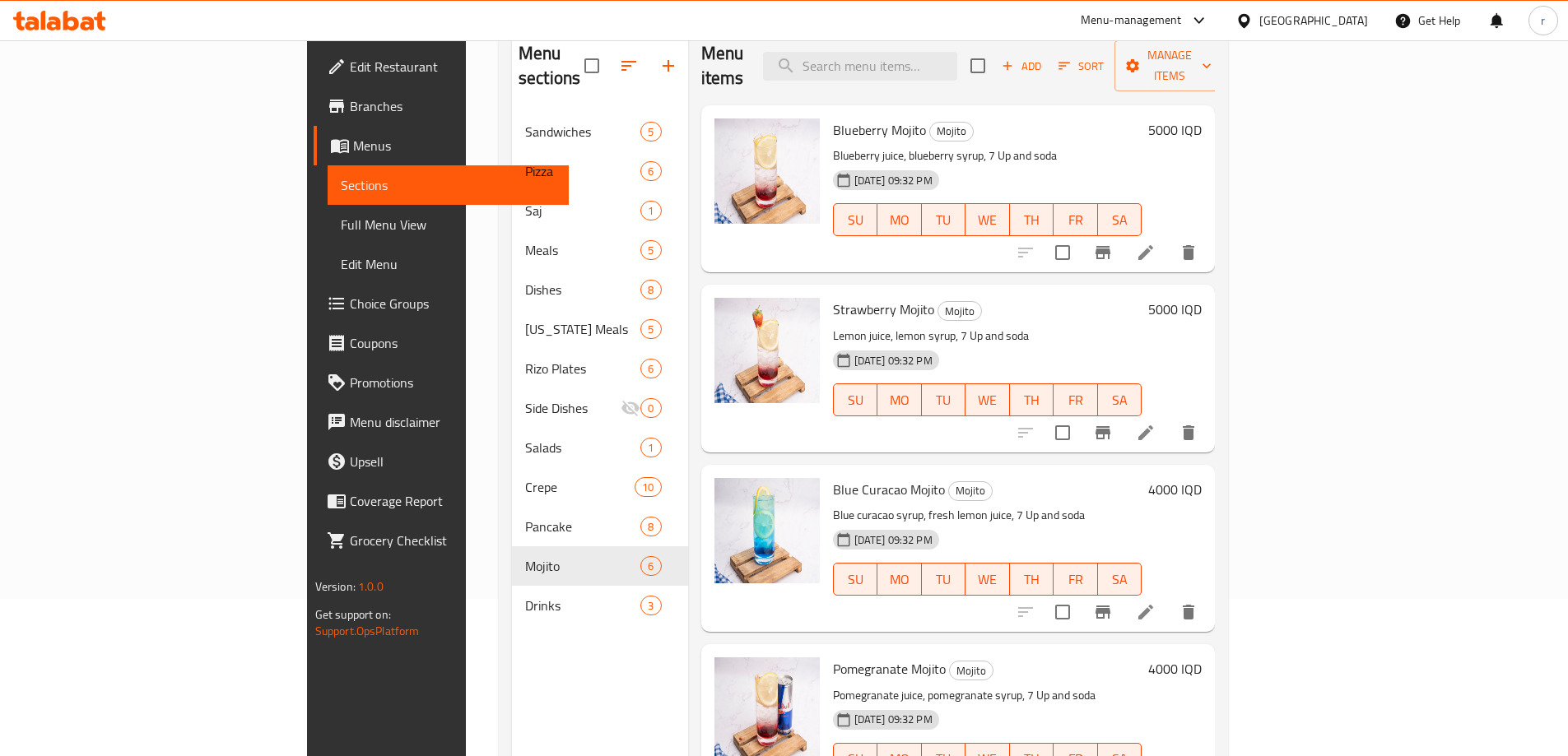
scroll to position [109, 0]
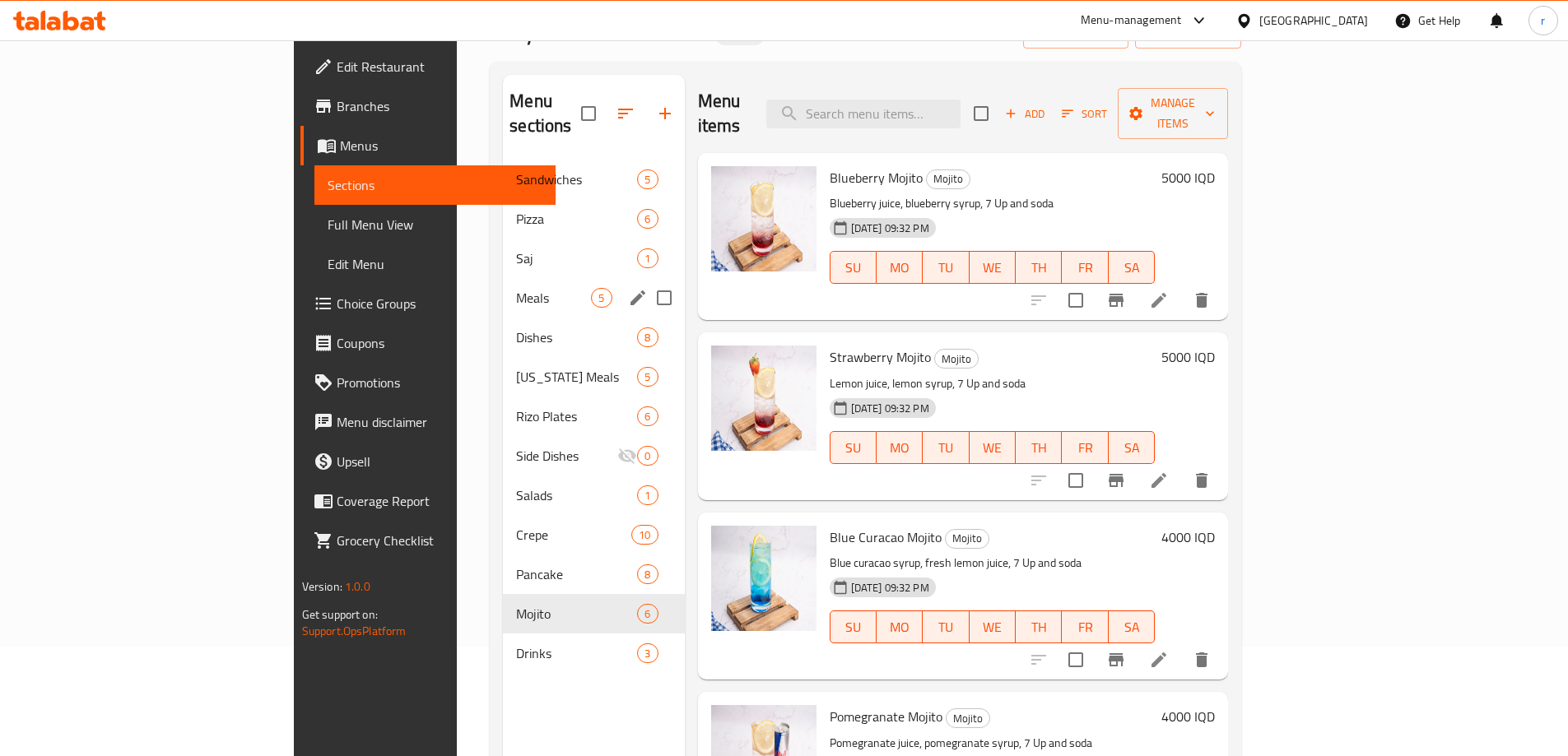
click at [503, 285] on div "Meals 5" at bounding box center [593, 298] width 181 height 39
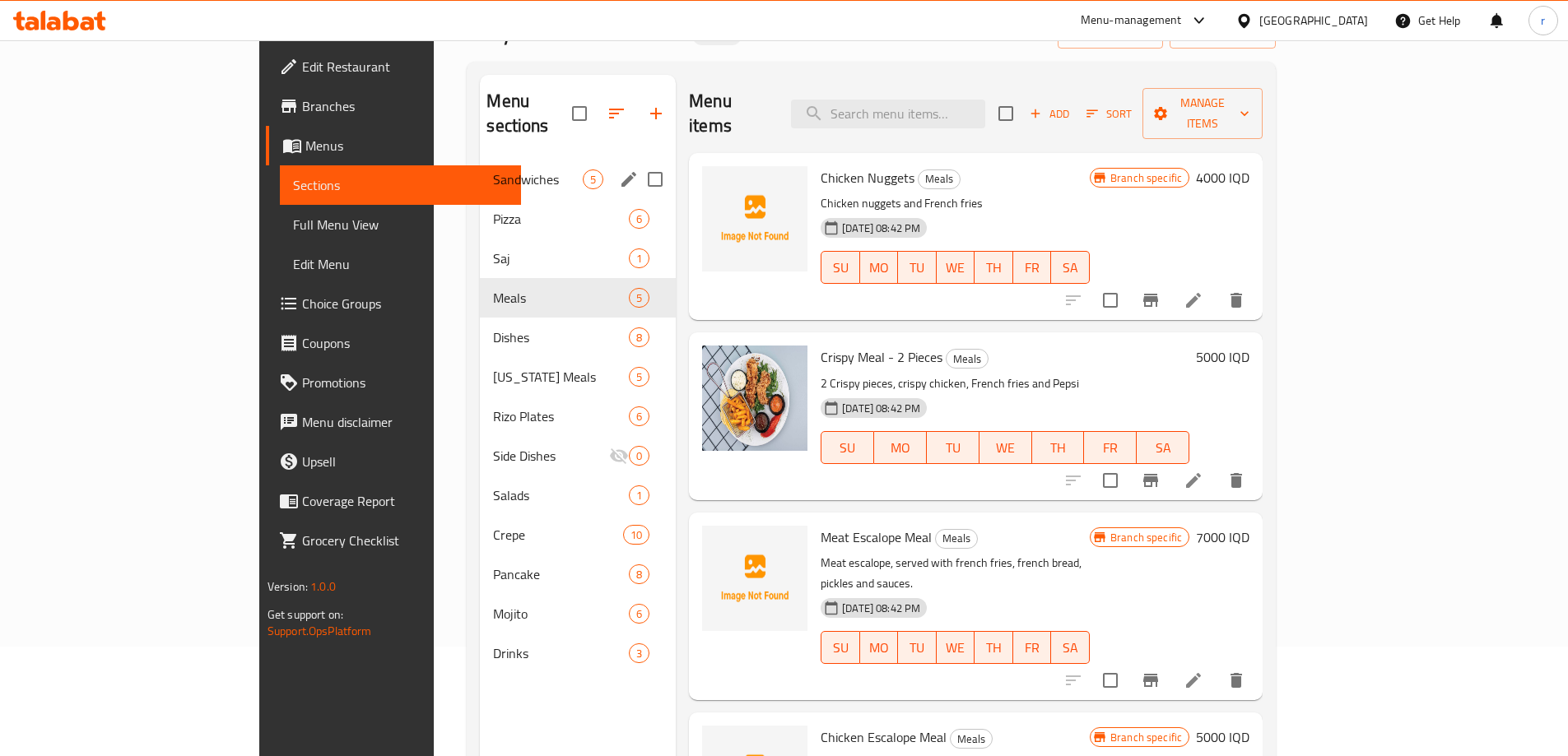
click at [480, 170] on div "Sandwiches 5" at bounding box center [577, 178] width 196 height 39
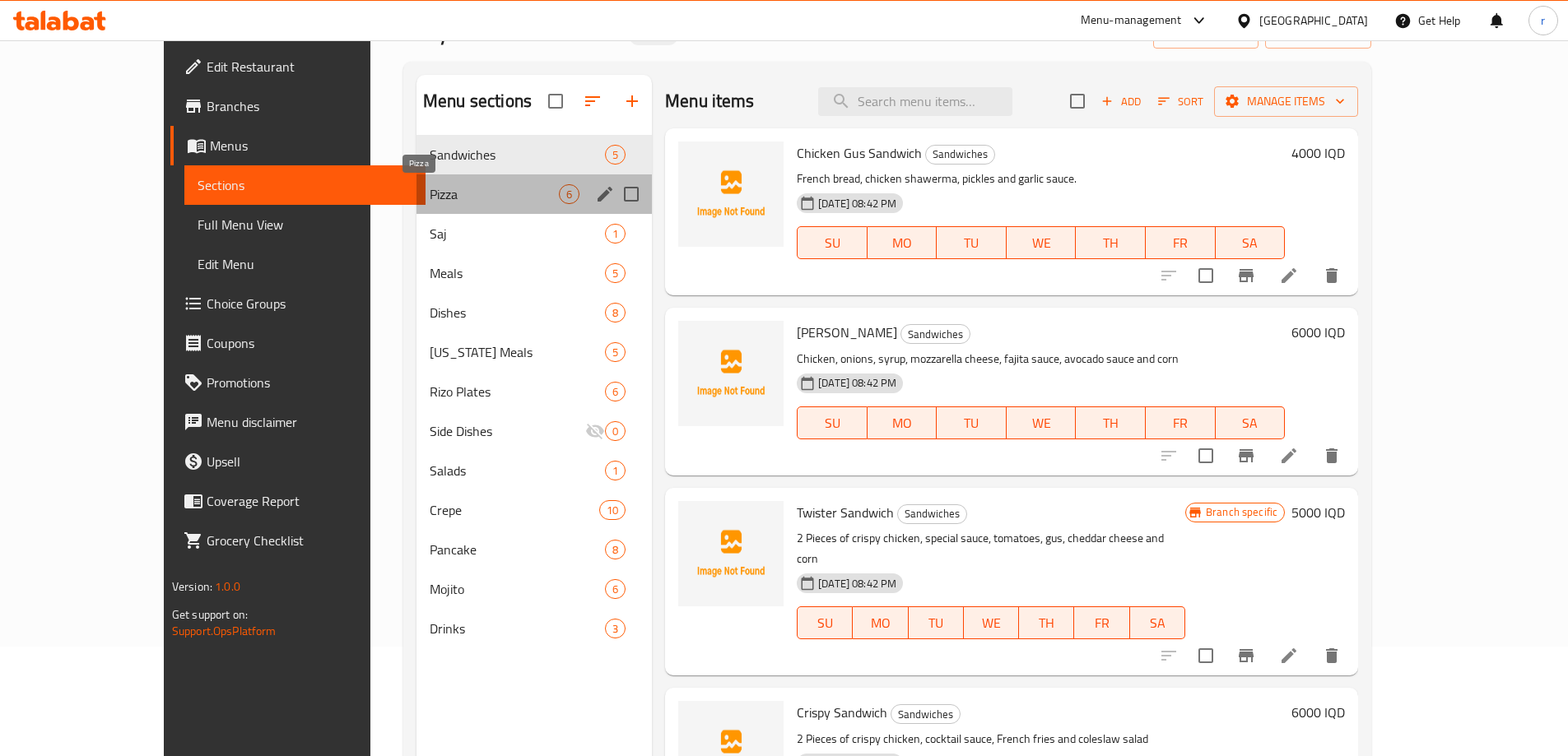
click at [452, 188] on span "Pizza" at bounding box center [494, 194] width 129 height 20
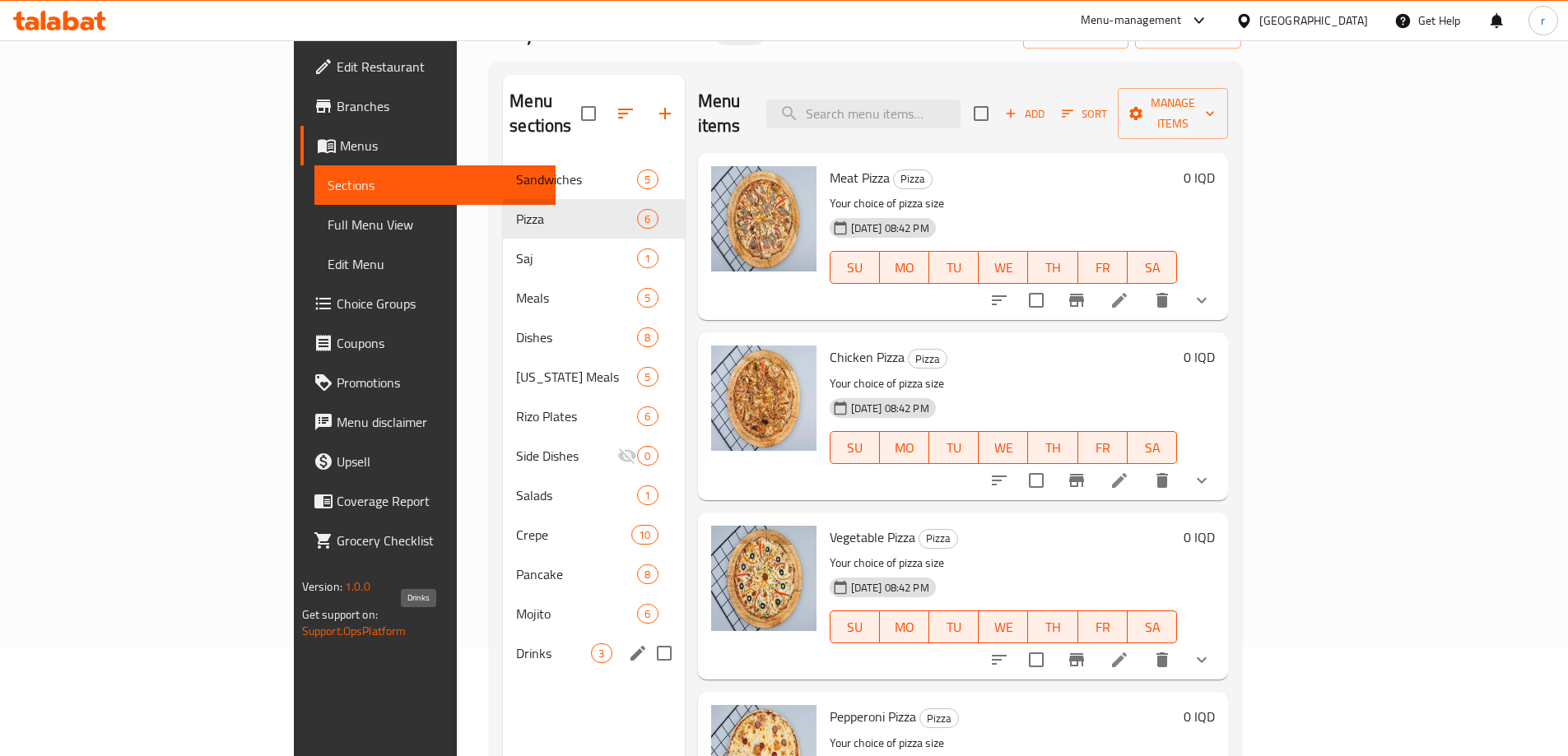
click at [516, 643] on span "Drinks" at bounding box center [554, 653] width 75 height 20
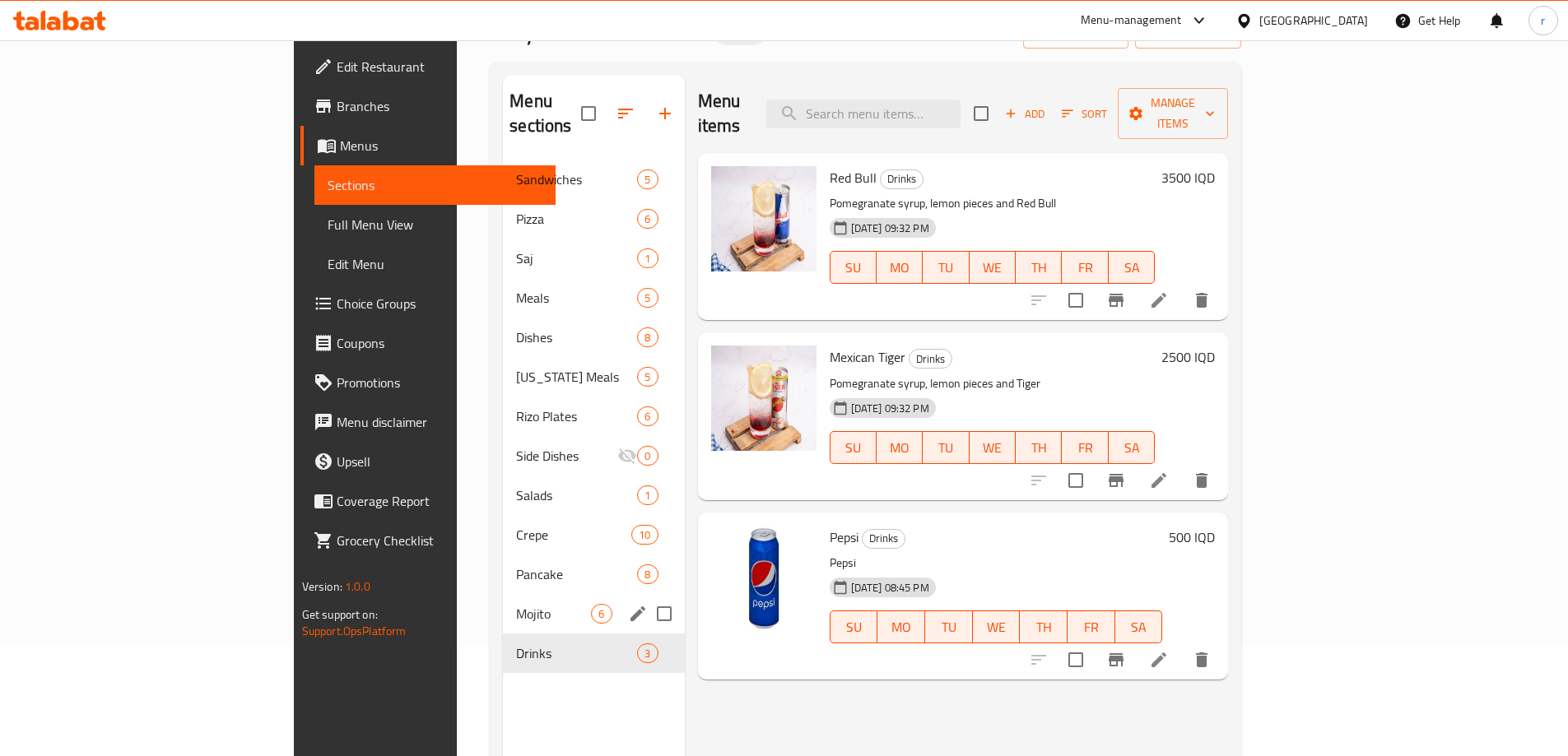
click at [516, 603] on span "Mojito" at bounding box center [554, 613] width 75 height 20
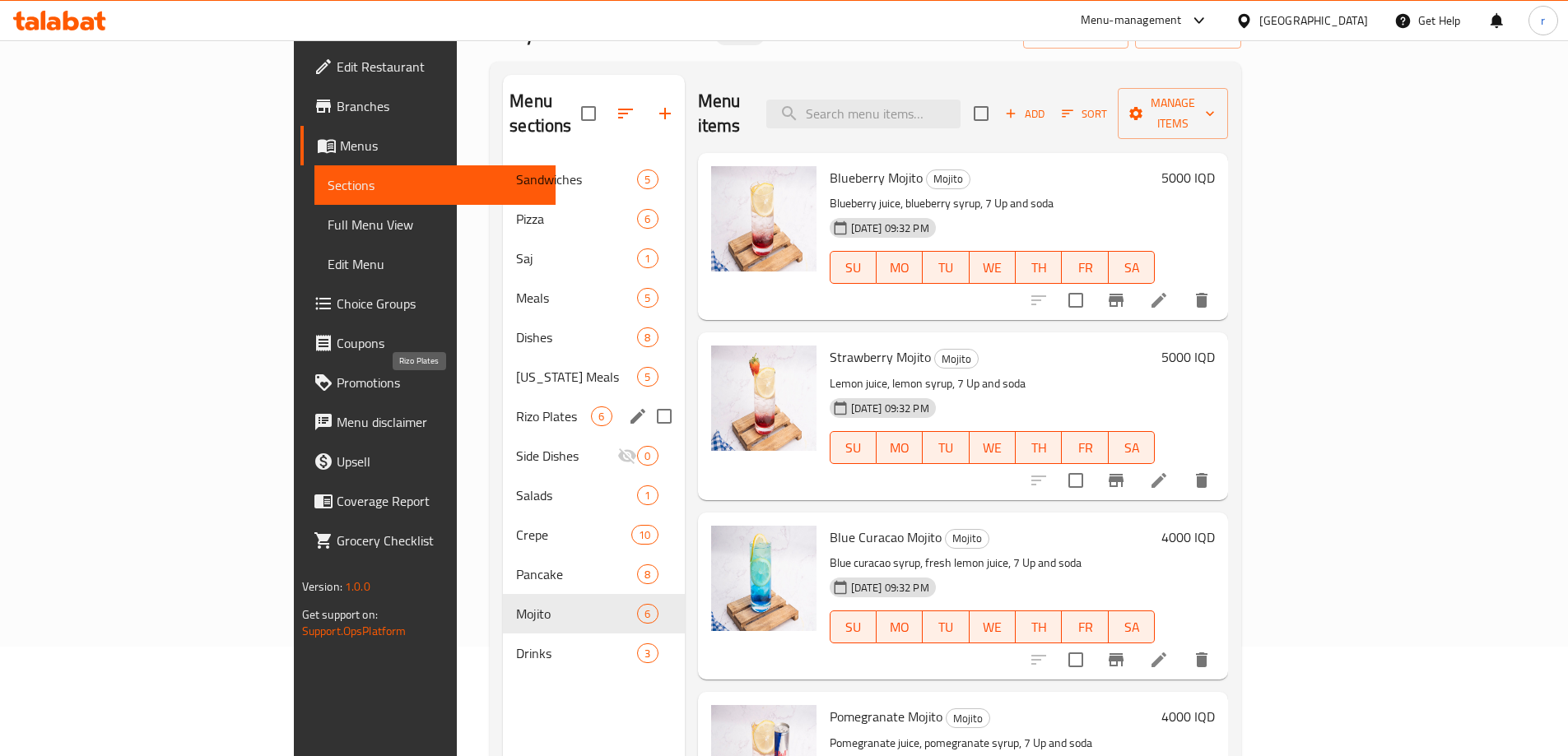
click at [516, 406] on span "Rizo Plates" at bounding box center [554, 416] width 75 height 20
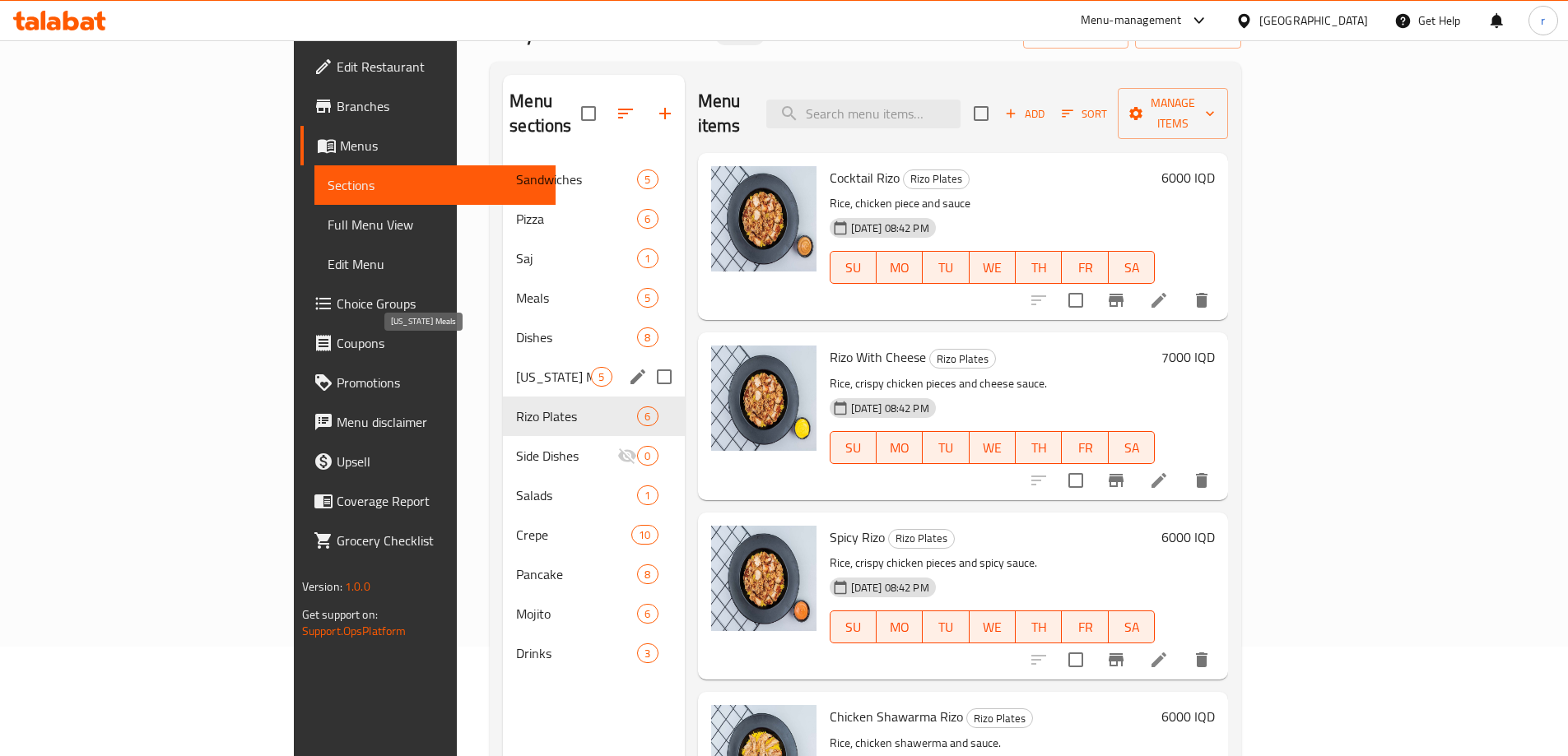
click at [516, 367] on span "[US_STATE] Meals" at bounding box center [554, 377] width 75 height 20
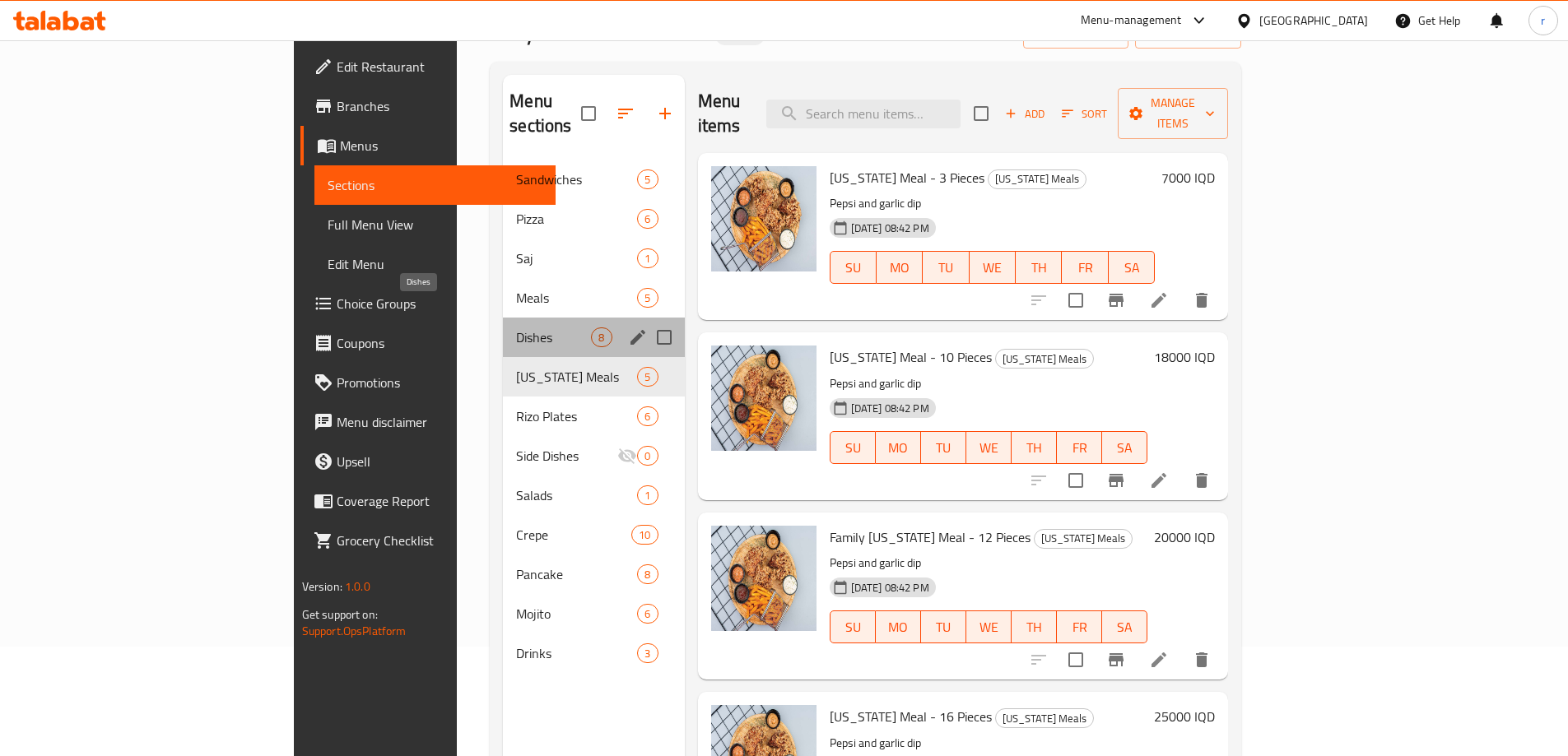
click at [516, 328] on span "Dishes" at bounding box center [554, 338] width 75 height 20
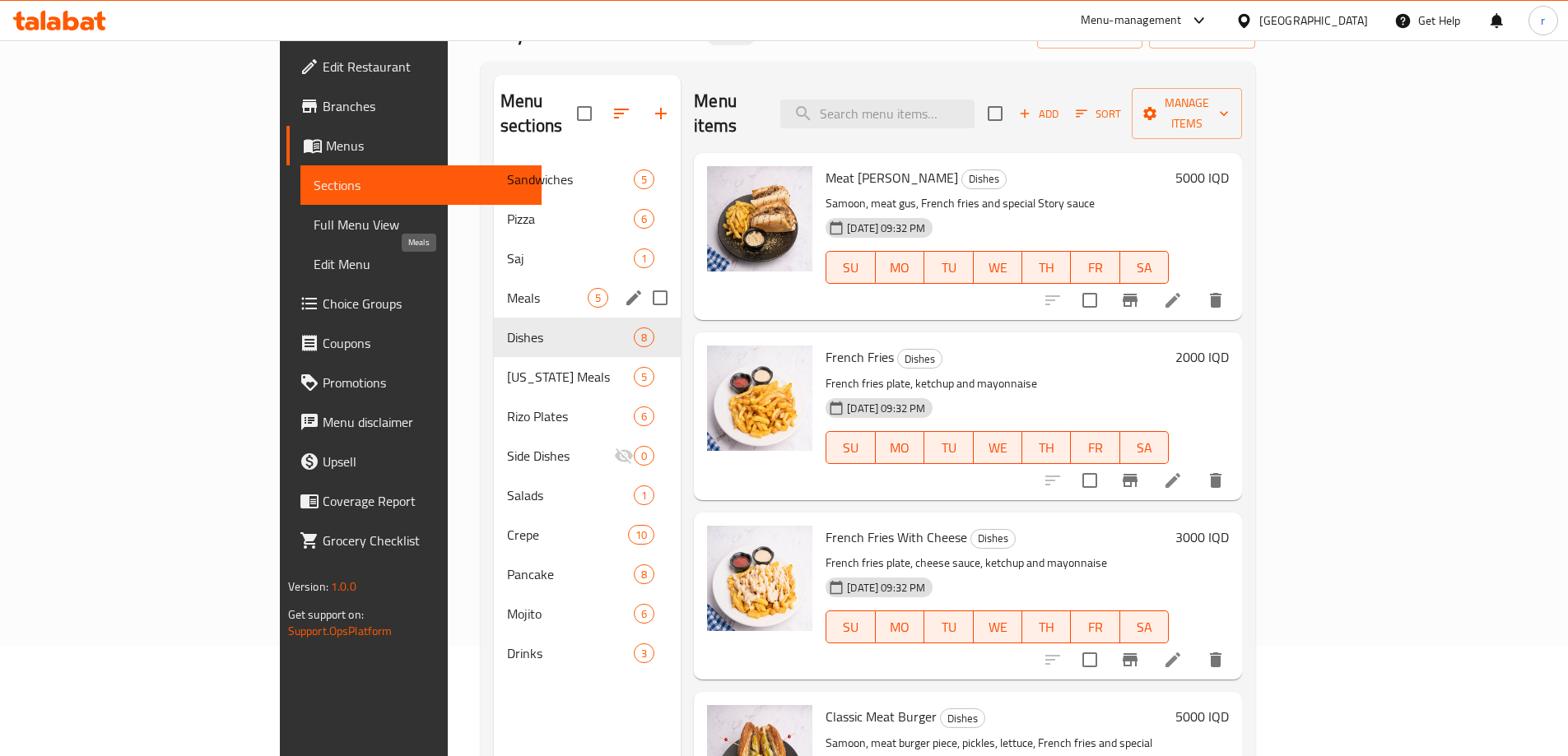
click at [507, 288] on span "Meals" at bounding box center [547, 298] width 81 height 20
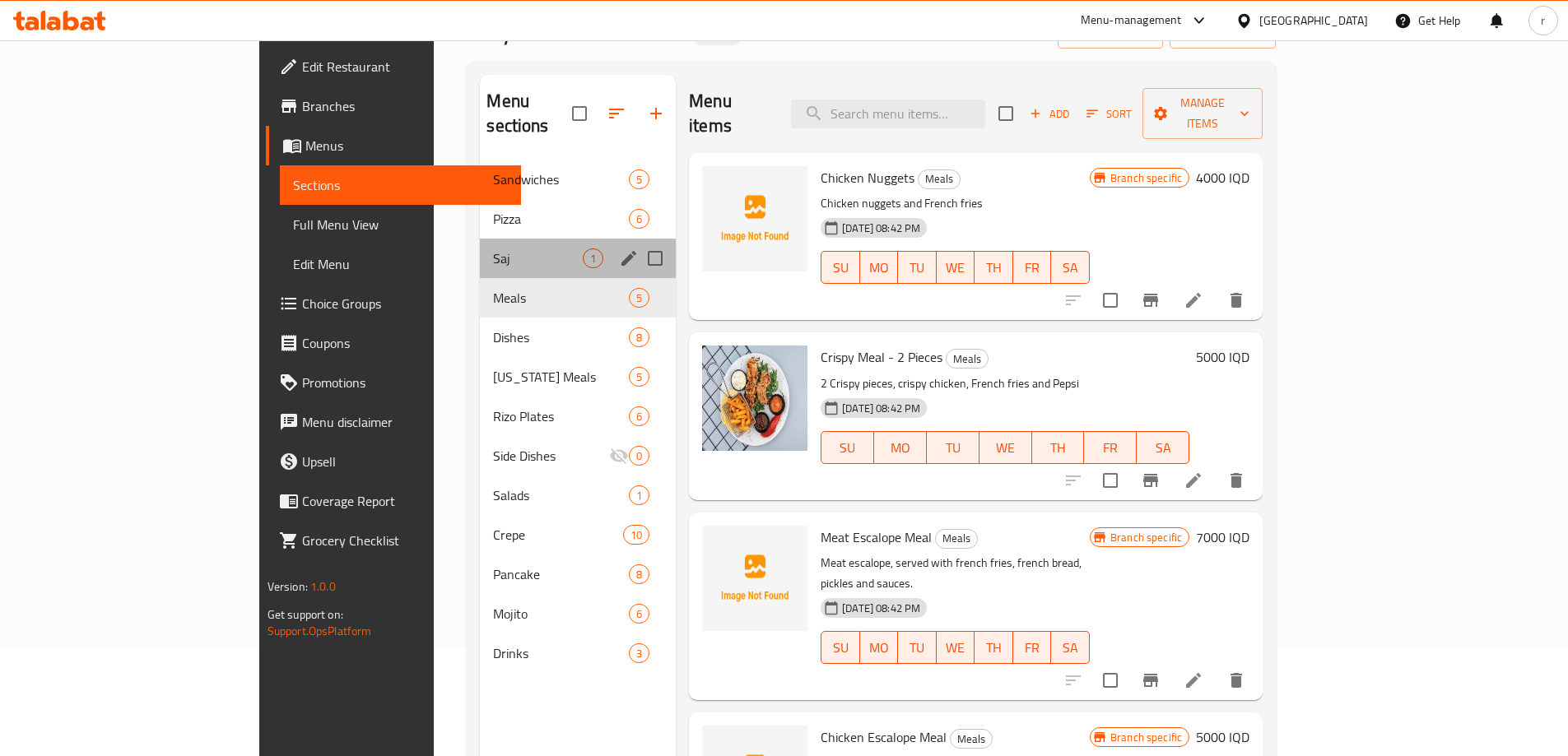
click at [480, 238] on div "Saj 1" at bounding box center [577, 258] width 196 height 39
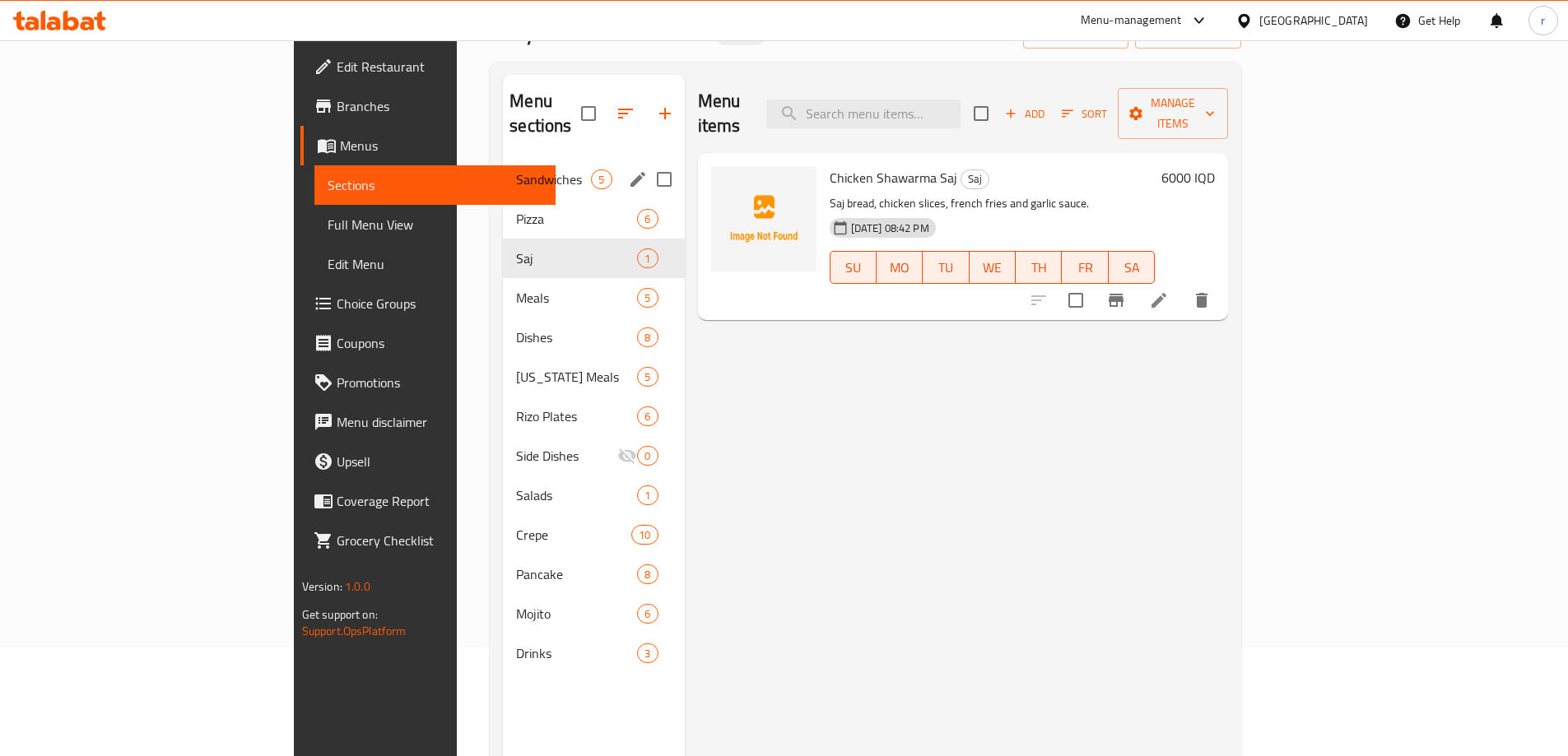
click at [516, 169] on span "Sandwiches" at bounding box center [554, 179] width 75 height 20
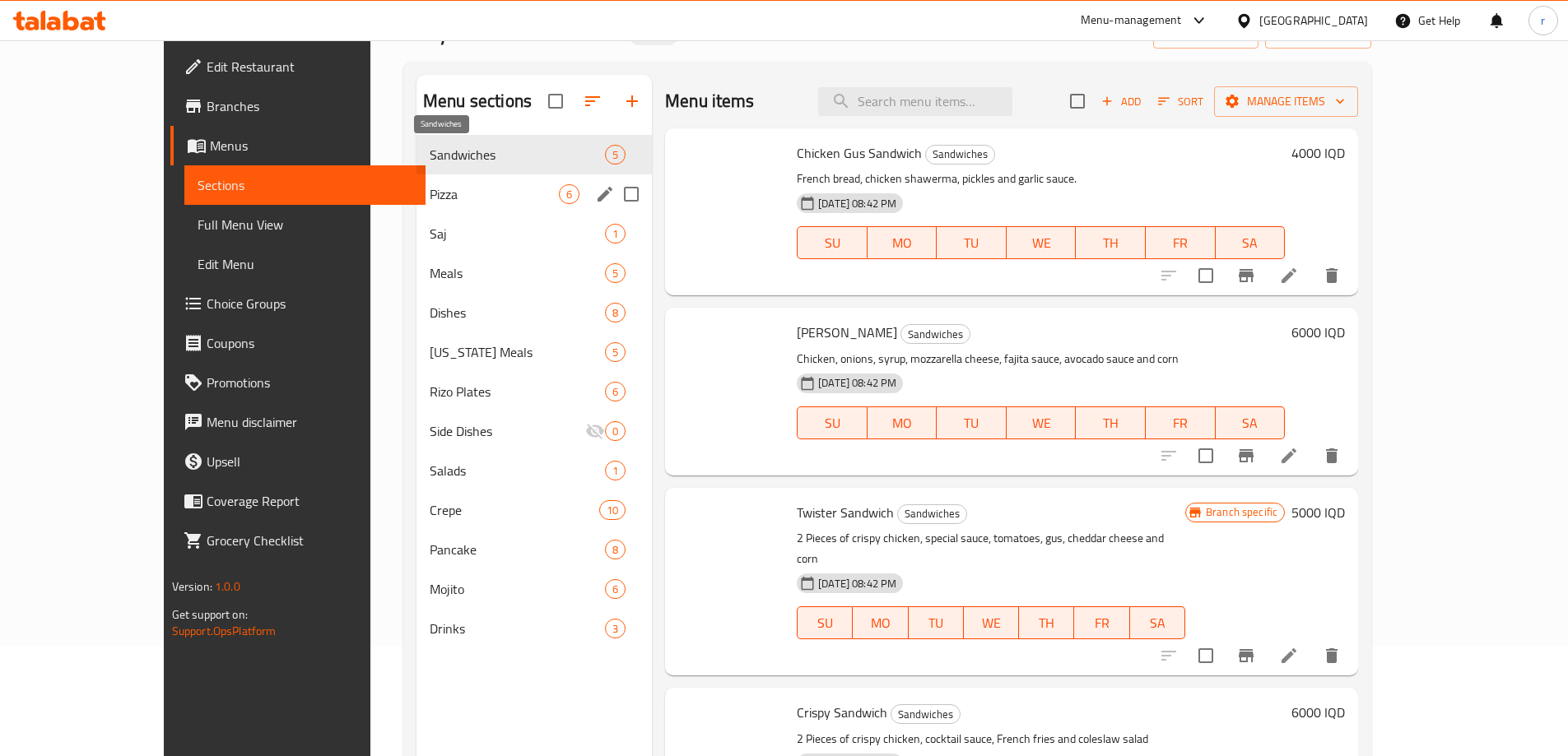
click at [434, 260] on div "Meals 5" at bounding box center [534, 273] width 235 height 39
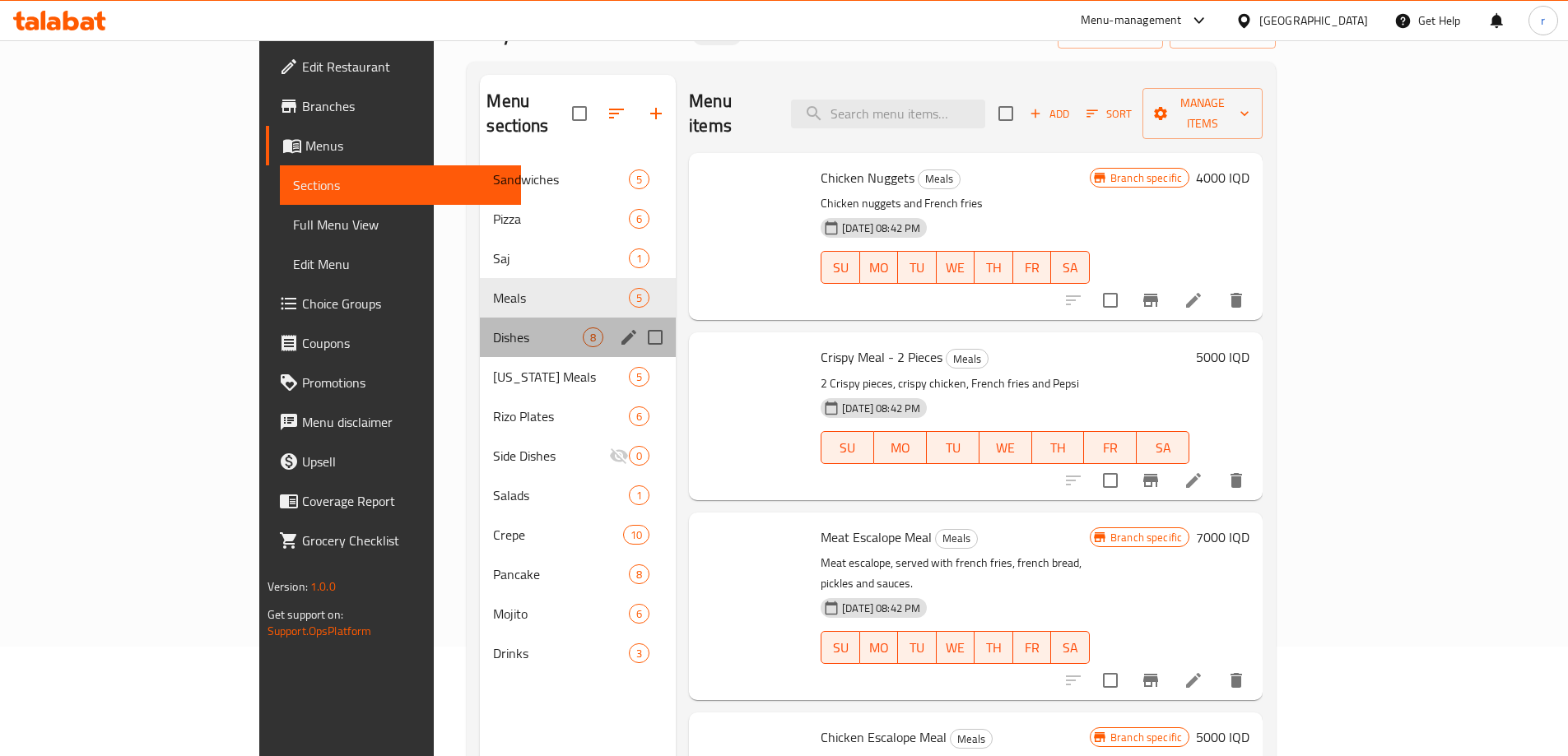
click at [480, 318] on div "Dishes 8" at bounding box center [577, 337] width 196 height 39
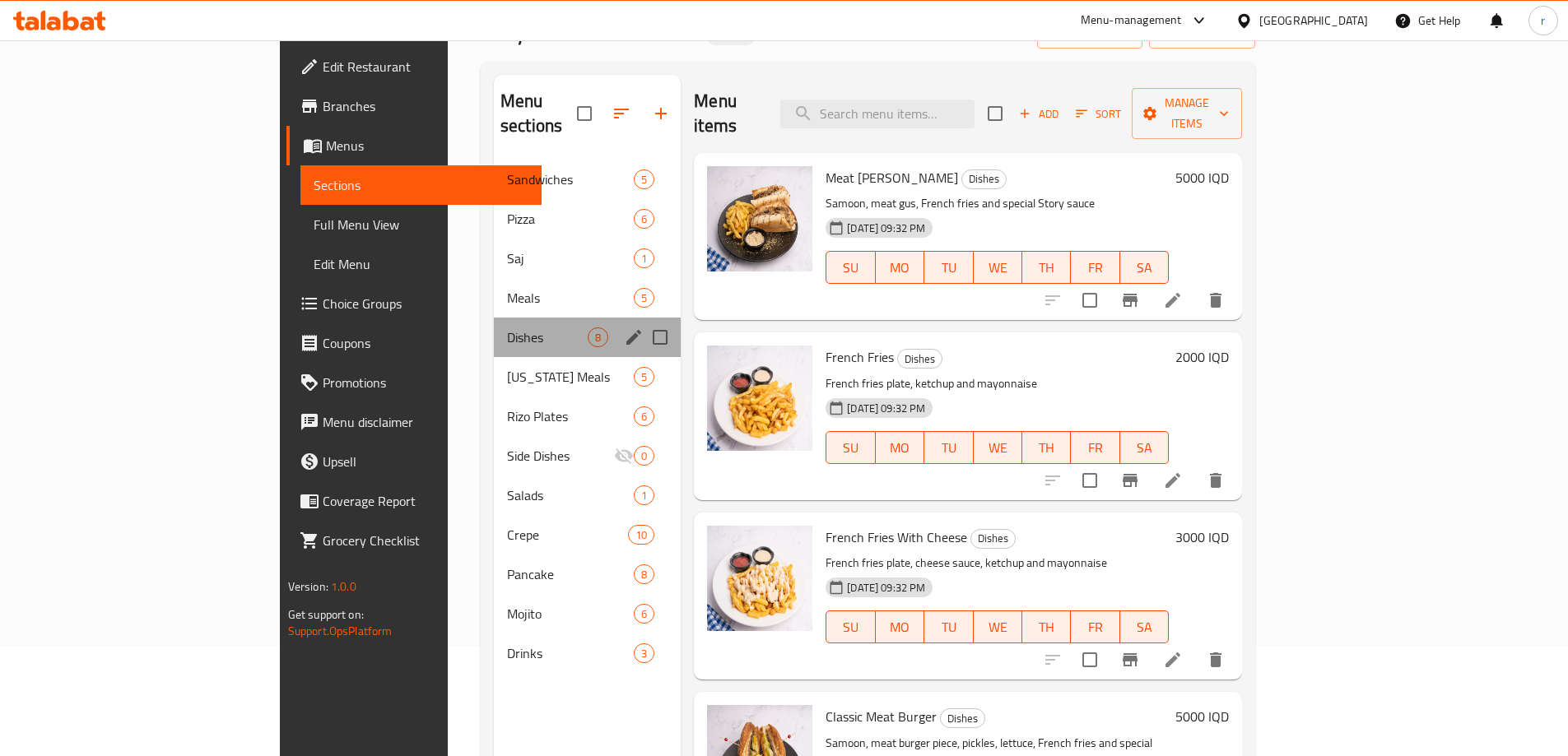
click at [494, 330] on div "Dishes 8" at bounding box center [587, 337] width 187 height 39
drag, startPoint x: 436, startPoint y: 347, endPoint x: 429, endPoint y: 373, distance: 26.9
click at [507, 367] on span "Kentucky Meals" at bounding box center [570, 377] width 127 height 20
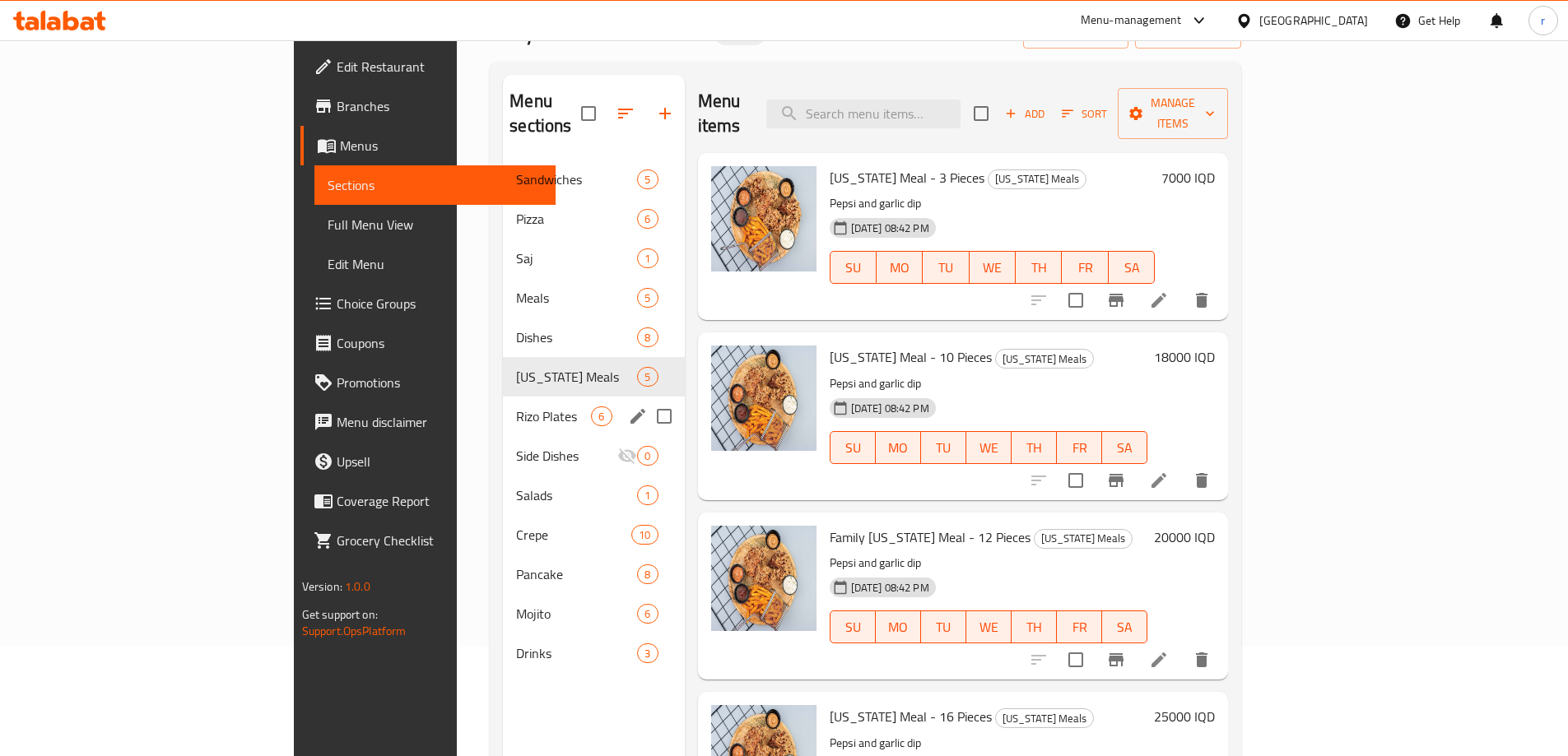
drag, startPoint x: 426, startPoint y: 387, endPoint x: 420, endPoint y: 423, distance: 36.5
click at [516, 406] on span "Rizo Plates" at bounding box center [554, 416] width 75 height 20
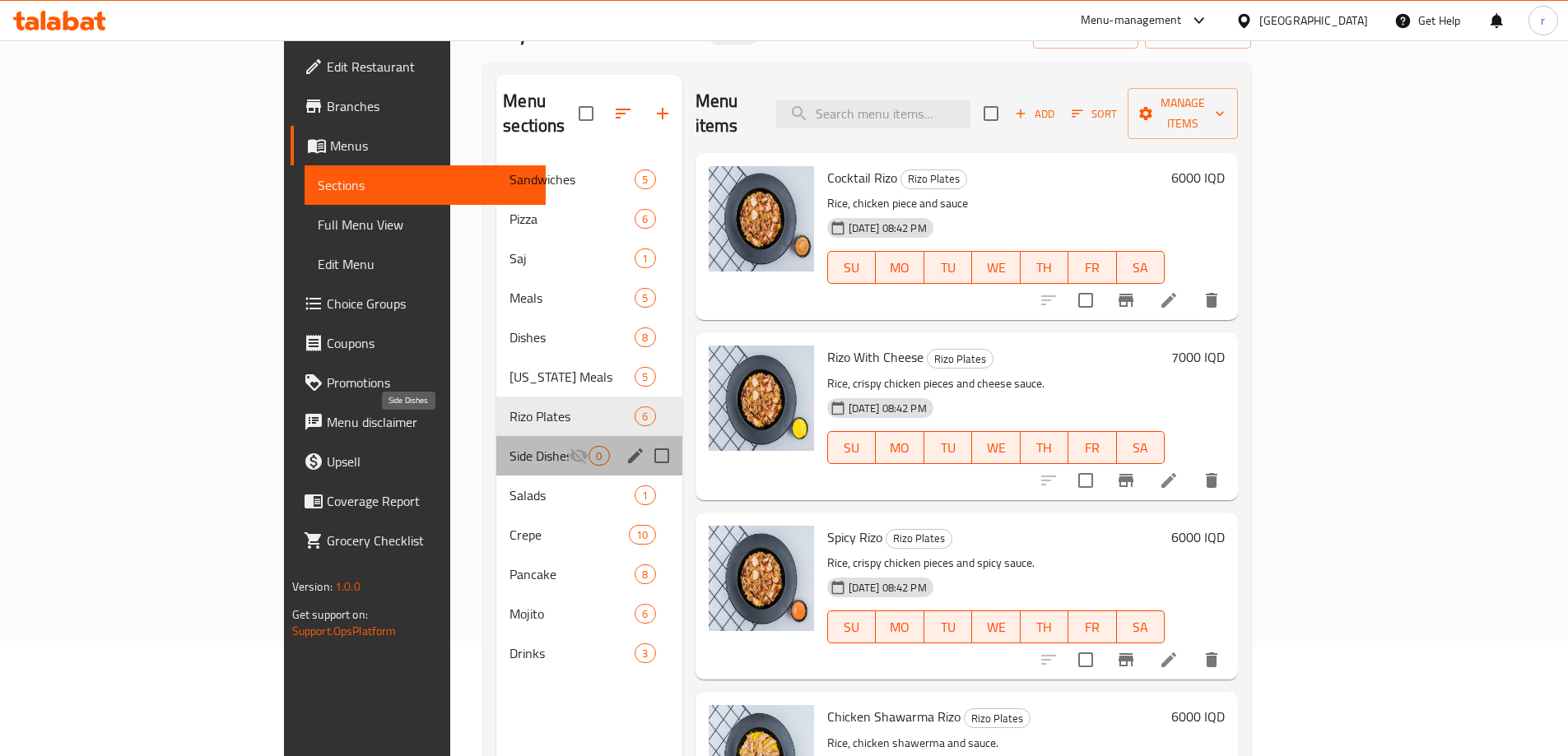
click at [510, 446] on span "Side Dishes" at bounding box center [539, 456] width 59 height 20
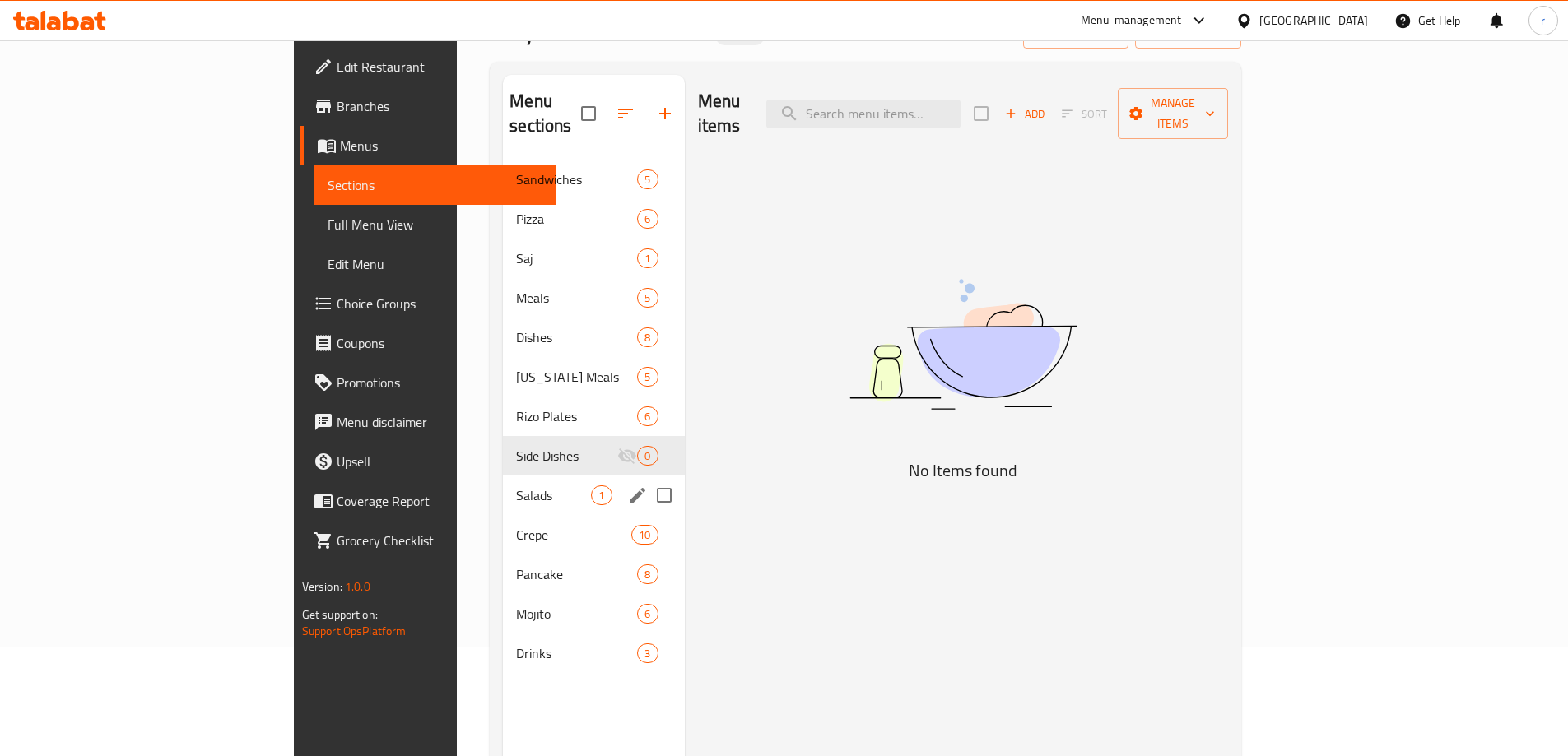
drag, startPoint x: 419, startPoint y: 457, endPoint x: 417, endPoint y: 468, distance: 11.2
click at [503, 463] on div "Sandwiches 5 Pizza 6 Saj 1 Meals 5 Dishes 8 Kentucky Meals 5 Rizo Plates 6 Side…" at bounding box center [593, 416] width 181 height 513
click at [516, 485] on span "Salads" at bounding box center [554, 495] width 75 height 20
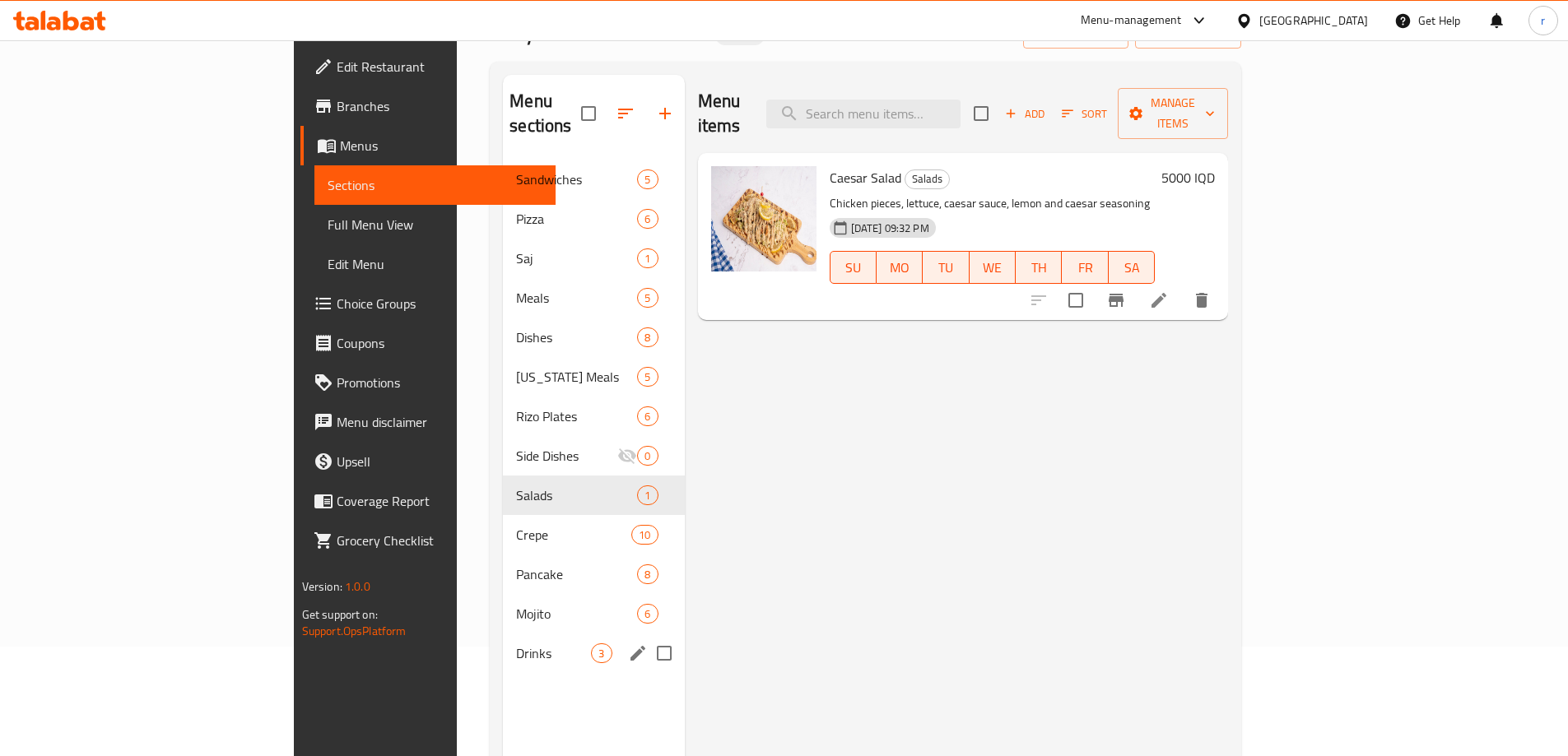
click at [503, 633] on div "Drinks 3" at bounding box center [593, 653] width 181 height 39
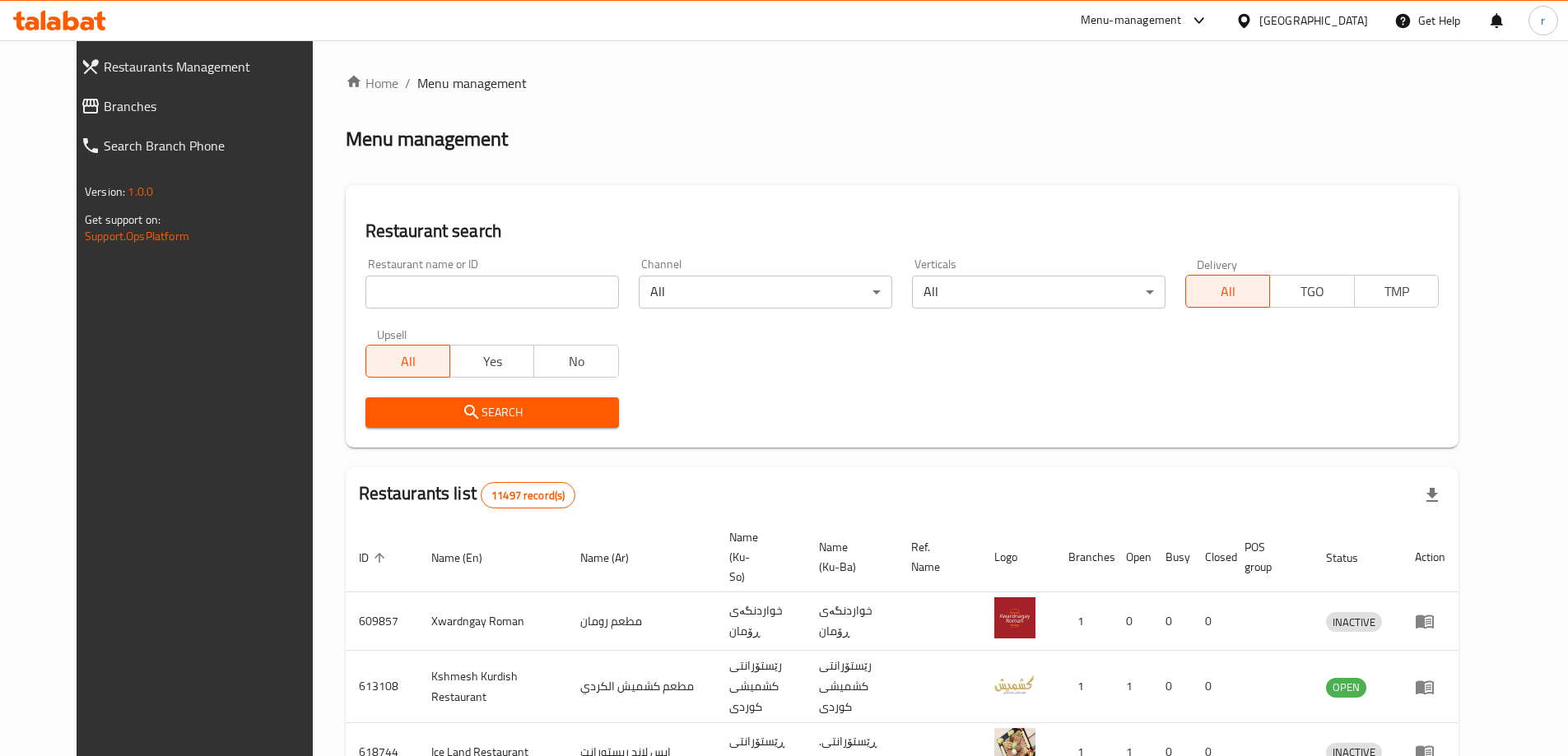
drag, startPoint x: 388, startPoint y: 292, endPoint x: 372, endPoint y: 298, distance: 17.1
click at [388, 292] on input "search" at bounding box center [492, 292] width 254 height 33
paste input "Qashtota, Basmaiya"
click at [379, 415] on span "Search" at bounding box center [492, 413] width 227 height 21
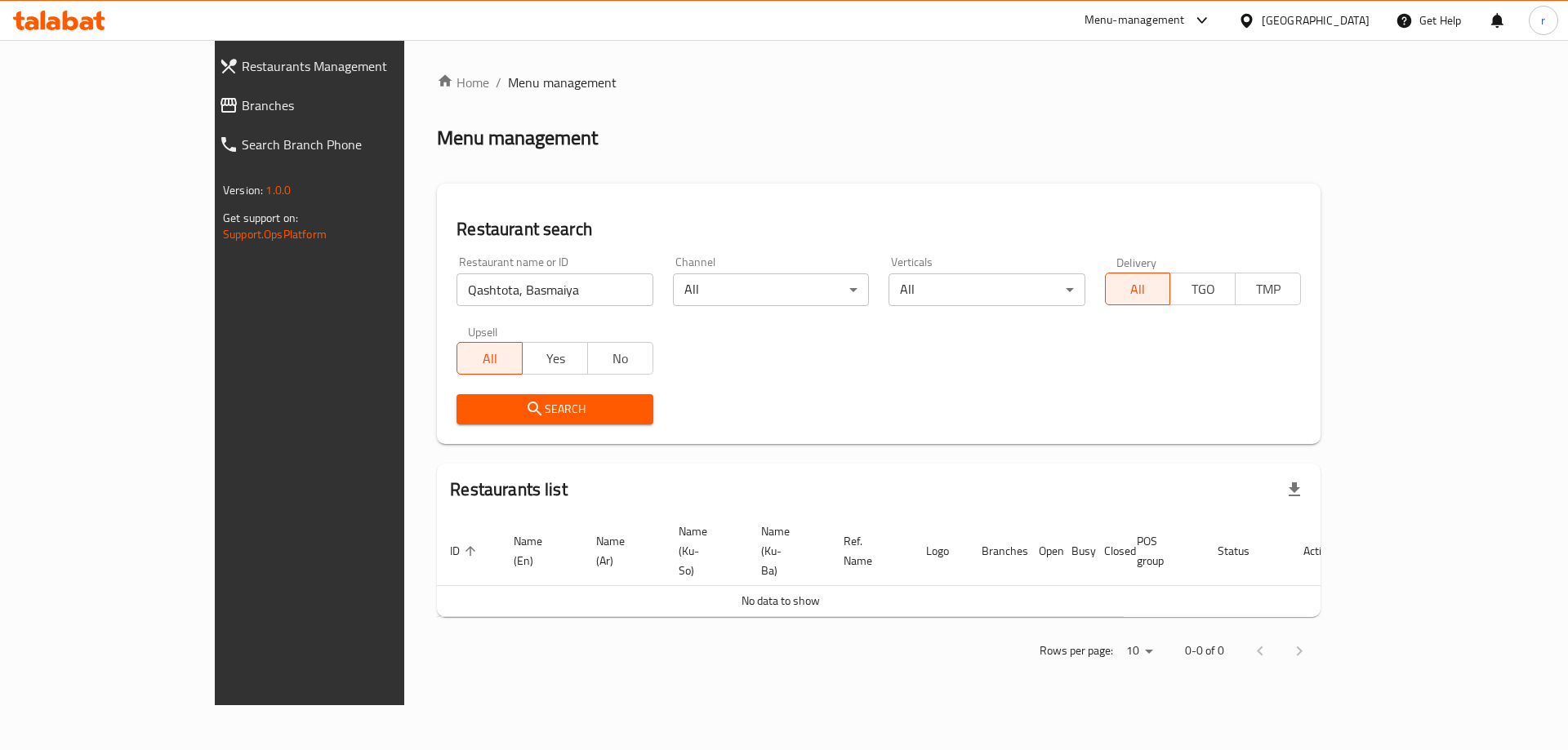
click at [536, 289] on input "Qashtota, Basmaiya" at bounding box center [554, 289] width 196 height 32
type input "Qashtota"
click button "Search" at bounding box center [554, 409] width 196 height 31
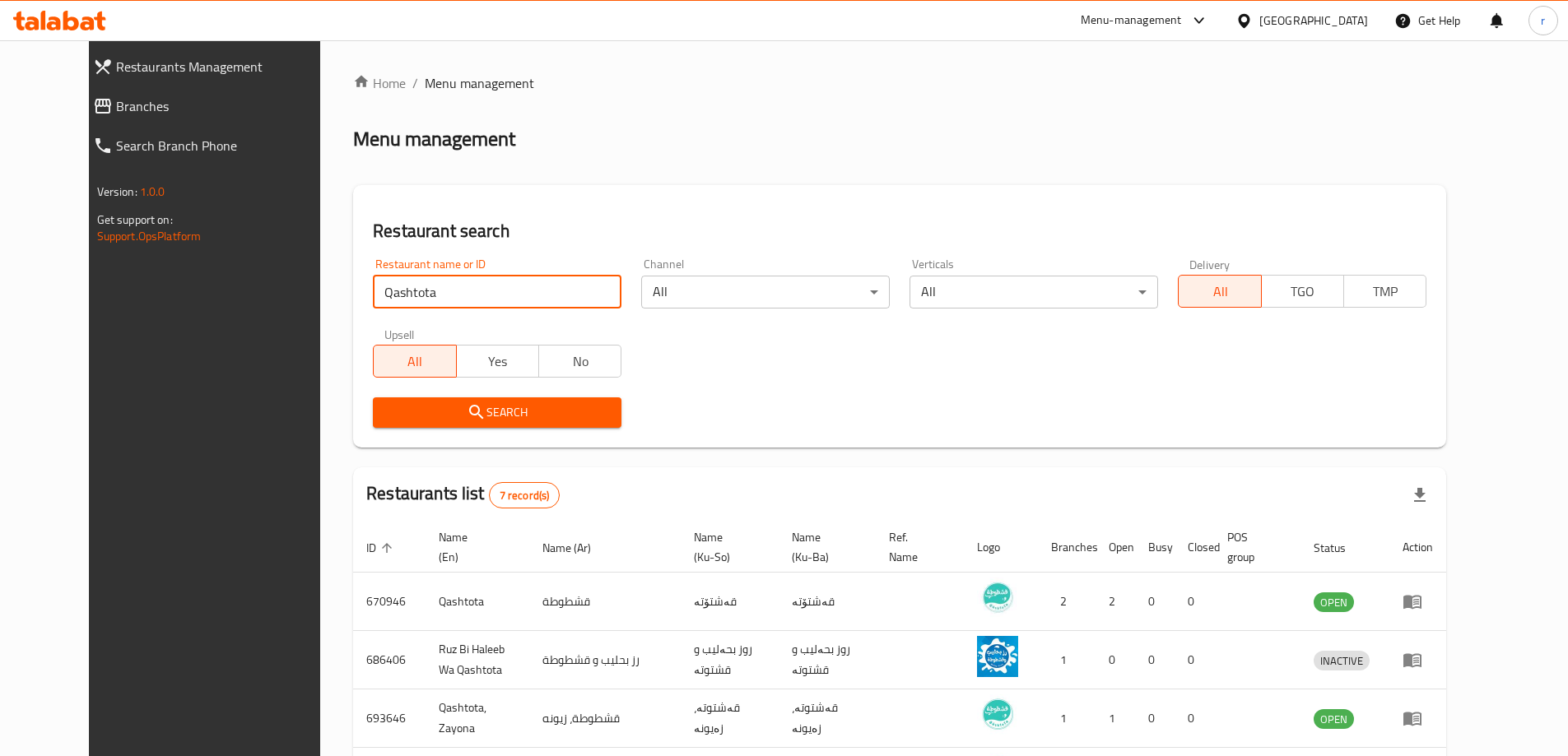
click at [126, 113] on span "Branches" at bounding box center [226, 106] width 221 height 20
